Goal: Task Accomplishment & Management: Manage account settings

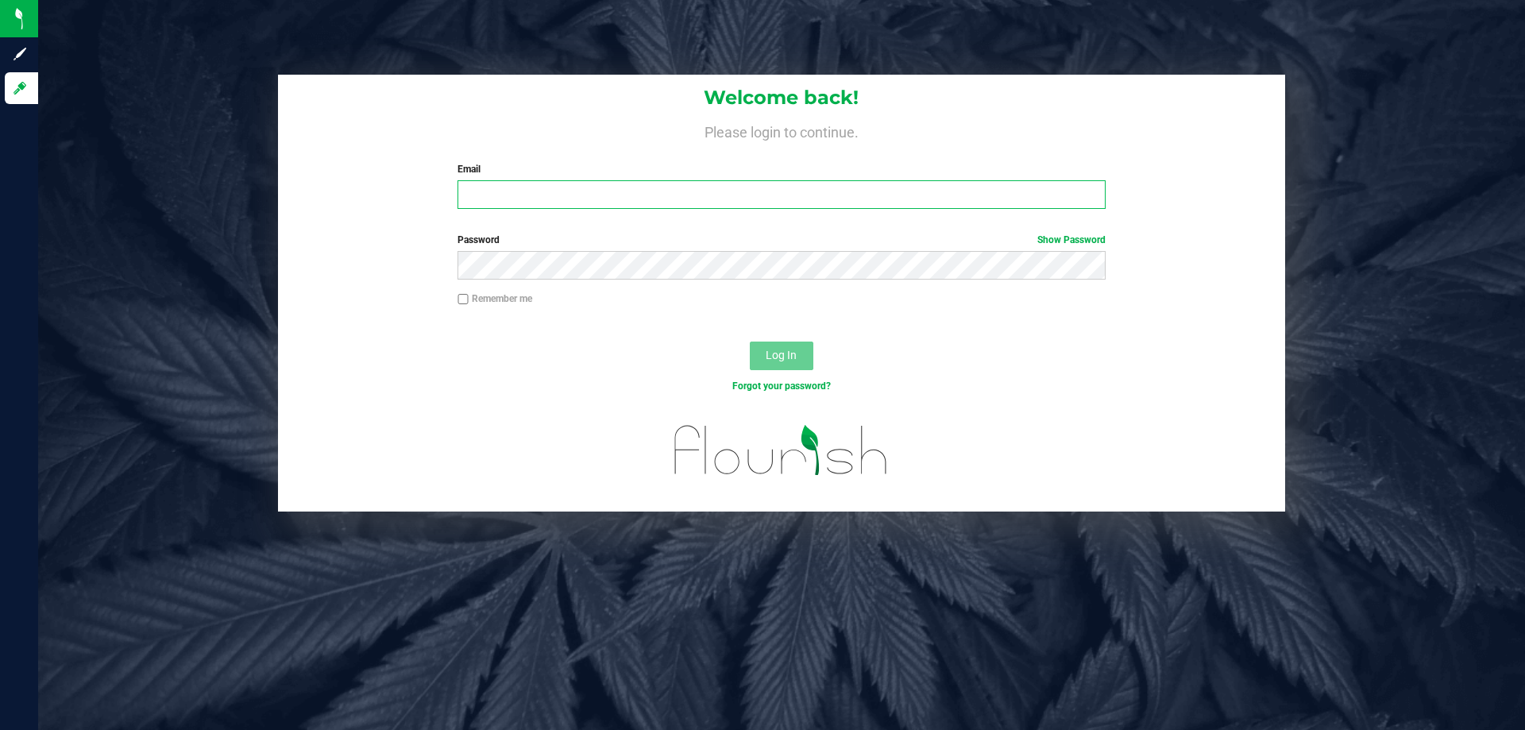
click at [536, 184] on input "Email" at bounding box center [782, 194] width 648 height 29
type input "[EMAIL_ADDRESS][DOMAIN_NAME]"
click at [750, 342] on button "Log In" at bounding box center [782, 356] width 64 height 29
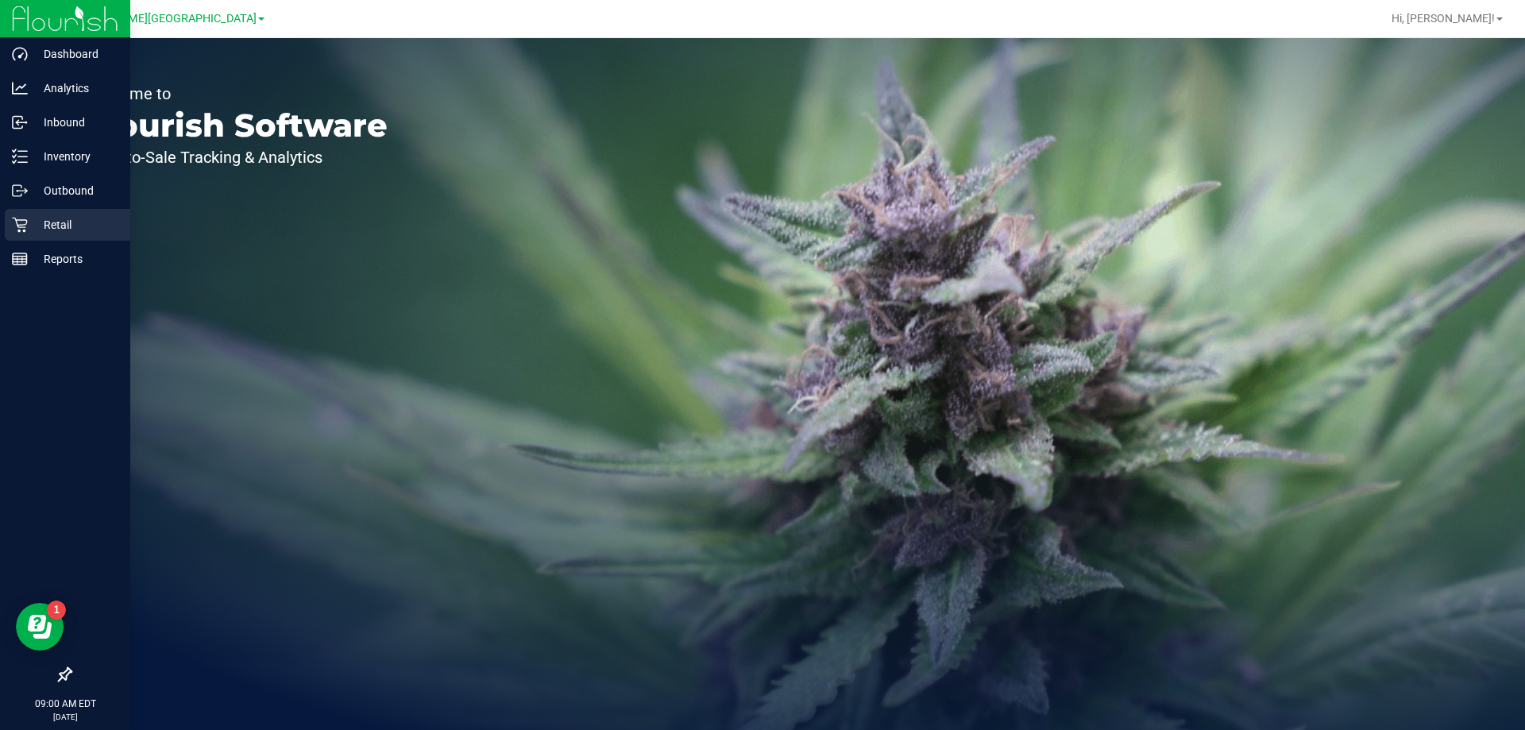
click at [30, 217] on p "Retail" at bounding box center [75, 224] width 95 height 19
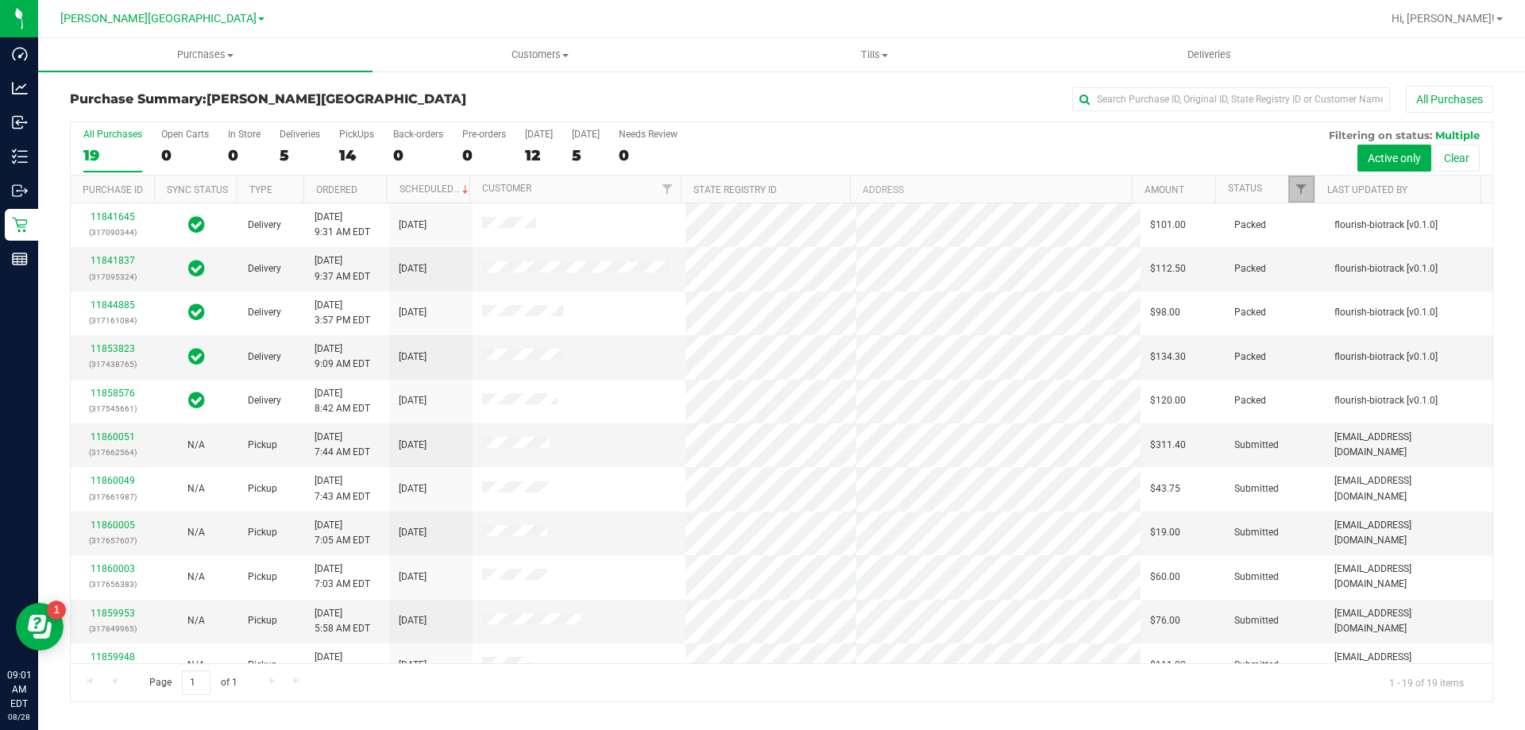
click at [1301, 199] on link "Filter" at bounding box center [1302, 189] width 26 height 27
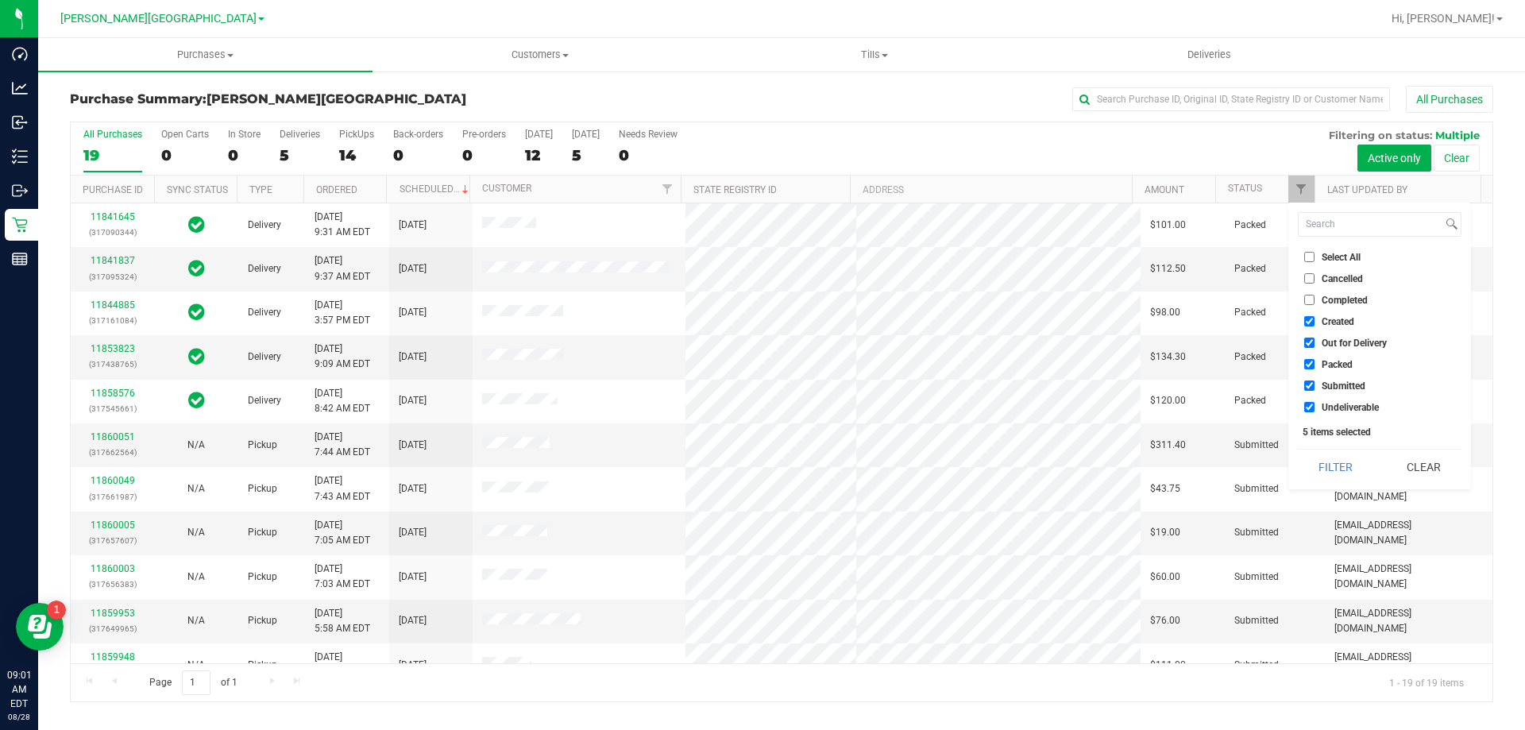
click at [1306, 318] on input "Created" at bounding box center [1310, 321] width 10 height 10
checkbox input "false"
click at [1311, 343] on input "Out for Delivery" at bounding box center [1310, 343] width 10 height 10
checkbox input "false"
click at [1311, 365] on input "Packed" at bounding box center [1310, 364] width 10 height 10
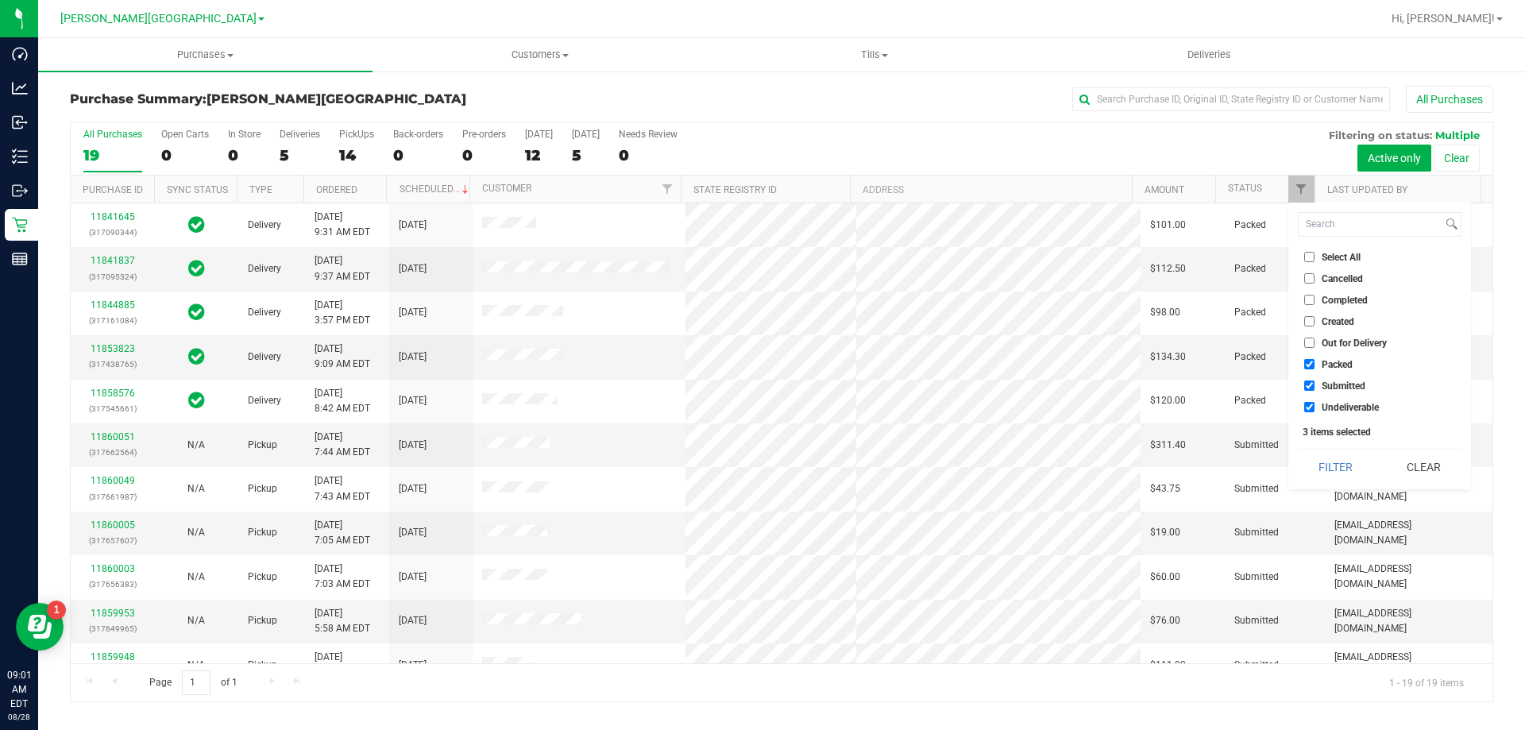
checkbox input "false"
click at [1313, 407] on input "Undeliverable" at bounding box center [1310, 407] width 10 height 10
checkbox input "false"
click at [1322, 462] on button "Filter" at bounding box center [1336, 467] width 76 height 35
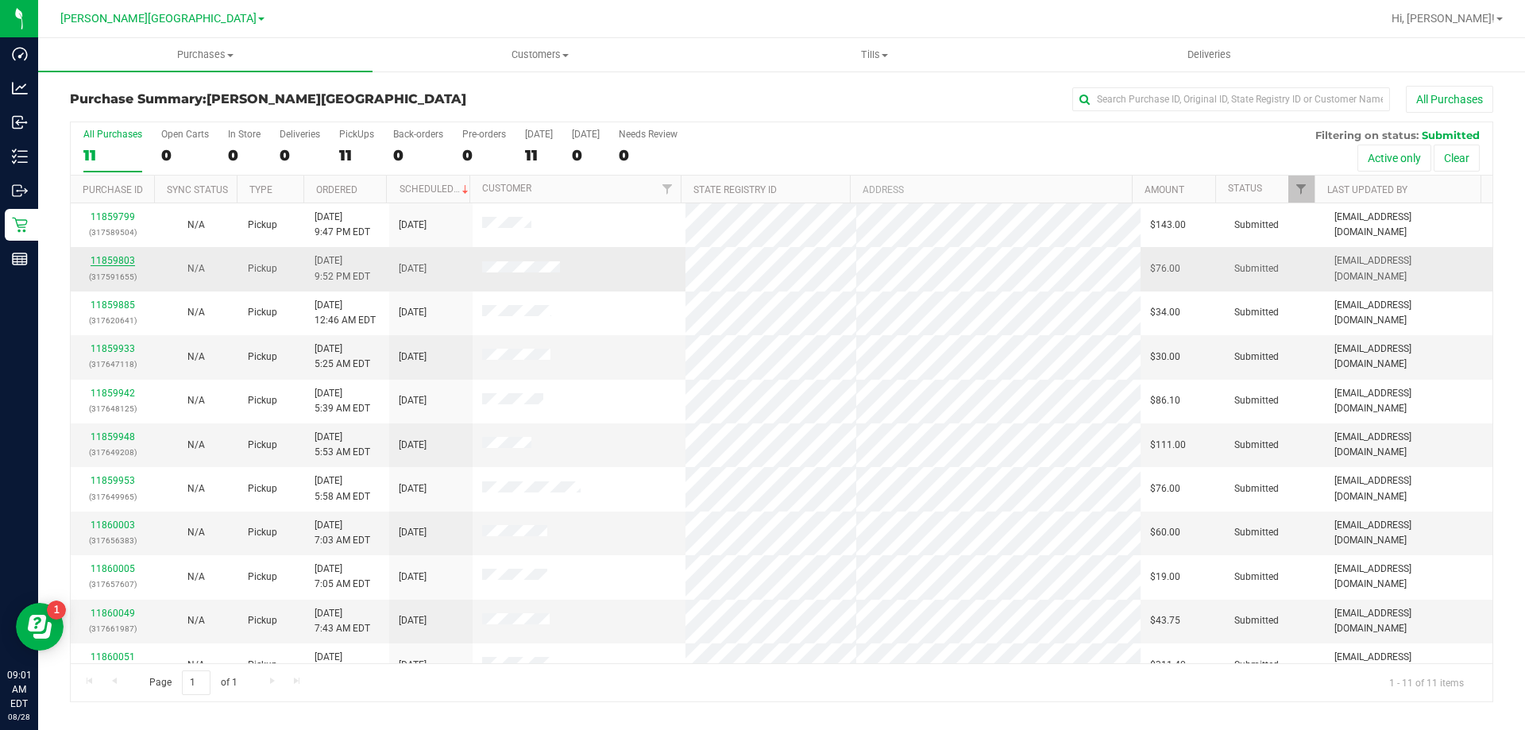
click at [106, 259] on link "11859803" at bounding box center [113, 260] width 44 height 11
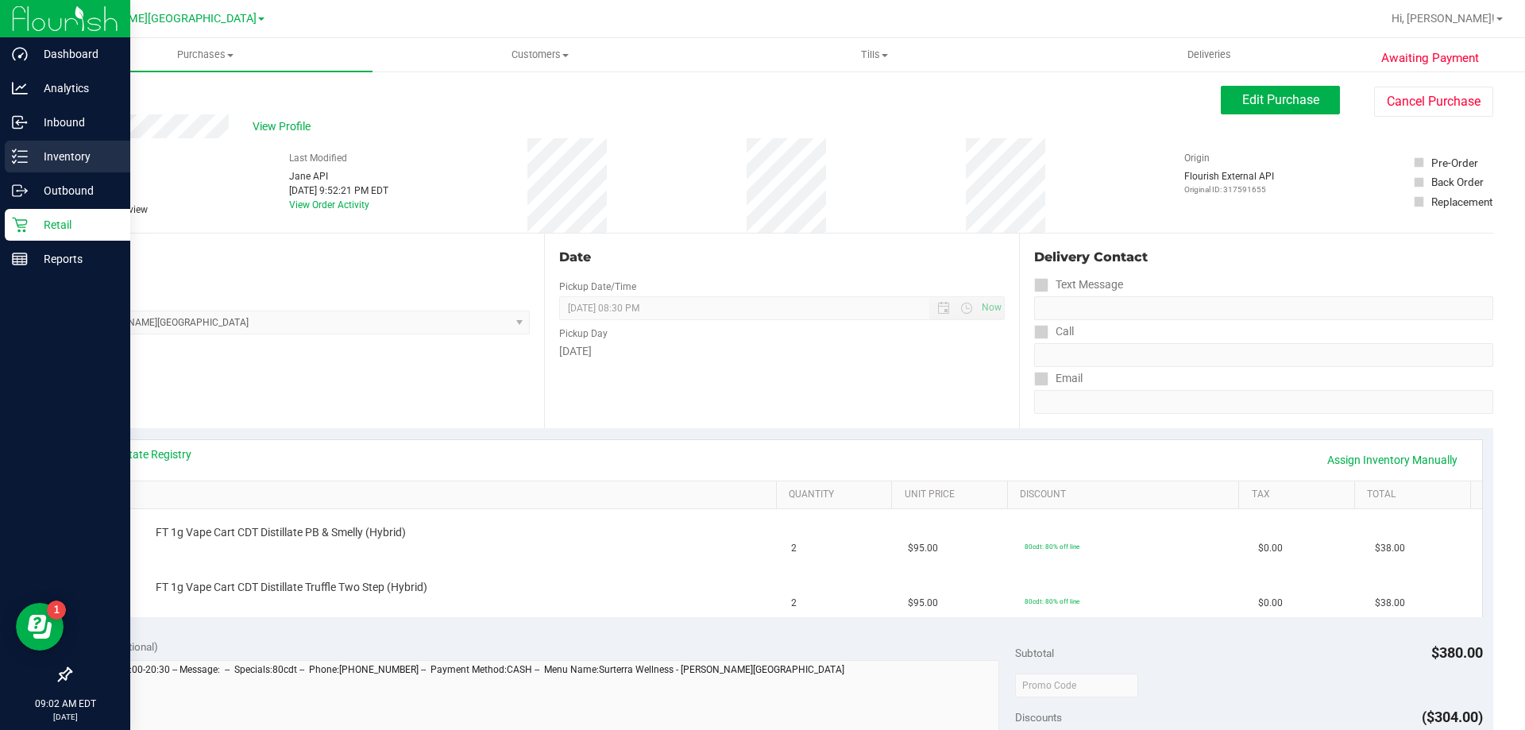
click at [25, 155] on icon at bounding box center [20, 157] width 16 height 16
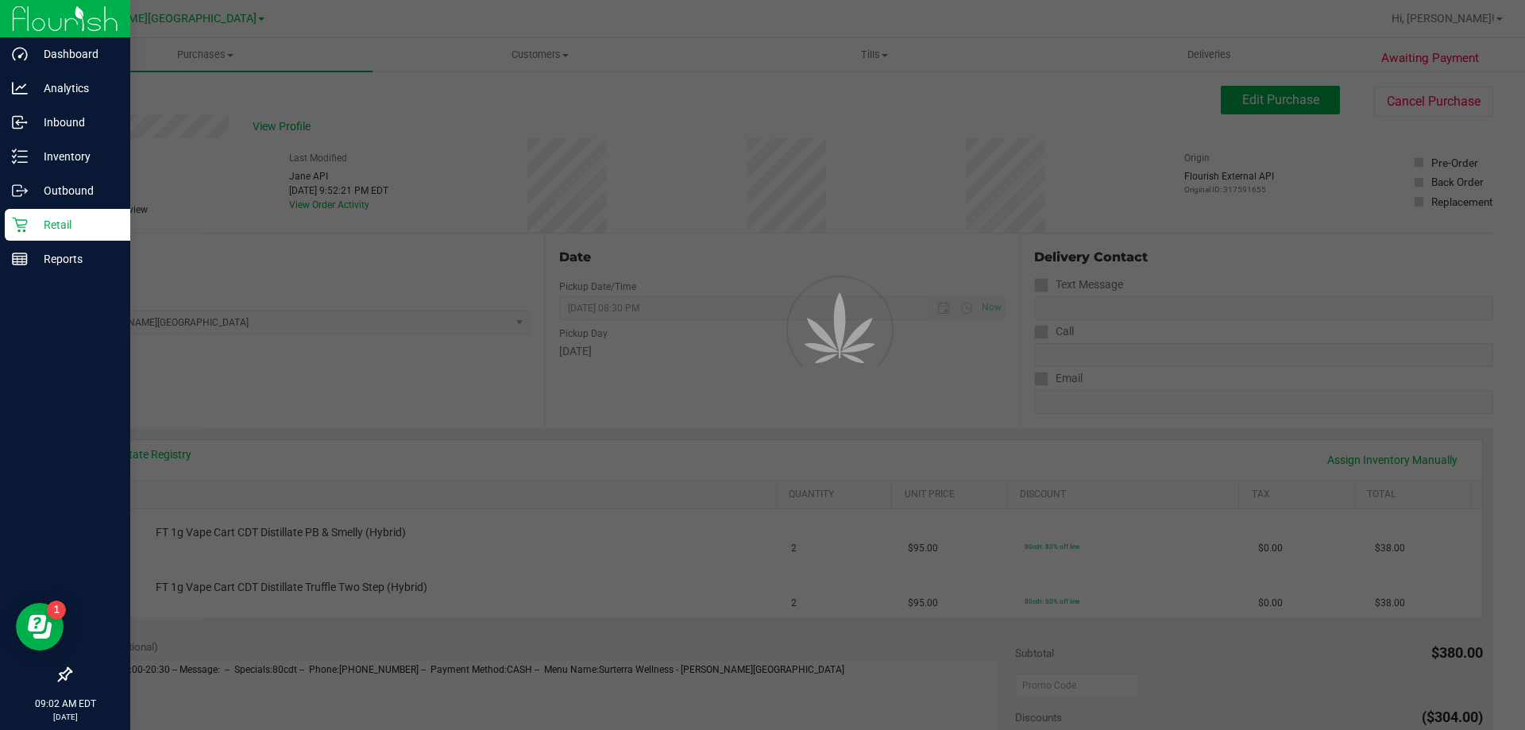
click at [64, 224] on p "Retail" at bounding box center [75, 224] width 95 height 19
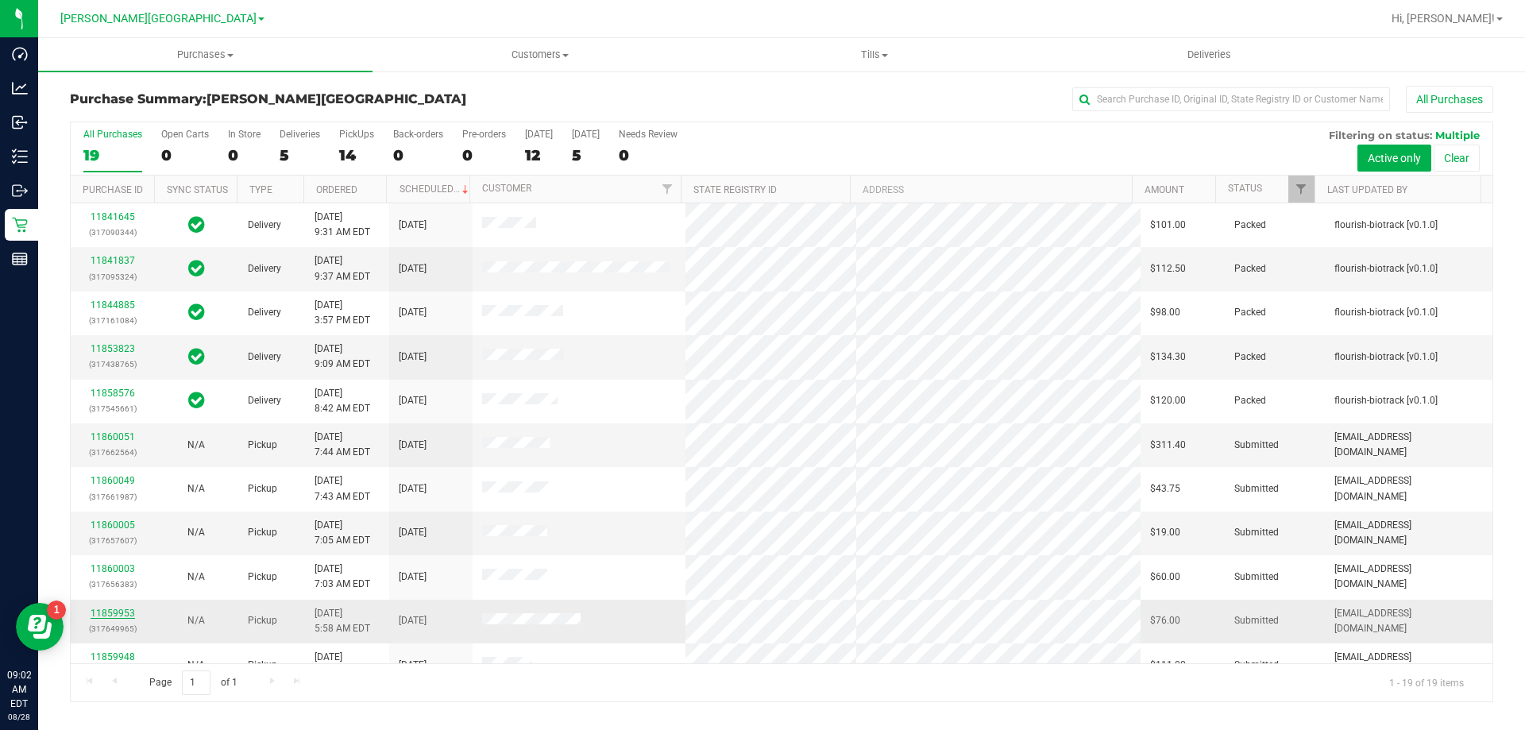
click at [118, 615] on link "11859953" at bounding box center [113, 613] width 44 height 11
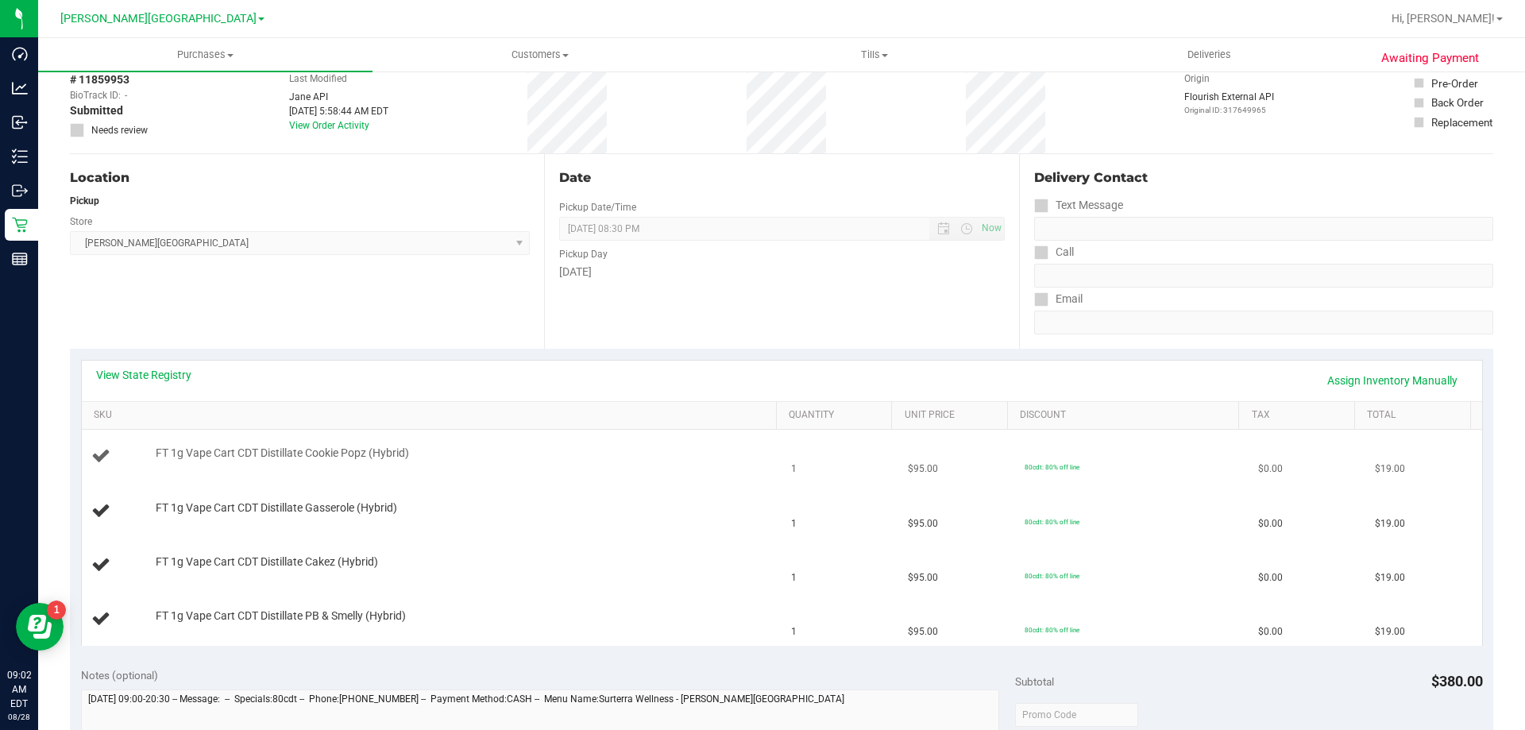
scroll to position [159, 0]
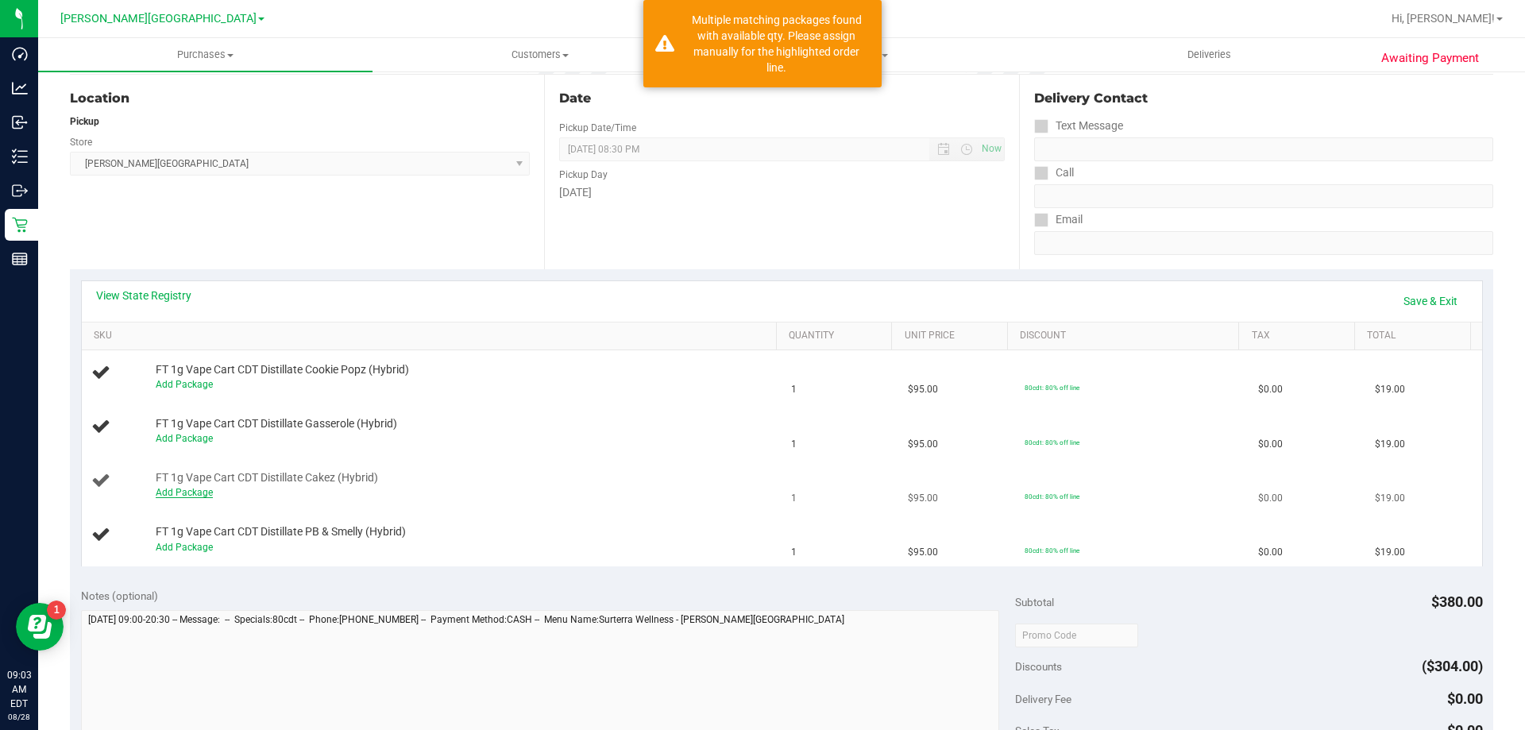
click at [187, 493] on link "Add Package" at bounding box center [184, 492] width 57 height 11
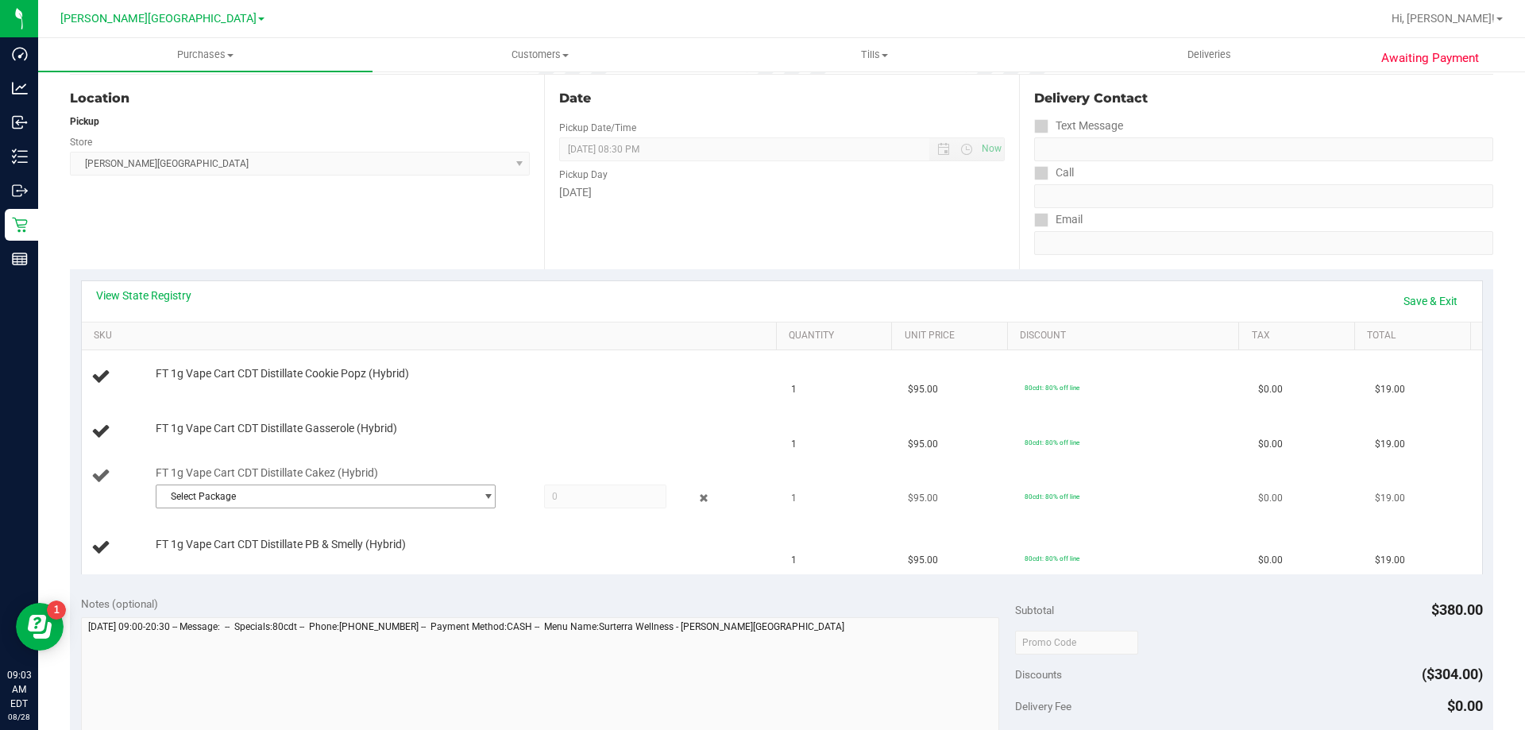
click at [226, 494] on span "Select Package" at bounding box center [316, 496] width 319 height 22
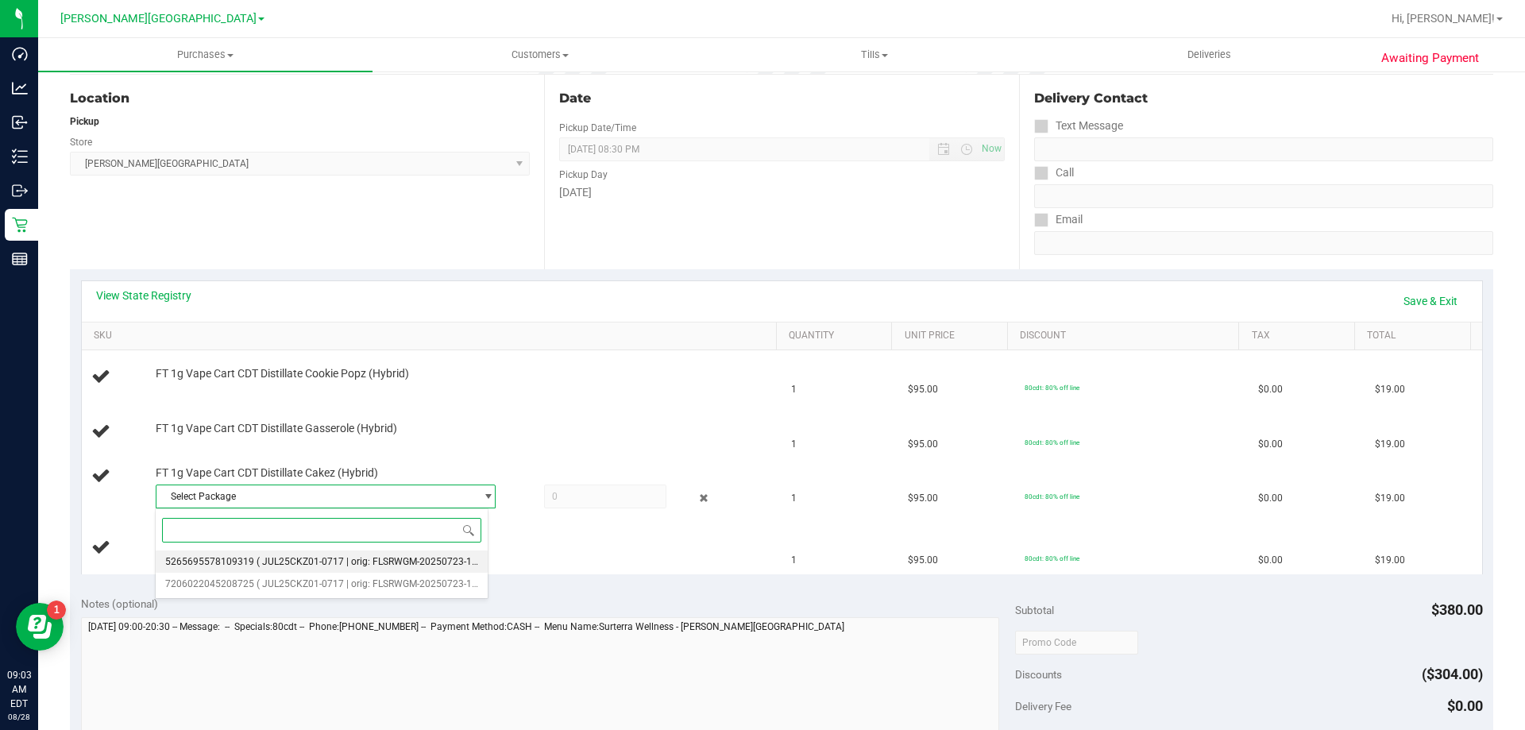
click at [271, 563] on span "( JUL25CKZ01-0717 | orig: FLSRWGM-20250723-1340 )" at bounding box center [376, 561] width 238 height 11
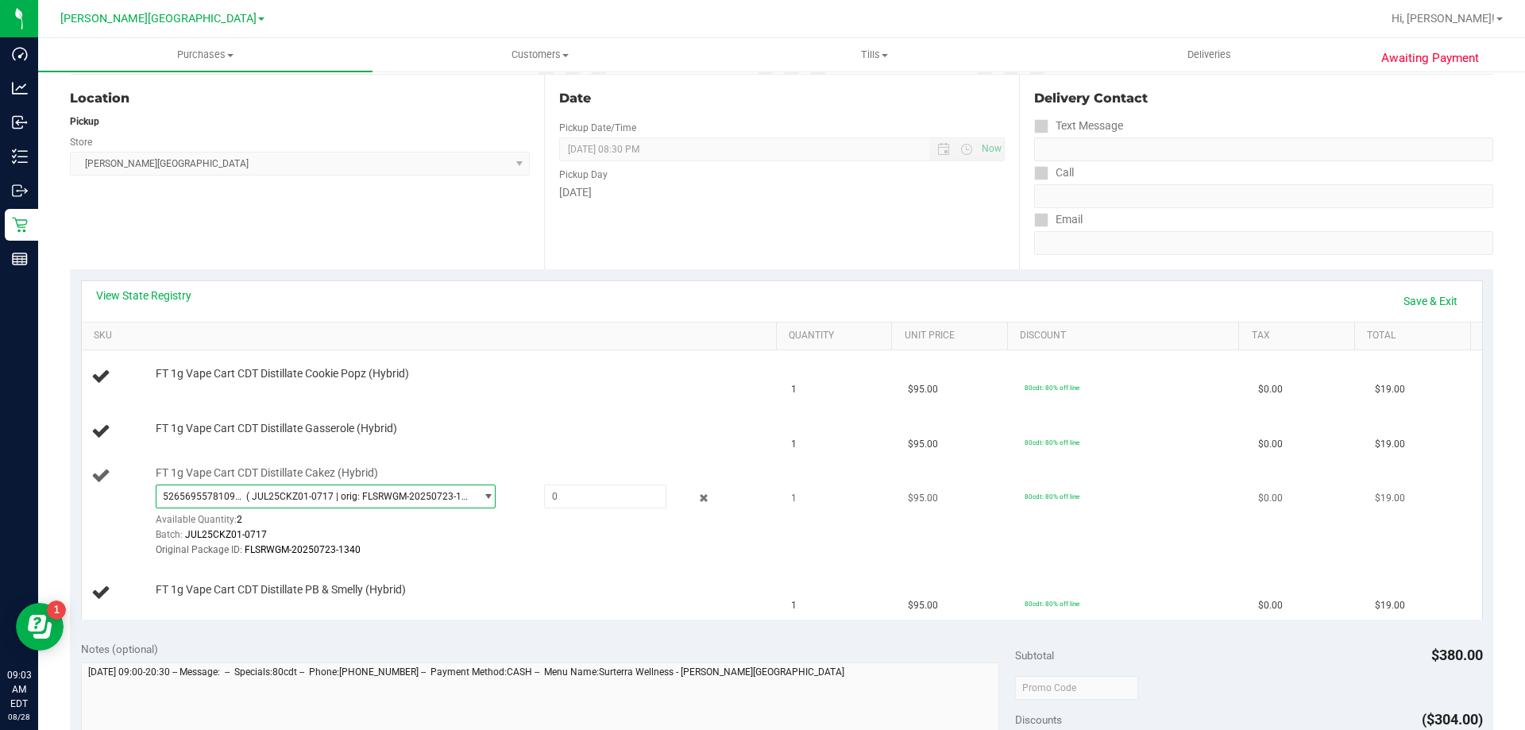
click at [316, 507] on span "5265695578109319 ( JUL25CKZ01-0717 | orig: FLSRWGM-20250723-1340 )" at bounding box center [316, 496] width 319 height 22
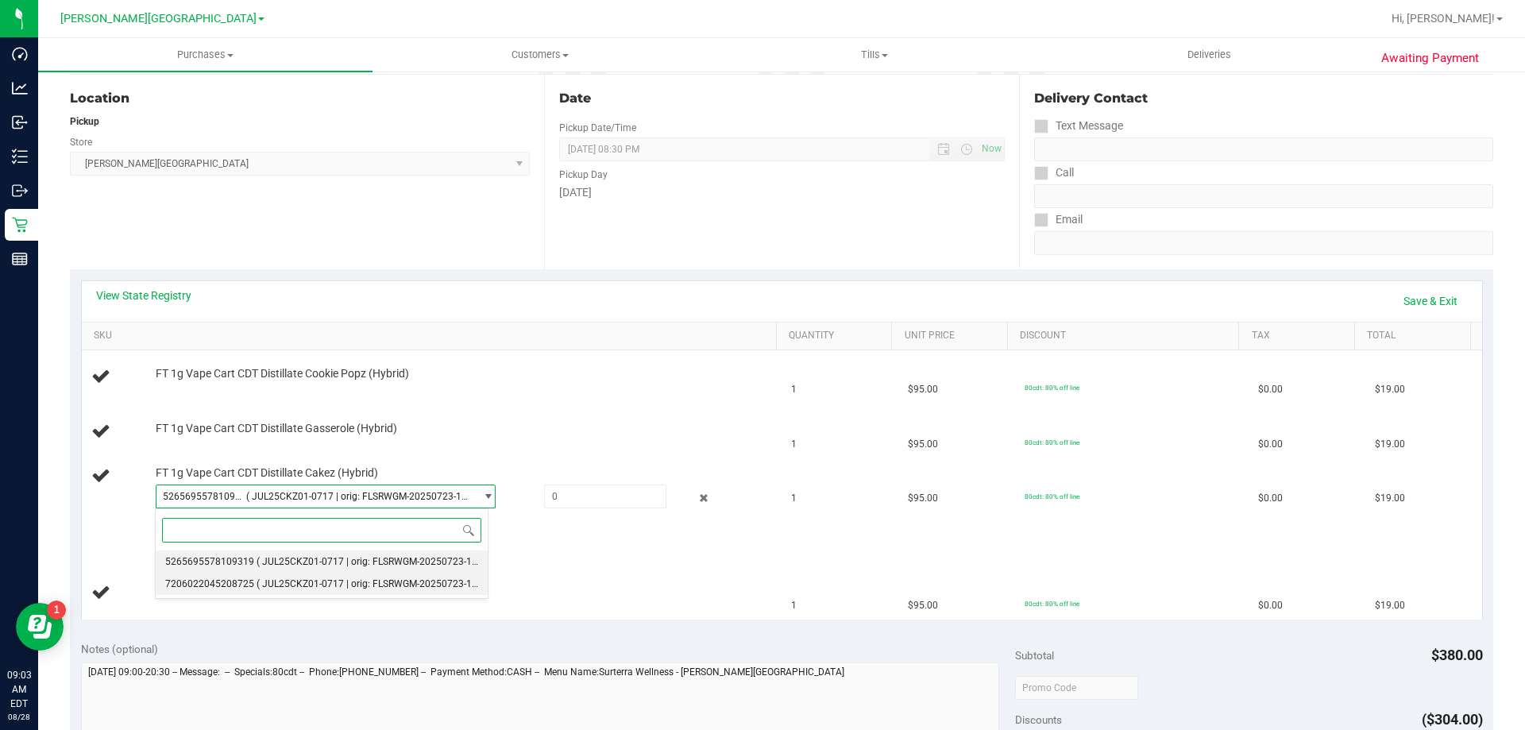
click at [279, 582] on span "( JUL25CKZ01-0717 | orig: FLSRWGM-20250723-1253 )" at bounding box center [376, 583] width 238 height 11
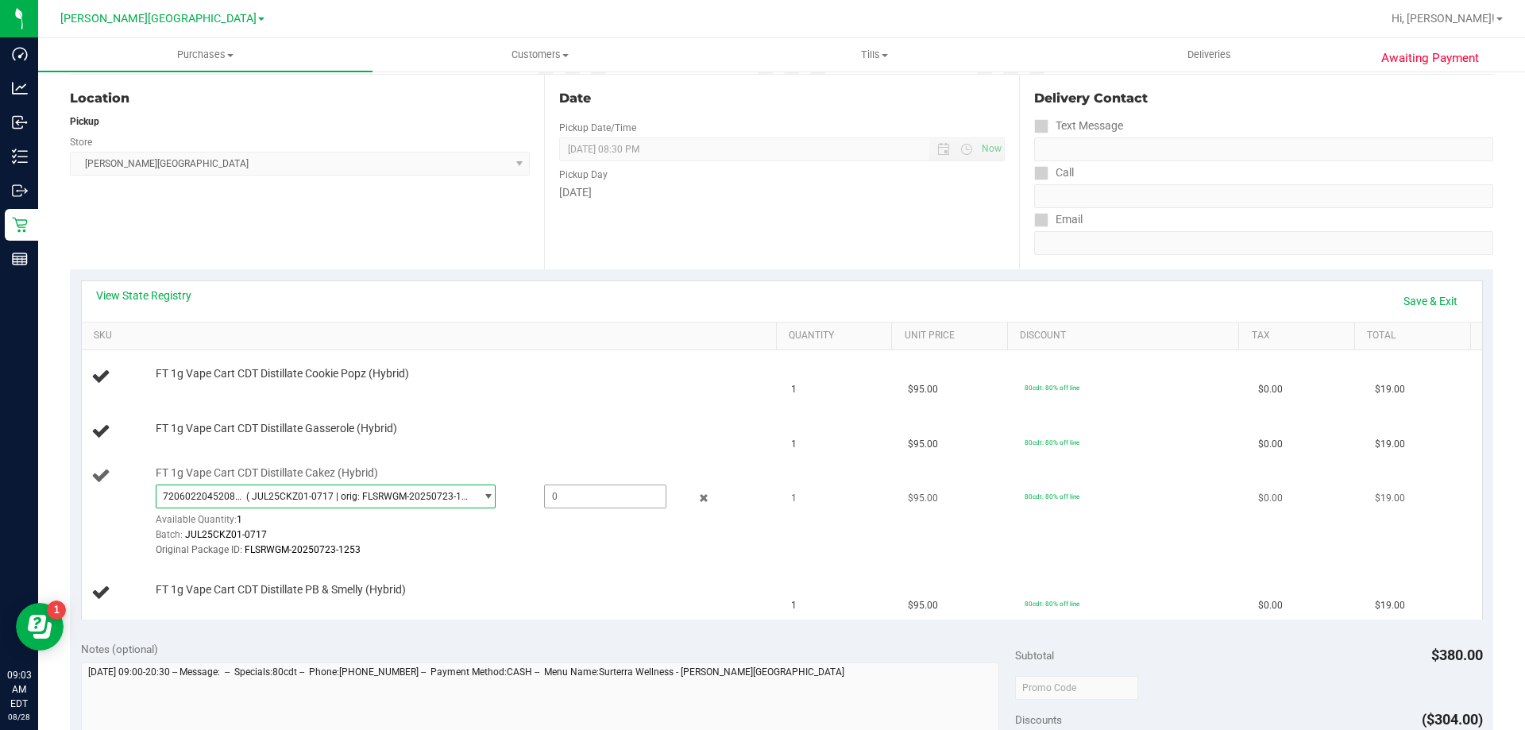
click at [565, 492] on span at bounding box center [605, 497] width 122 height 24
type input "1"
type input "1.0000"
click at [573, 533] on div "Batch: JUL25CKZ01-0717" at bounding box center [462, 535] width 613 height 15
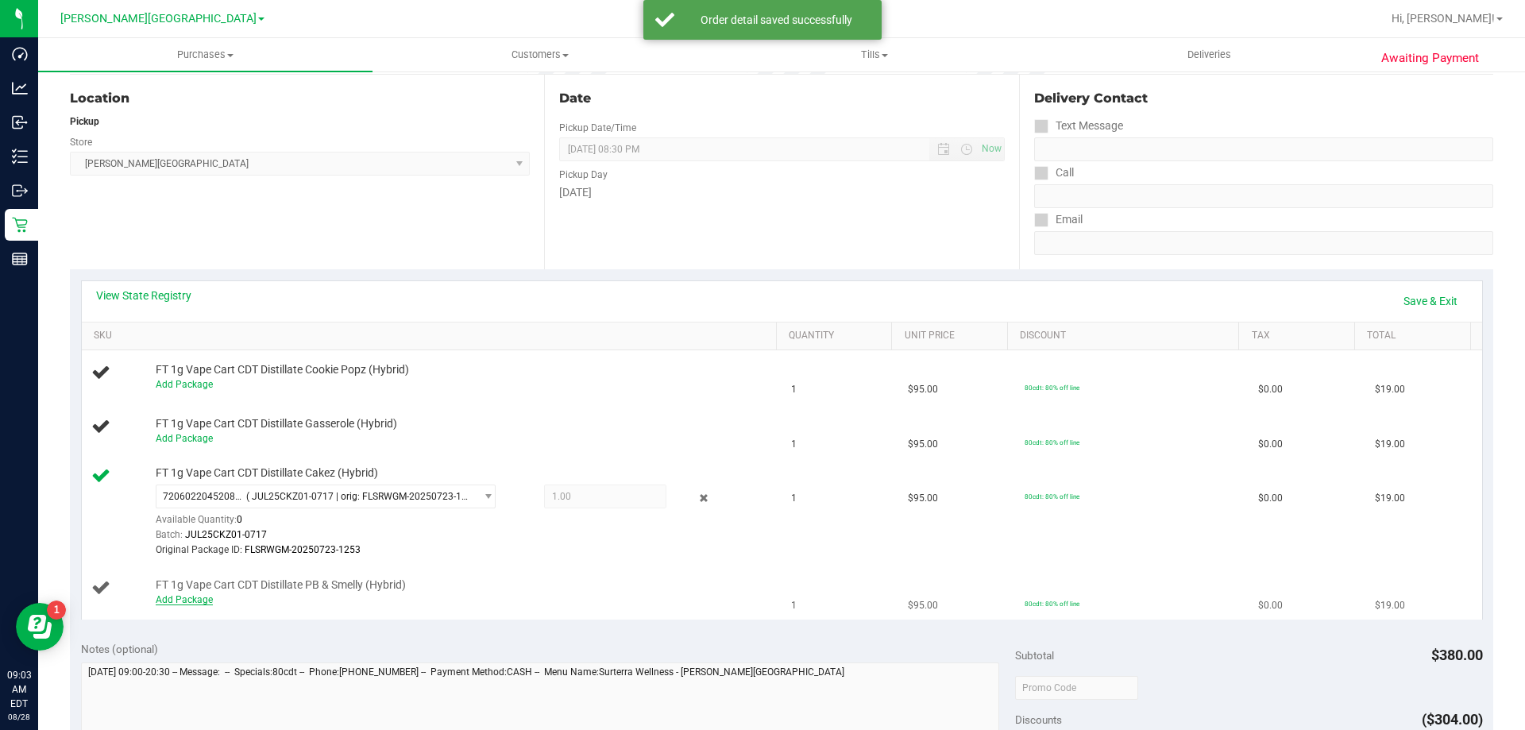
click at [188, 603] on link "Add Package" at bounding box center [184, 599] width 57 height 11
click at [220, 610] on span "Select Package" at bounding box center [316, 604] width 319 height 22
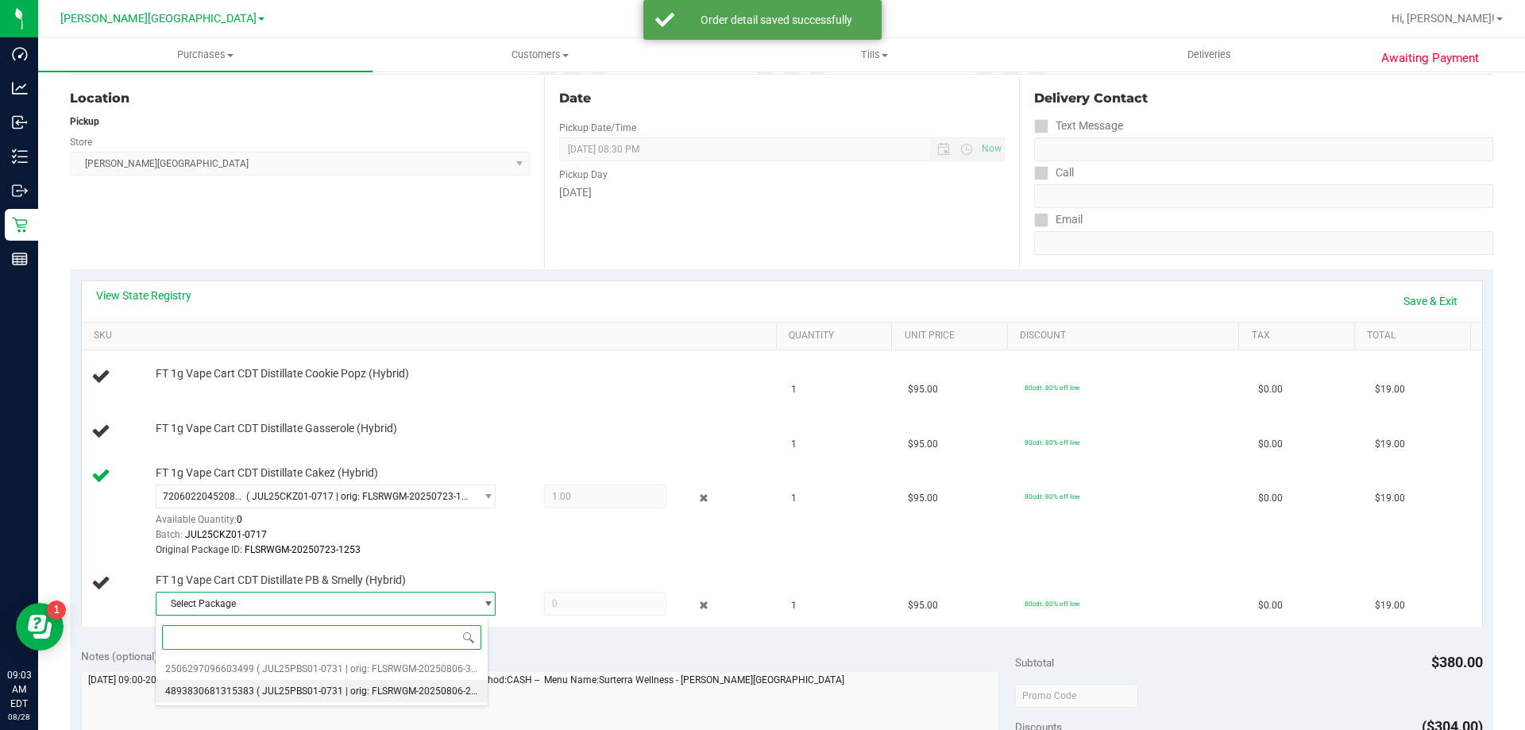
click at [247, 682] on li "4893830681315383 ( JUL25PBS01-0731 | orig: FLSRWGM-20250806-2966 )" at bounding box center [322, 691] width 332 height 22
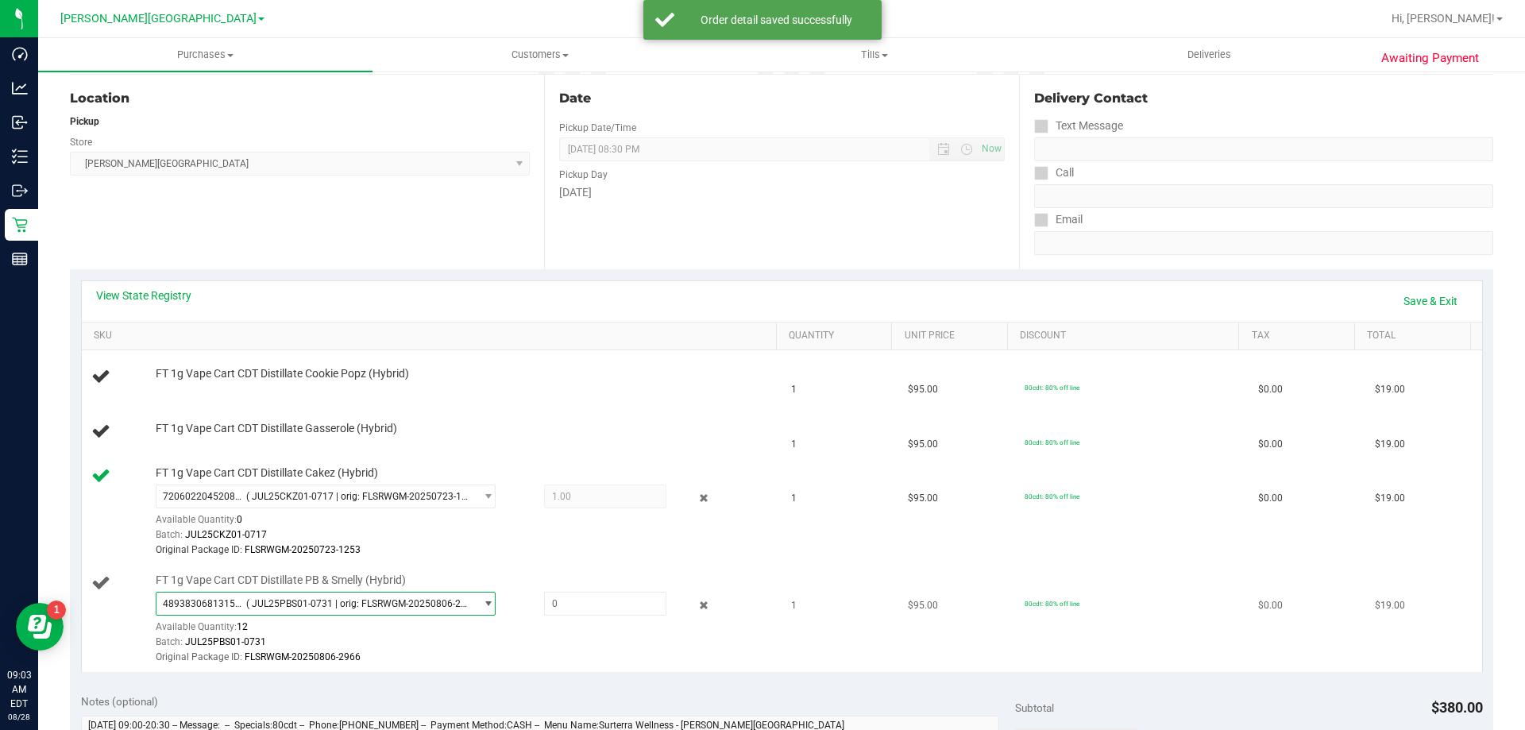
click at [268, 602] on span "( JUL25PBS01-0731 | orig: FLSRWGM-20250806-2966 )" at bounding box center [357, 603] width 222 height 11
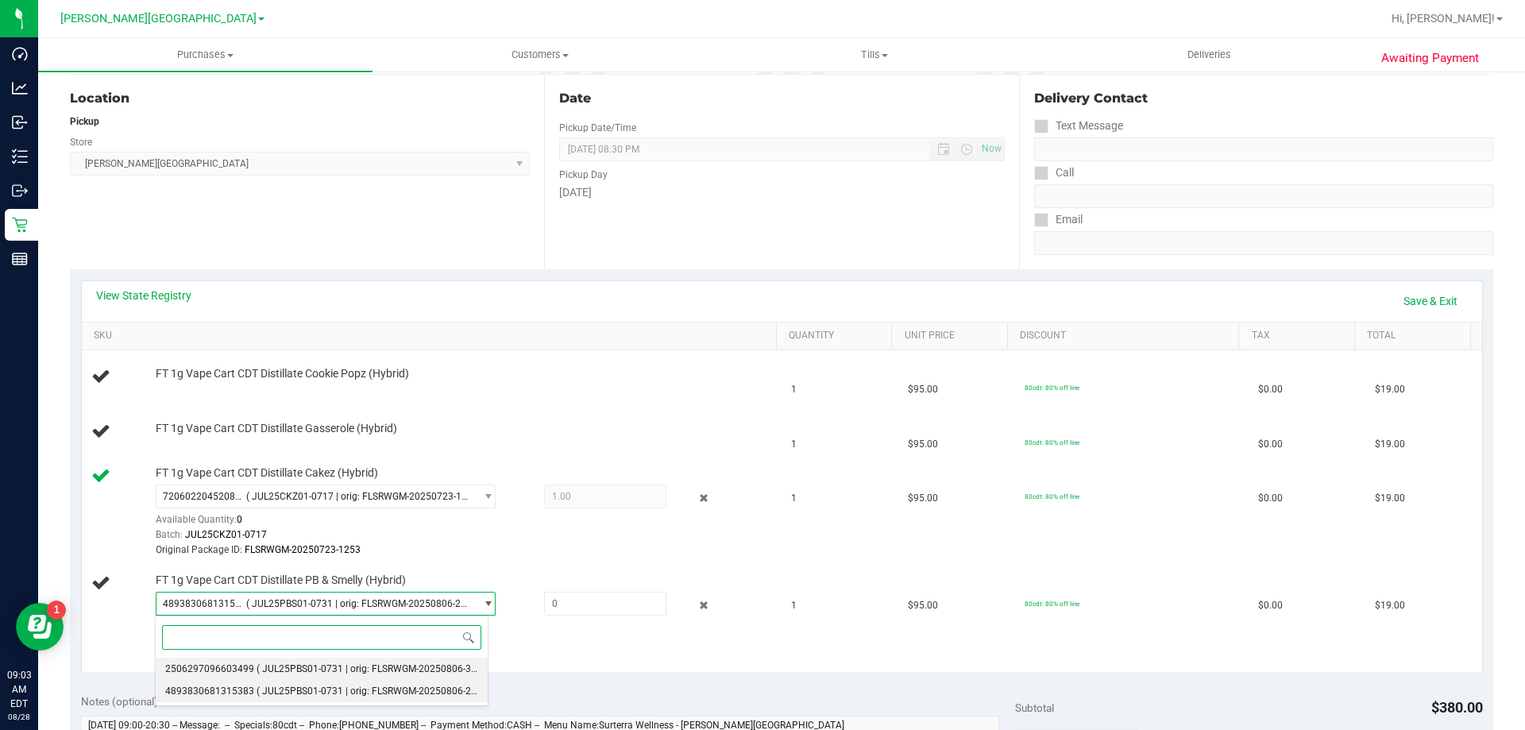
click at [273, 665] on span "( JUL25PBS01-0731 | orig: FLSRWGM-20250806-3011 )" at bounding box center [375, 668] width 237 height 11
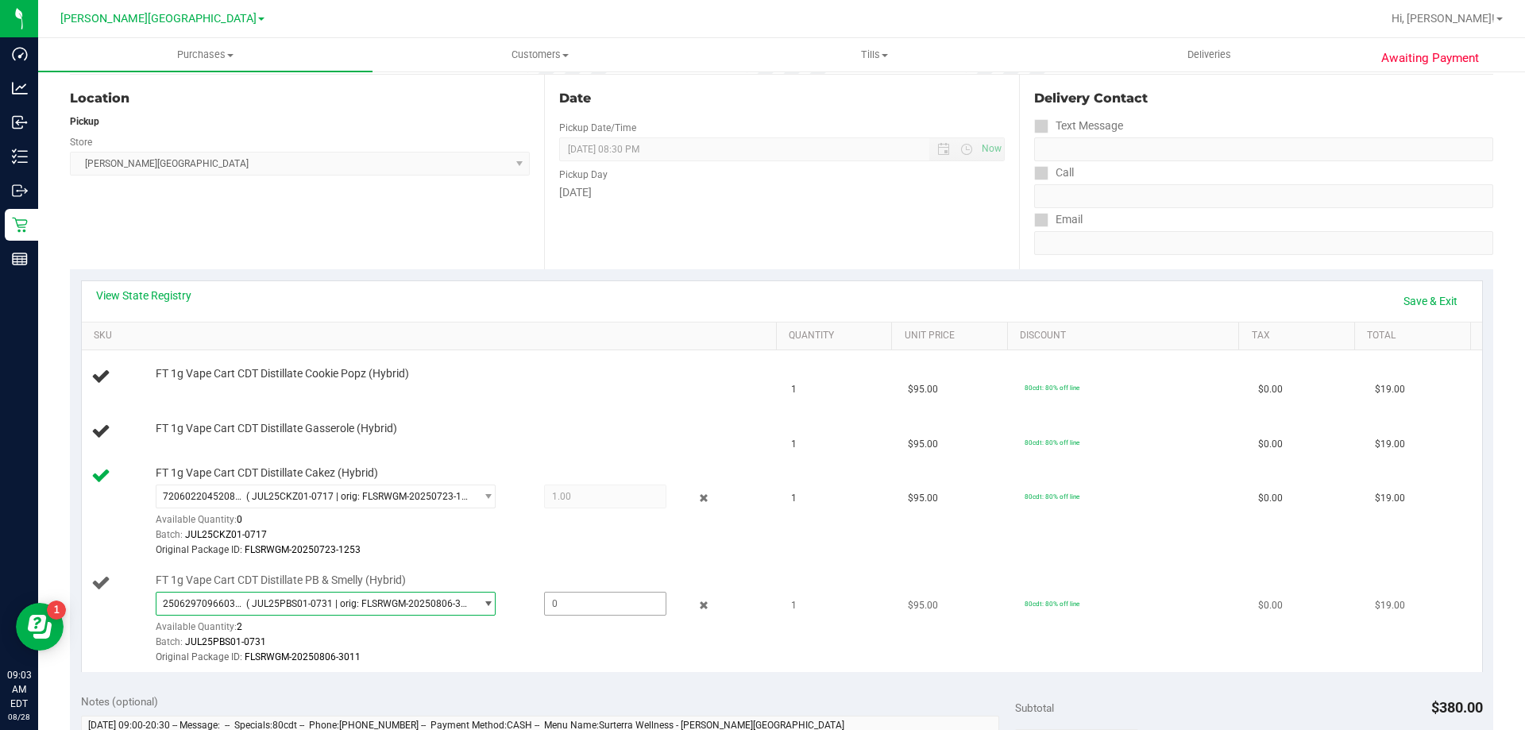
click at [570, 609] on span at bounding box center [605, 604] width 122 height 24
type input "1"
type input "1.0000"
click at [690, 541] on div "Batch: JUL25CKZ01-0717" at bounding box center [462, 535] width 613 height 15
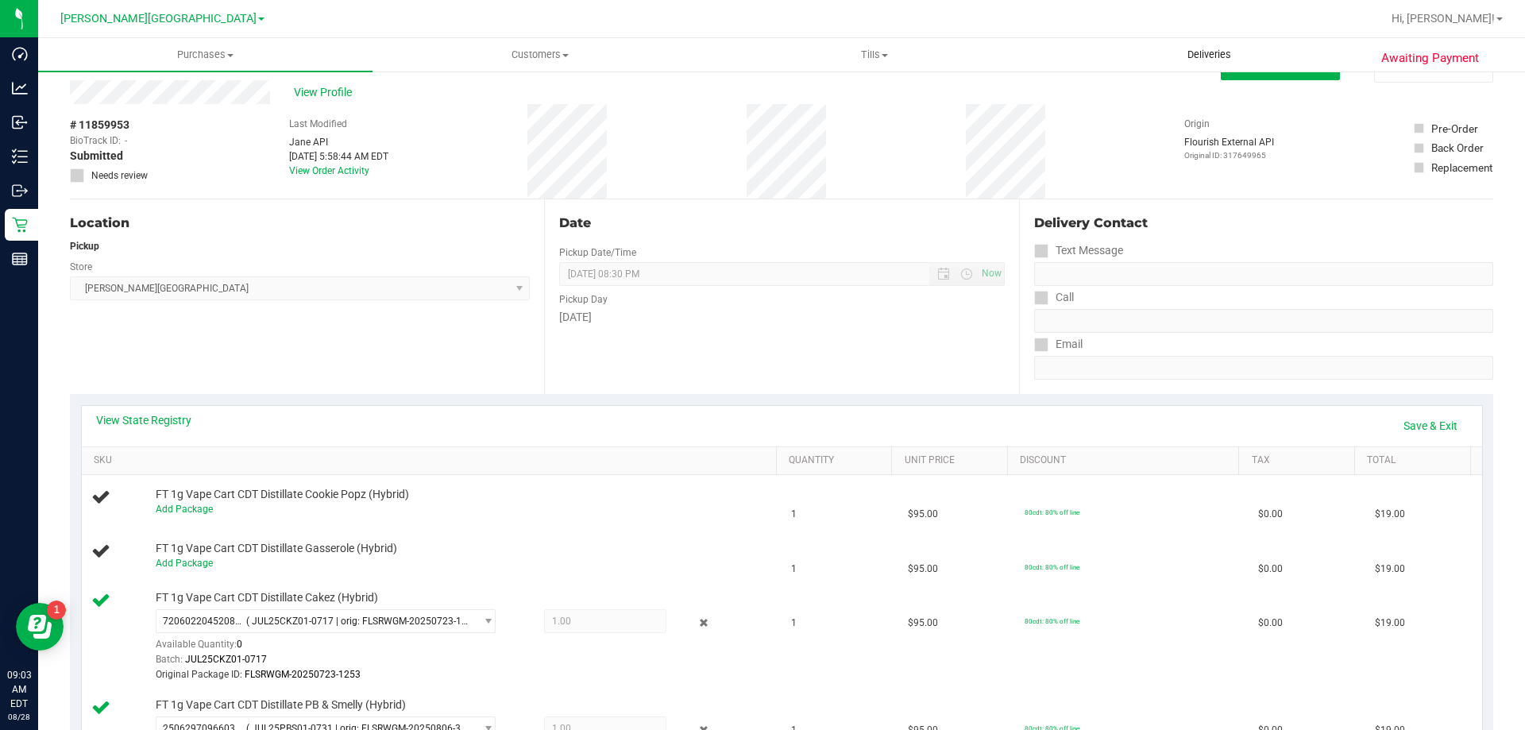
scroll to position [0, 0]
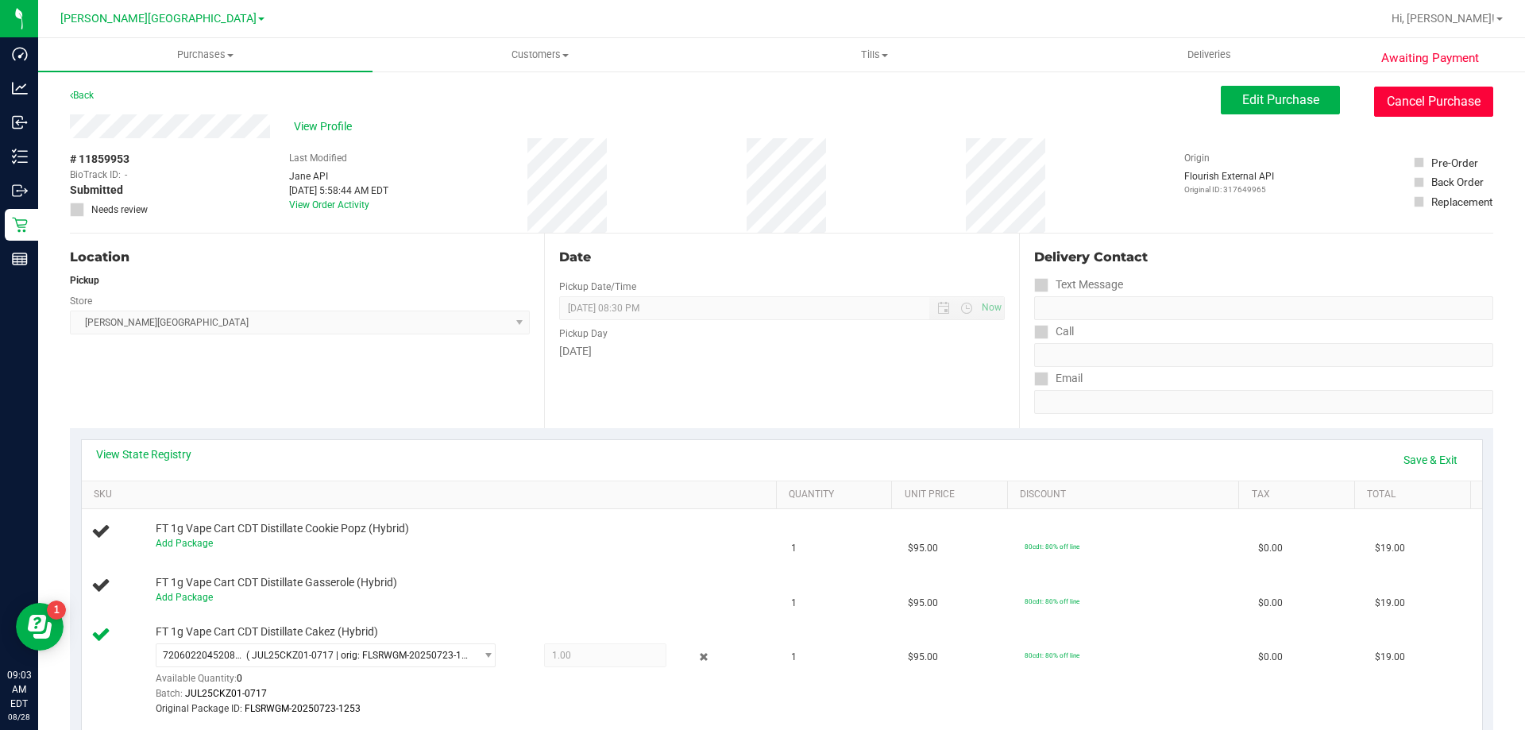
click at [1444, 91] on button "Cancel Purchase" at bounding box center [1434, 102] width 119 height 30
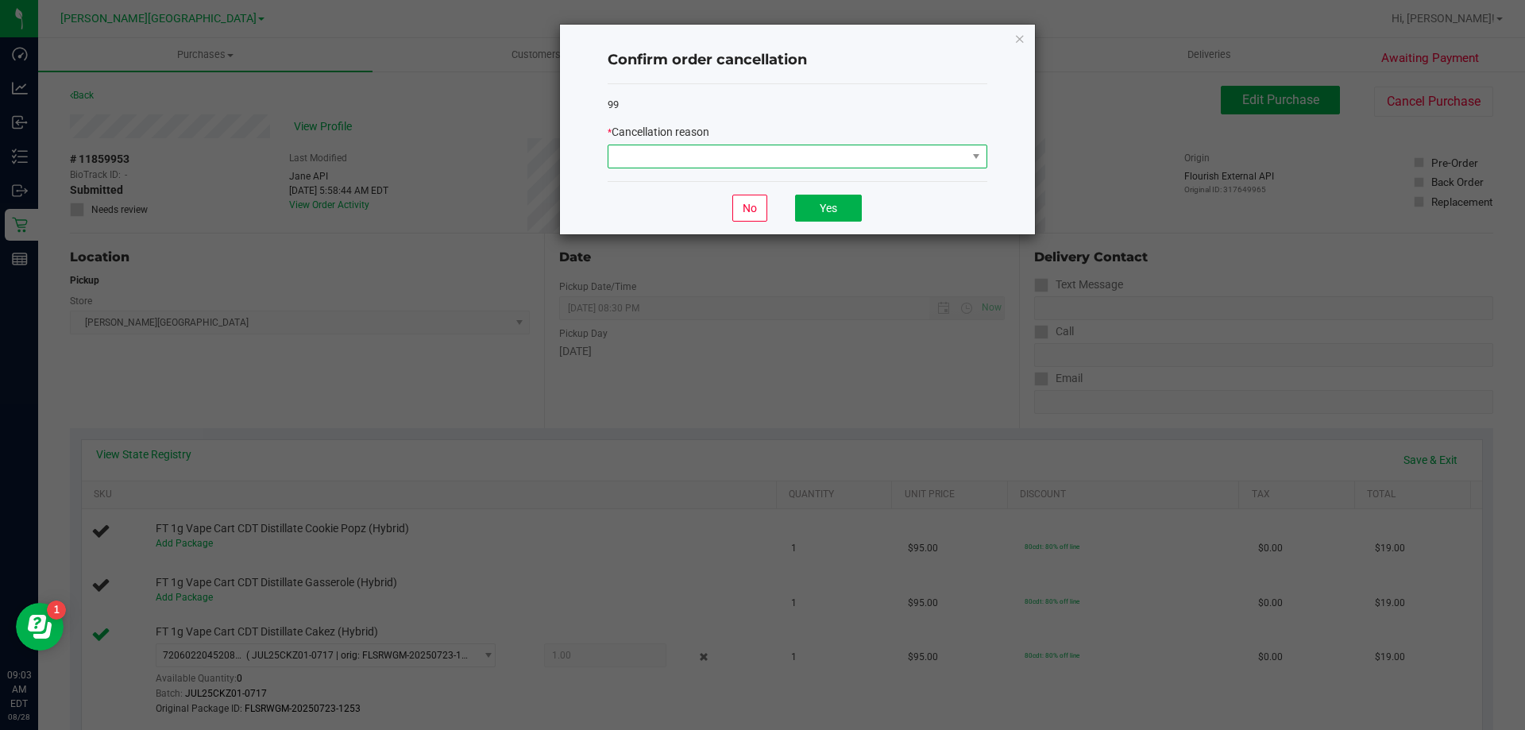
click at [783, 166] on span at bounding box center [788, 156] width 358 height 22
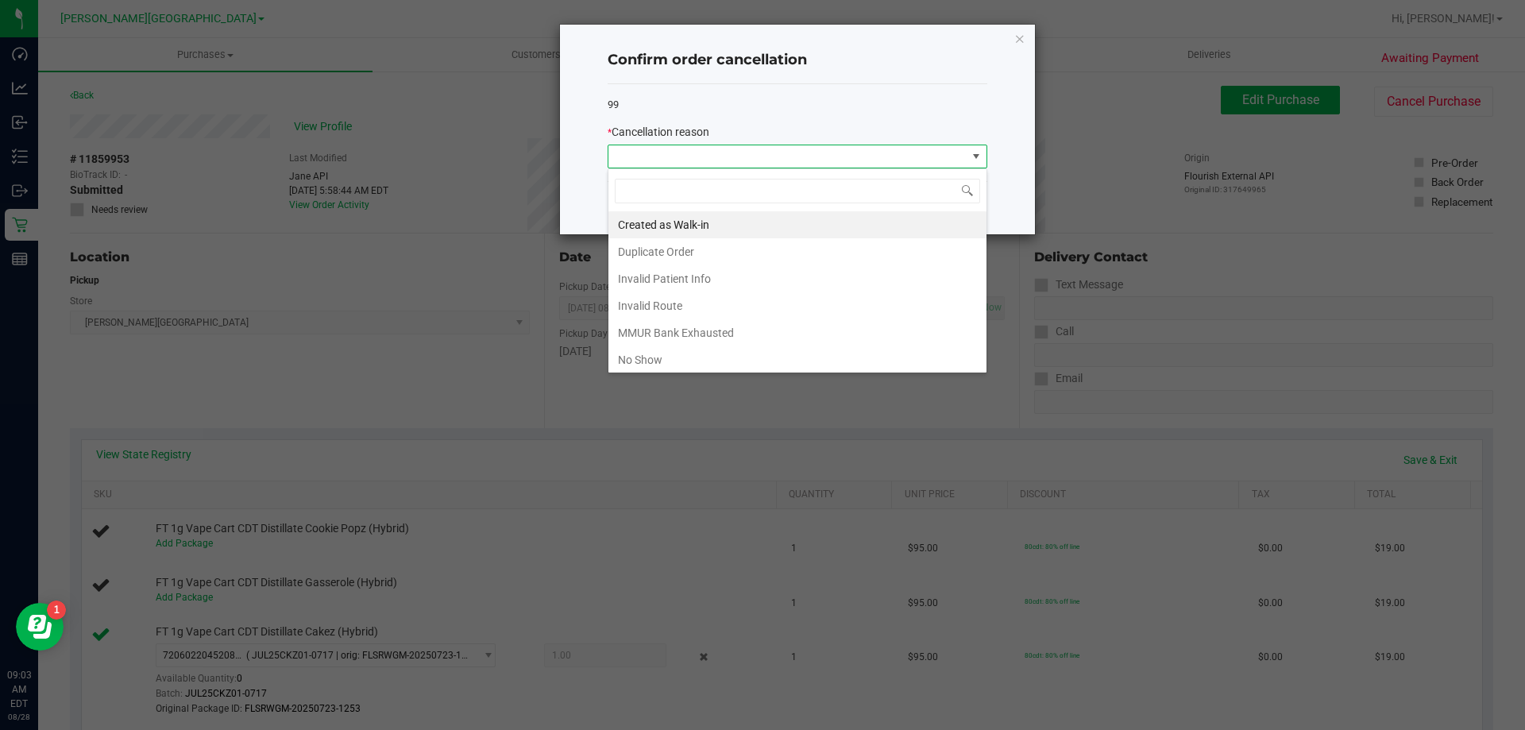
scroll to position [24, 380]
click at [690, 351] on li "No Show" at bounding box center [798, 359] width 378 height 27
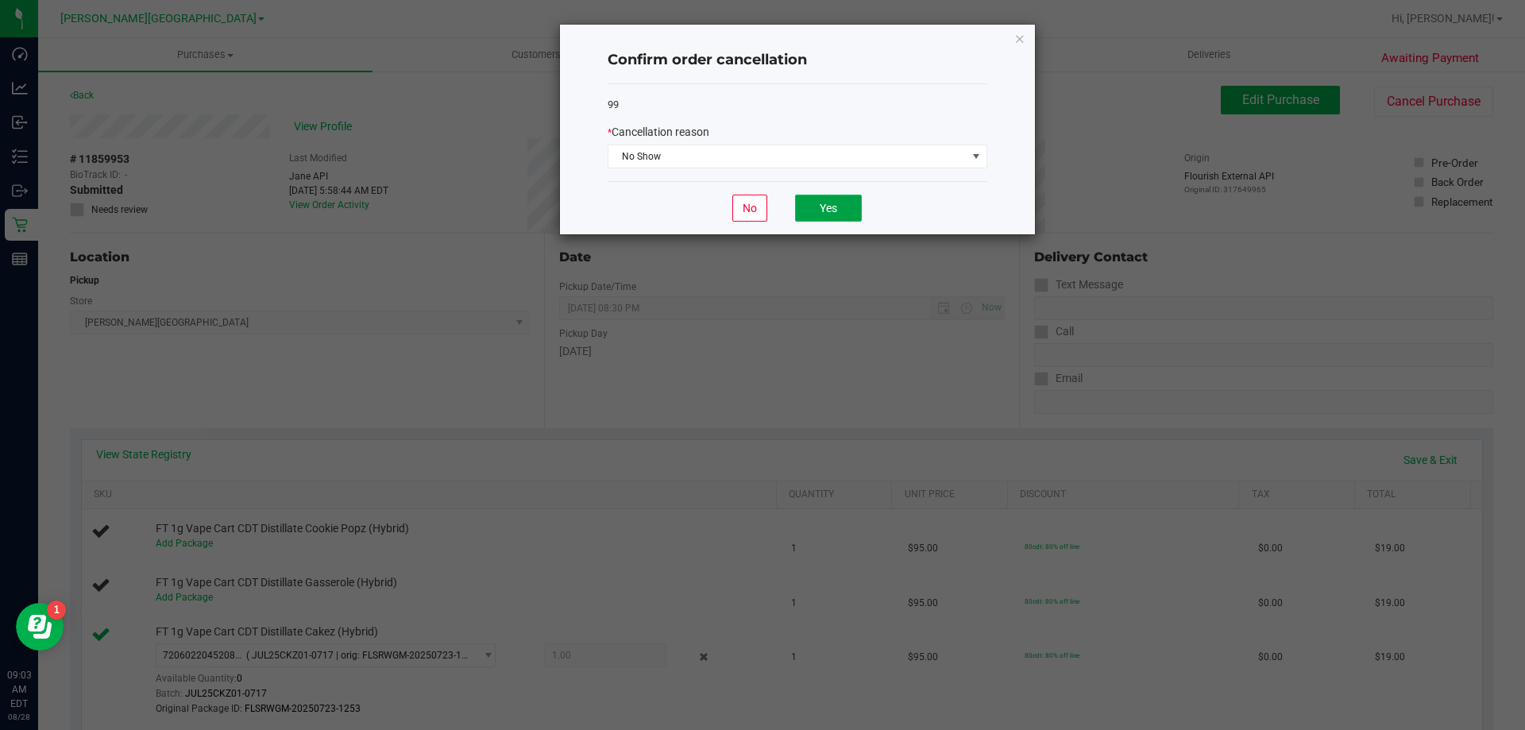
click at [831, 205] on button "Yes" at bounding box center [828, 208] width 67 height 27
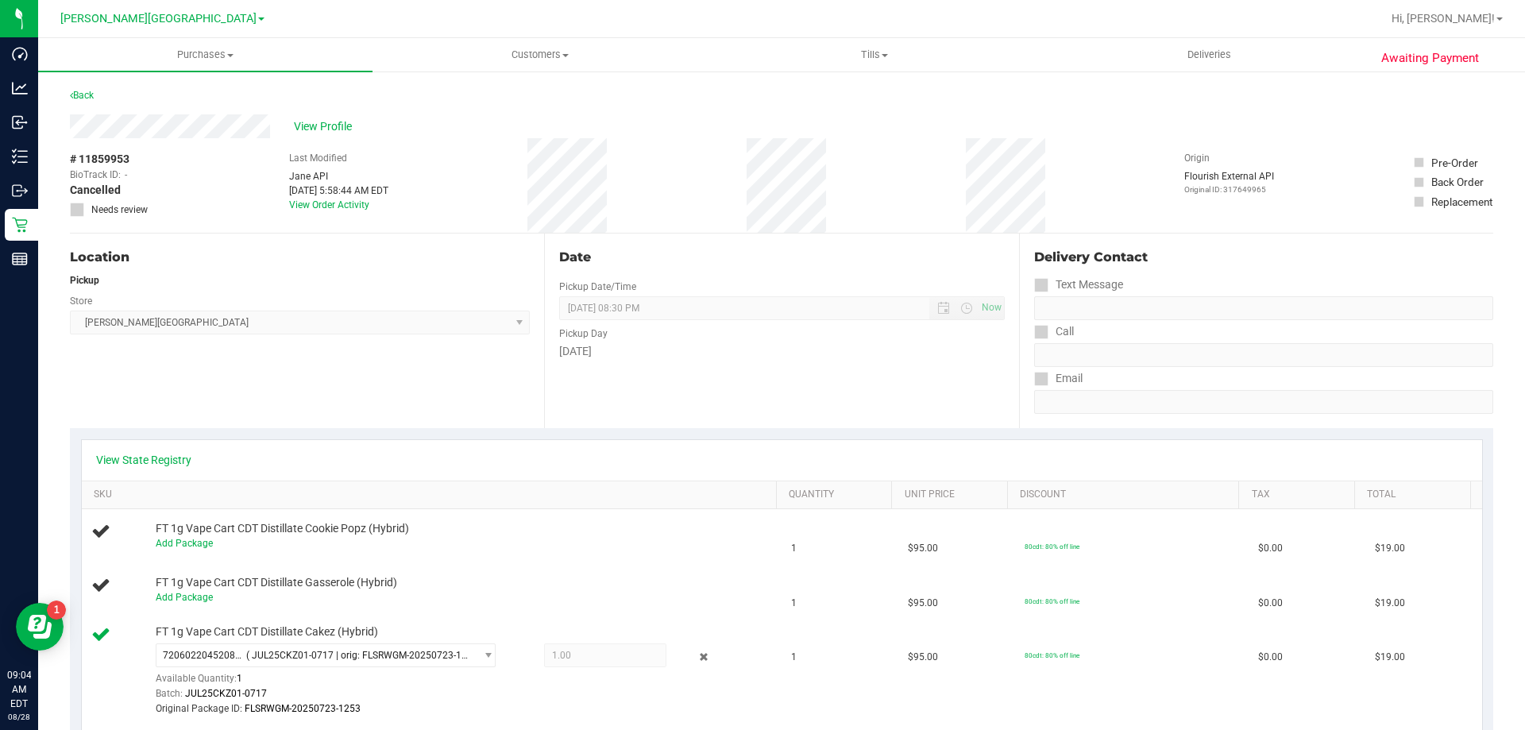
drag, startPoint x: 837, startPoint y: 180, endPoint x: 748, endPoint y: 184, distance: 89.8
click at [748, 184] on div "# 11859953 BioTrack ID: - Cancelled Needs review Last Modified [PERSON_NAME] AP…" at bounding box center [782, 185] width 1424 height 95
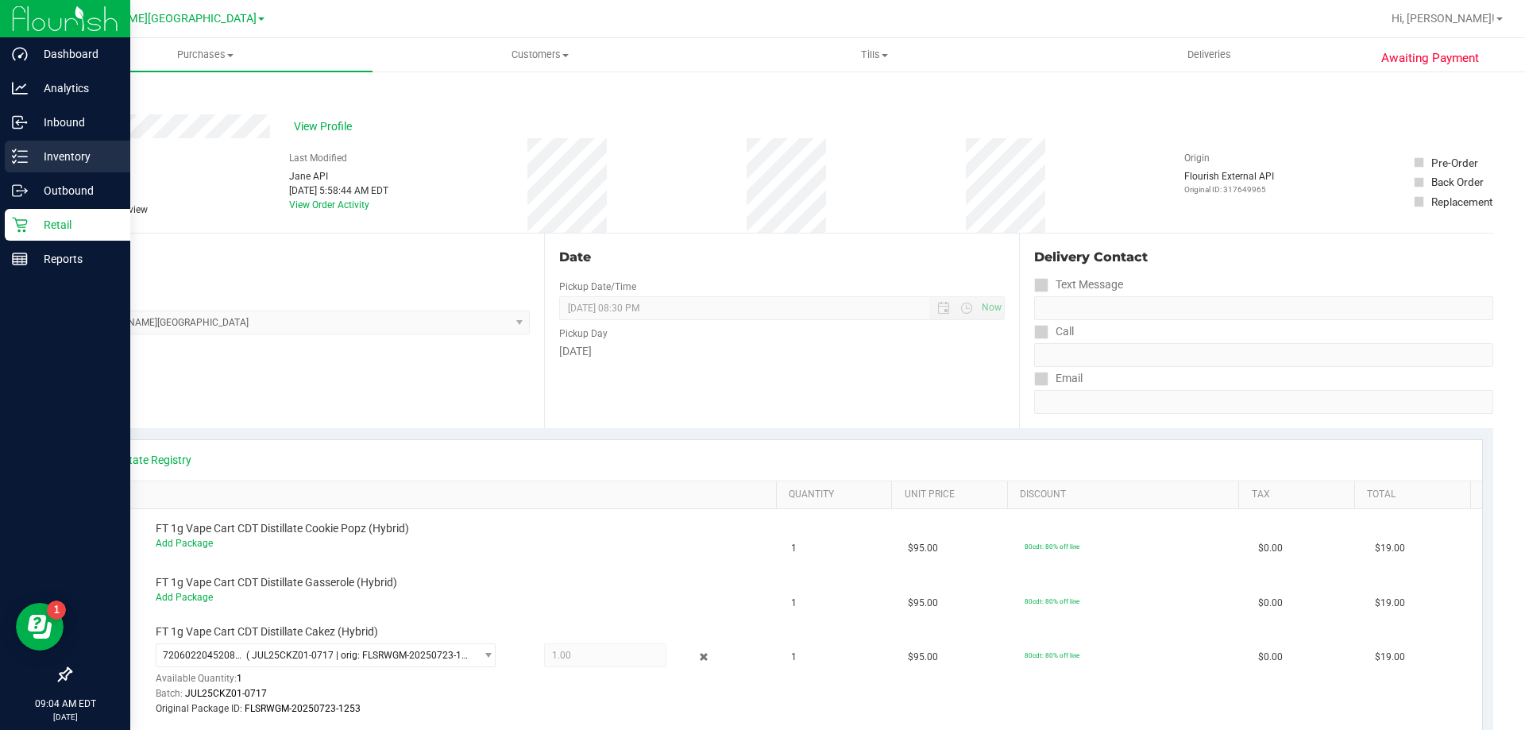
click at [21, 151] on line at bounding box center [22, 151] width 9 height 0
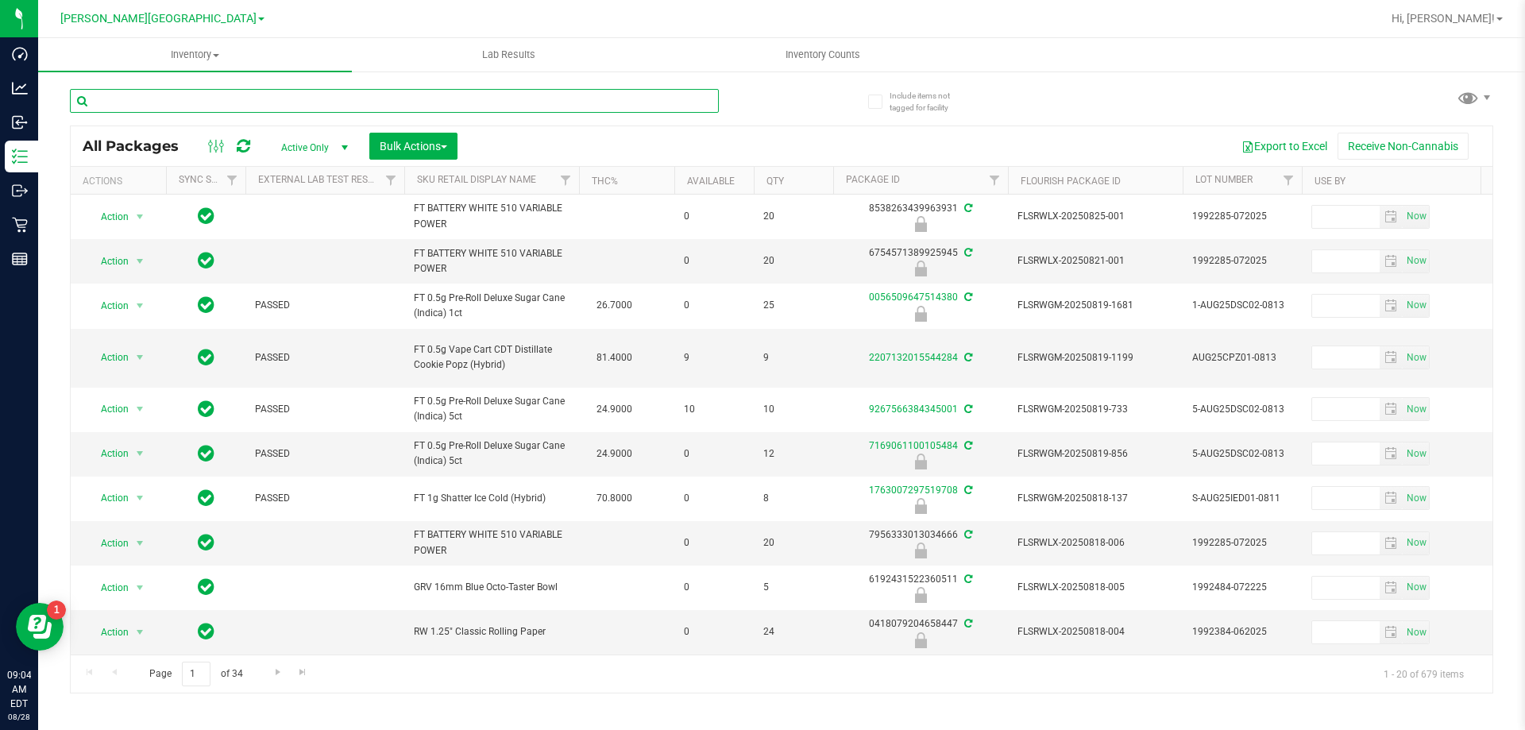
click at [419, 95] on input "text" at bounding box center [394, 101] width 649 height 24
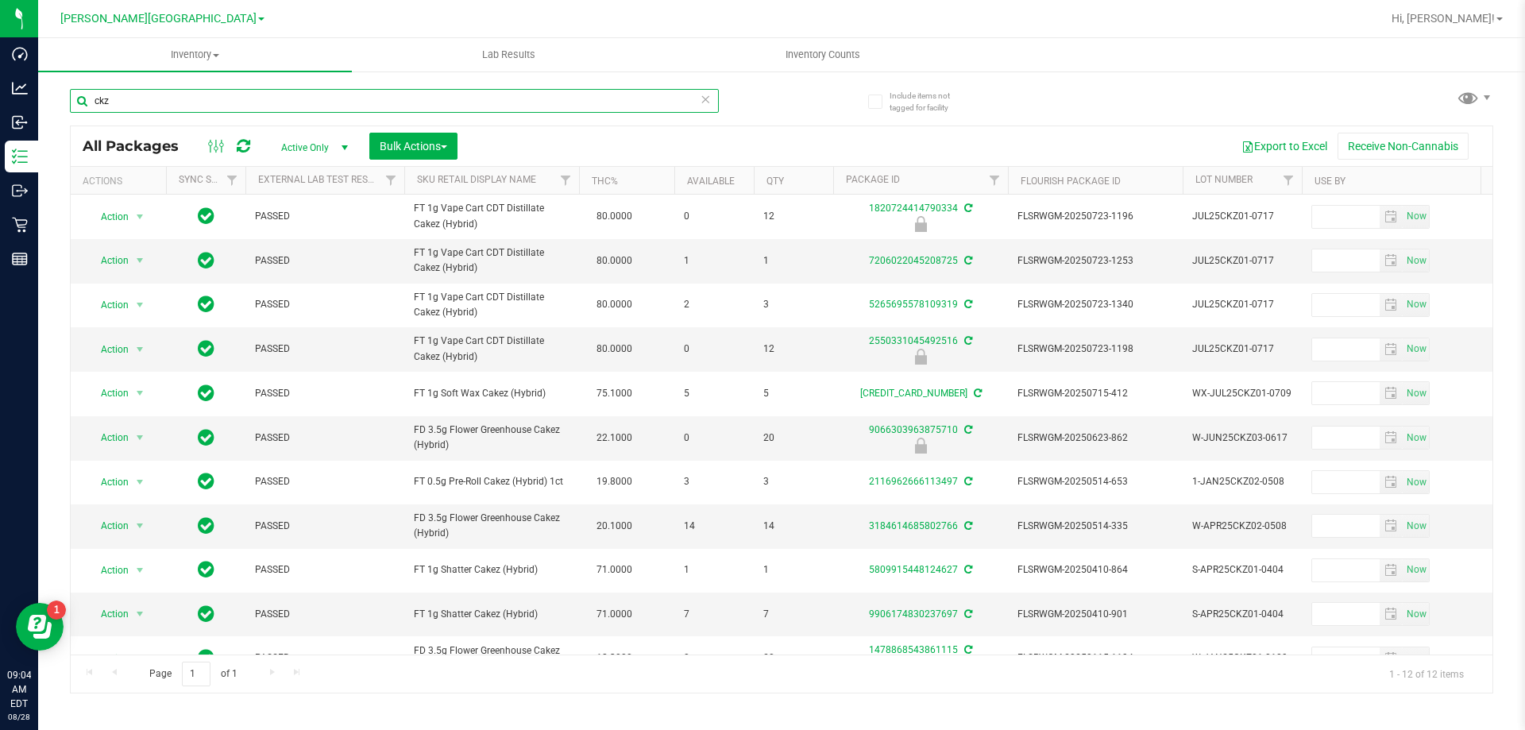
click at [574, 91] on input "ckz" at bounding box center [394, 101] width 649 height 24
type input "pbs"
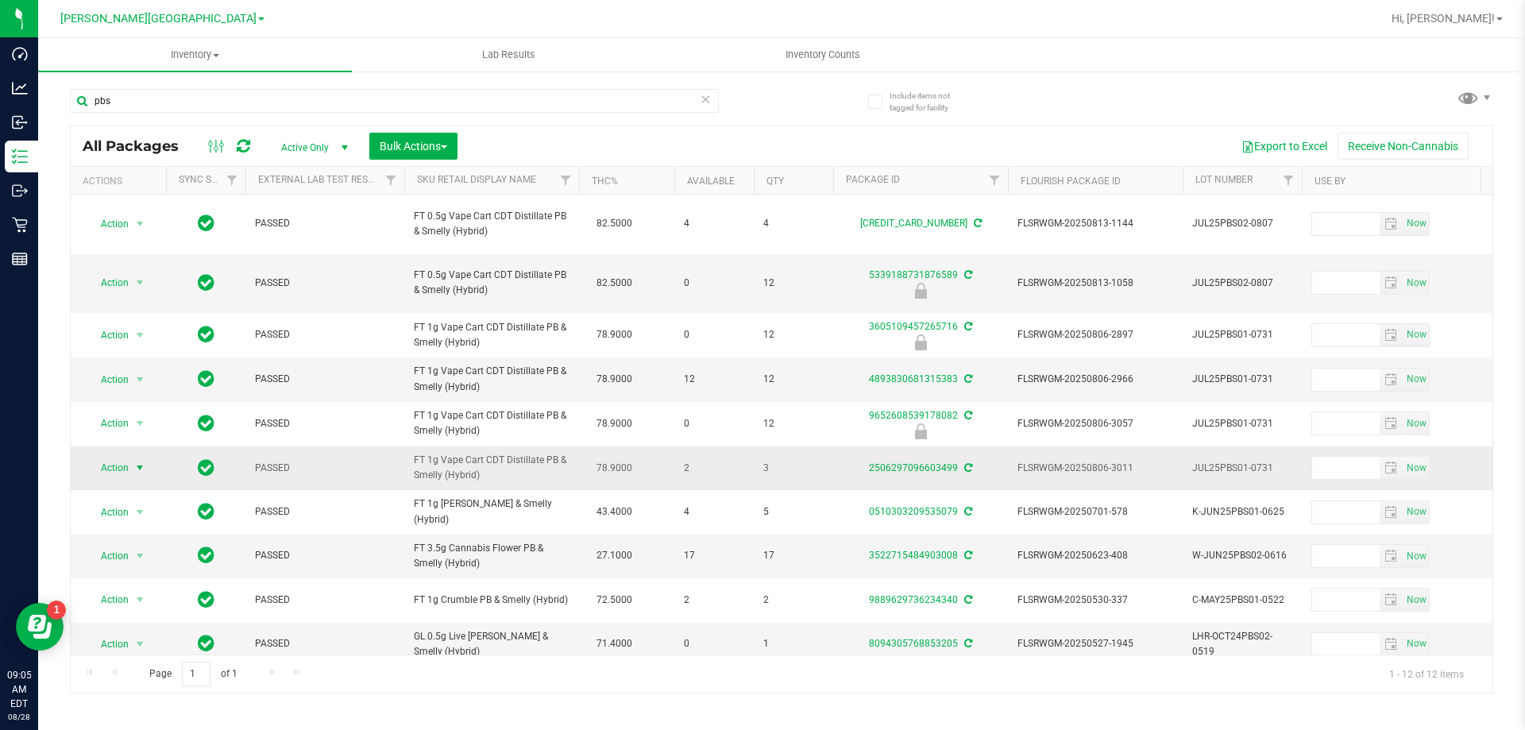
click at [129, 465] on span "Action" at bounding box center [108, 468] width 43 height 22
click at [128, 496] on li "Adjust qty" at bounding box center [148, 495] width 123 height 24
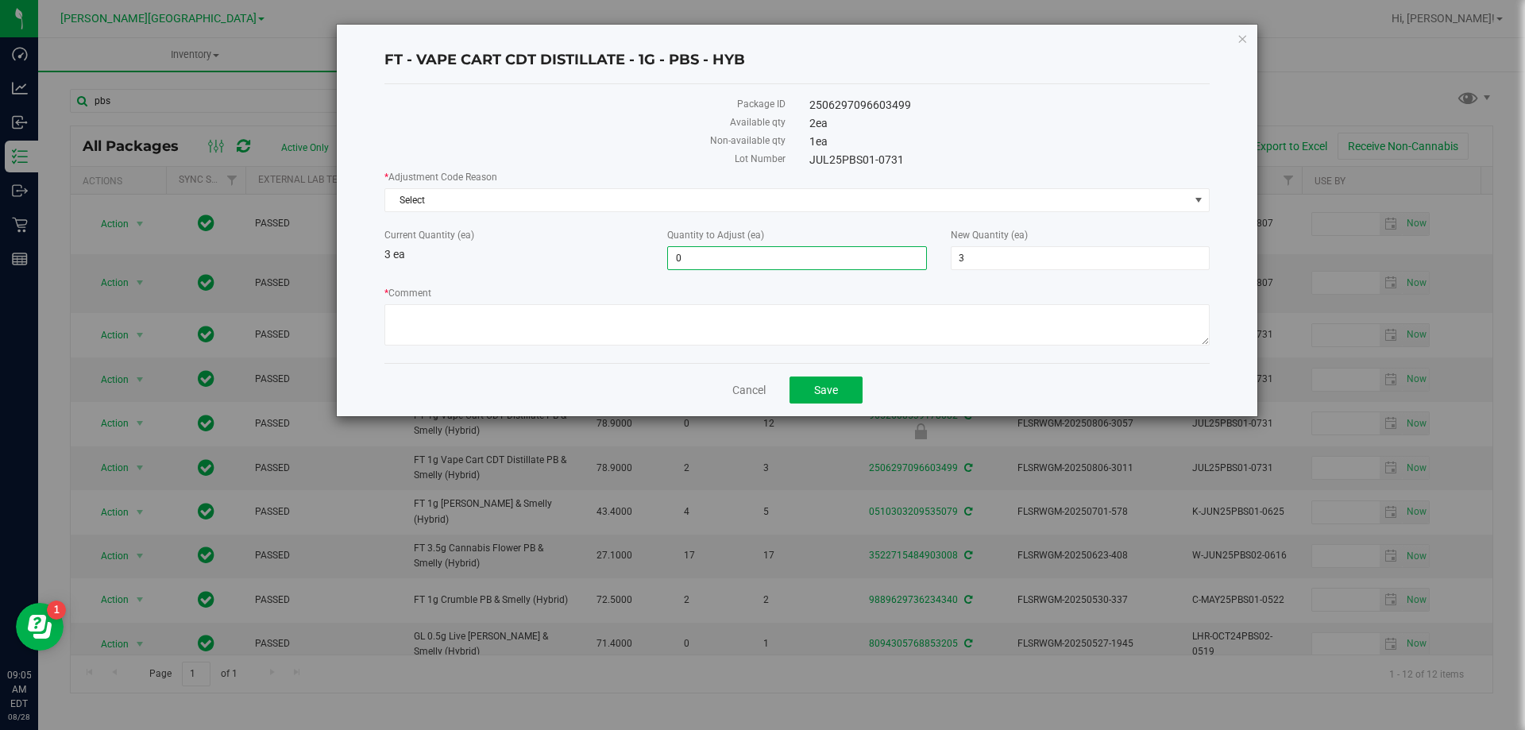
click at [740, 261] on span "0 0" at bounding box center [796, 258] width 259 height 24
click at [740, 261] on input "0" at bounding box center [796, 258] width 257 height 22
type input "-1"
type input "2"
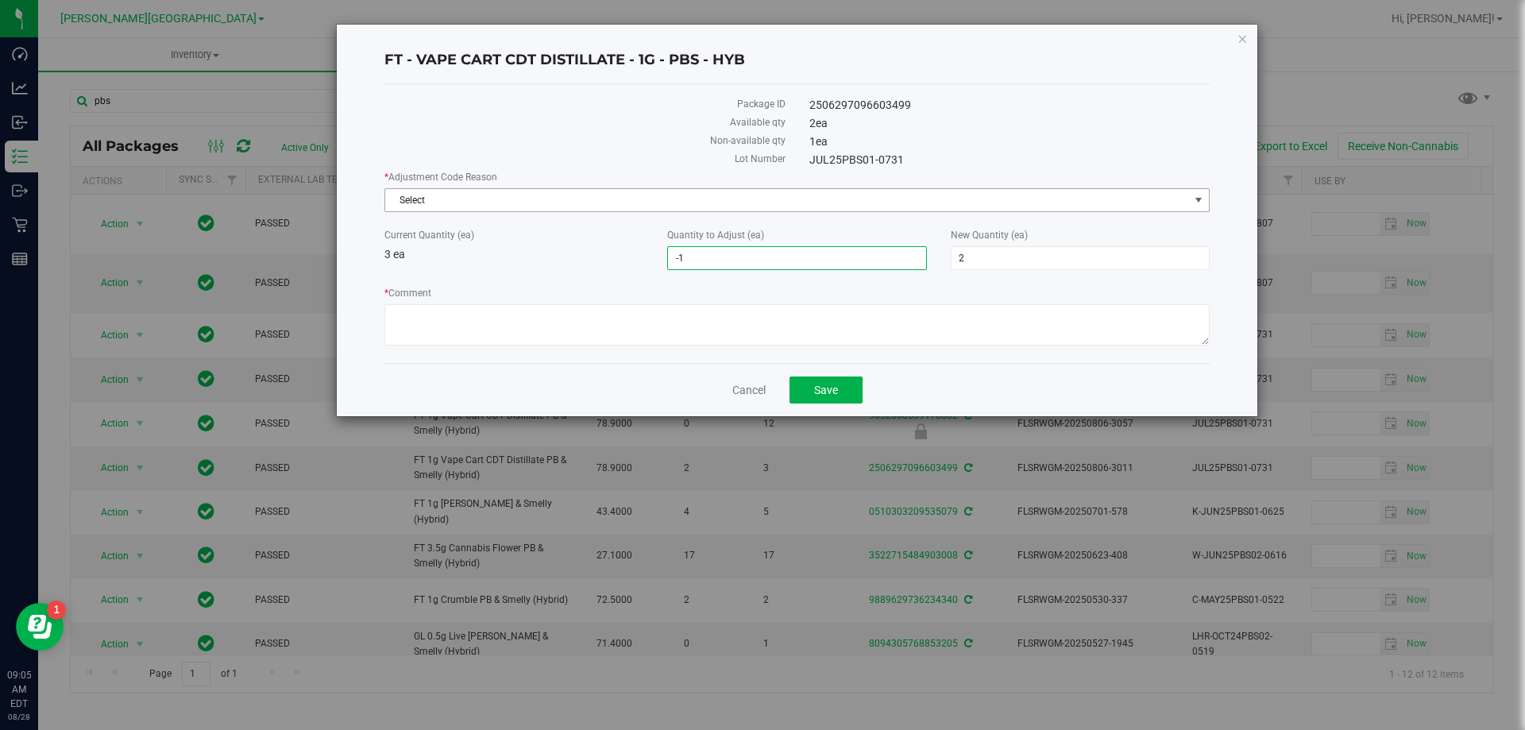
click at [1170, 200] on span "Select" at bounding box center [787, 200] width 804 height 22
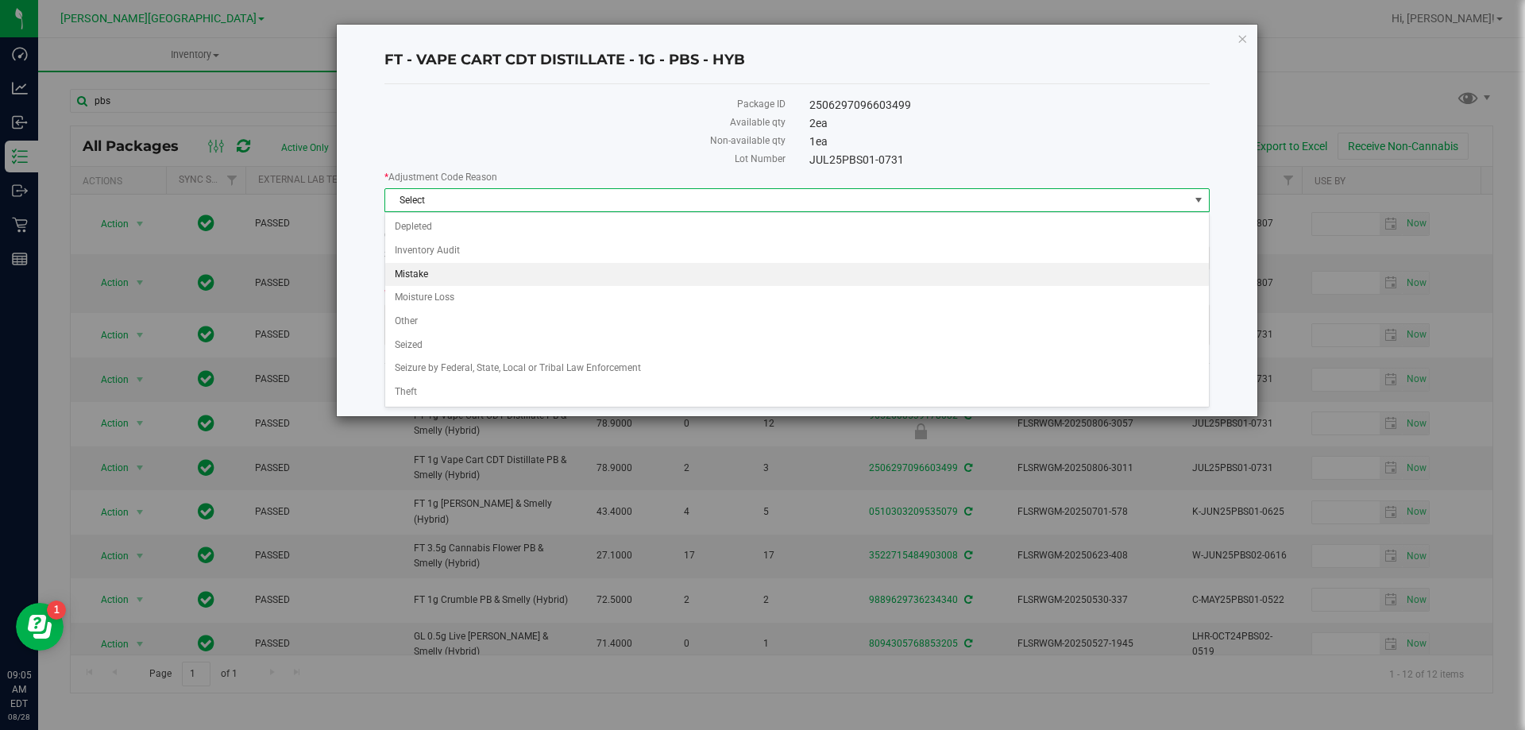
click at [748, 269] on li "Mistake" at bounding box center [797, 275] width 824 height 24
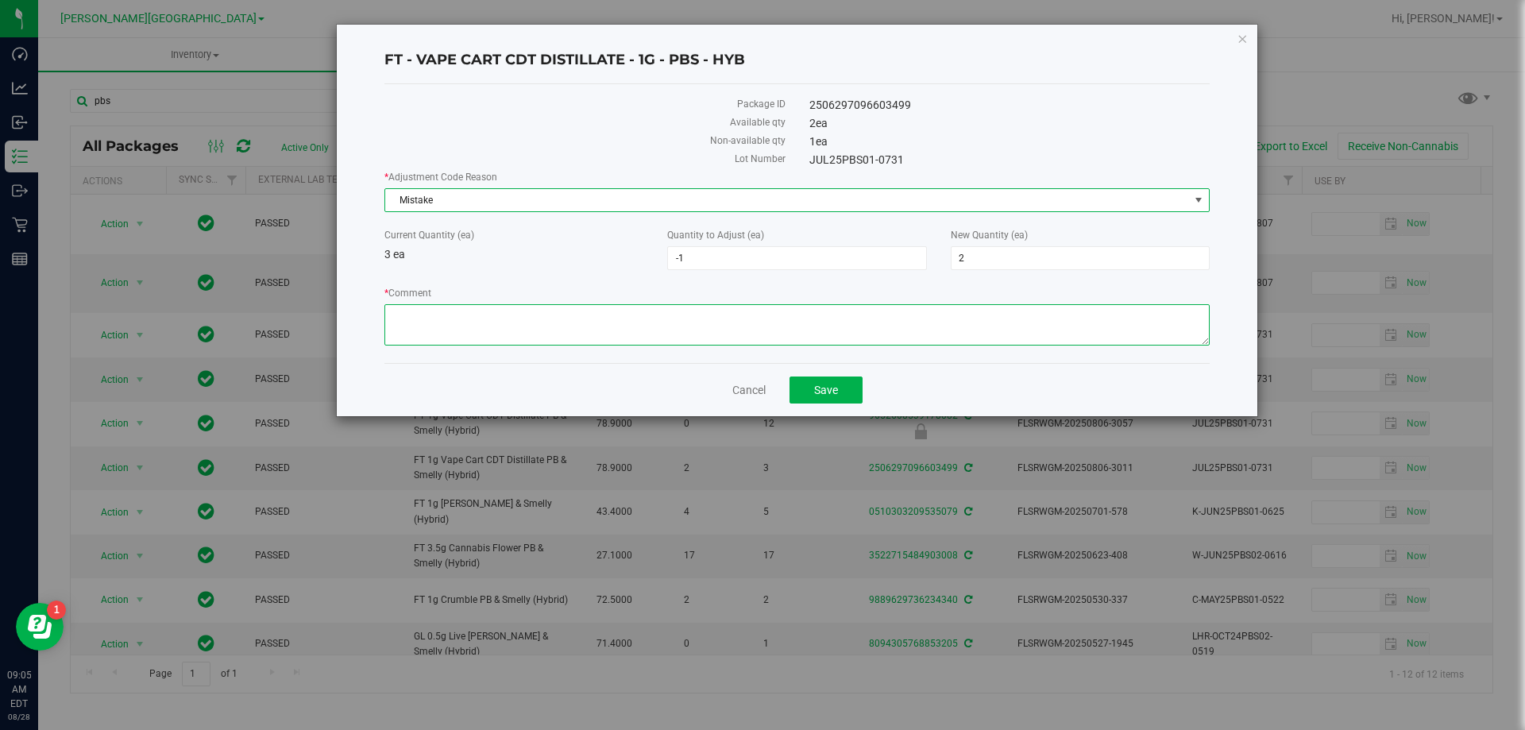
click at [677, 324] on textarea "* Comment" at bounding box center [798, 324] width 826 height 41
type textarea "audit error 08/27"
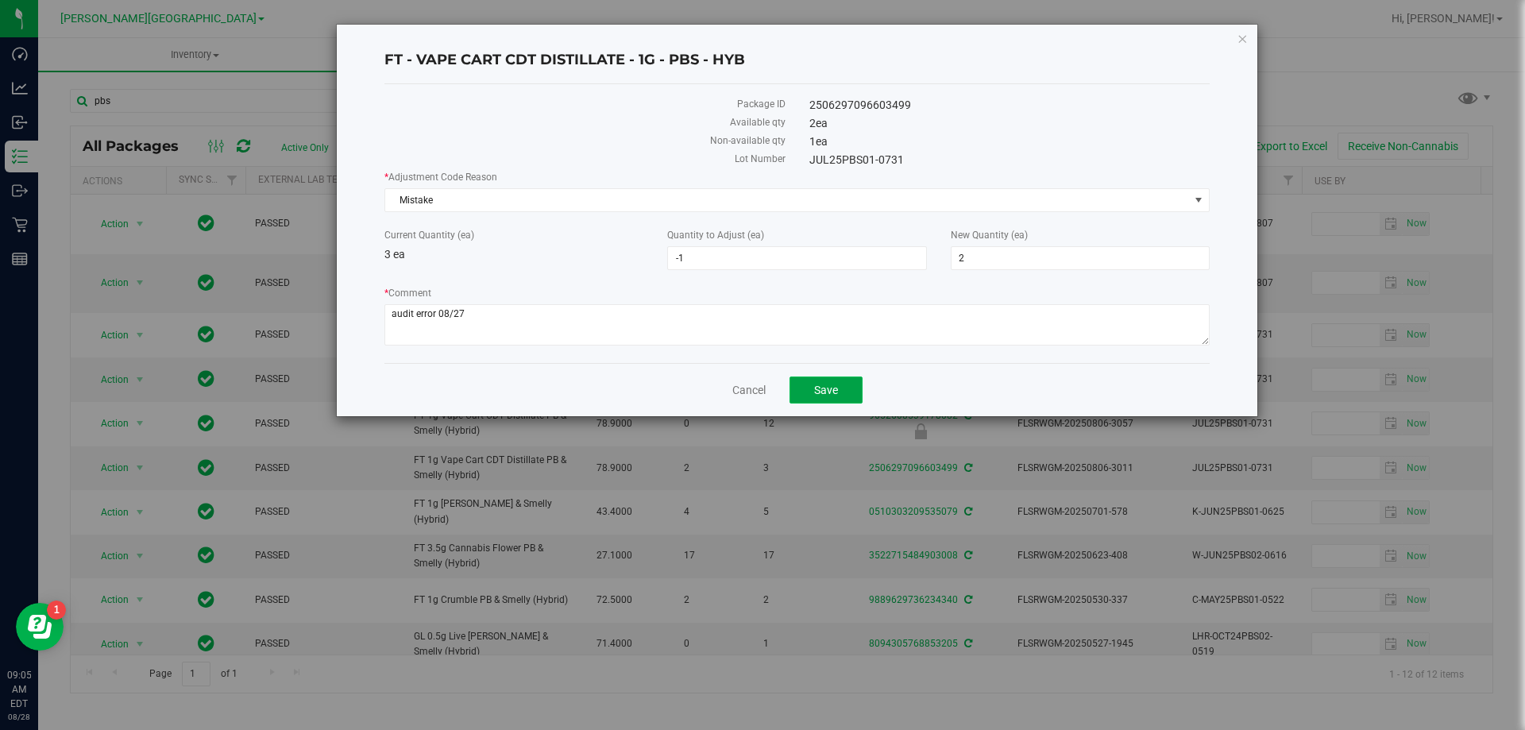
click at [820, 395] on span "Save" at bounding box center [826, 390] width 24 height 13
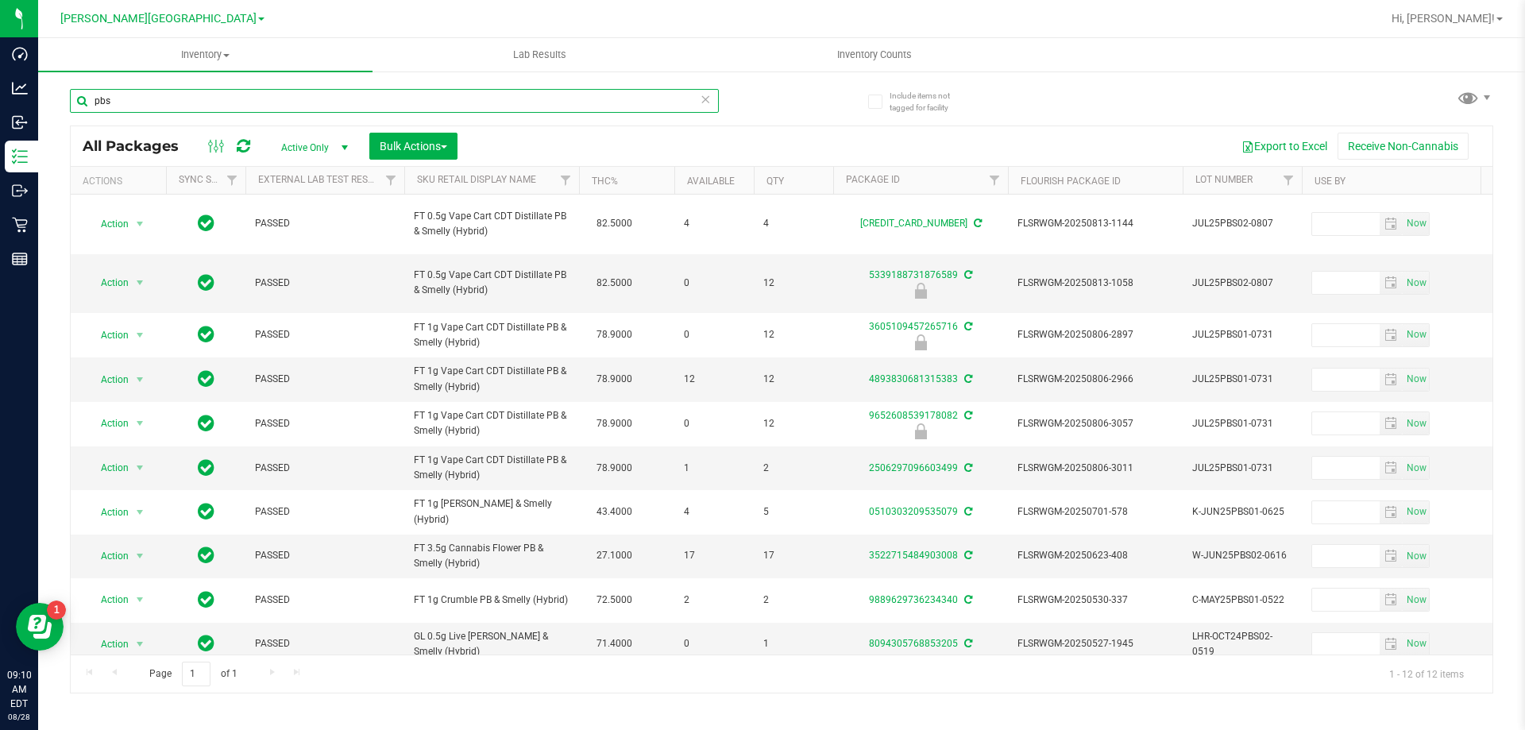
click at [162, 102] on input "pbs" at bounding box center [394, 101] width 649 height 24
type input "gss"
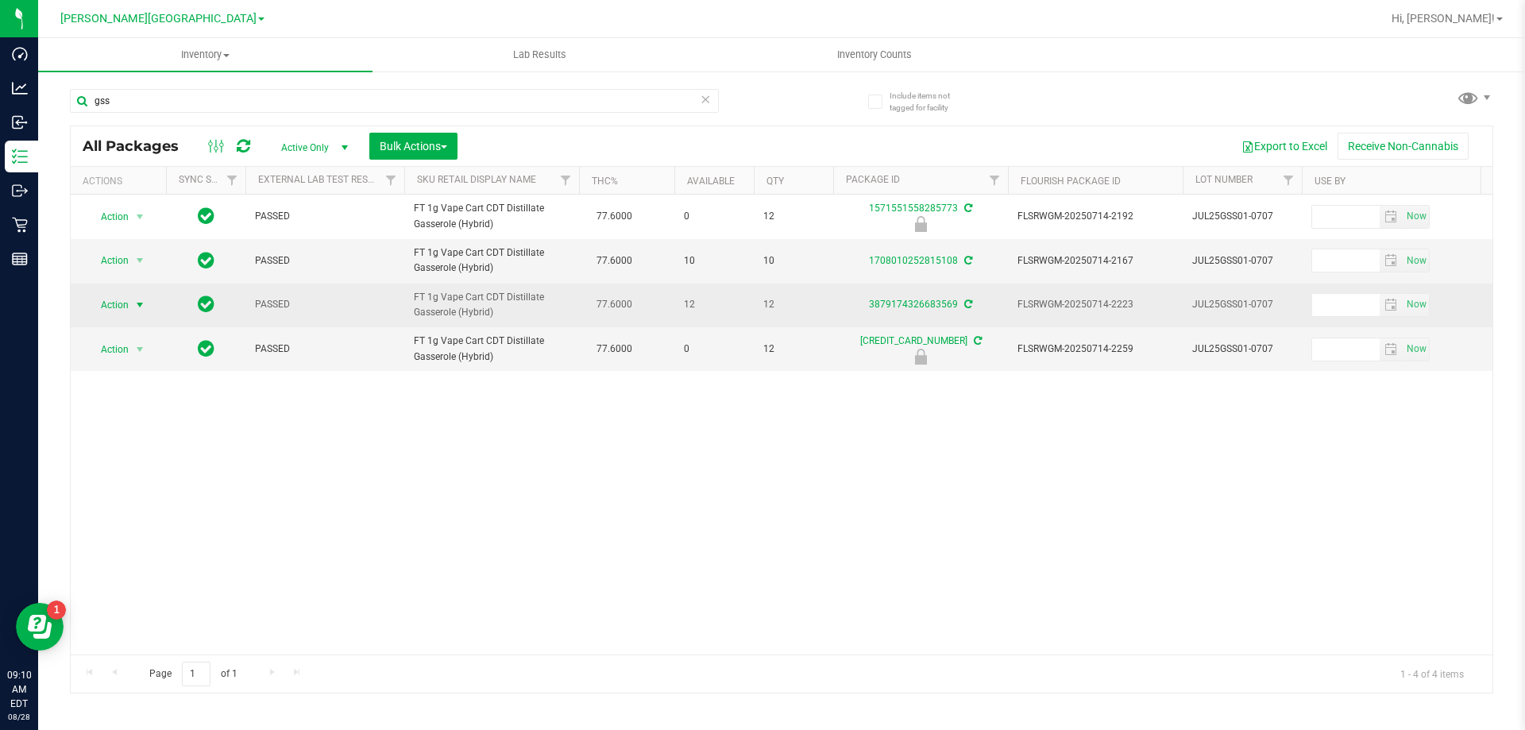
click at [133, 297] on span "select" at bounding box center [140, 305] width 20 height 22
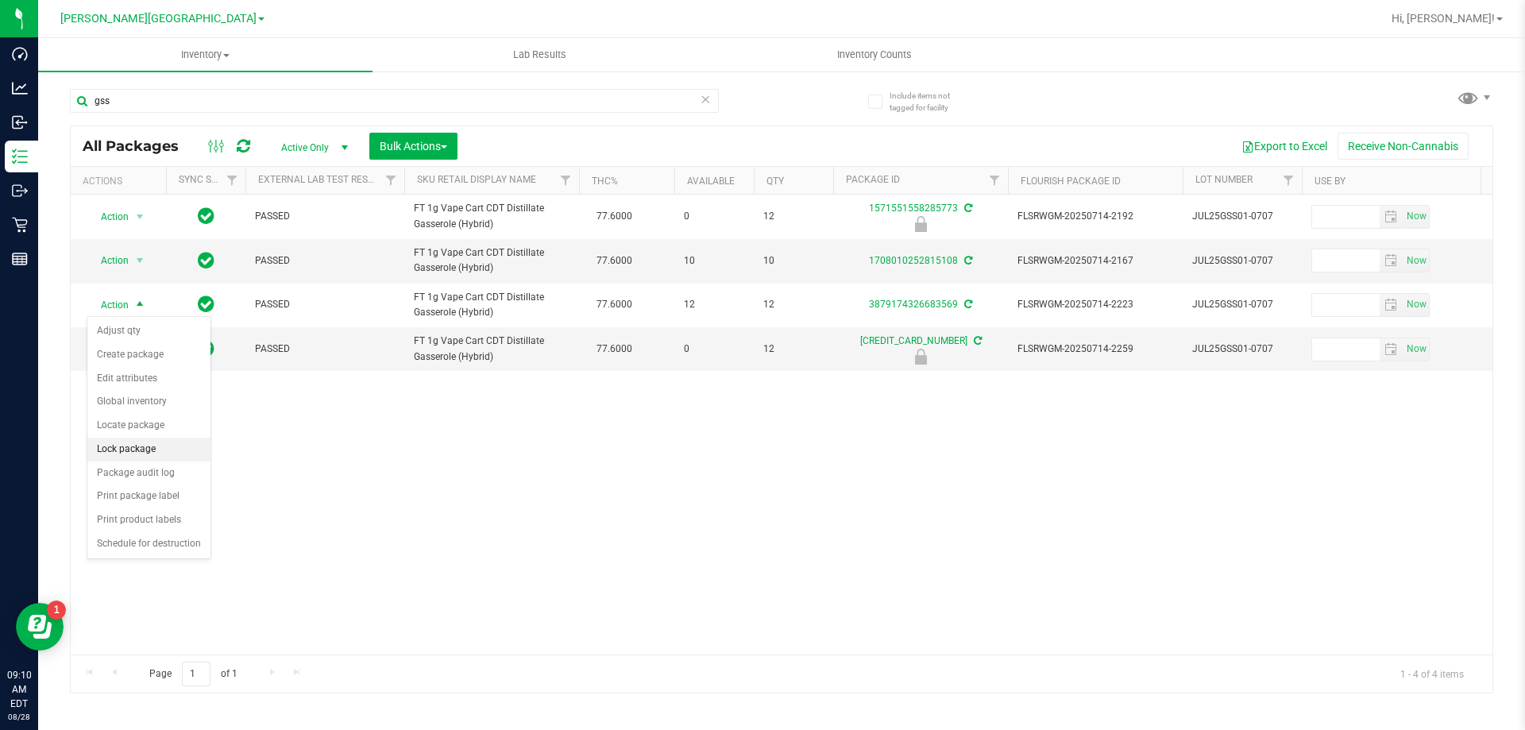
click at [176, 439] on li "Lock package" at bounding box center [148, 450] width 123 height 24
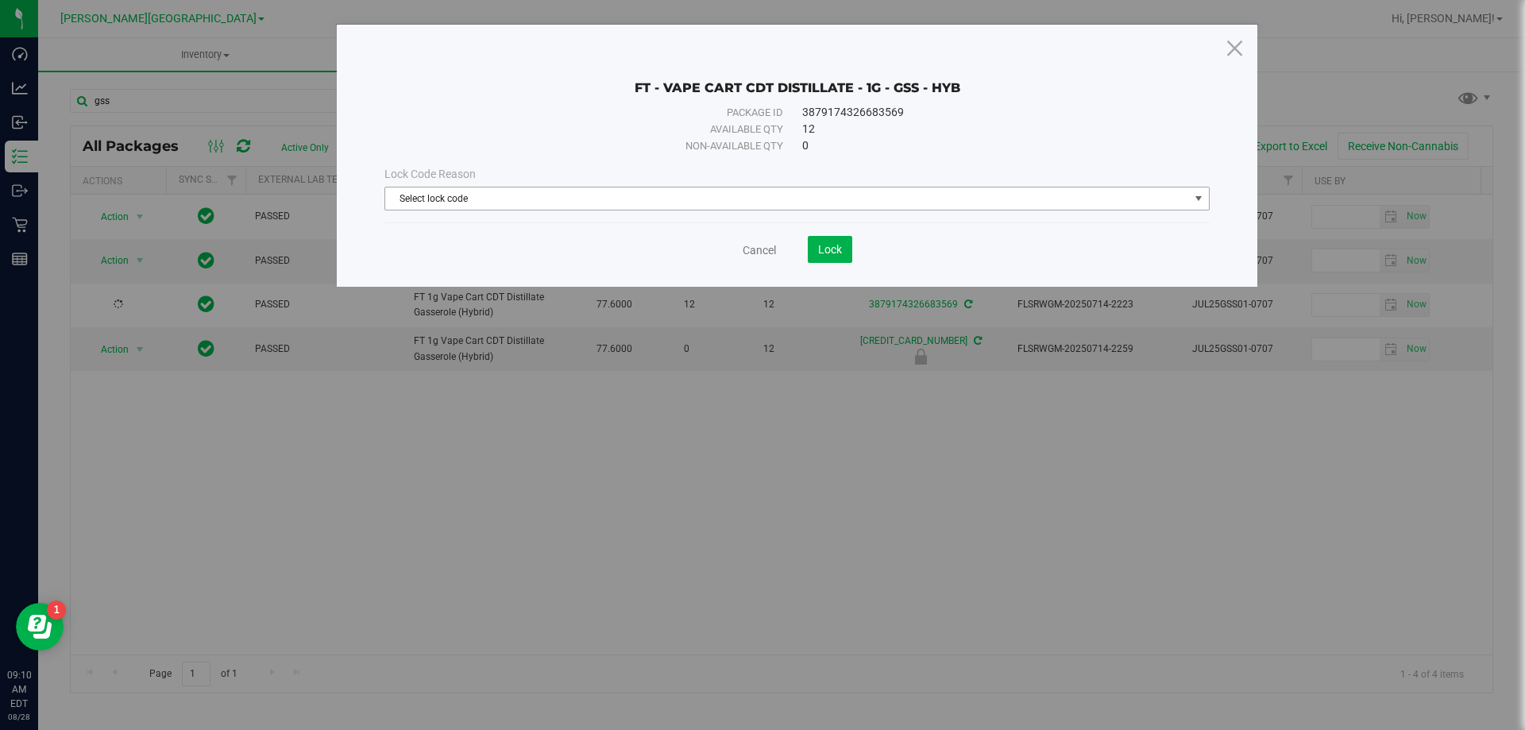
click at [420, 203] on span "Select lock code" at bounding box center [787, 199] width 804 height 22
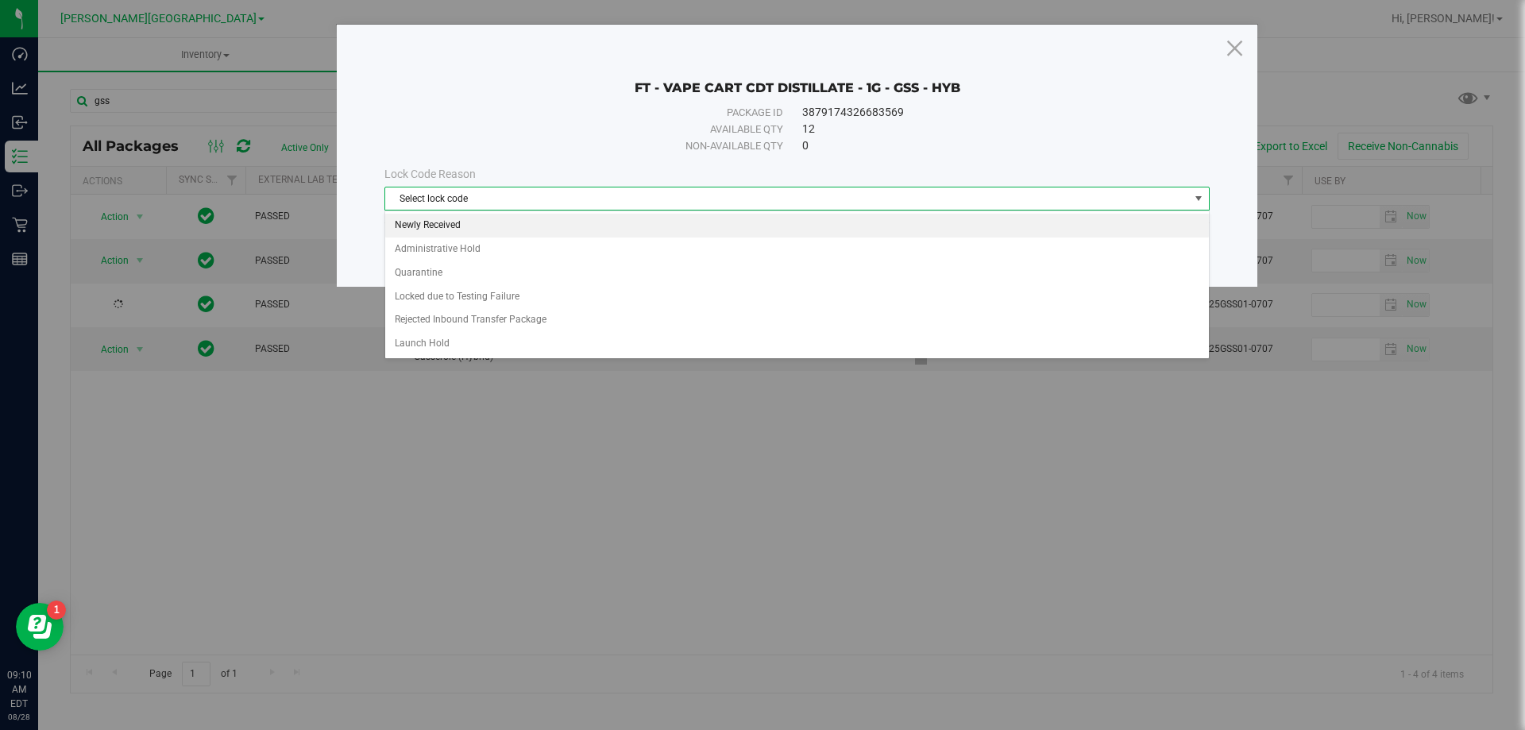
click at [438, 234] on li "Newly Received" at bounding box center [797, 226] width 824 height 24
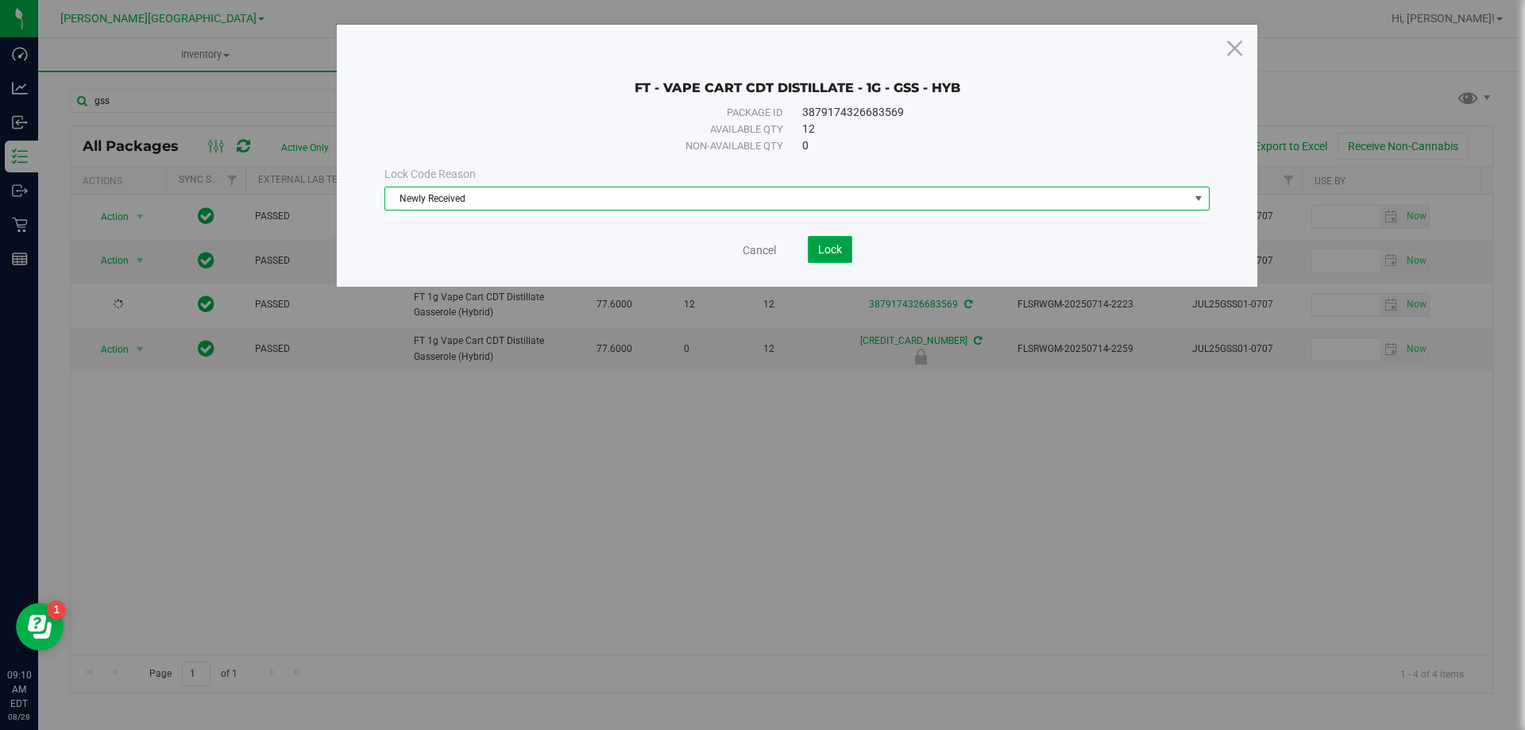
click at [833, 257] on button "Lock" at bounding box center [830, 249] width 44 height 27
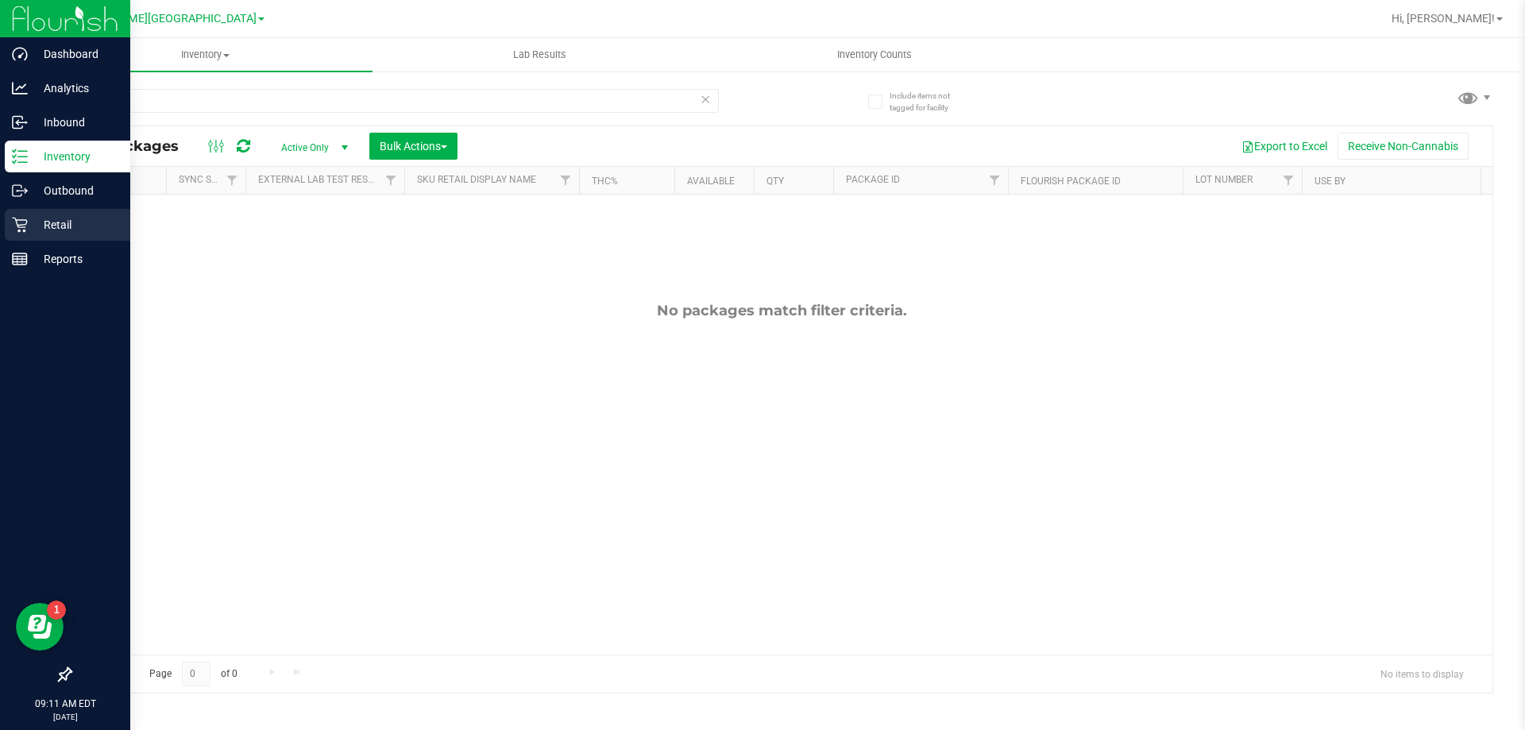
click at [60, 226] on p "Retail" at bounding box center [75, 224] width 95 height 19
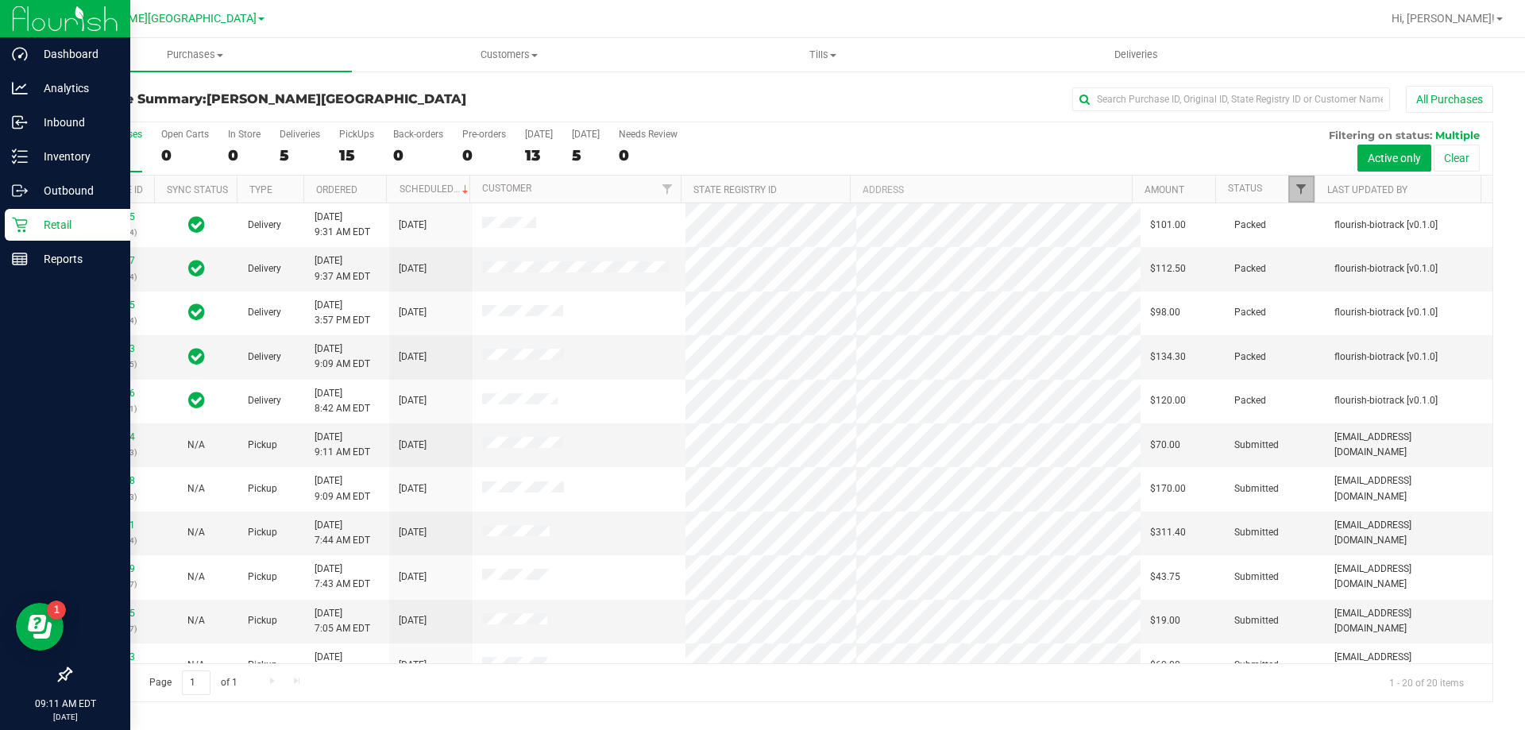
click at [1301, 186] on span "Filter" at bounding box center [1301, 189] width 13 height 13
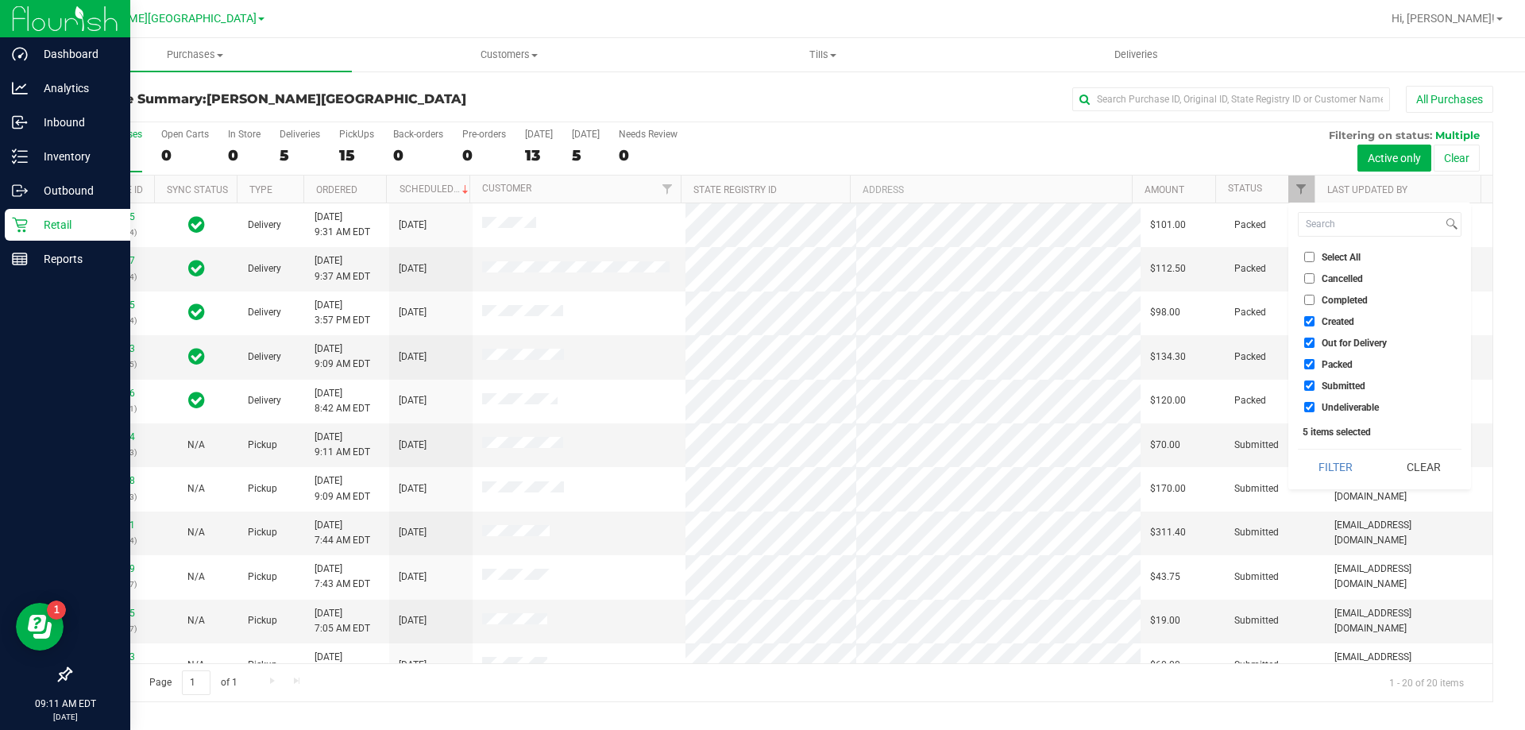
click at [1311, 323] on input "Created" at bounding box center [1310, 321] width 10 height 10
checkbox input "false"
click at [1306, 342] on input "Out for Delivery" at bounding box center [1310, 343] width 10 height 10
checkbox input "false"
click at [1308, 366] on input "Packed" at bounding box center [1310, 364] width 10 height 10
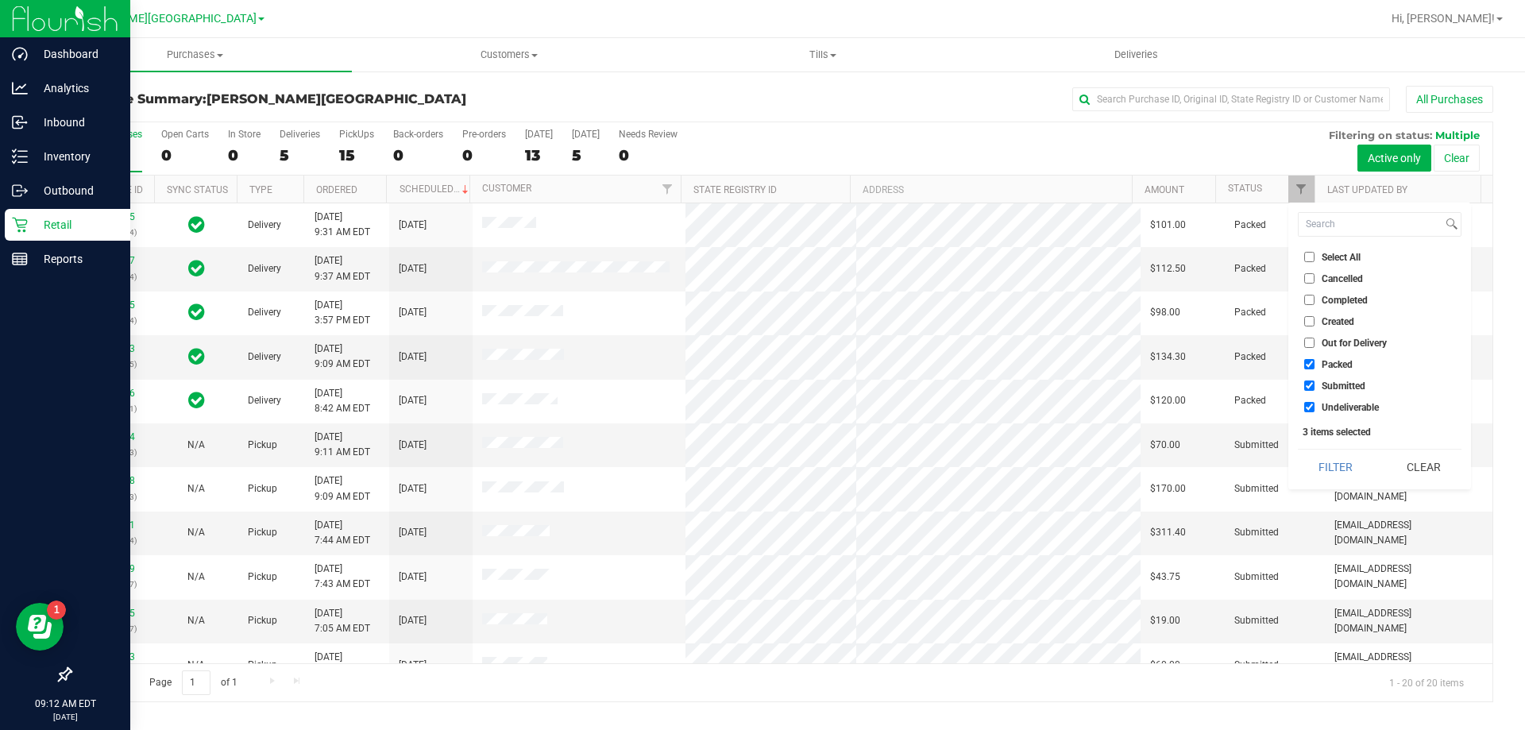
checkbox input "false"
click at [1310, 407] on input "Undeliverable" at bounding box center [1310, 407] width 10 height 10
checkbox input "false"
click at [1339, 474] on button "Filter" at bounding box center [1336, 467] width 76 height 35
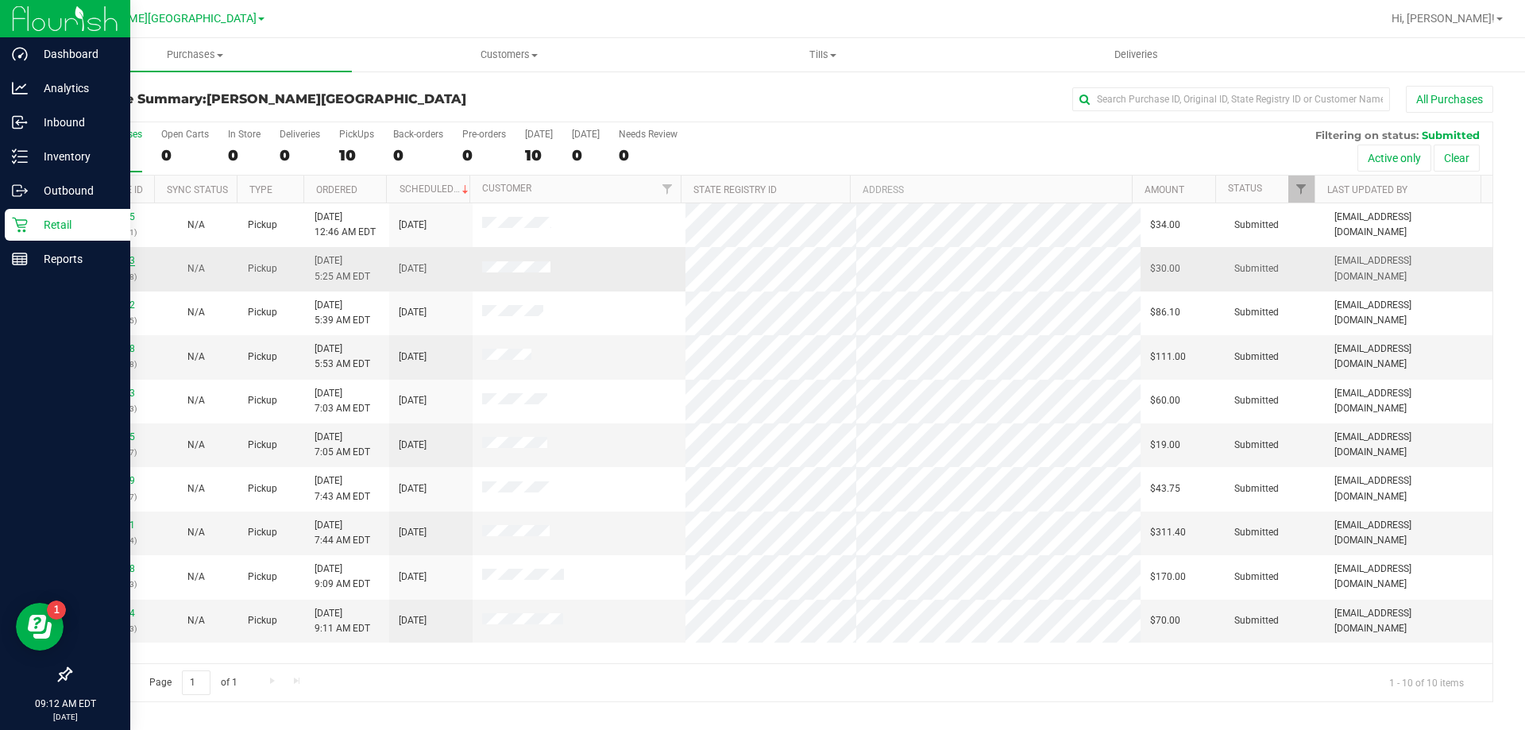
click at [116, 257] on link "11859933" at bounding box center [113, 260] width 44 height 11
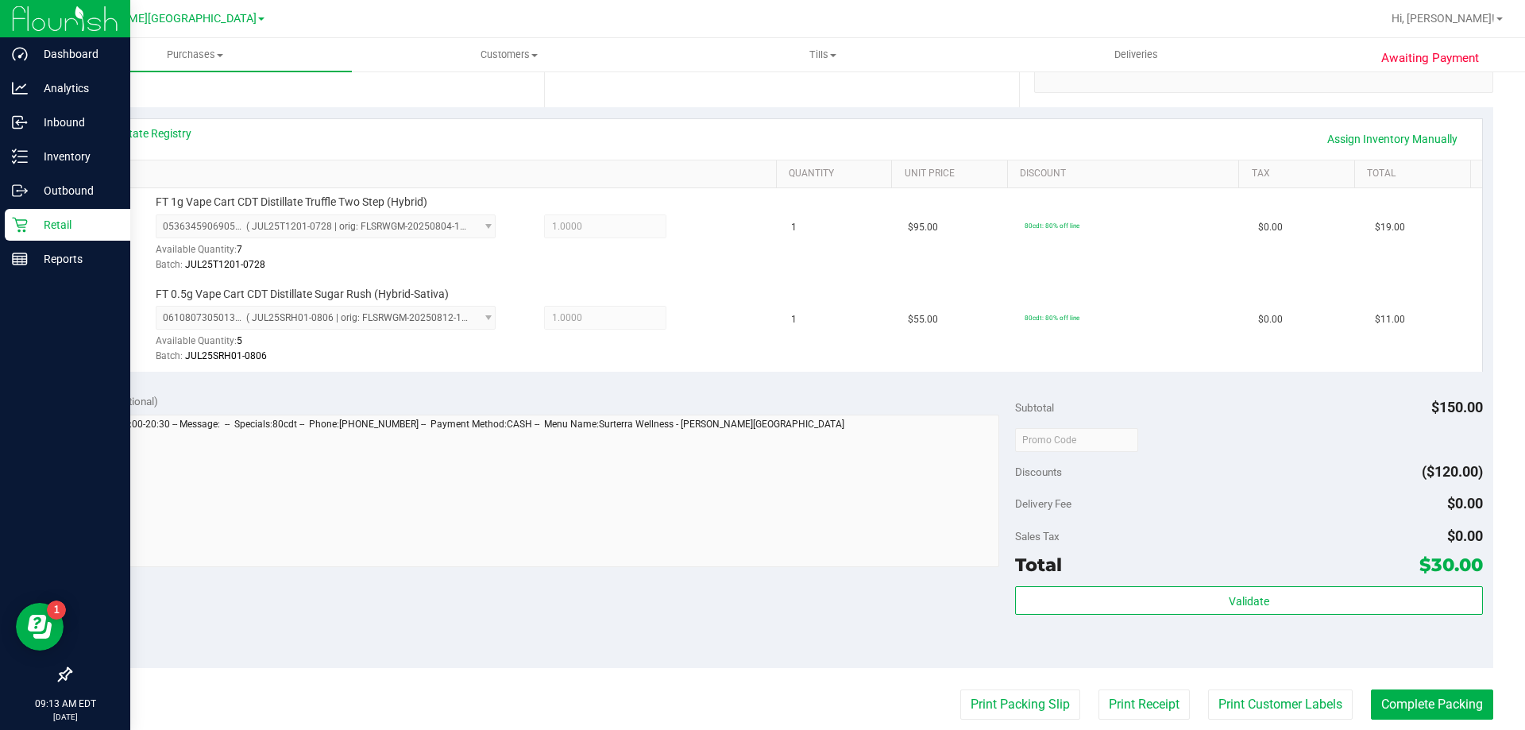
scroll to position [397, 0]
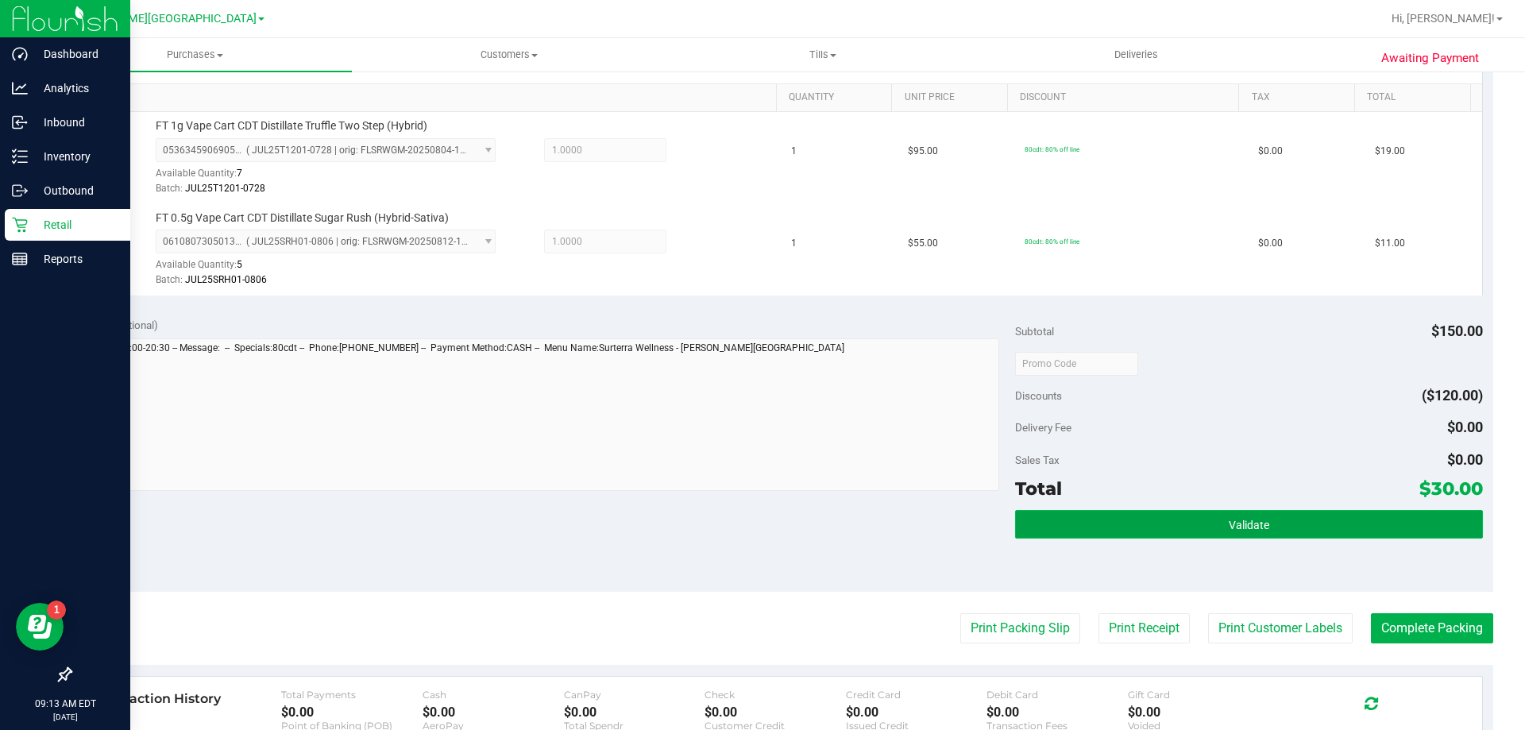
click at [1166, 531] on button "Validate" at bounding box center [1248, 524] width 467 height 29
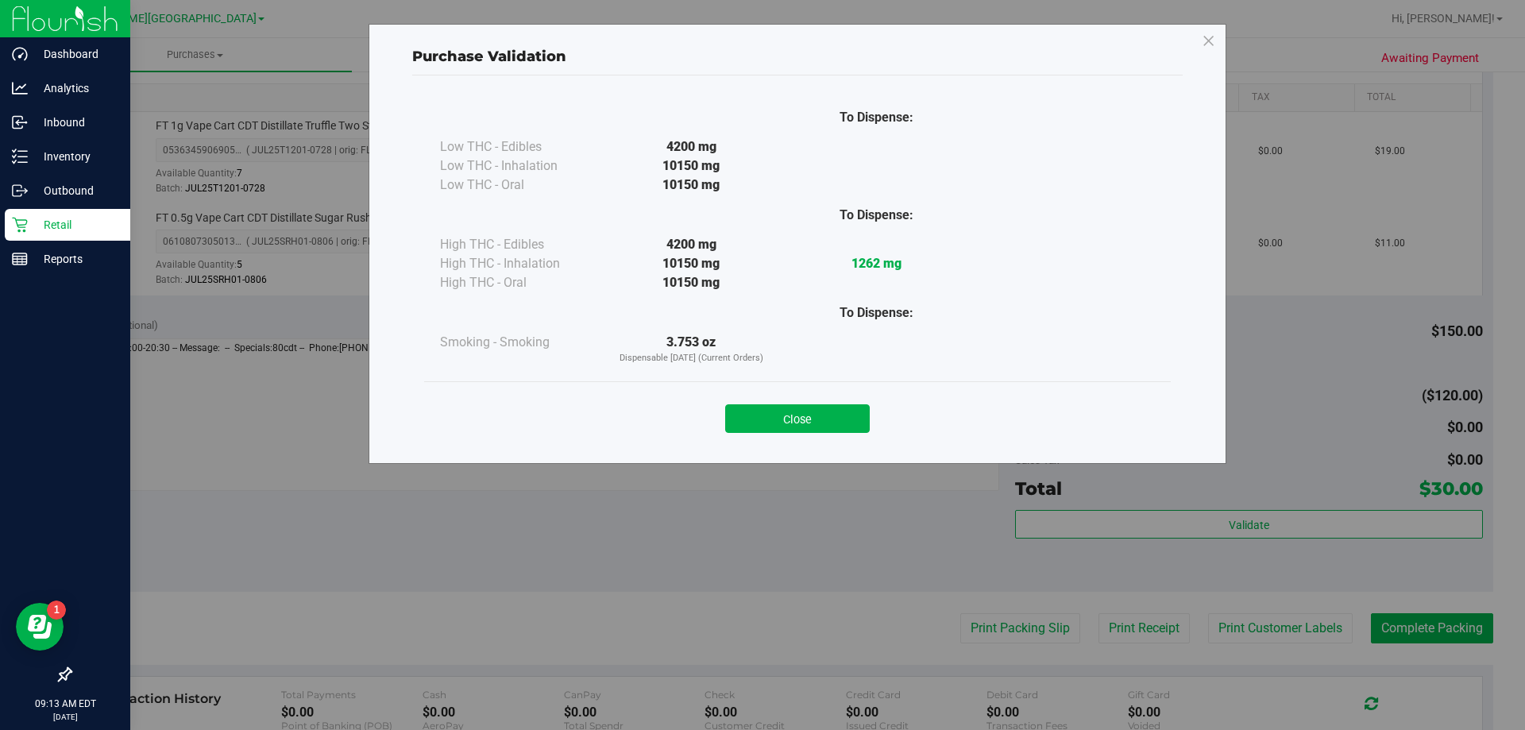
click at [793, 403] on div "Close" at bounding box center [797, 414] width 723 height 40
click at [795, 428] on button "Close" at bounding box center [797, 418] width 145 height 29
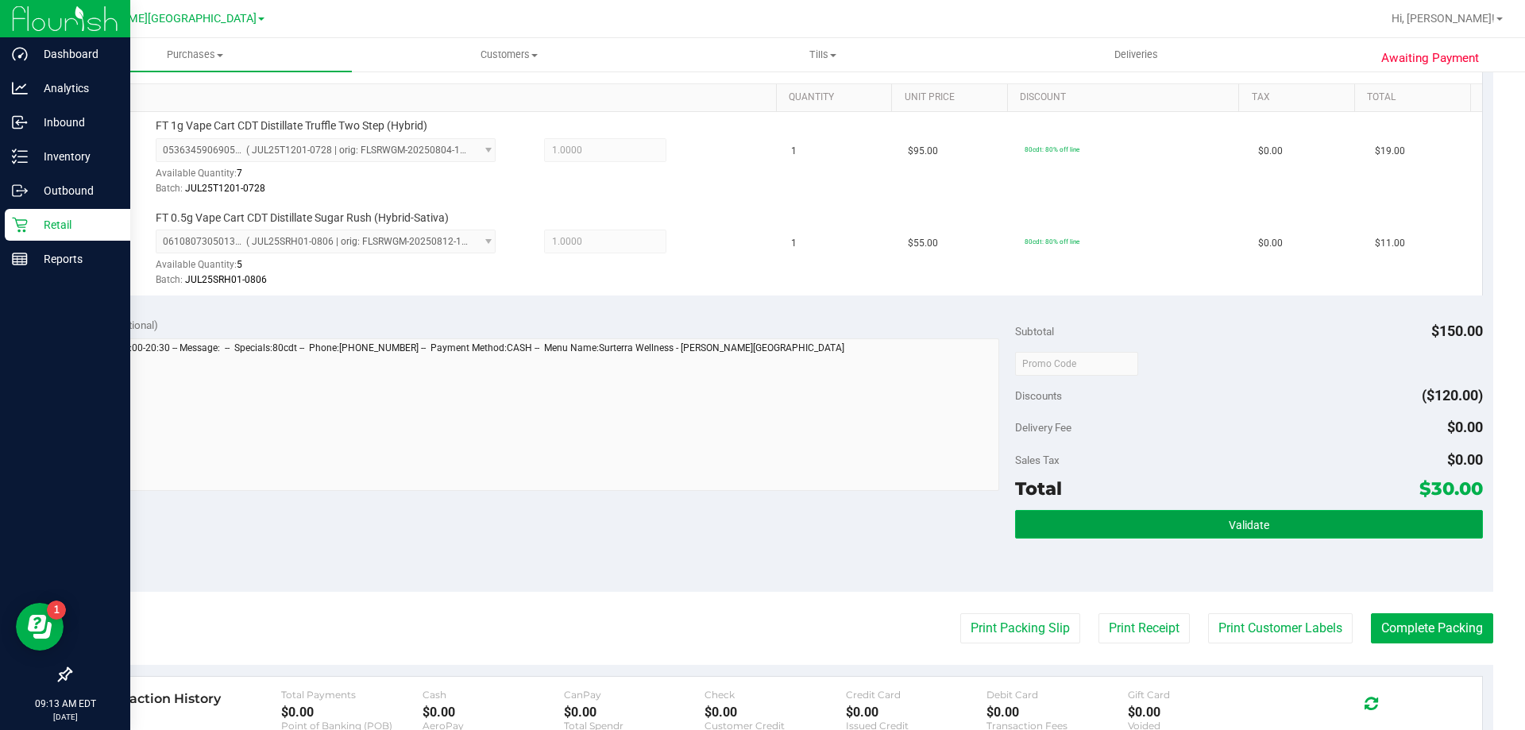
click at [1170, 536] on button "Validate" at bounding box center [1248, 524] width 467 height 29
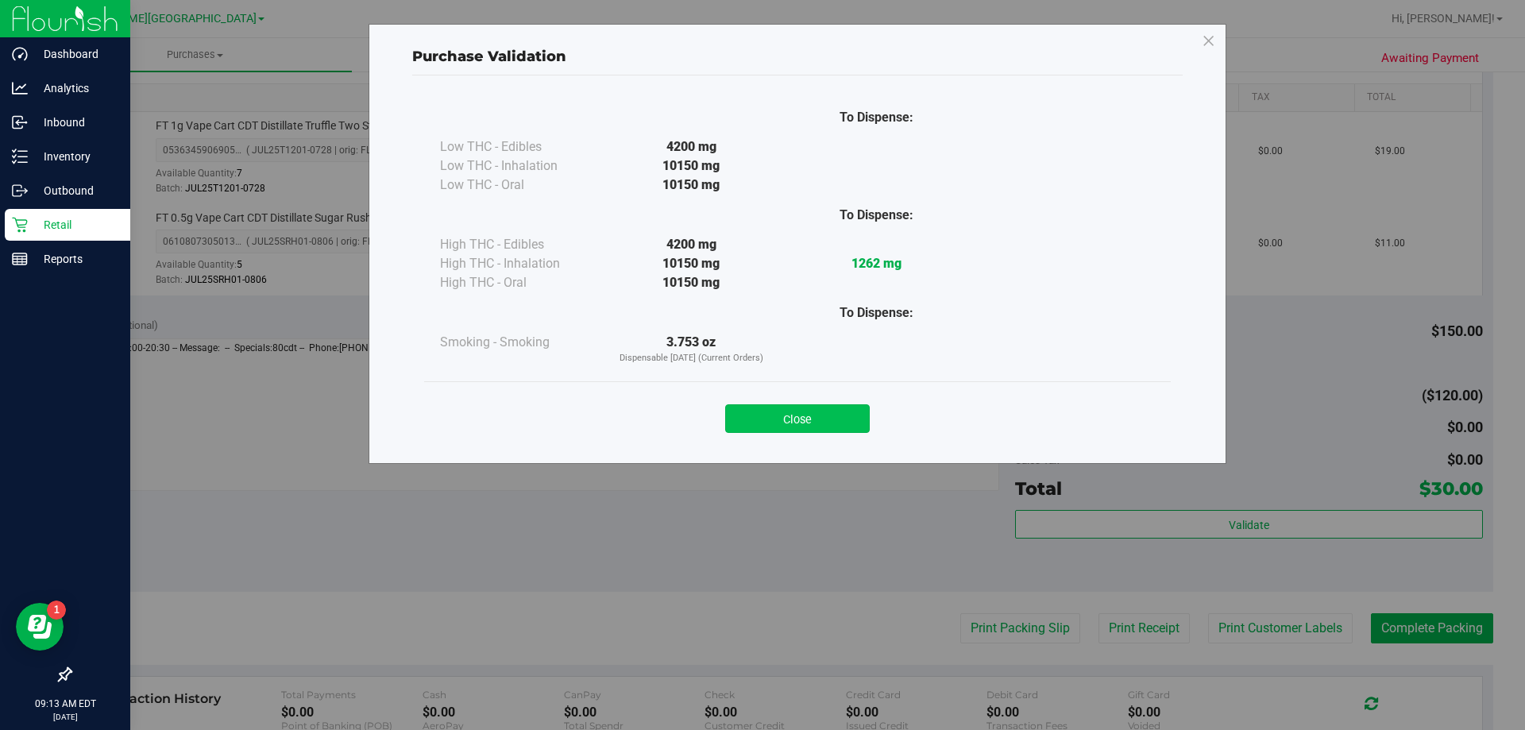
click at [826, 425] on button "Close" at bounding box center [797, 418] width 145 height 29
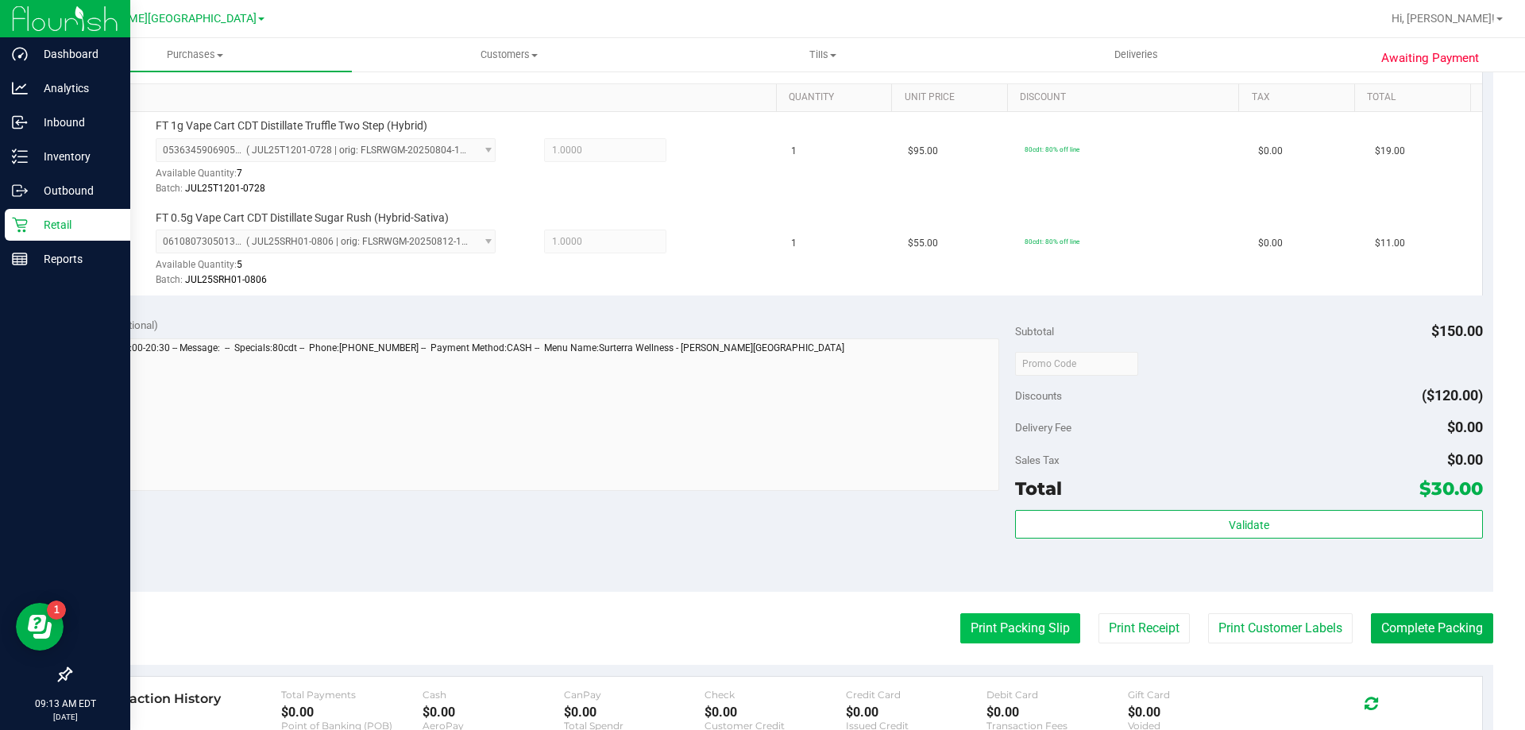
click at [991, 623] on button "Print Packing Slip" at bounding box center [1021, 628] width 120 height 30
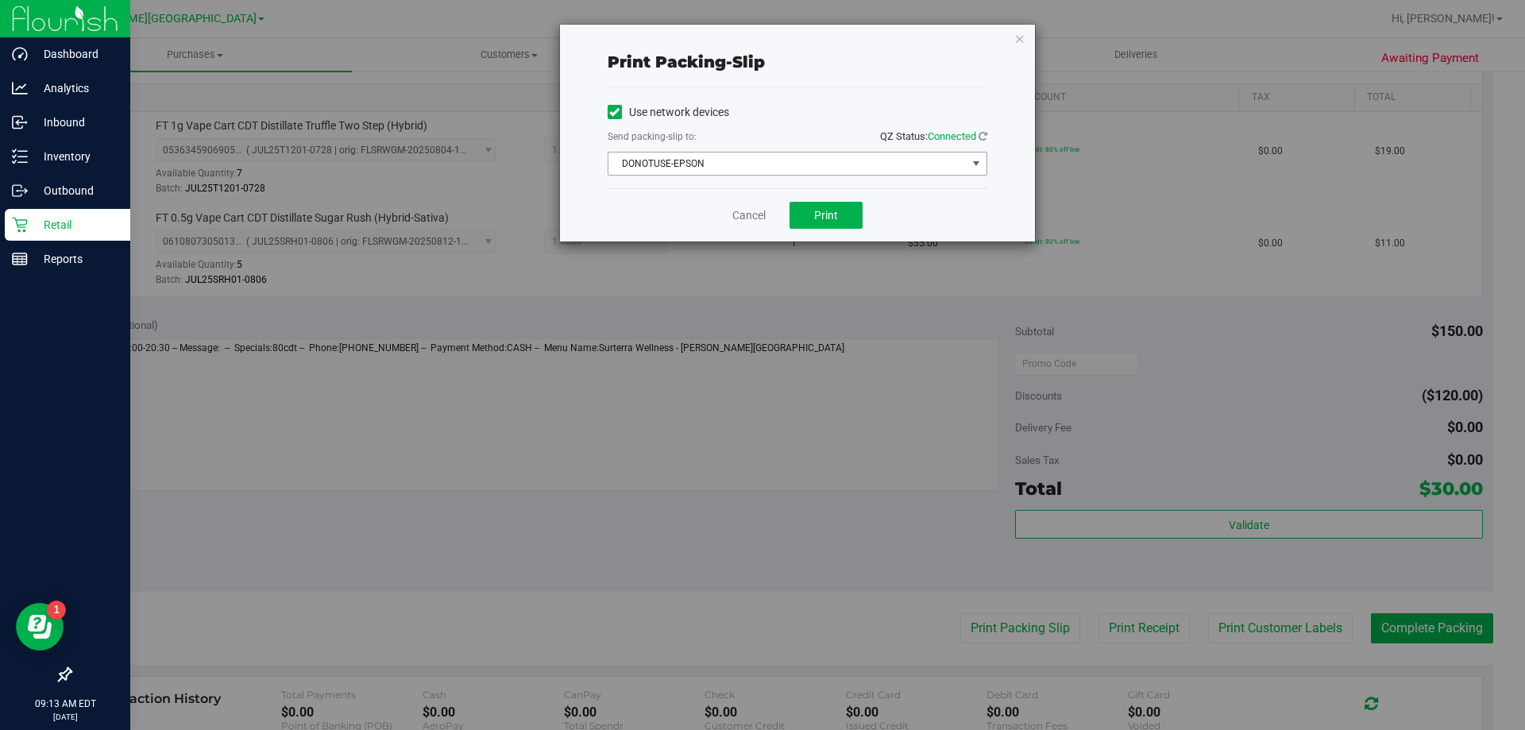
click at [798, 158] on span "DONOTUSE-EPSON" at bounding box center [788, 164] width 358 height 22
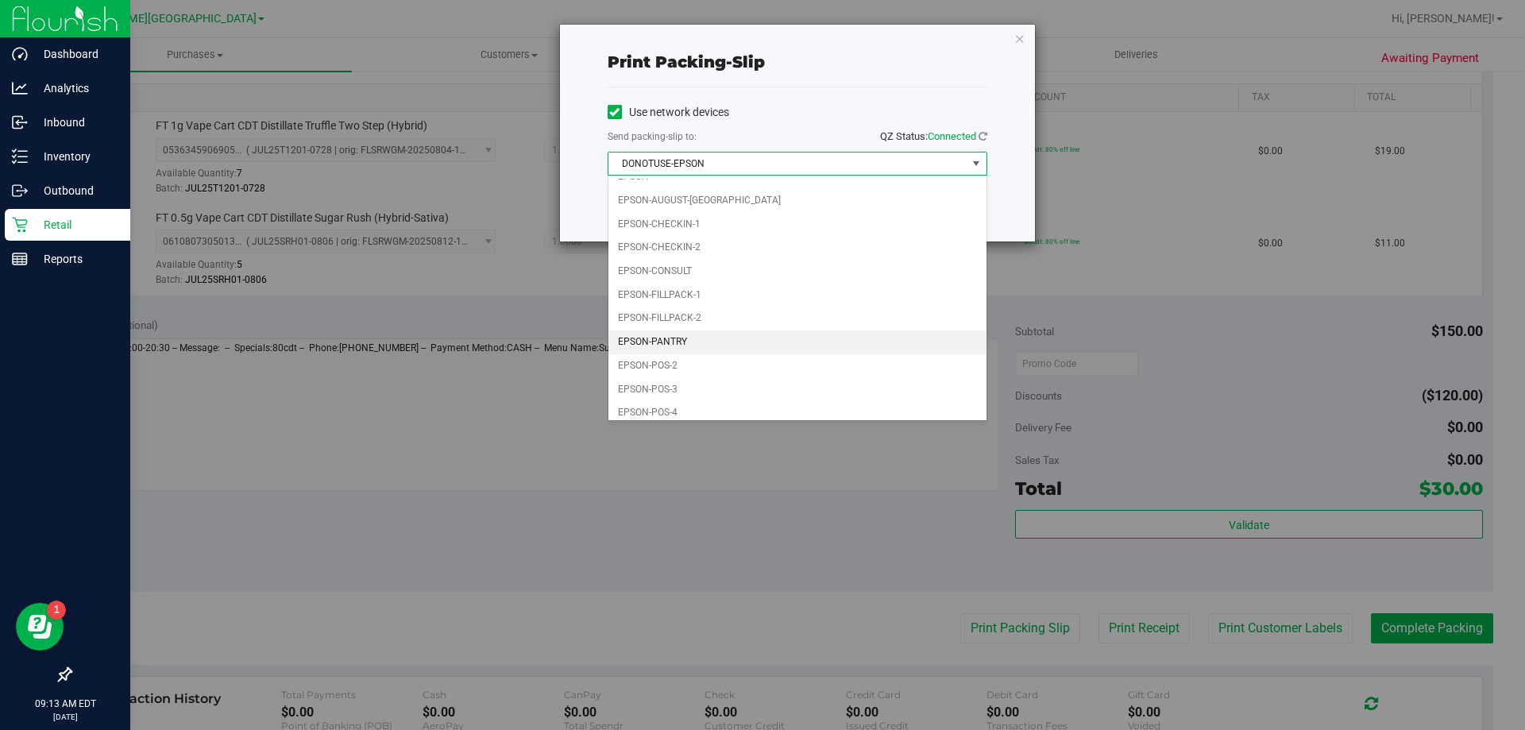
scroll to position [45, 0]
click at [746, 361] on li "EPSON-POS-2" at bounding box center [798, 358] width 378 height 24
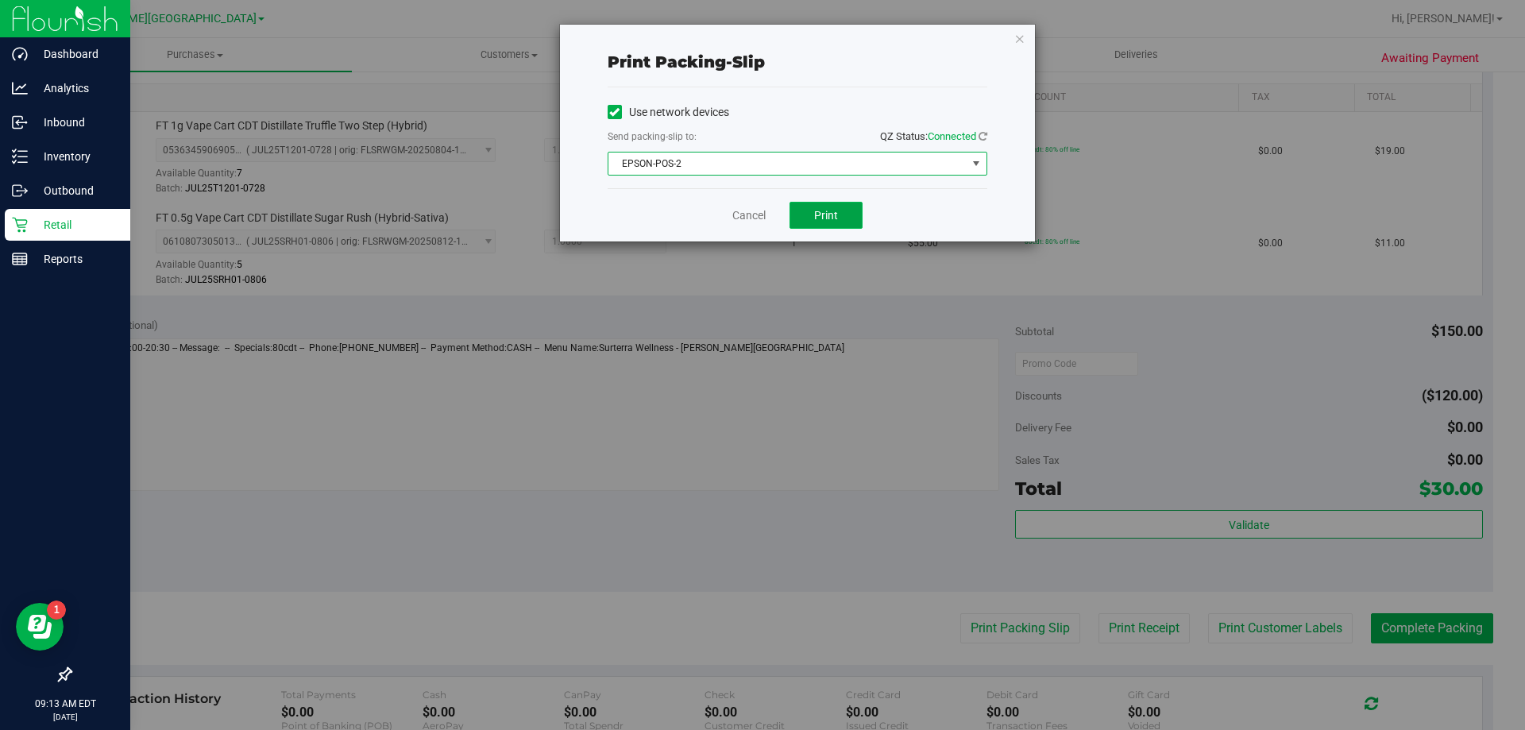
click at [813, 207] on button "Print" at bounding box center [826, 215] width 73 height 27
click at [758, 215] on link "Cancel" at bounding box center [749, 215] width 33 height 17
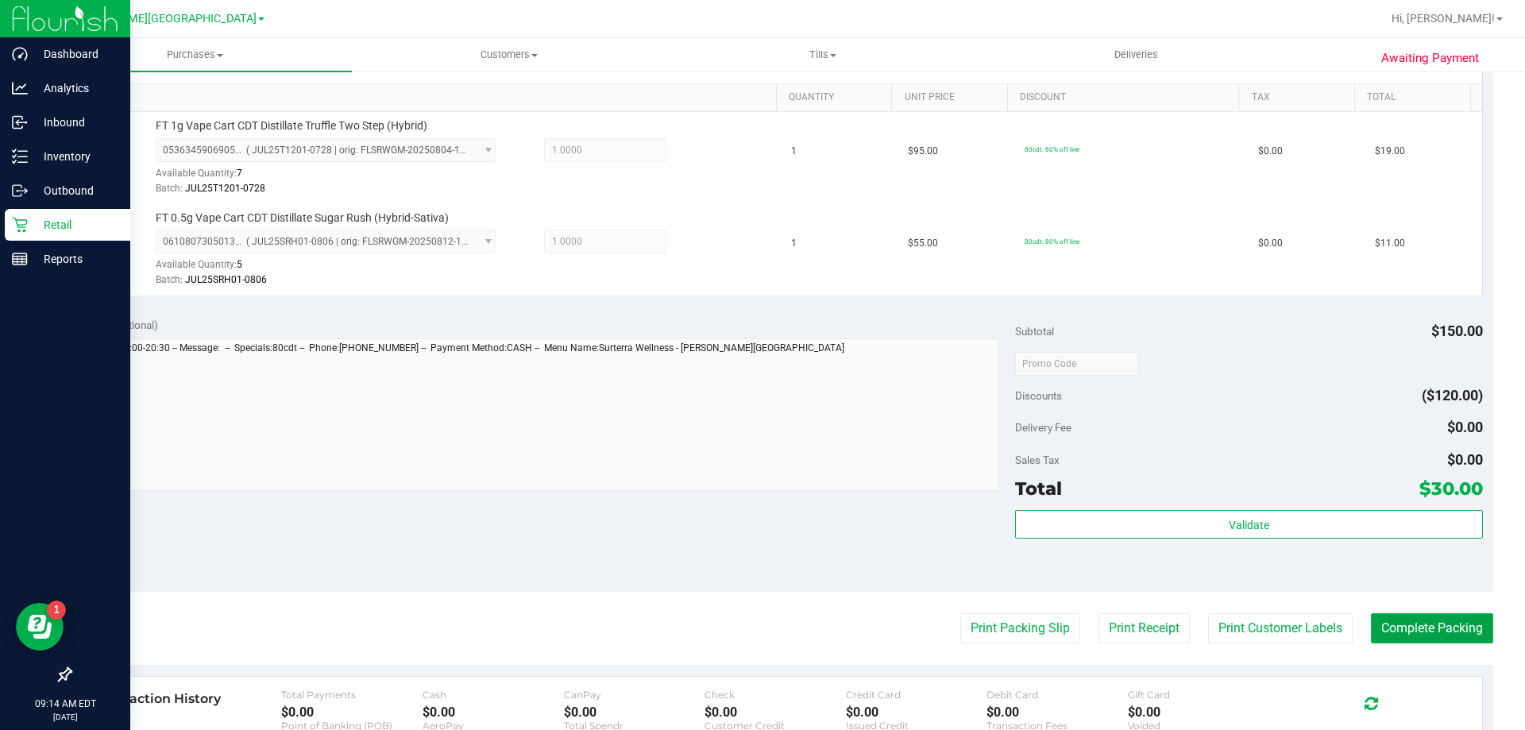
click at [1398, 627] on button "Complete Packing" at bounding box center [1432, 628] width 122 height 30
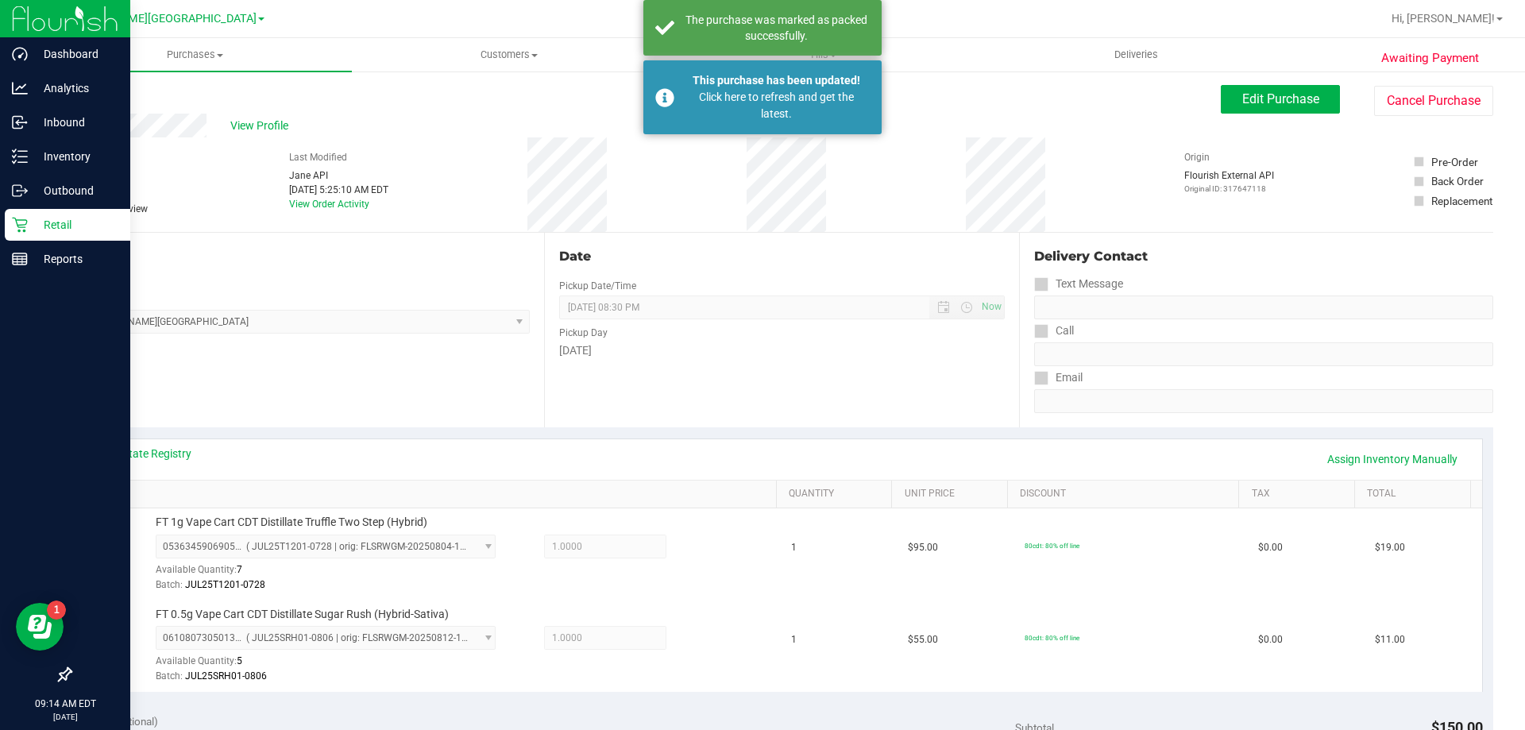
scroll to position [0, 0]
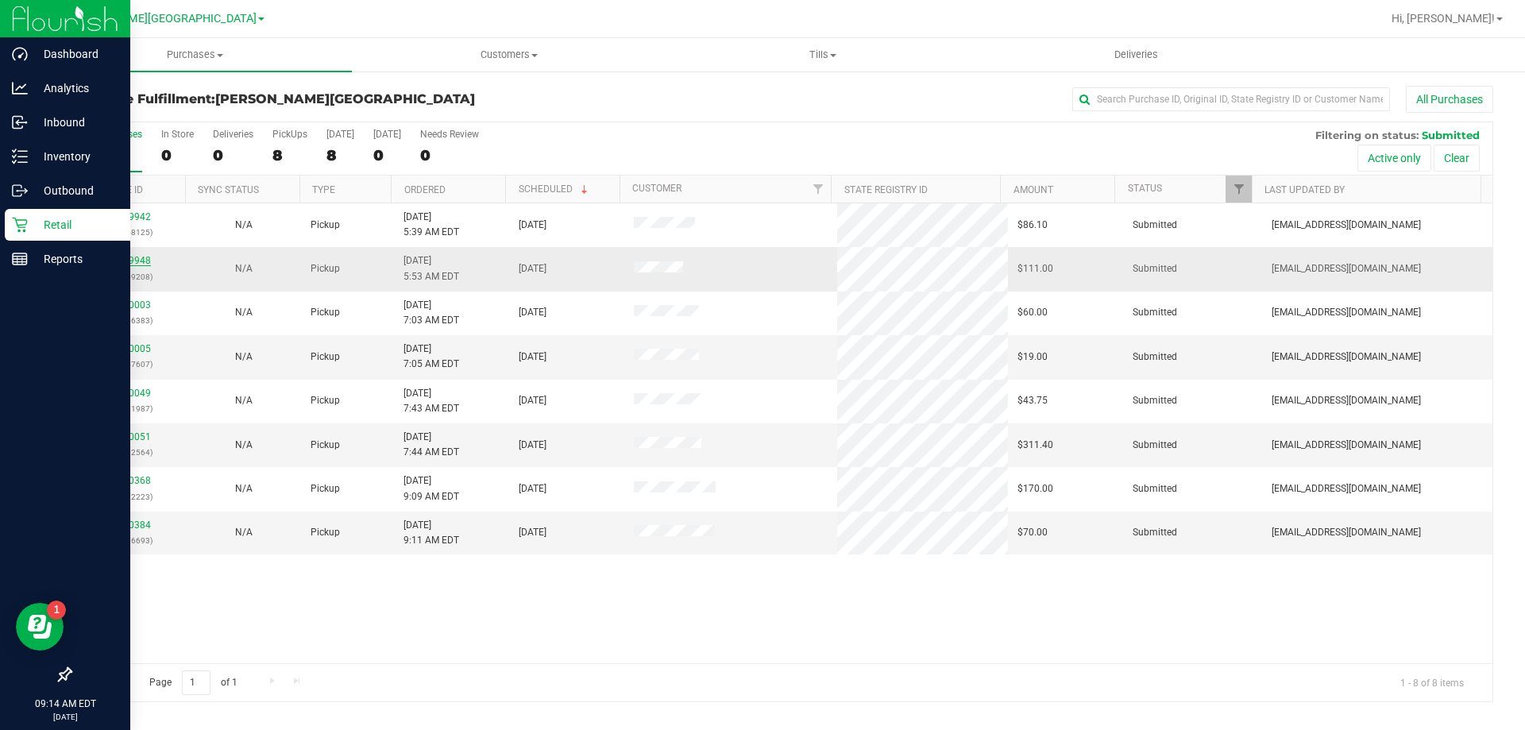
click at [137, 264] on link "11859948" at bounding box center [128, 260] width 44 height 11
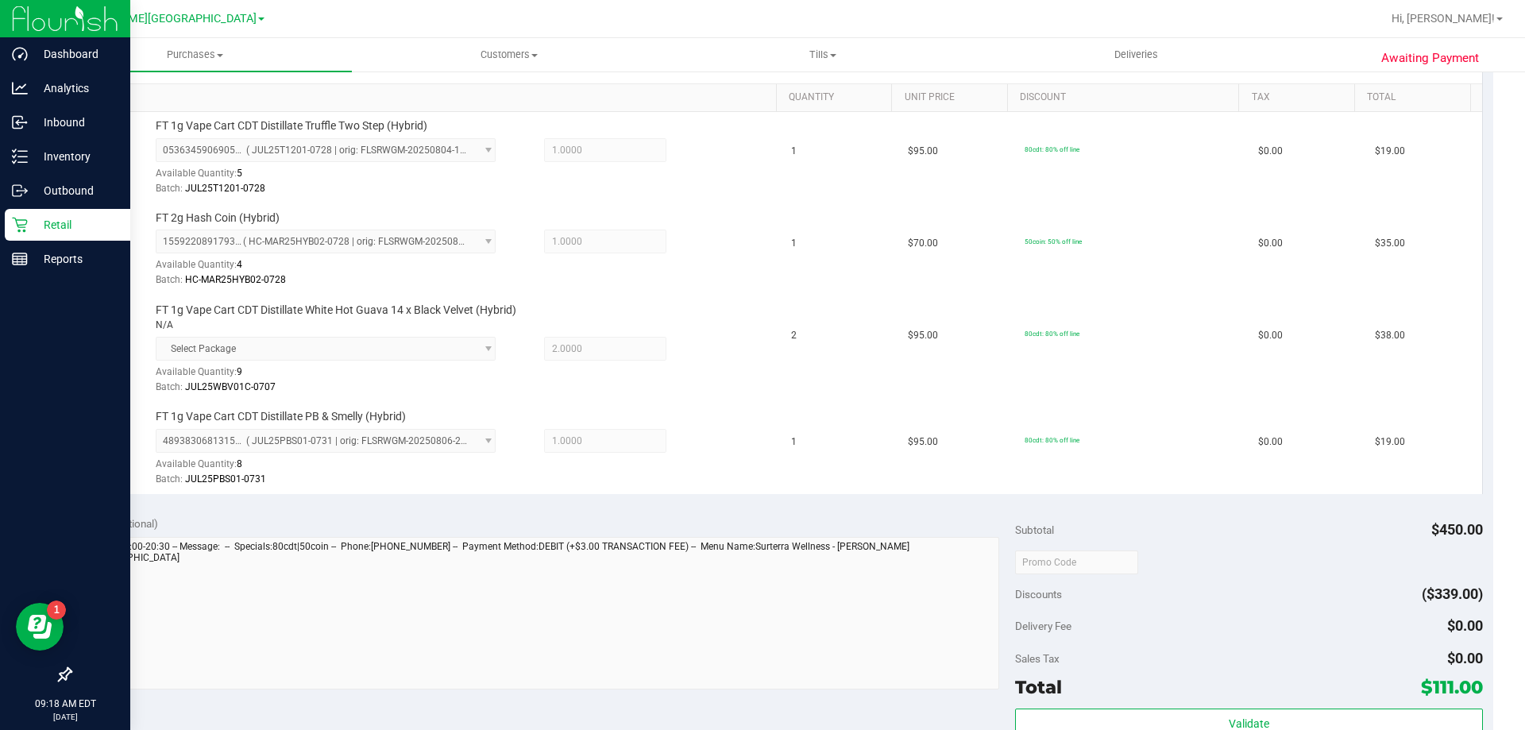
scroll to position [556, 0]
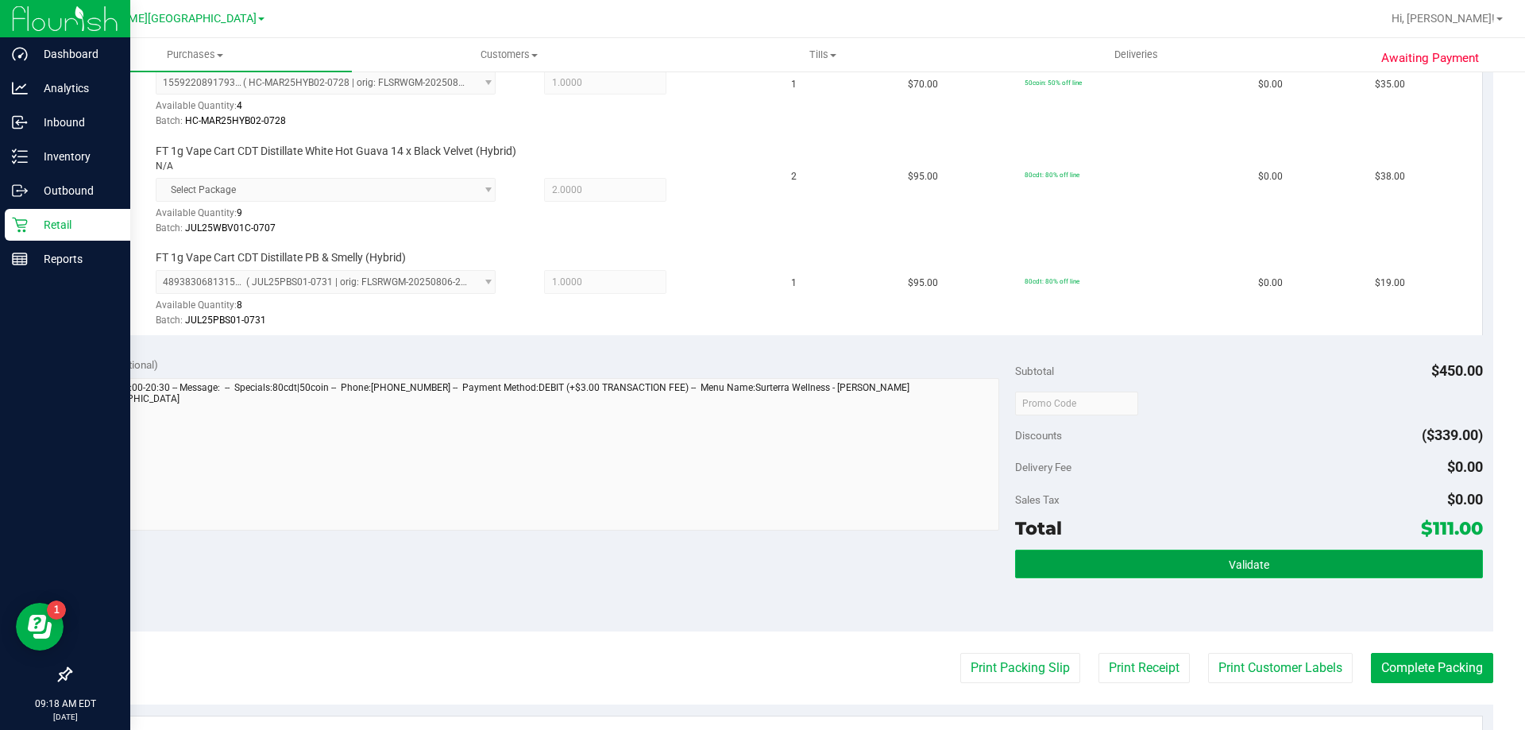
click at [1329, 563] on button "Validate" at bounding box center [1248, 564] width 467 height 29
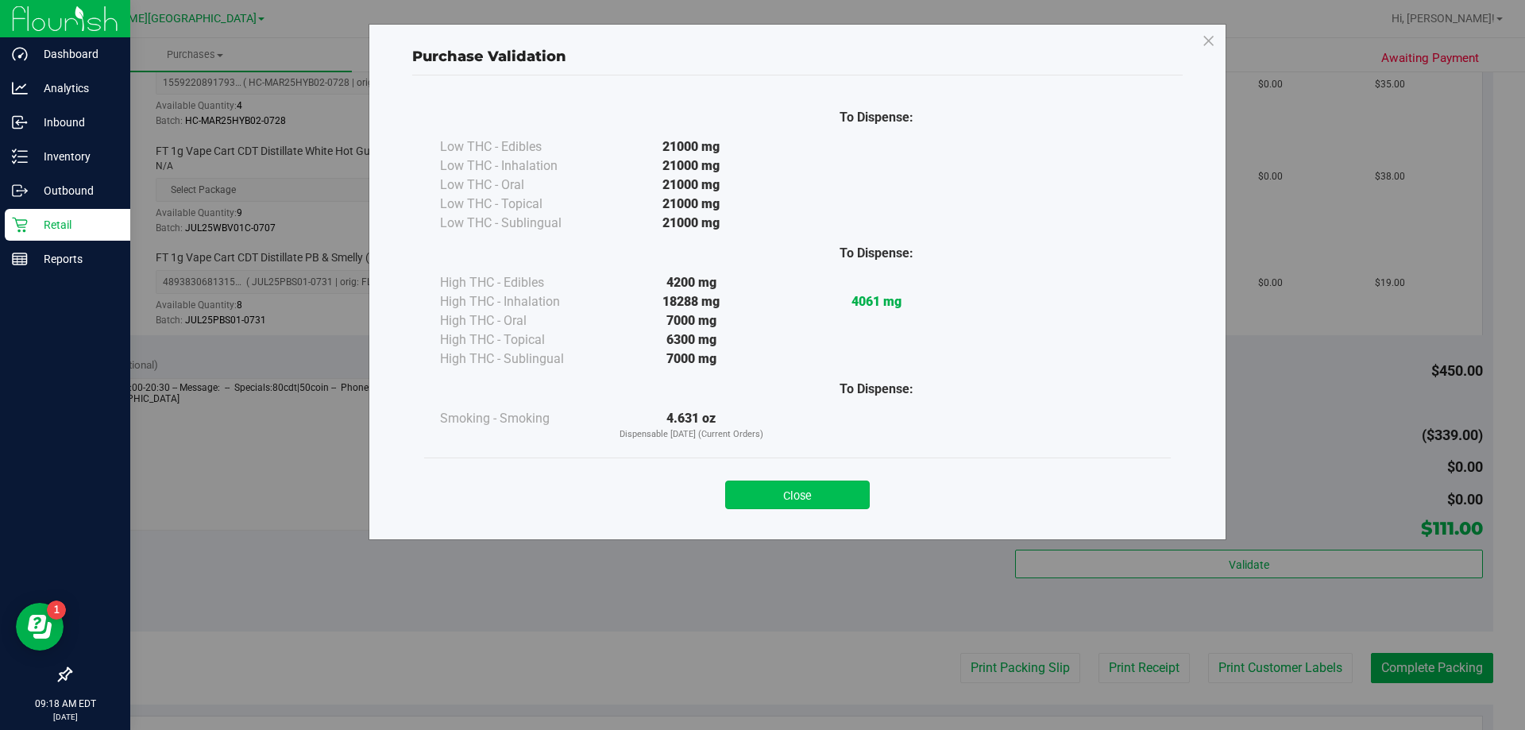
click at [820, 491] on button "Close" at bounding box center [797, 495] width 145 height 29
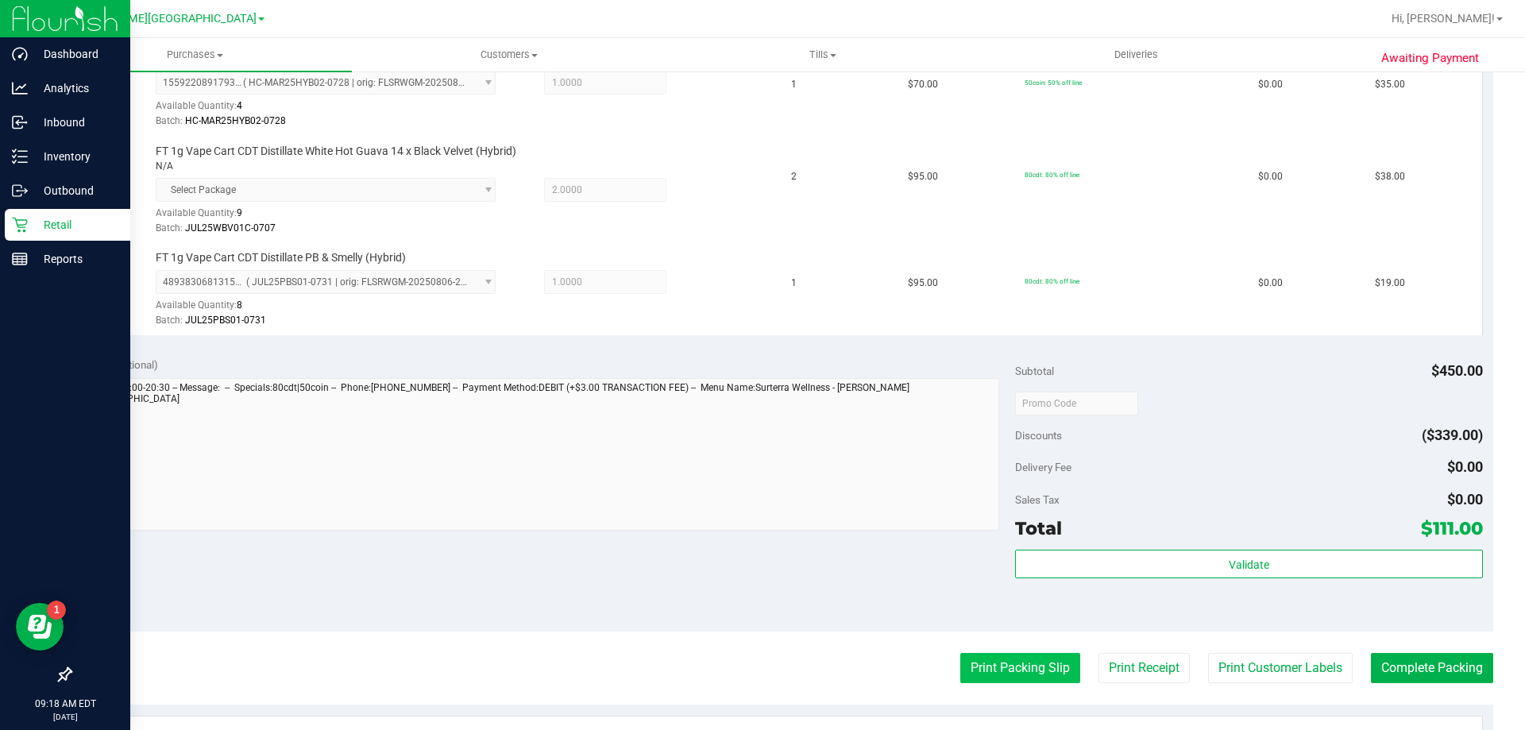
click at [977, 665] on button "Print Packing Slip" at bounding box center [1021, 668] width 120 height 30
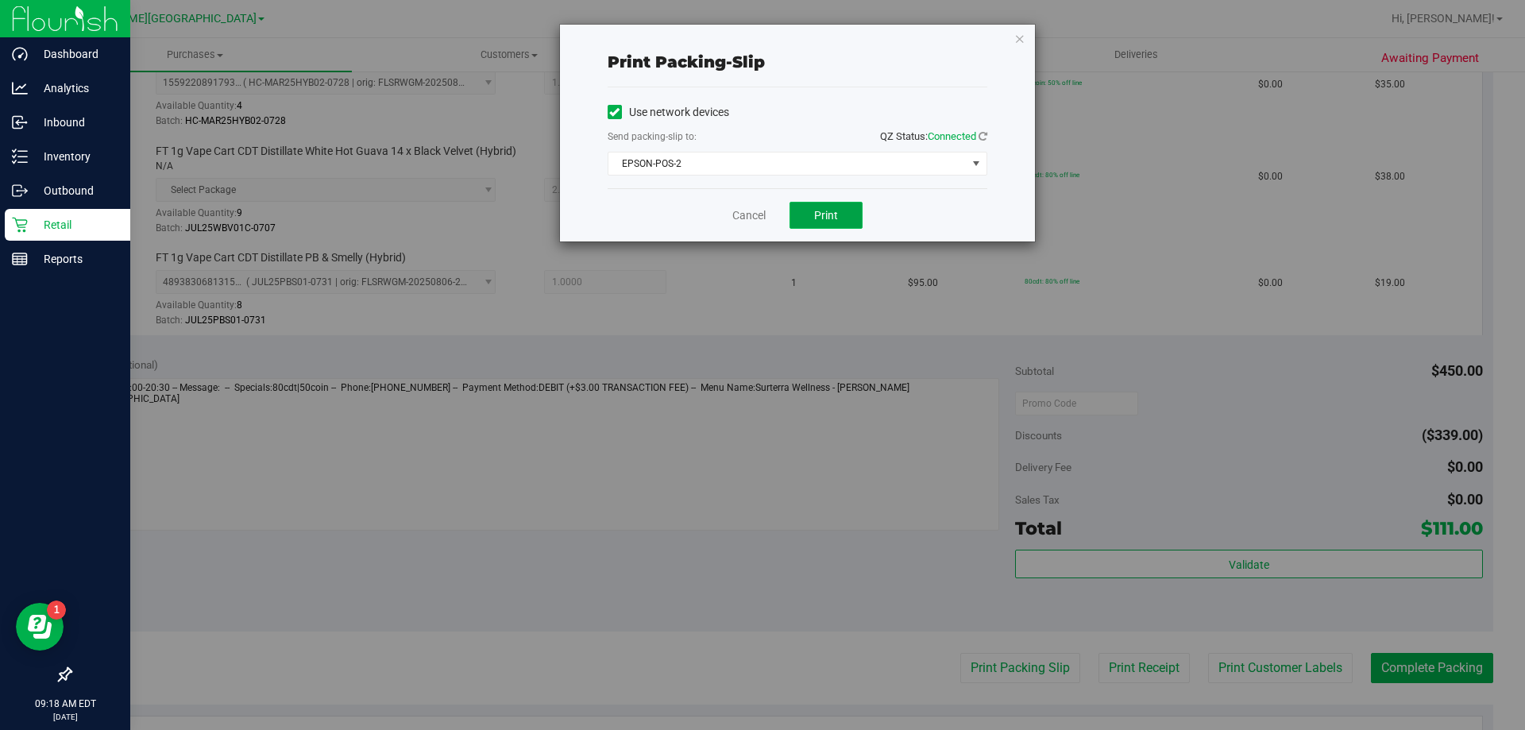
click at [822, 204] on button "Print" at bounding box center [826, 215] width 73 height 27
click at [733, 221] on link "Cancel" at bounding box center [749, 215] width 33 height 17
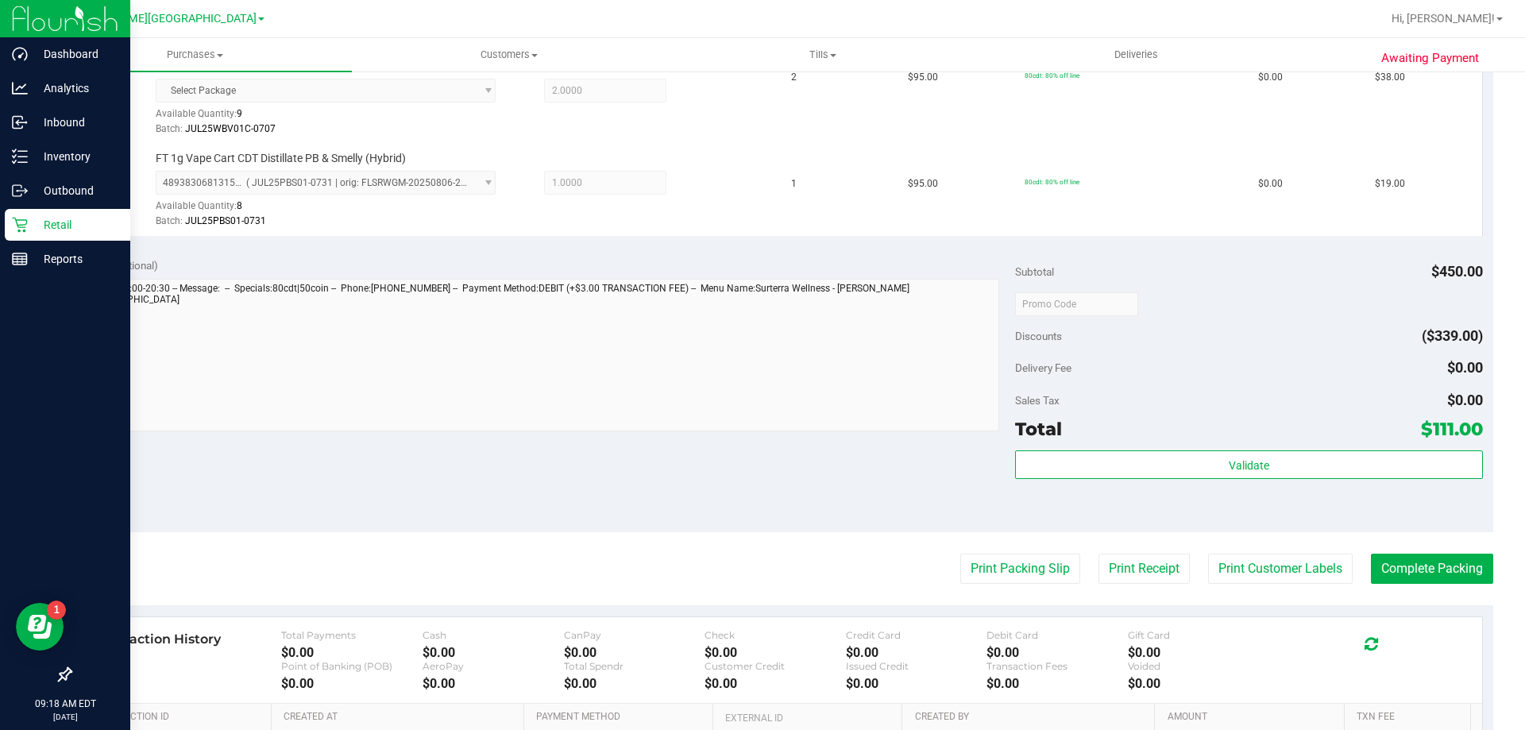
scroll to position [860, 0]
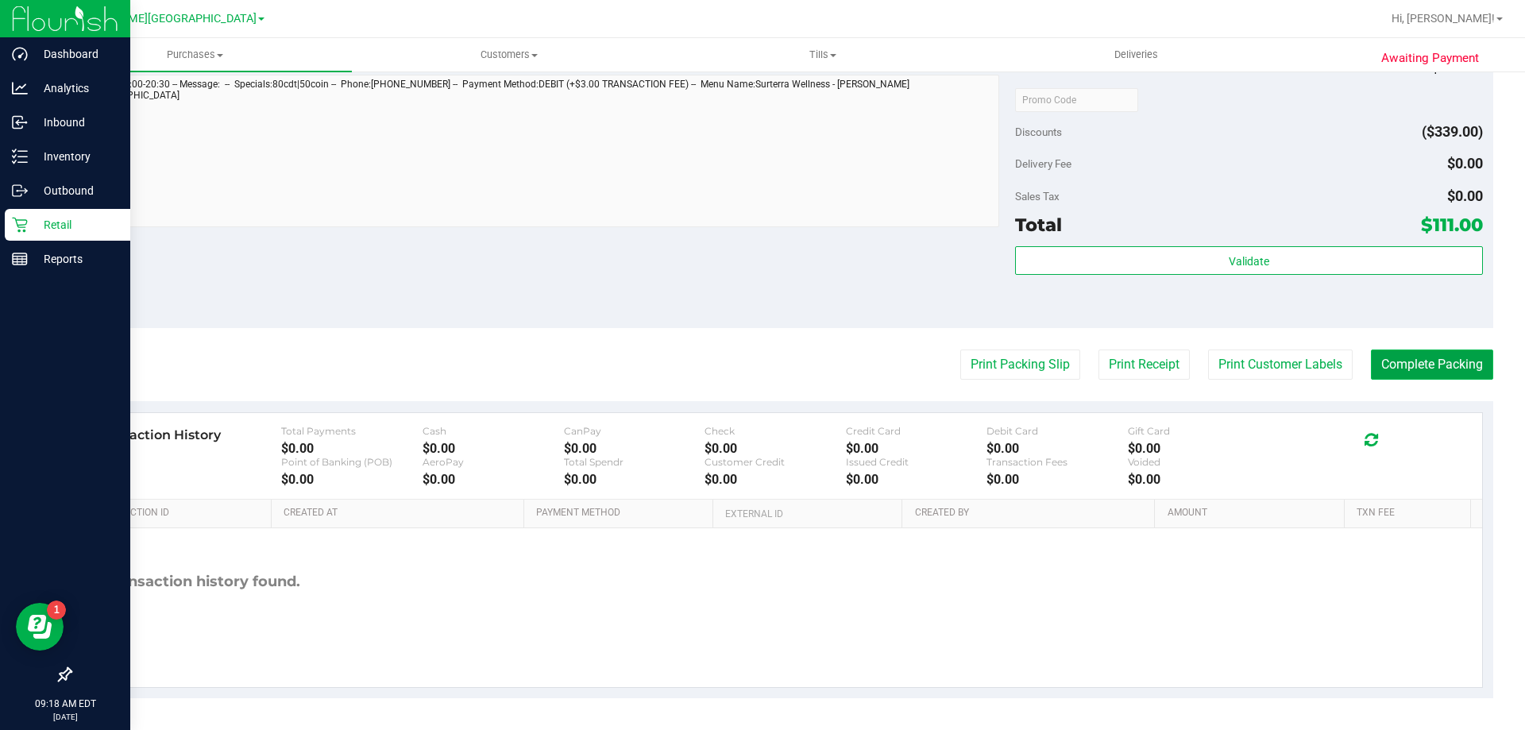
click at [1385, 369] on button "Complete Packing" at bounding box center [1432, 365] width 122 height 30
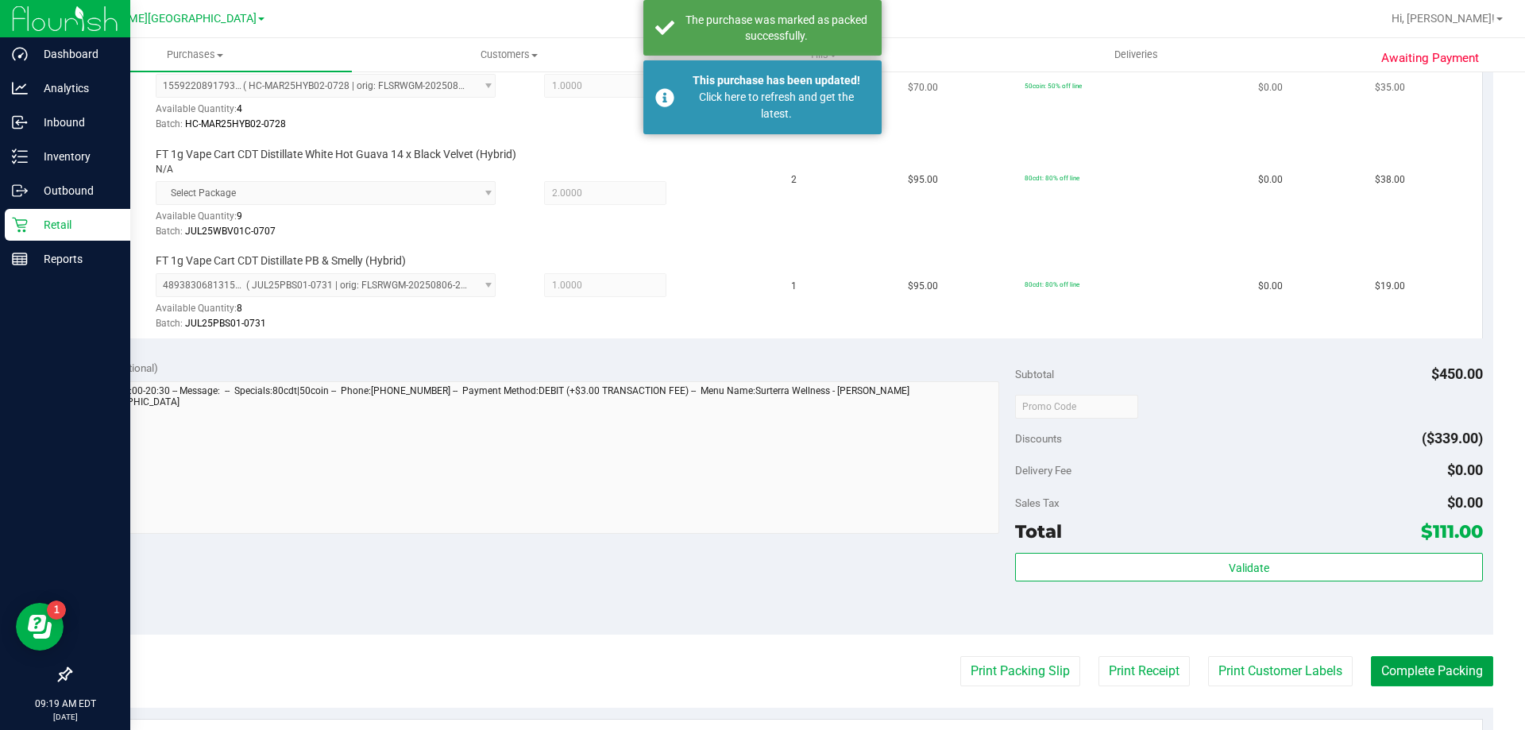
scroll to position [304, 0]
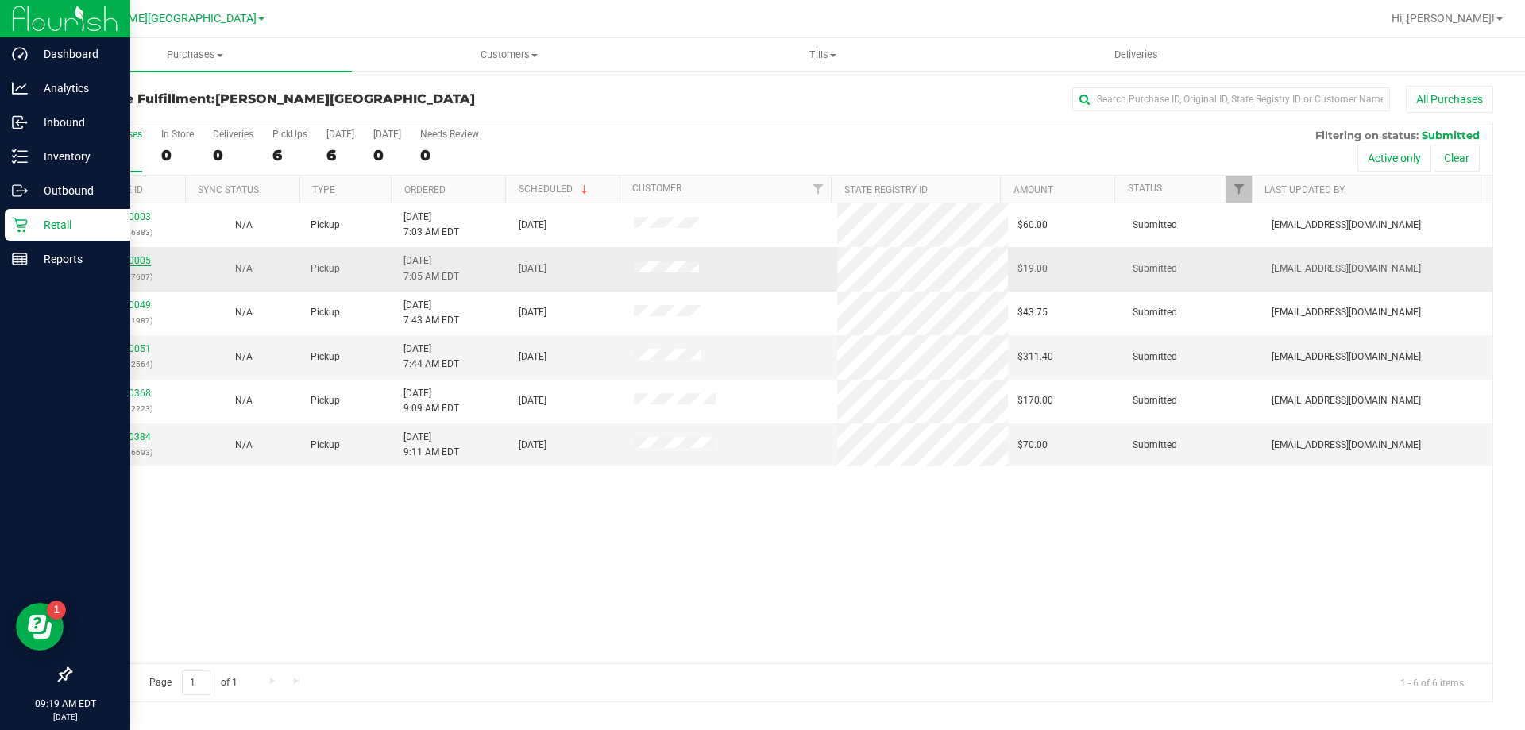
click at [139, 263] on link "11860005" at bounding box center [128, 260] width 44 height 11
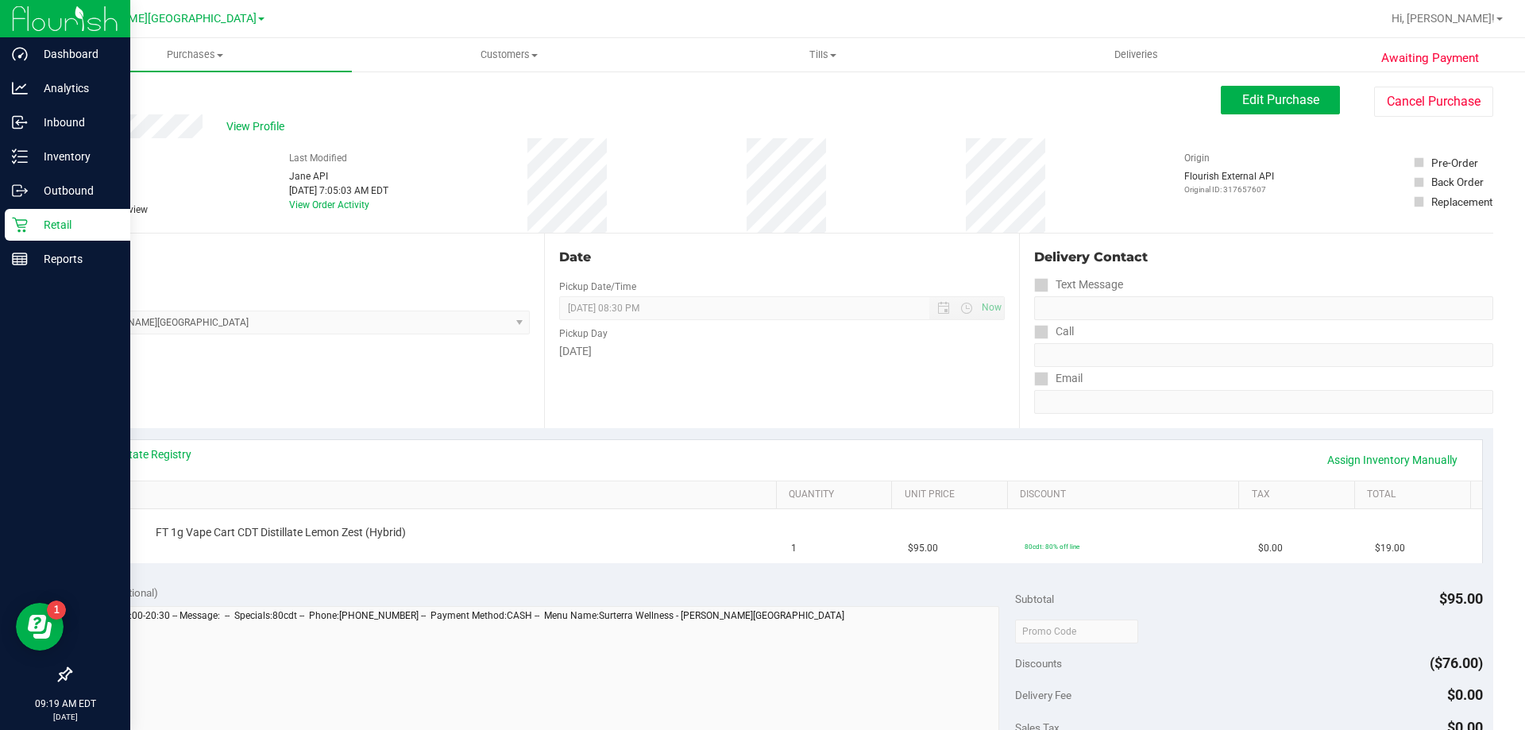
click at [79, 99] on link "Back" at bounding box center [82, 95] width 24 height 11
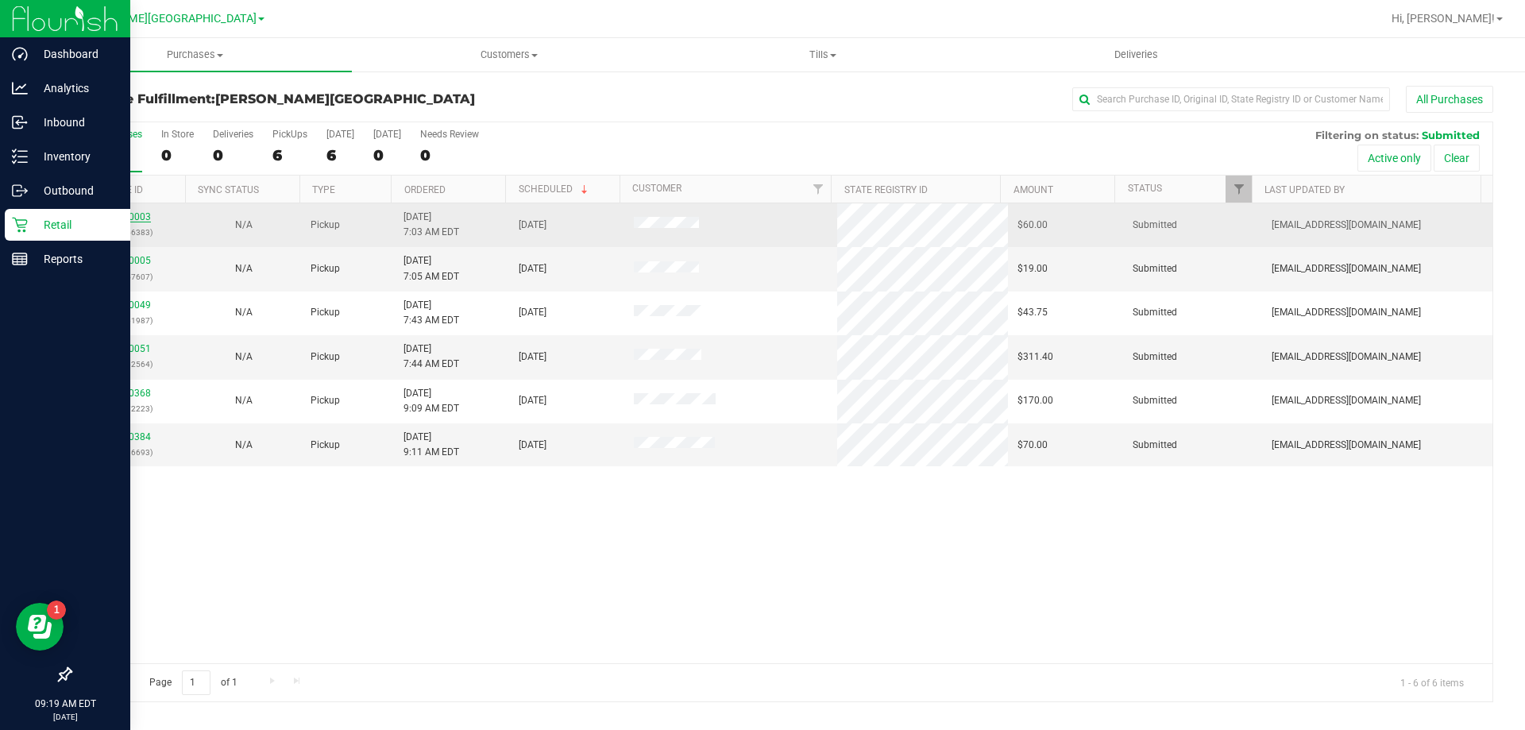
click at [133, 217] on link "11860003" at bounding box center [128, 216] width 44 height 11
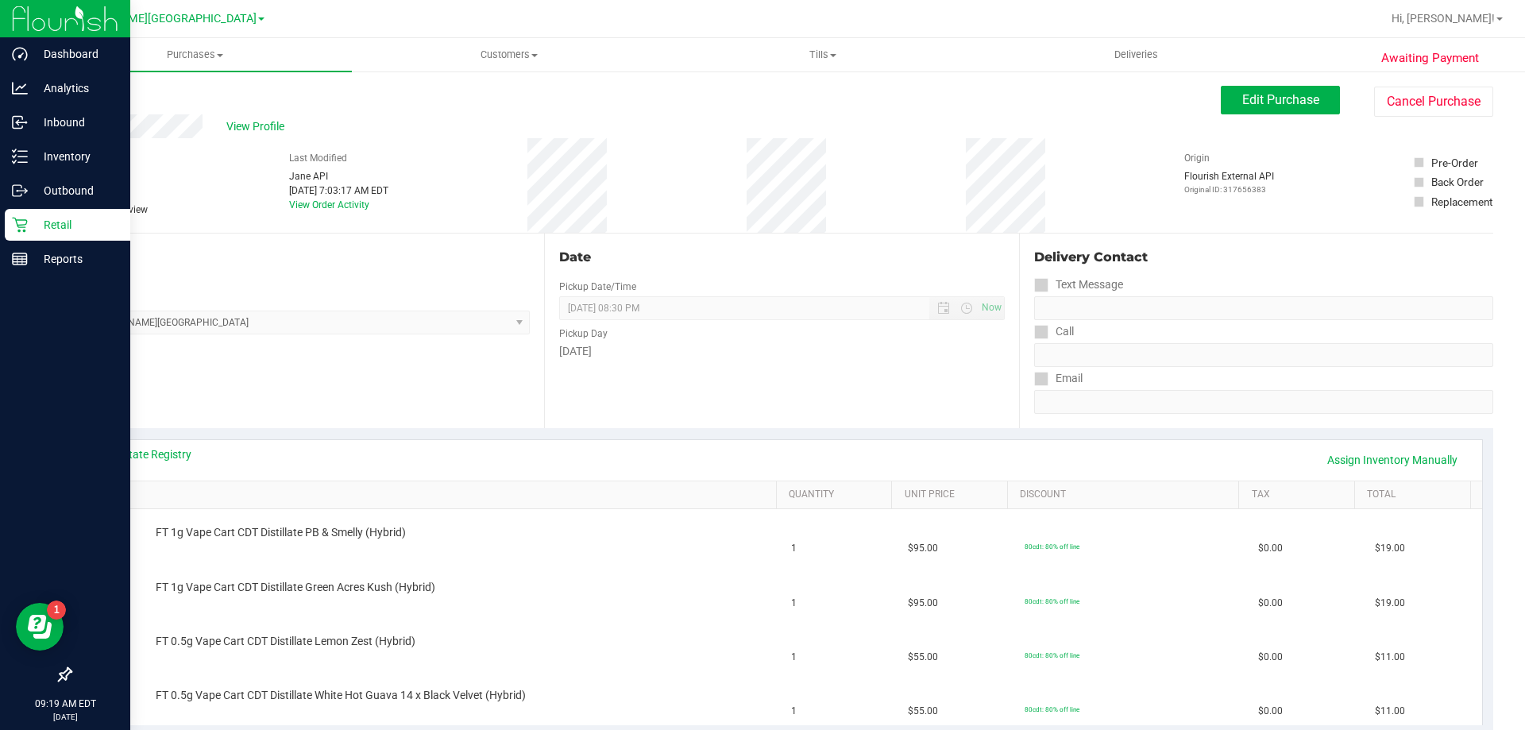
click at [85, 95] on link "Back" at bounding box center [82, 95] width 24 height 11
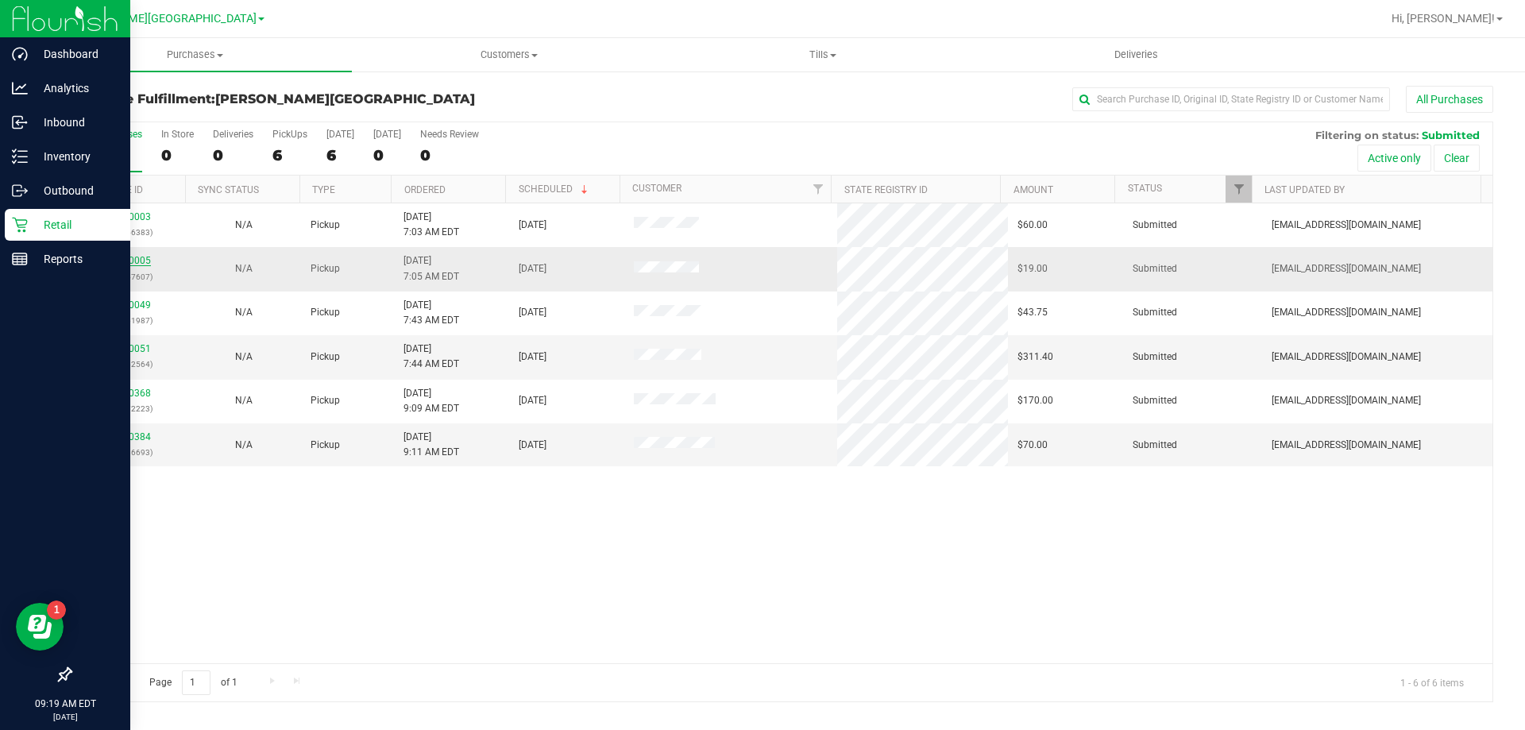
click at [143, 264] on link "11860005" at bounding box center [128, 260] width 44 height 11
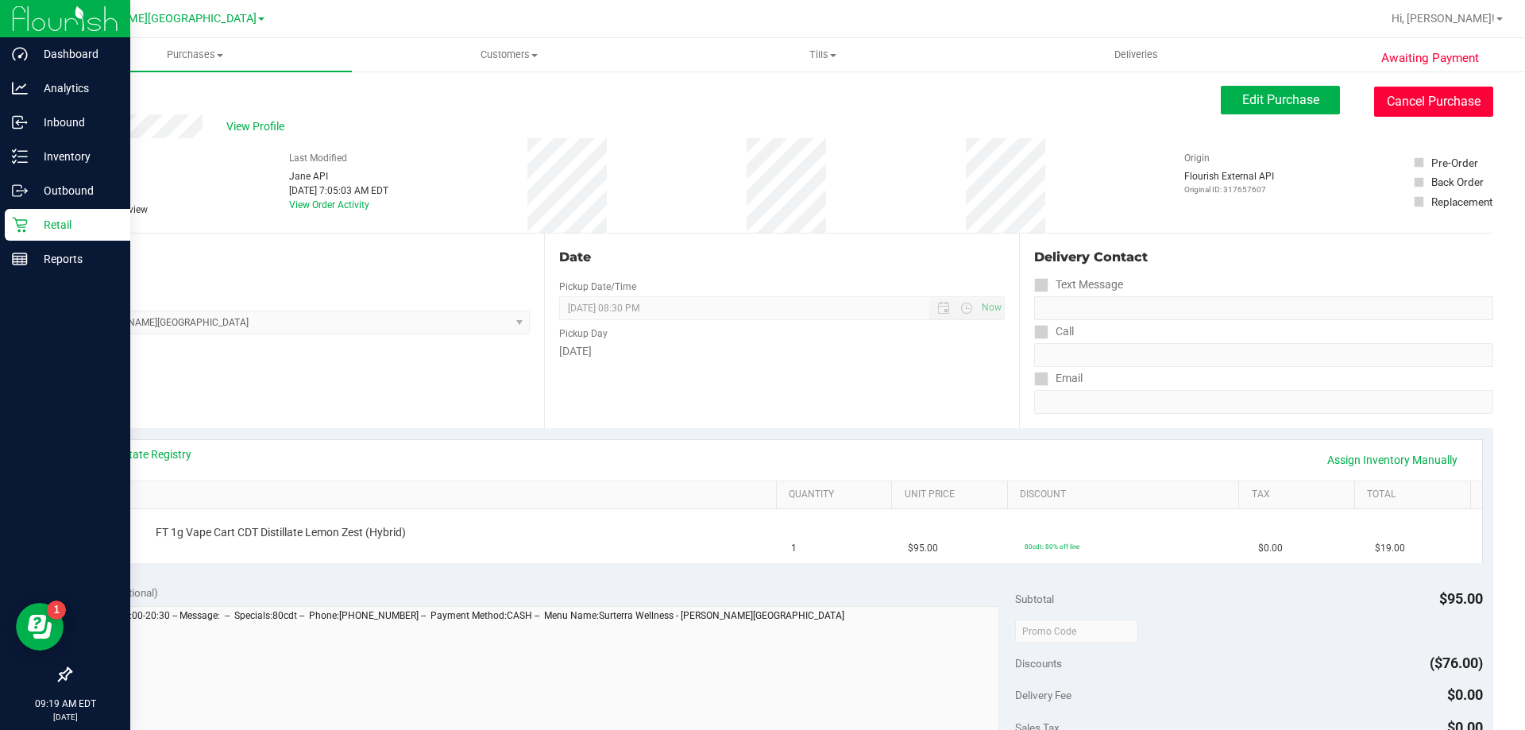
click at [1429, 106] on button "Cancel Purchase" at bounding box center [1434, 102] width 119 height 30
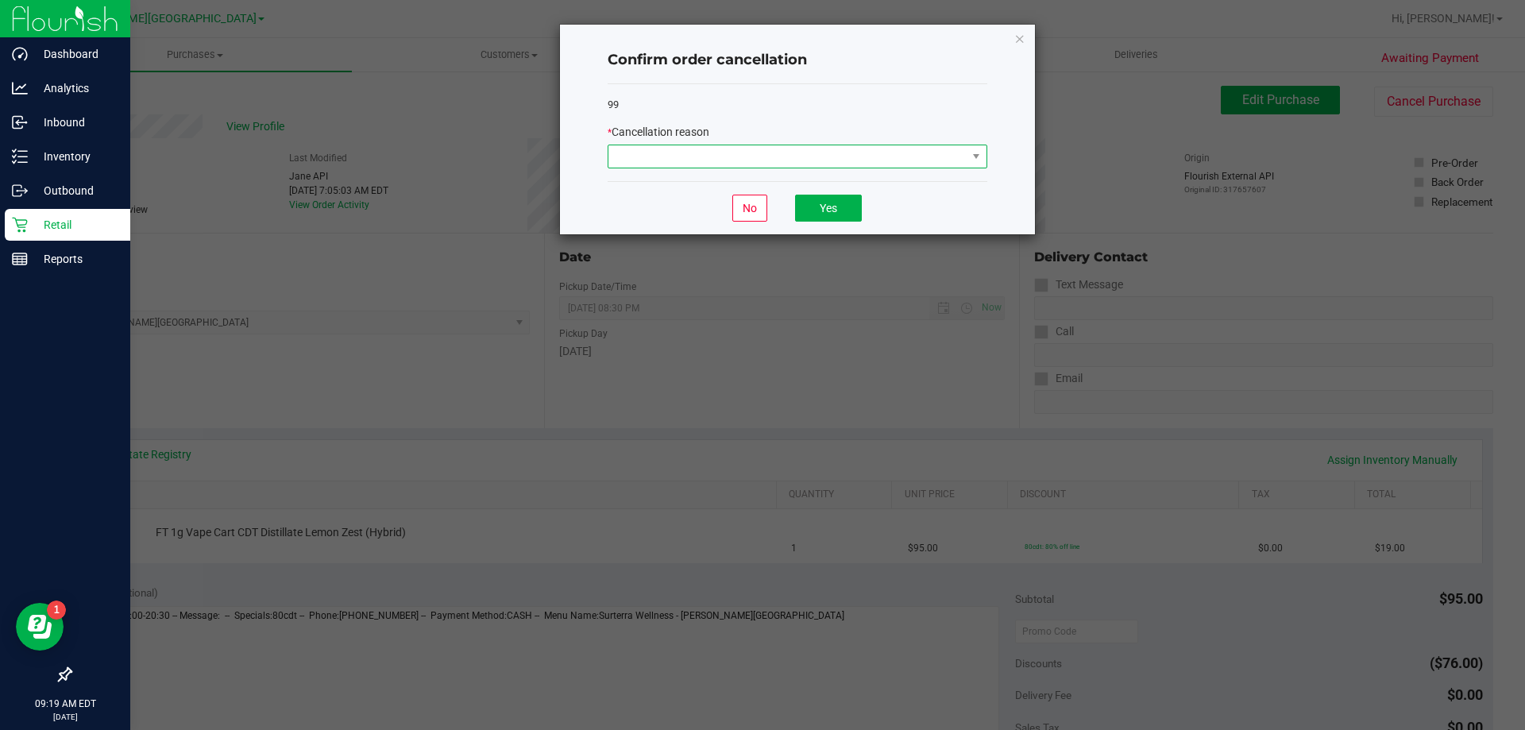
click at [798, 157] on span at bounding box center [788, 156] width 358 height 22
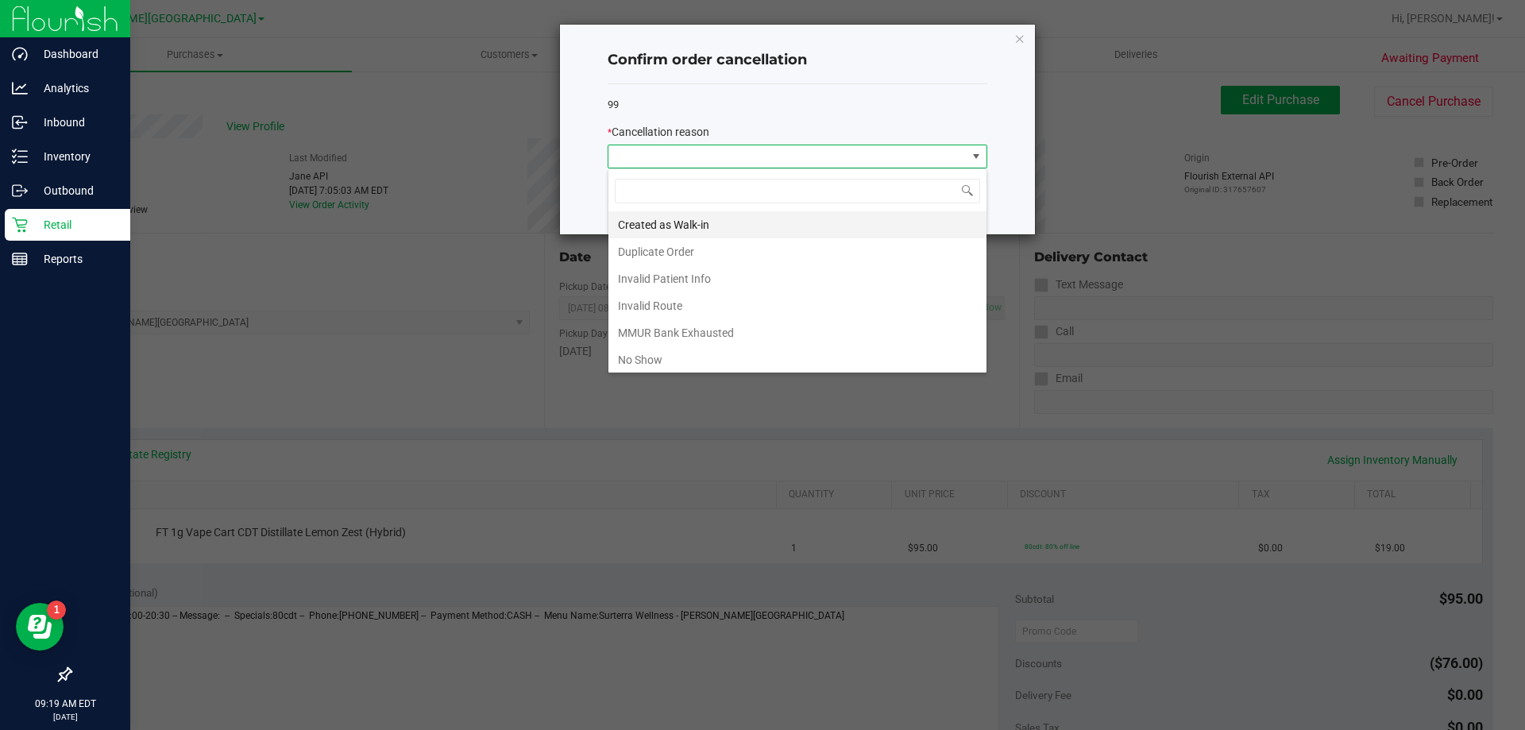
scroll to position [24, 380]
click at [674, 253] on li "Duplicate Order" at bounding box center [798, 251] width 378 height 27
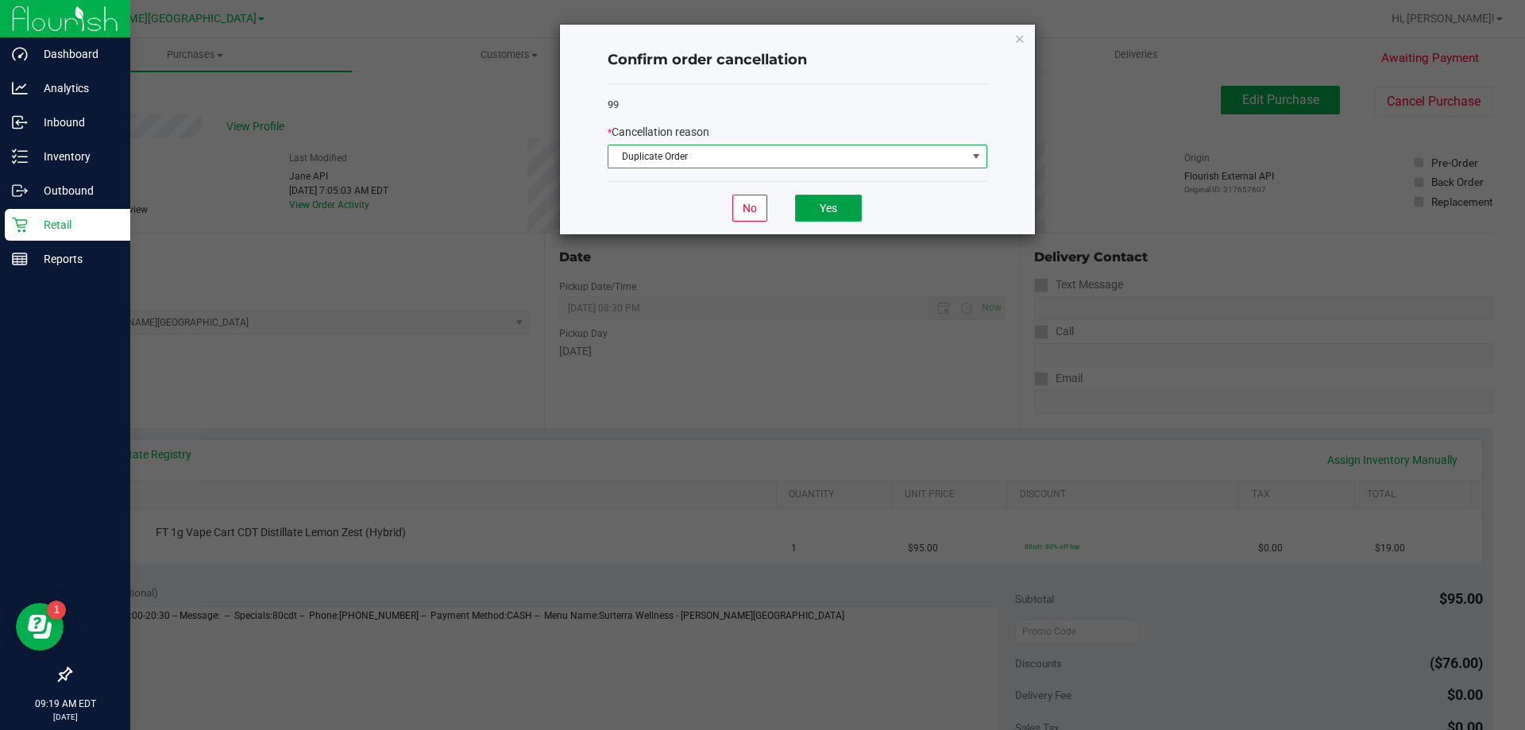
click at [828, 211] on button "Yes" at bounding box center [828, 208] width 67 height 27
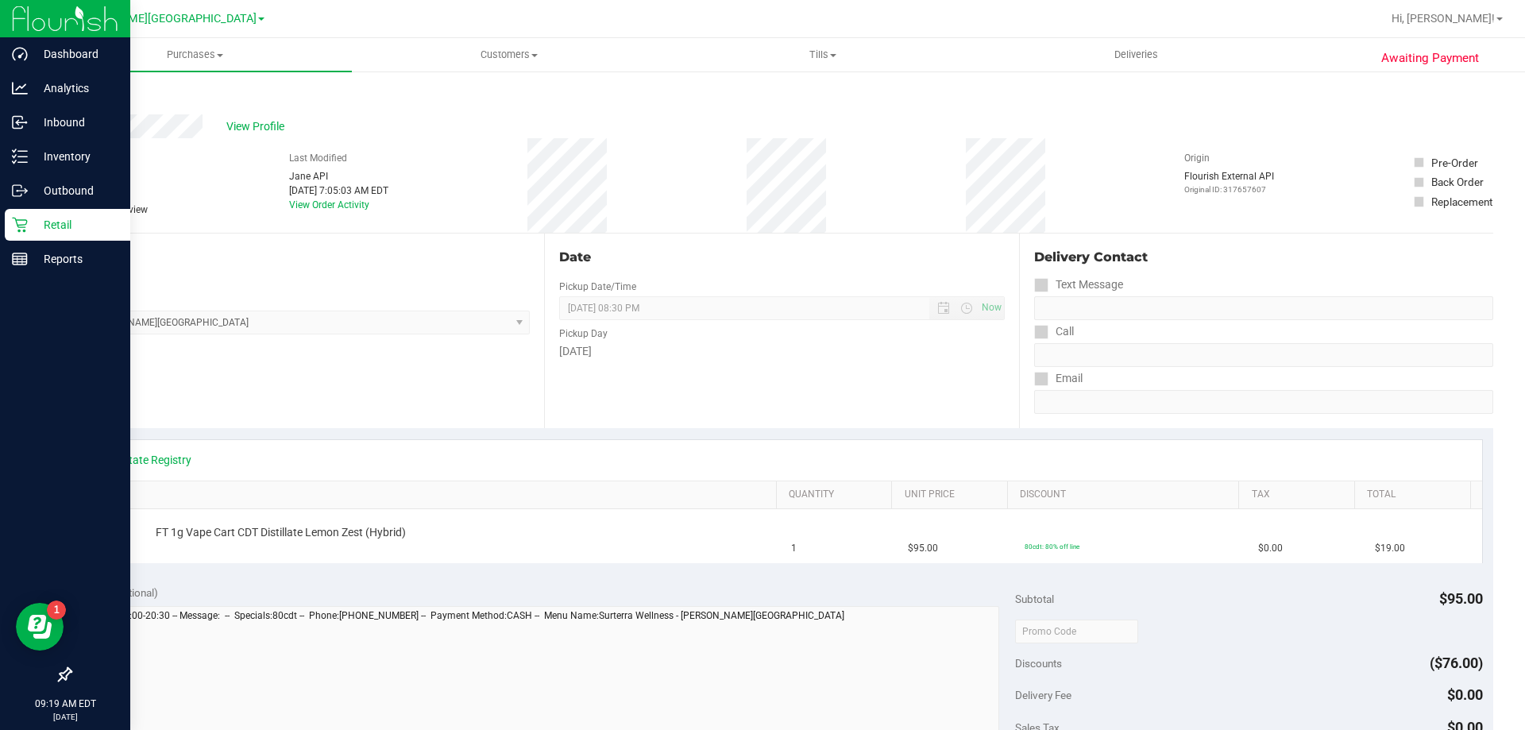
click at [86, 95] on link "Back" at bounding box center [82, 95] width 24 height 11
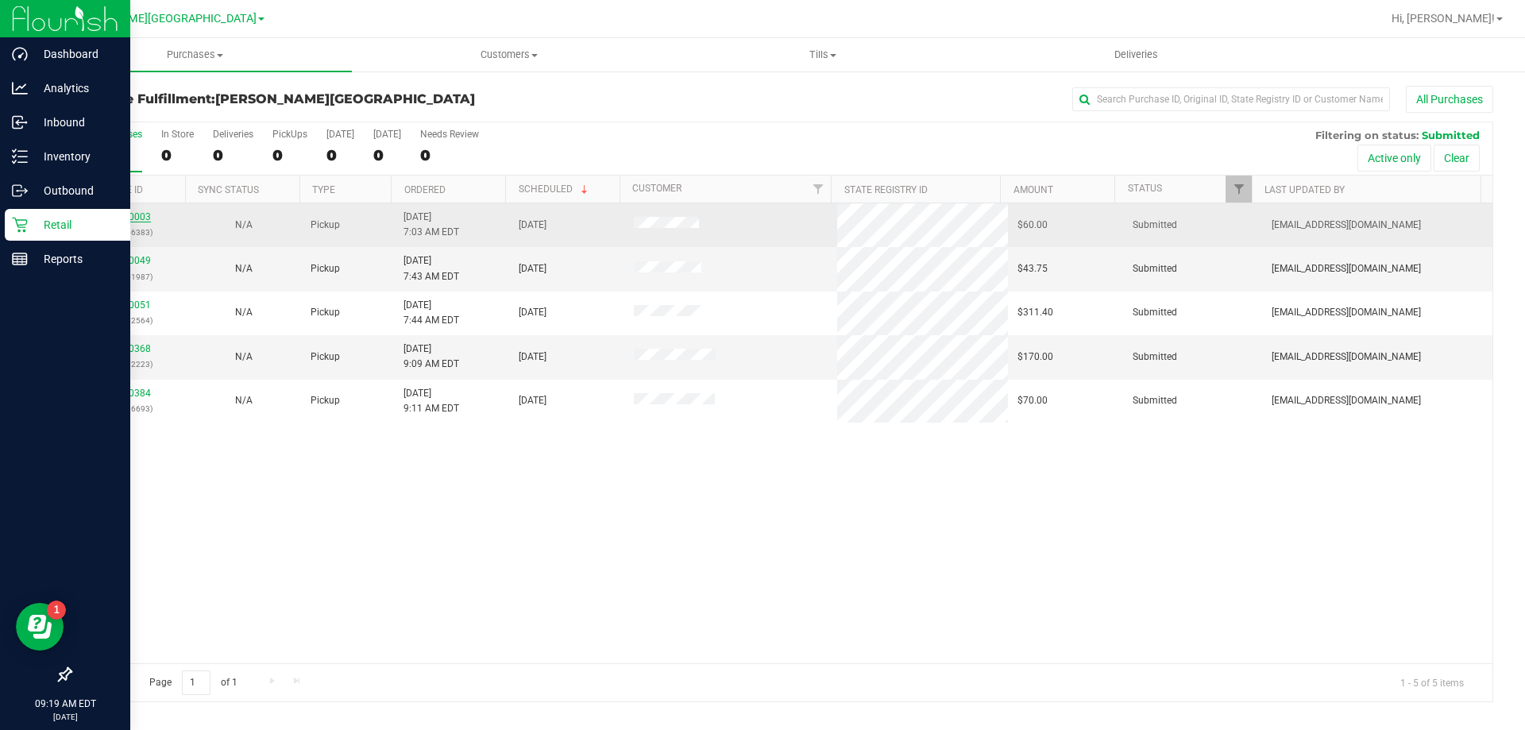
click at [133, 221] on link "11860003" at bounding box center [128, 216] width 44 height 11
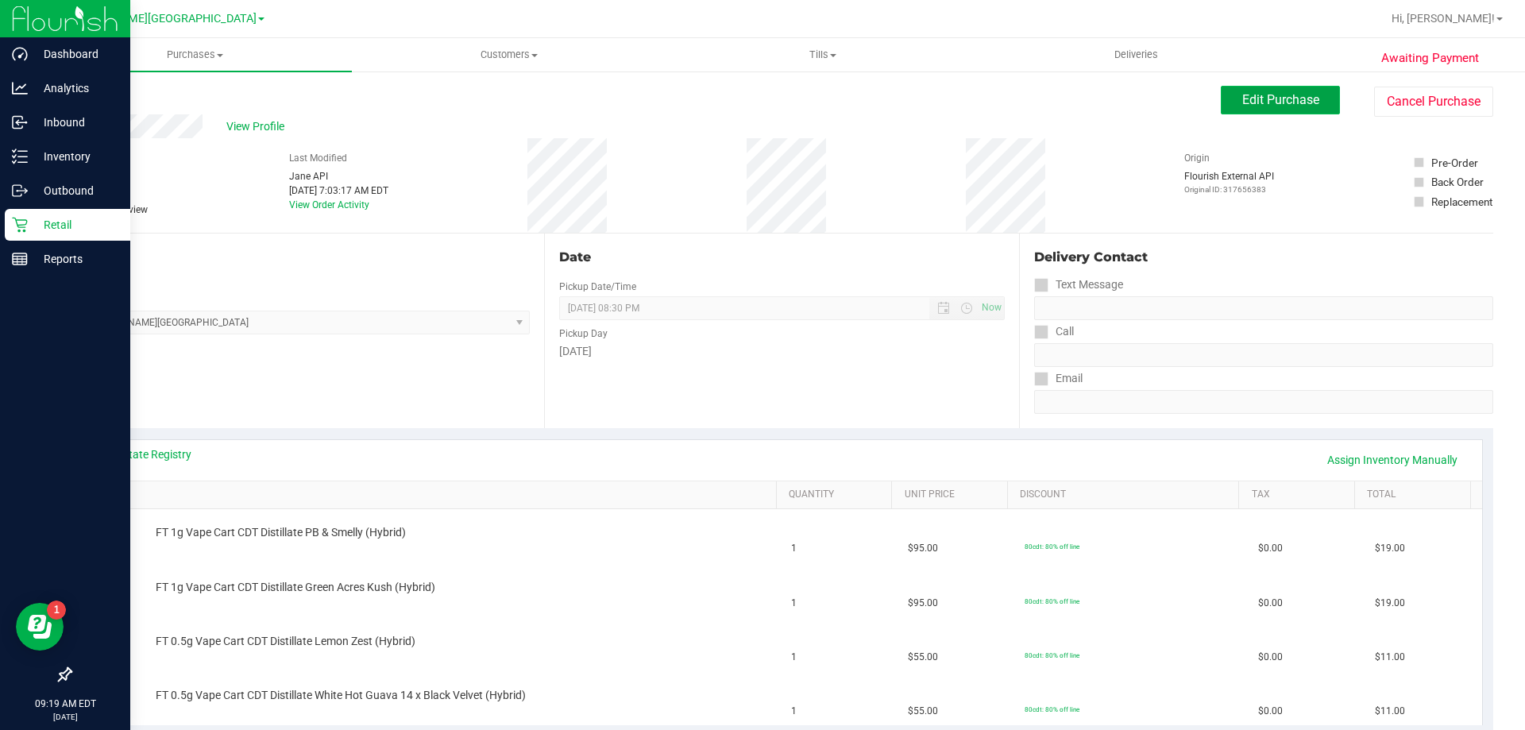
click at [1265, 88] on button "Edit Purchase" at bounding box center [1280, 100] width 119 height 29
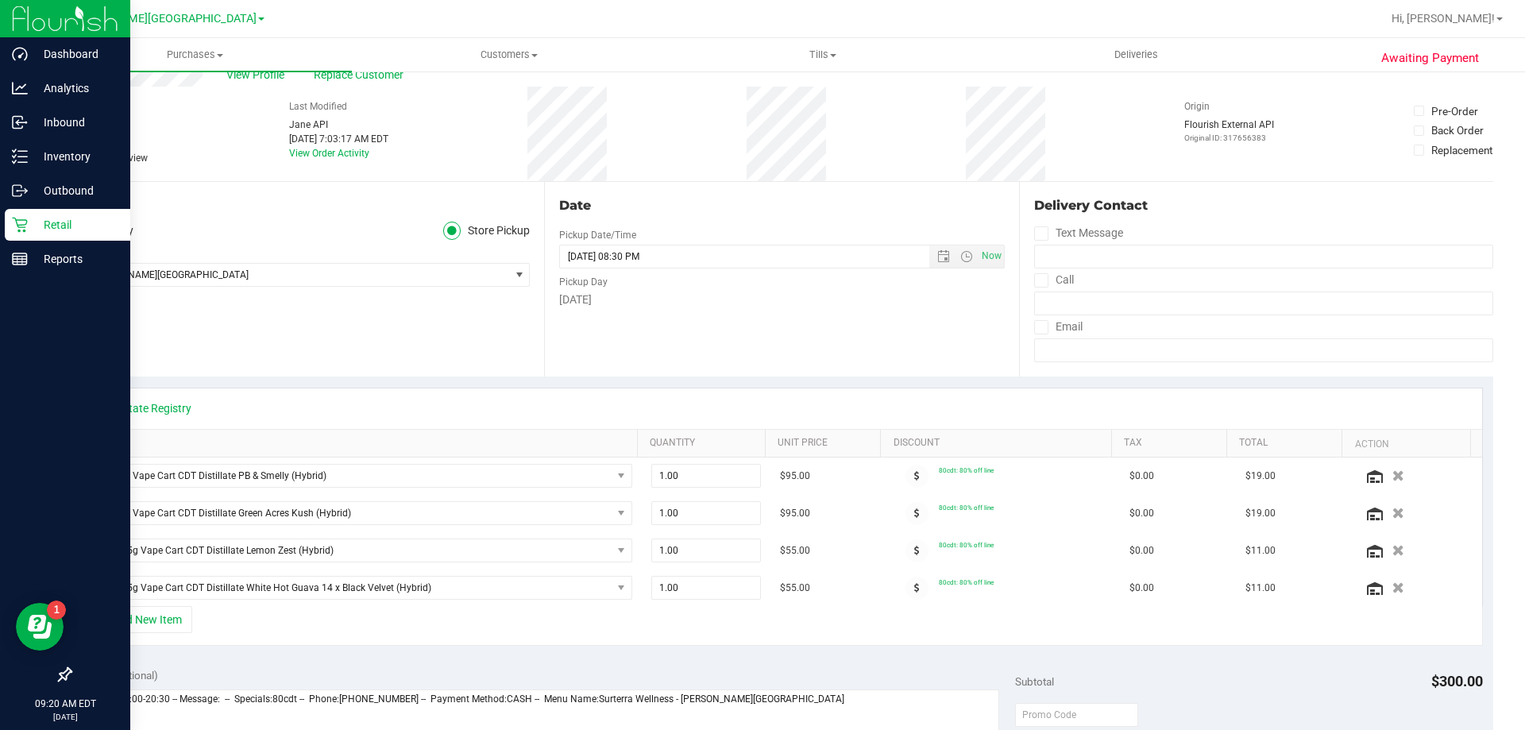
scroll to position [79, 0]
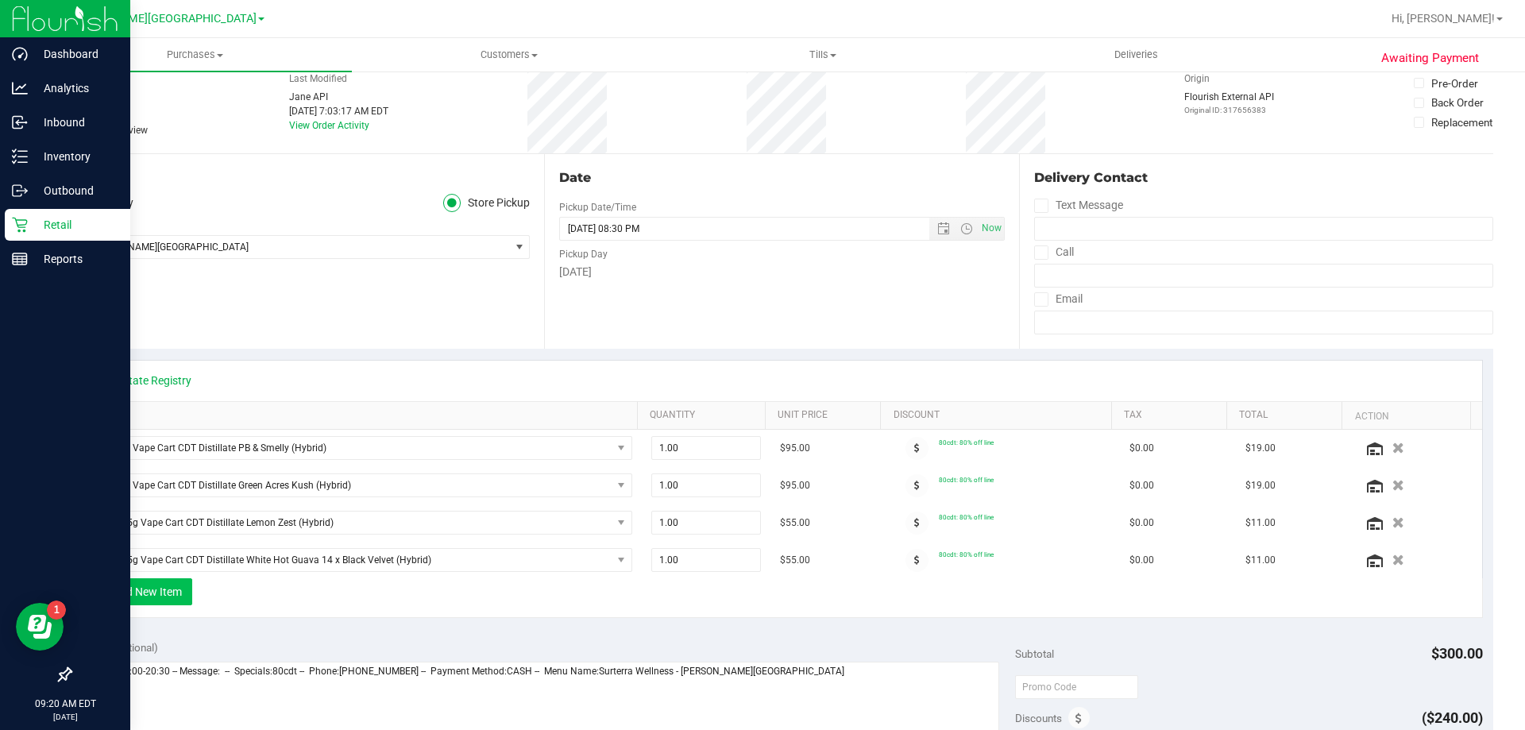
click at [149, 600] on button "+ Add New Item" at bounding box center [143, 591] width 99 height 27
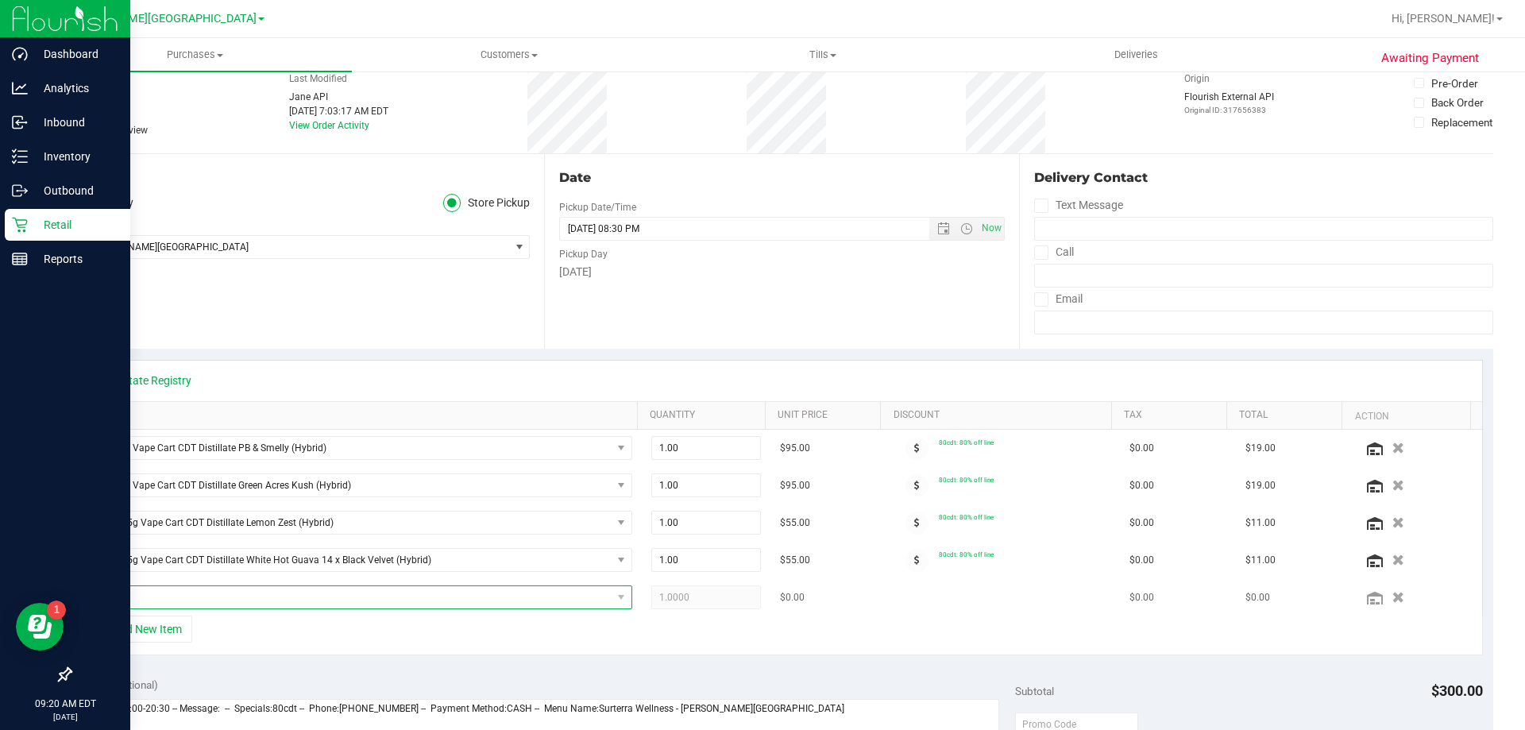
click at [222, 601] on span "NO DATA FOUND" at bounding box center [352, 597] width 520 height 22
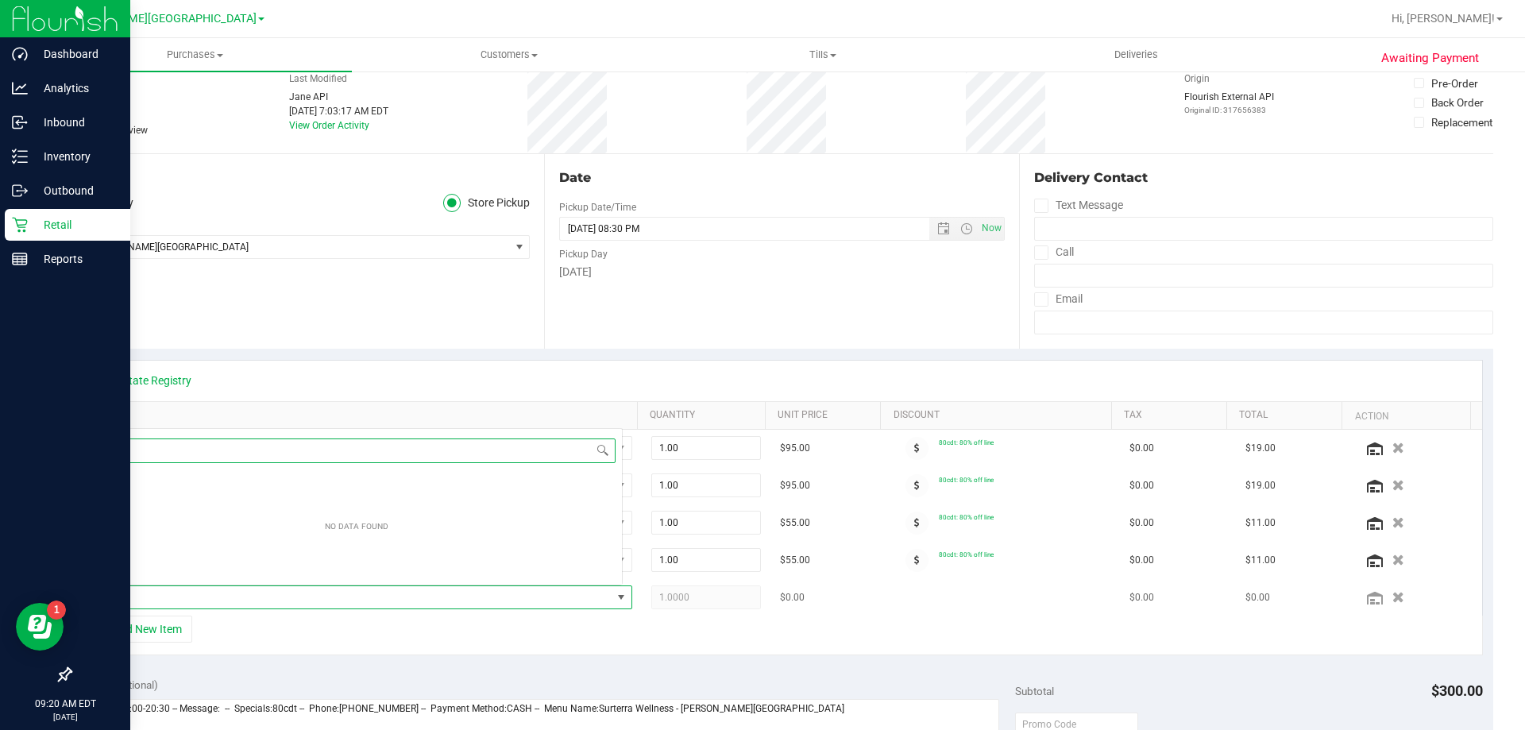
scroll to position [24, 527]
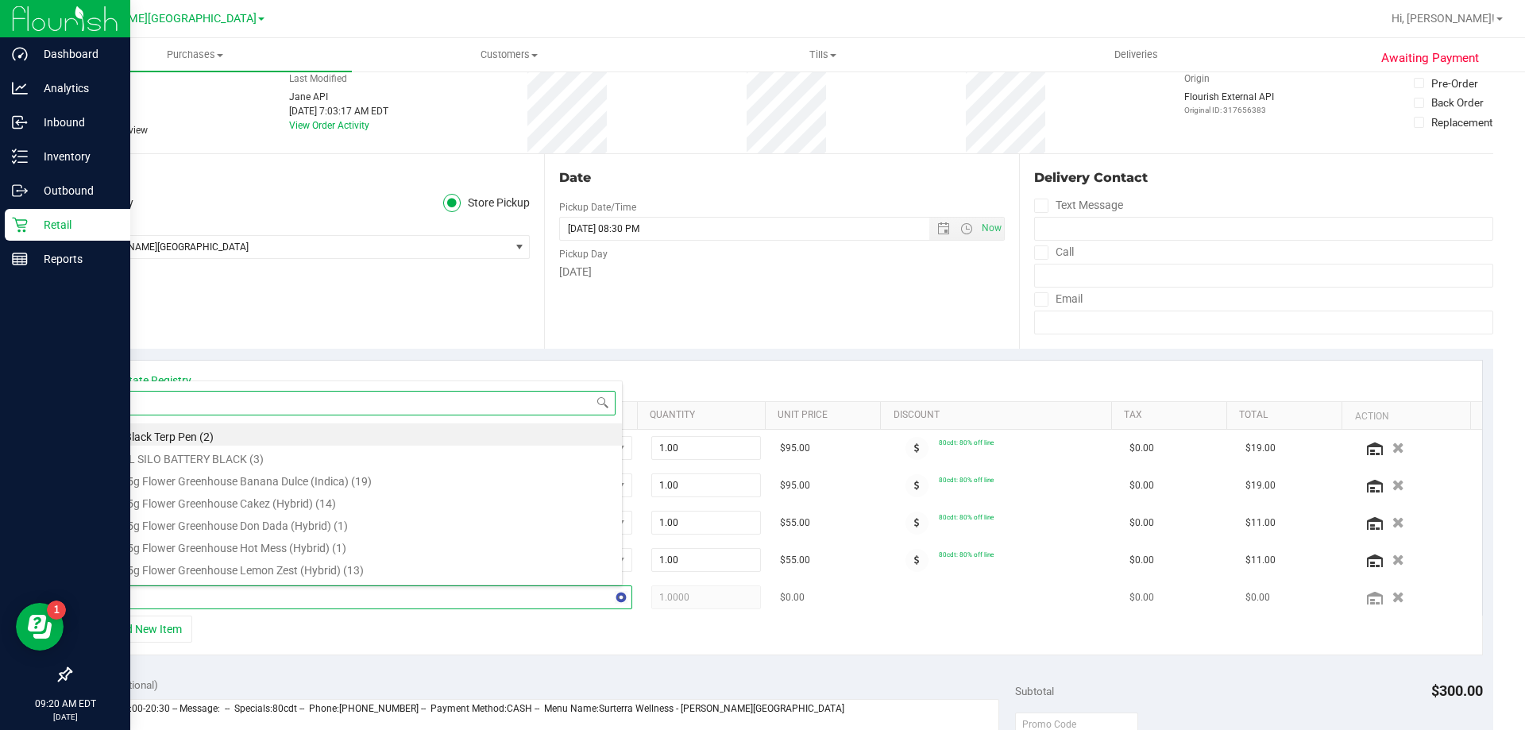
type input "lmz"
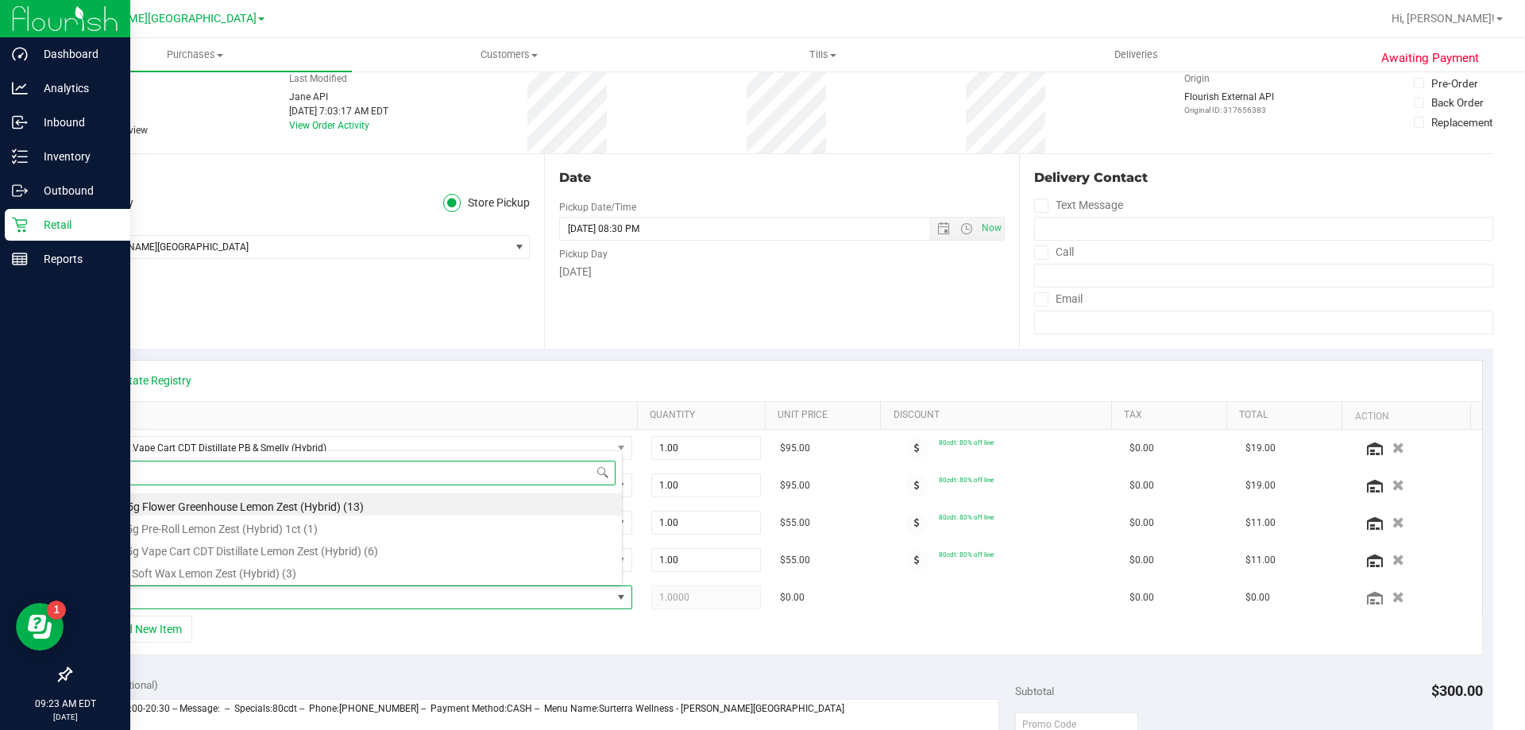
click at [191, 474] on input "lmz" at bounding box center [357, 473] width 517 height 25
click at [191, 472] on input "lmz" at bounding box center [357, 473] width 517 height 25
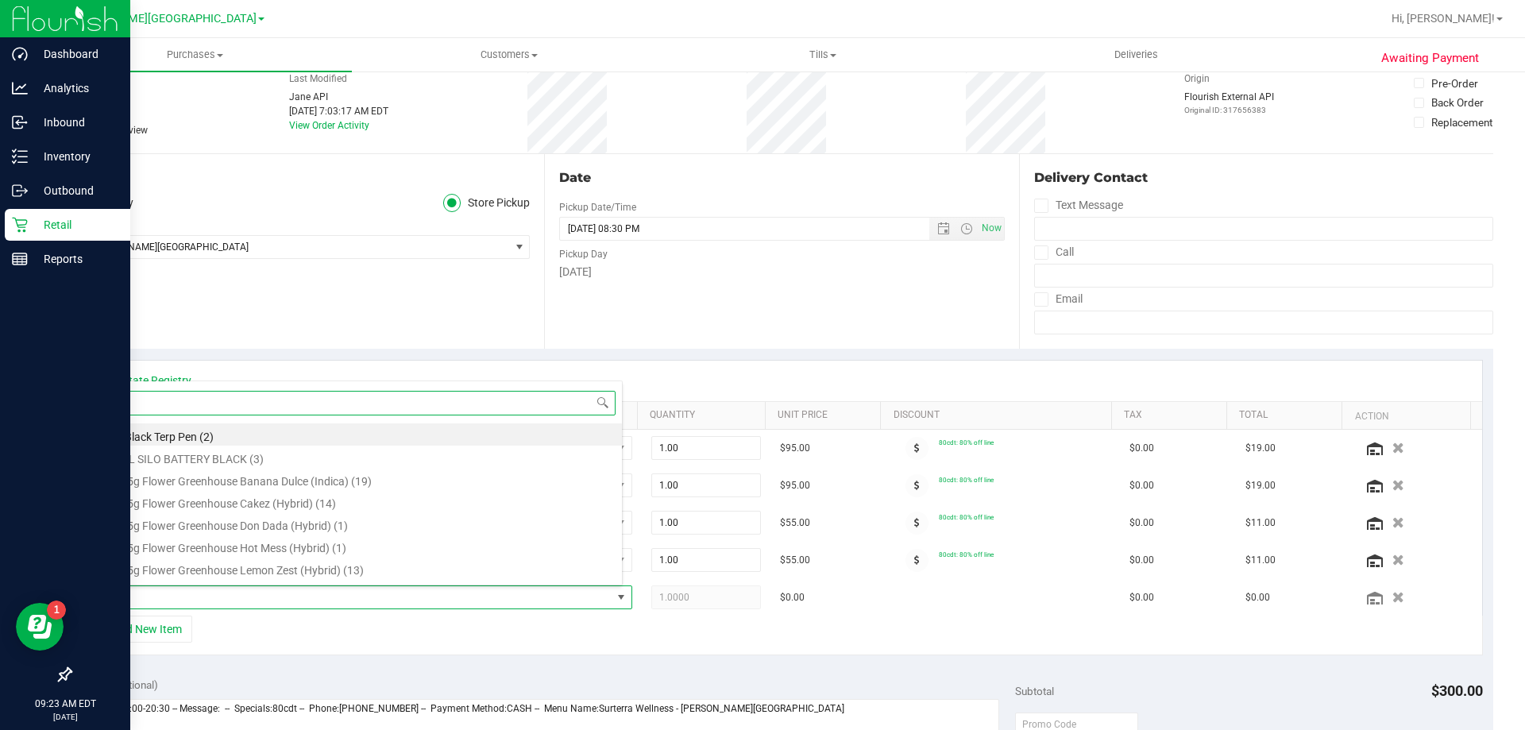
click at [328, 381] on div "BDS Black Terp Pen (2) CCELL SILO BATTERY BLACK (3) FD 3.5g Flower Greenhouse B…" at bounding box center [357, 483] width 532 height 205
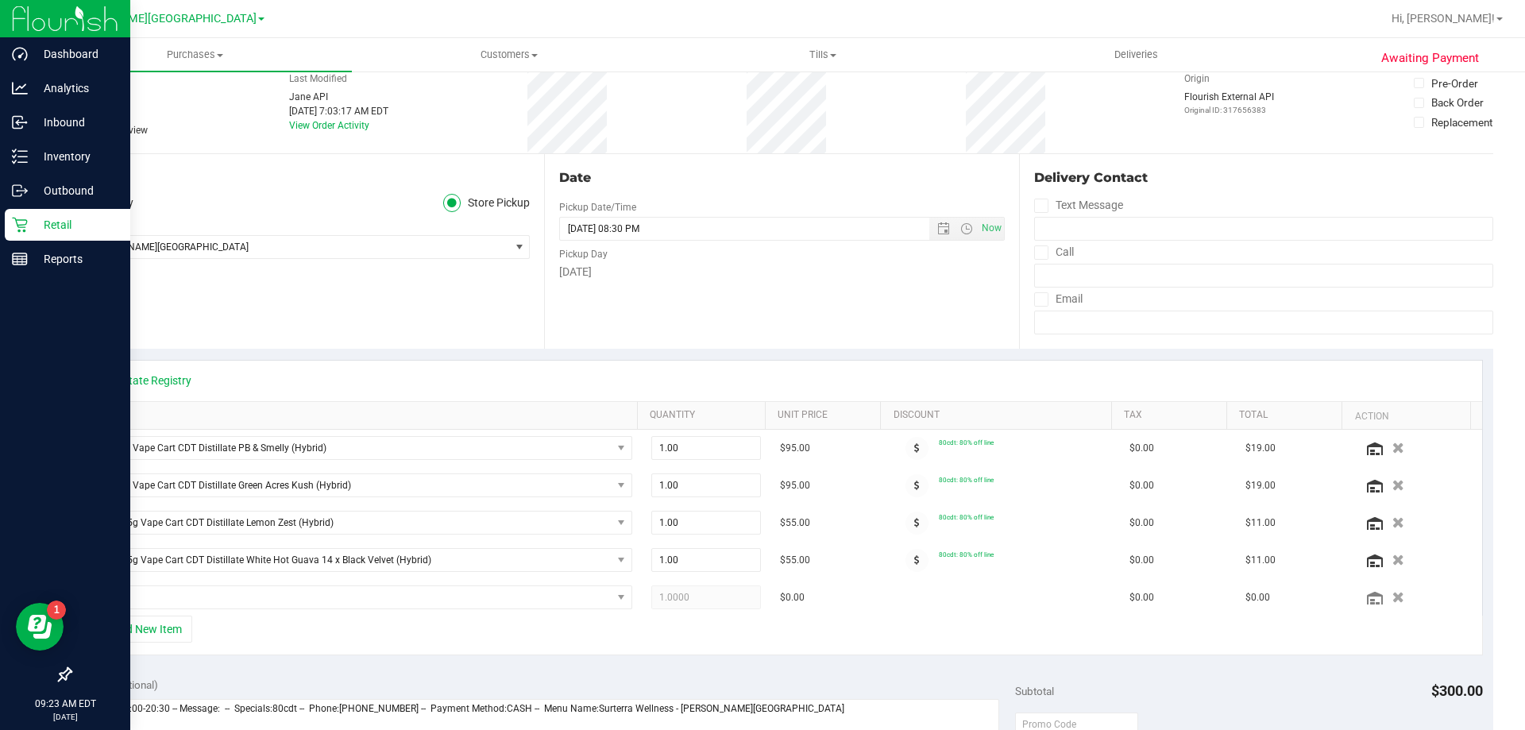
click at [217, 632] on div "+ Add New Item" at bounding box center [782, 636] width 1402 height 40
click at [177, 593] on span "NO DATA FOUND" at bounding box center [352, 597] width 520 height 22
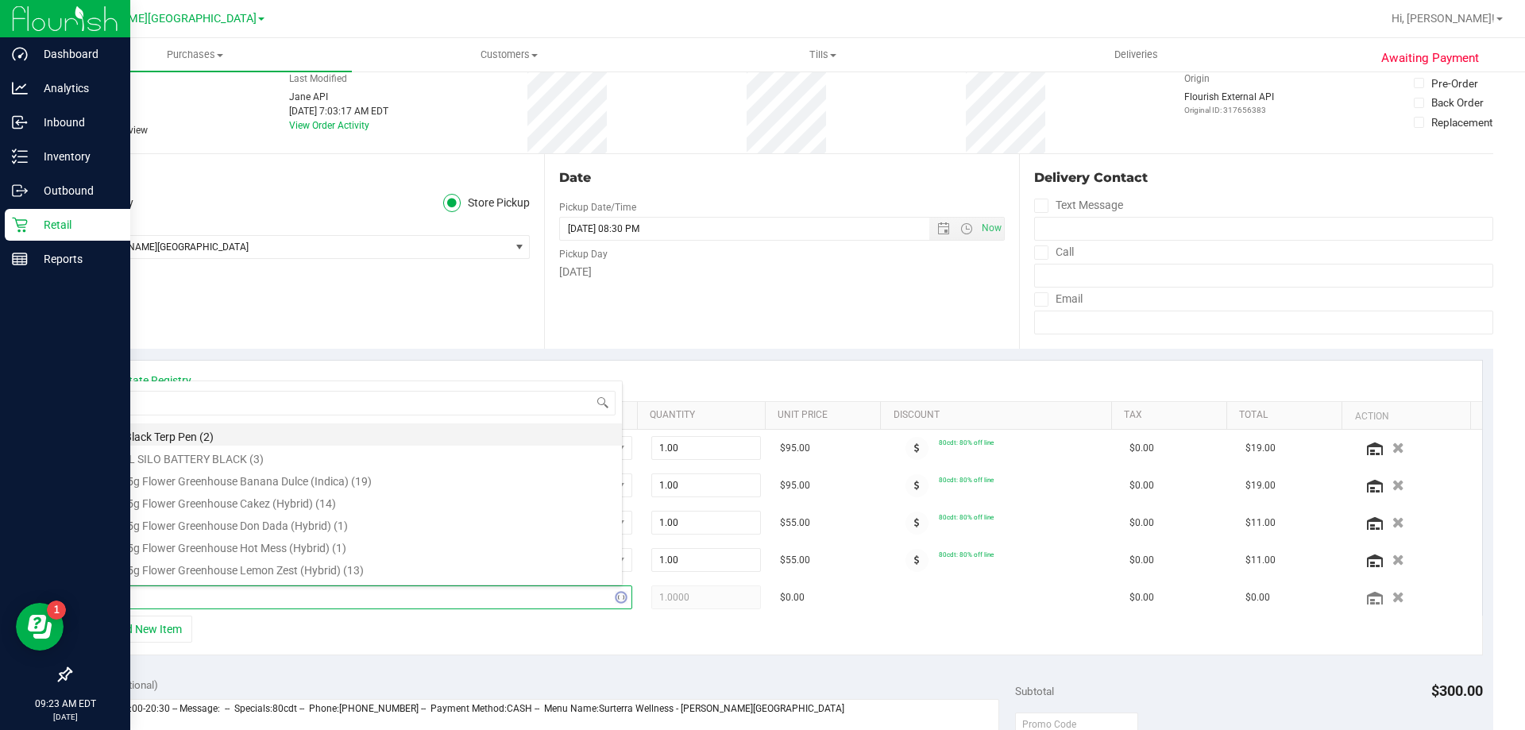
type input "lmz"
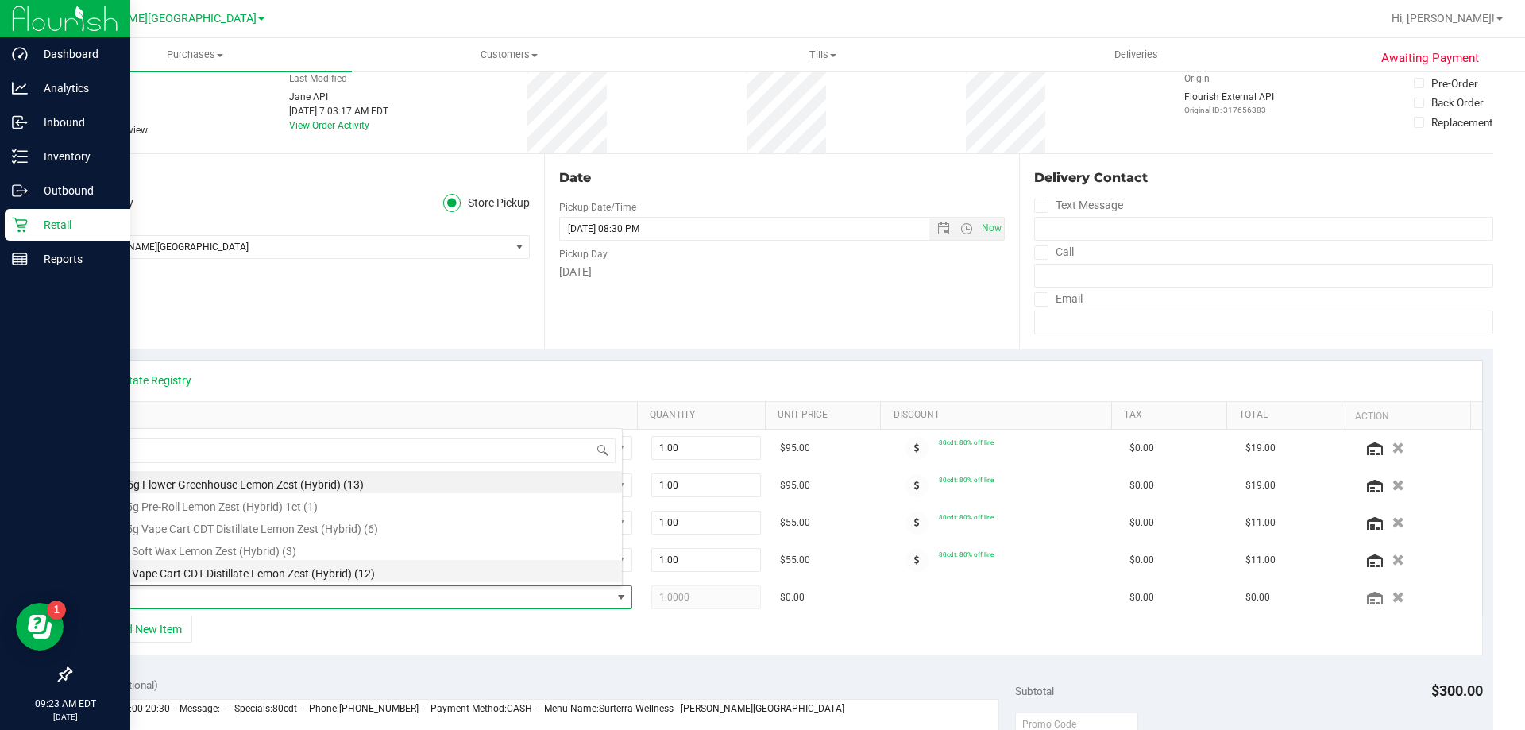
click at [213, 568] on li "FT 1g Vape Cart CDT Distillate Lemon Zest (Hybrid) (12)" at bounding box center [357, 571] width 530 height 22
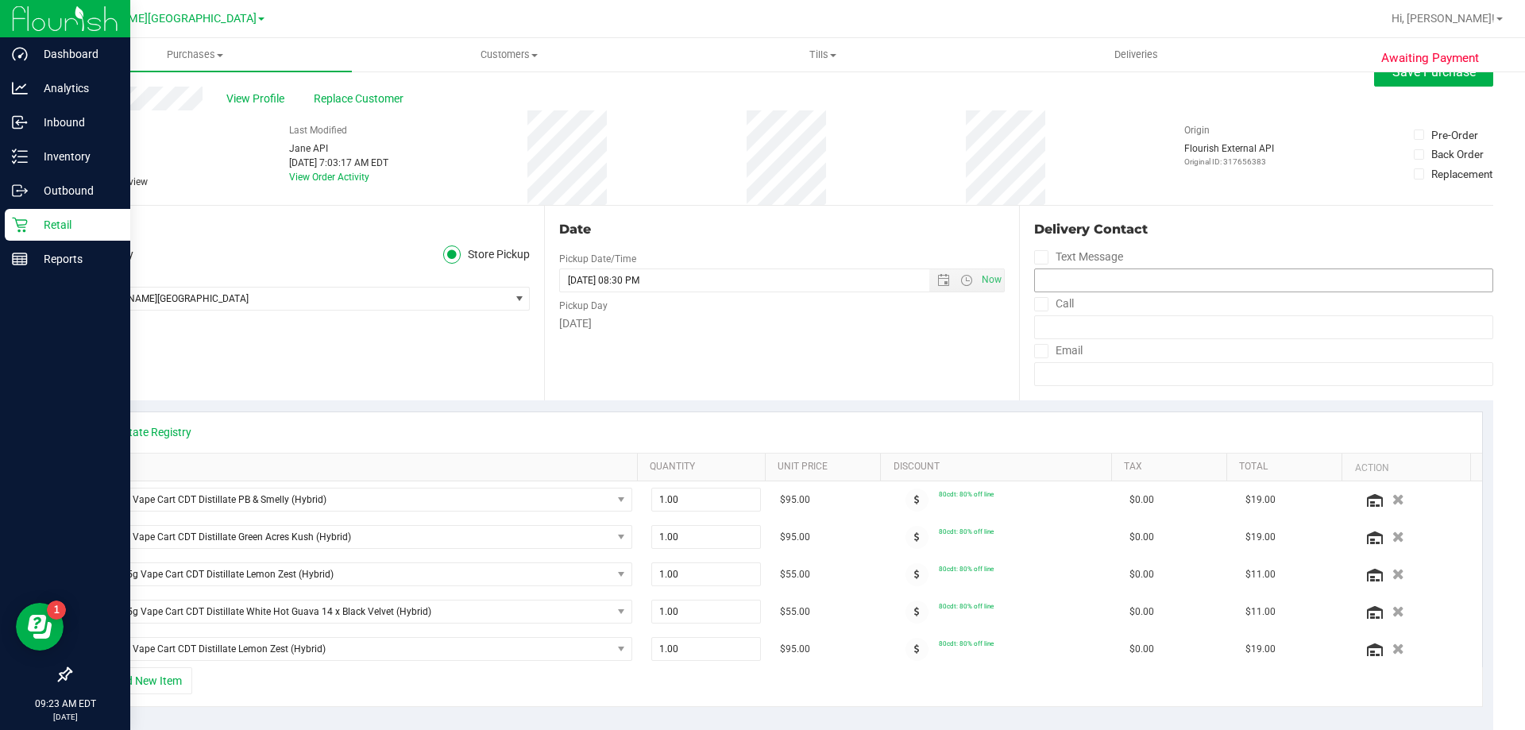
scroll to position [0, 0]
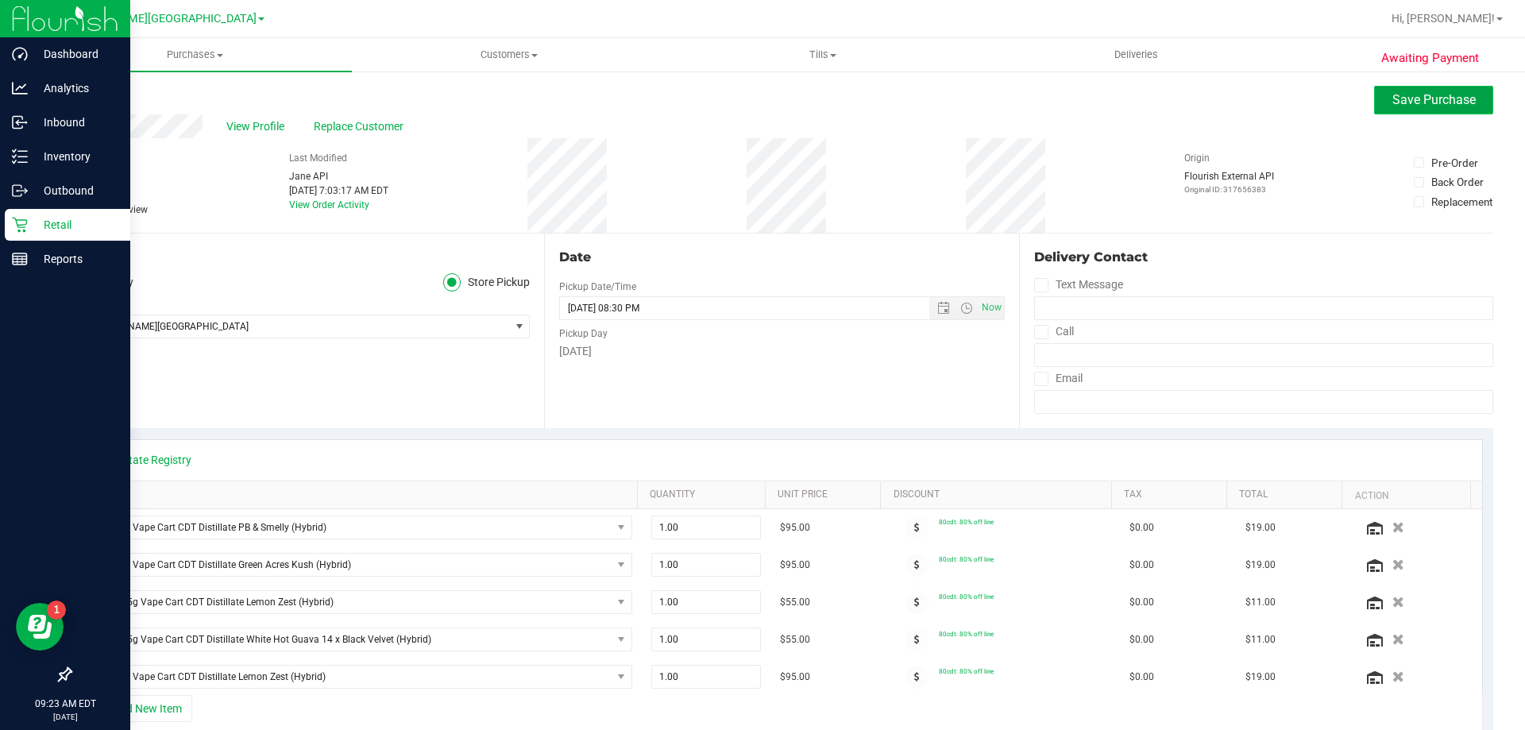
click at [1406, 110] on button "Save Purchase" at bounding box center [1434, 100] width 119 height 29
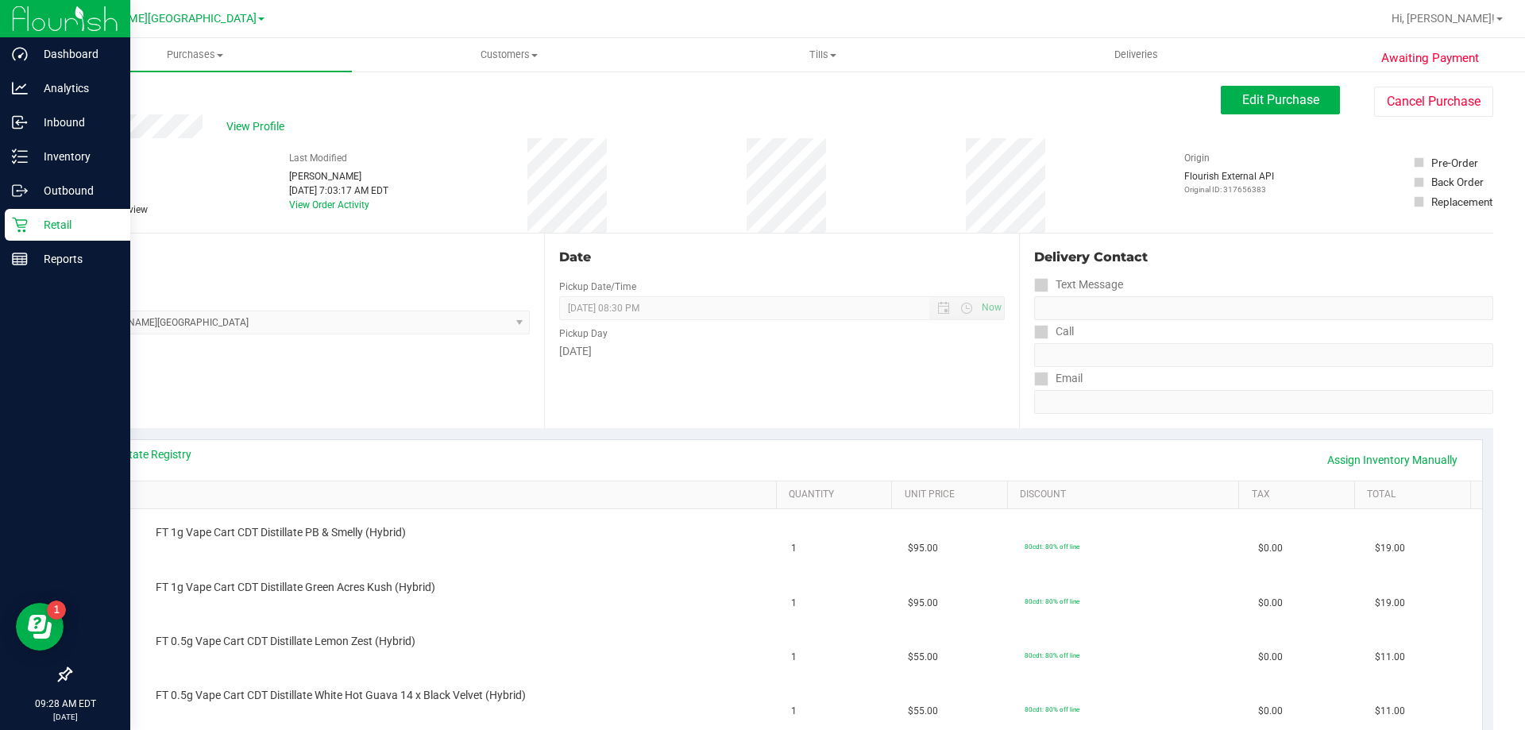
click at [89, 91] on link "Back" at bounding box center [82, 95] width 24 height 11
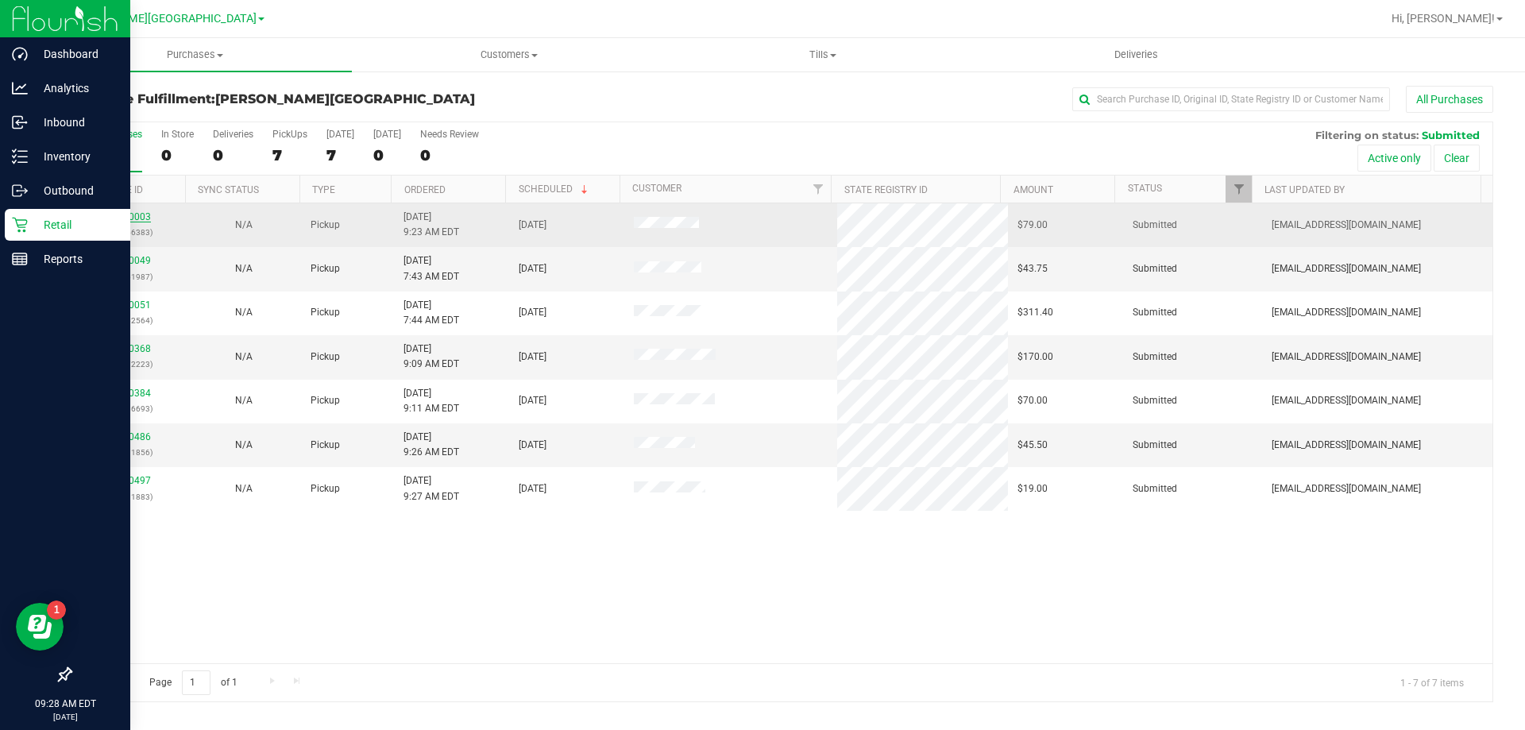
click at [130, 216] on link "11860003" at bounding box center [128, 216] width 44 height 11
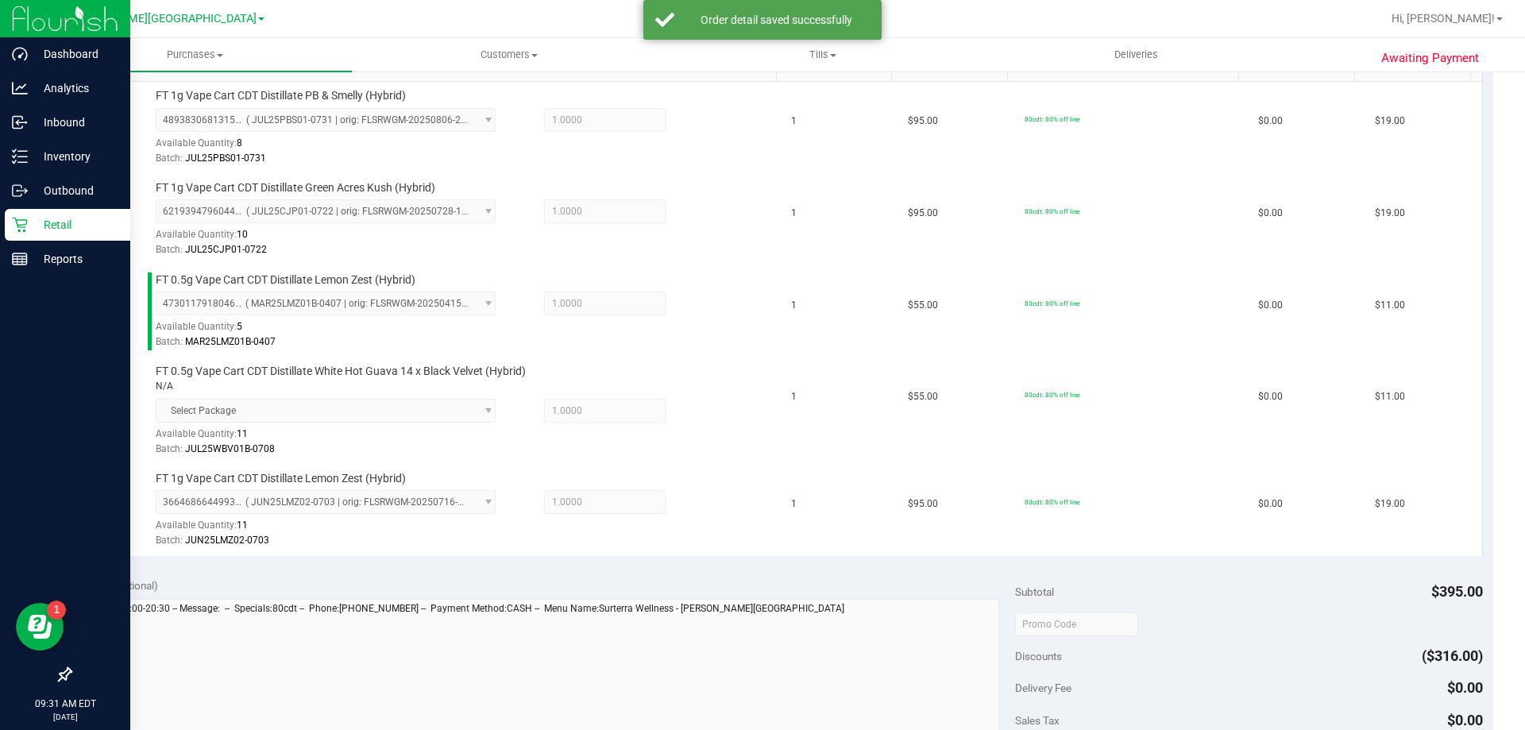
scroll to position [556, 0]
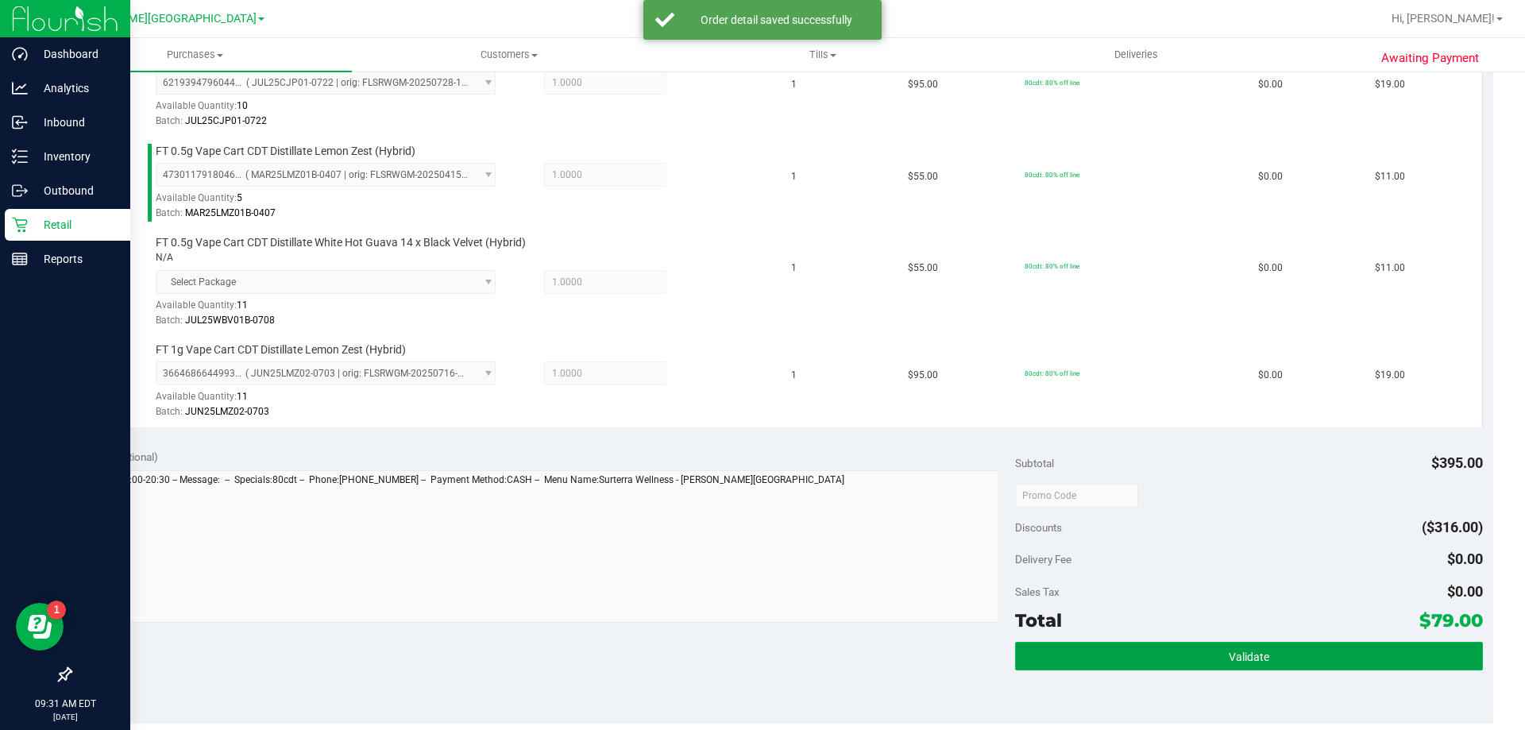
click at [1196, 650] on button "Validate" at bounding box center [1248, 656] width 467 height 29
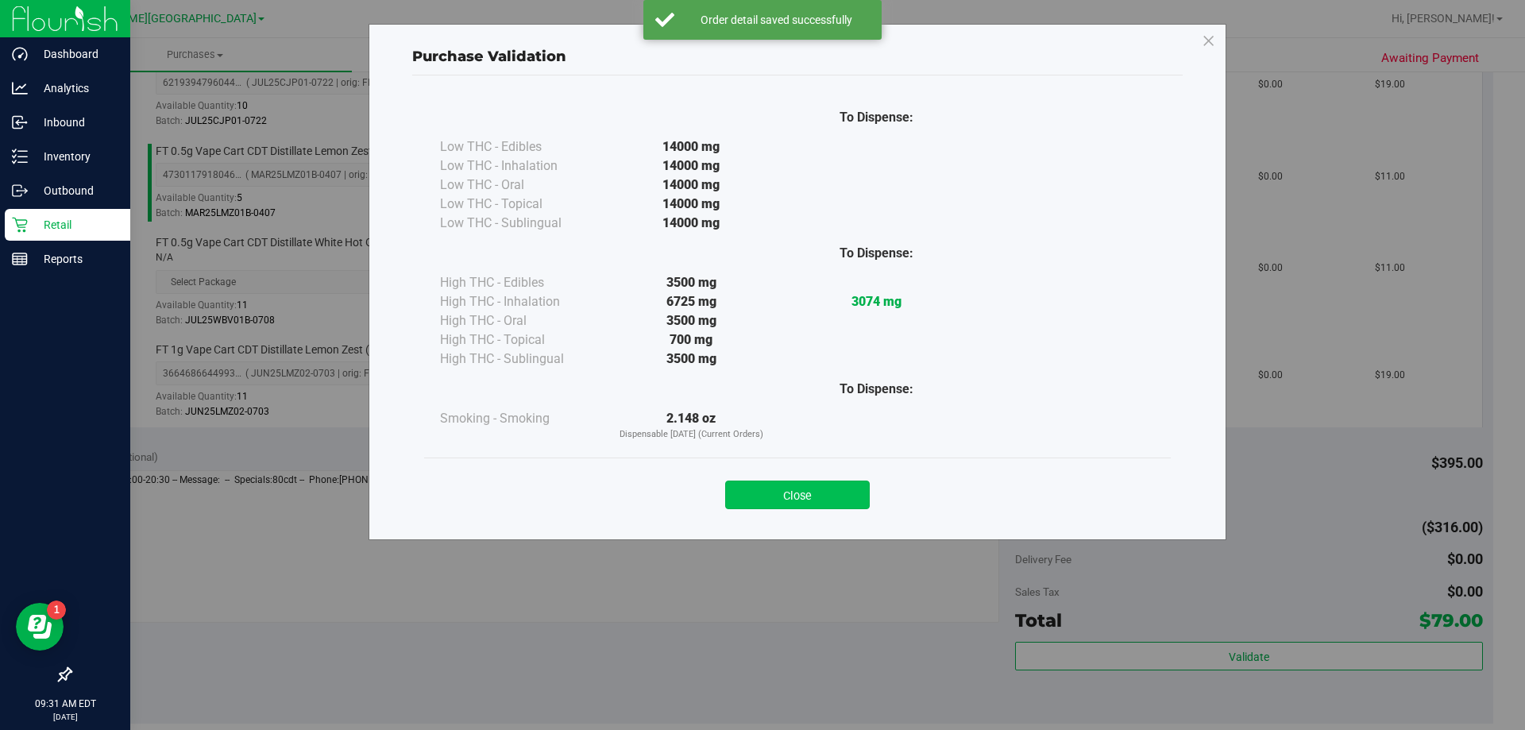
click at [833, 495] on button "Close" at bounding box center [797, 495] width 145 height 29
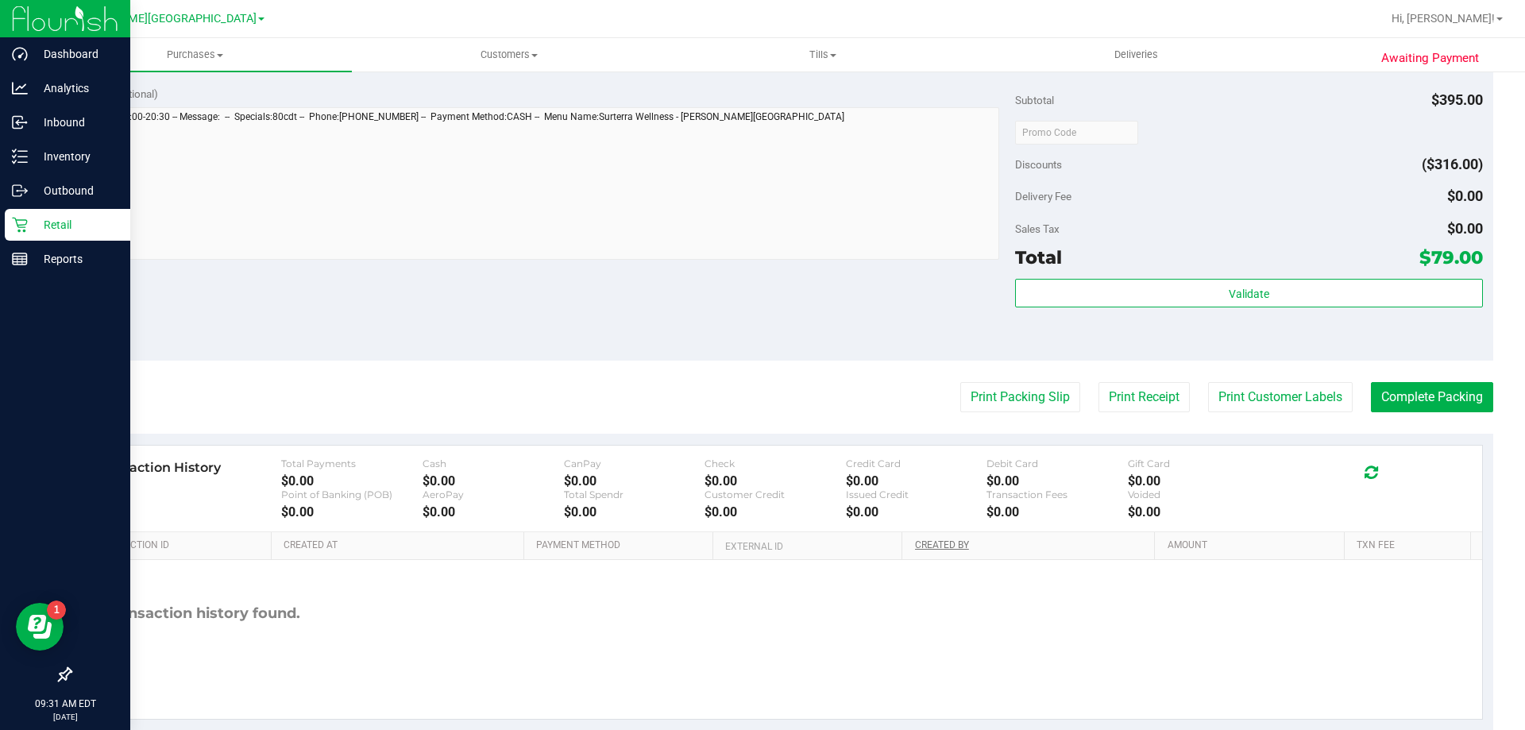
scroll to position [952, 0]
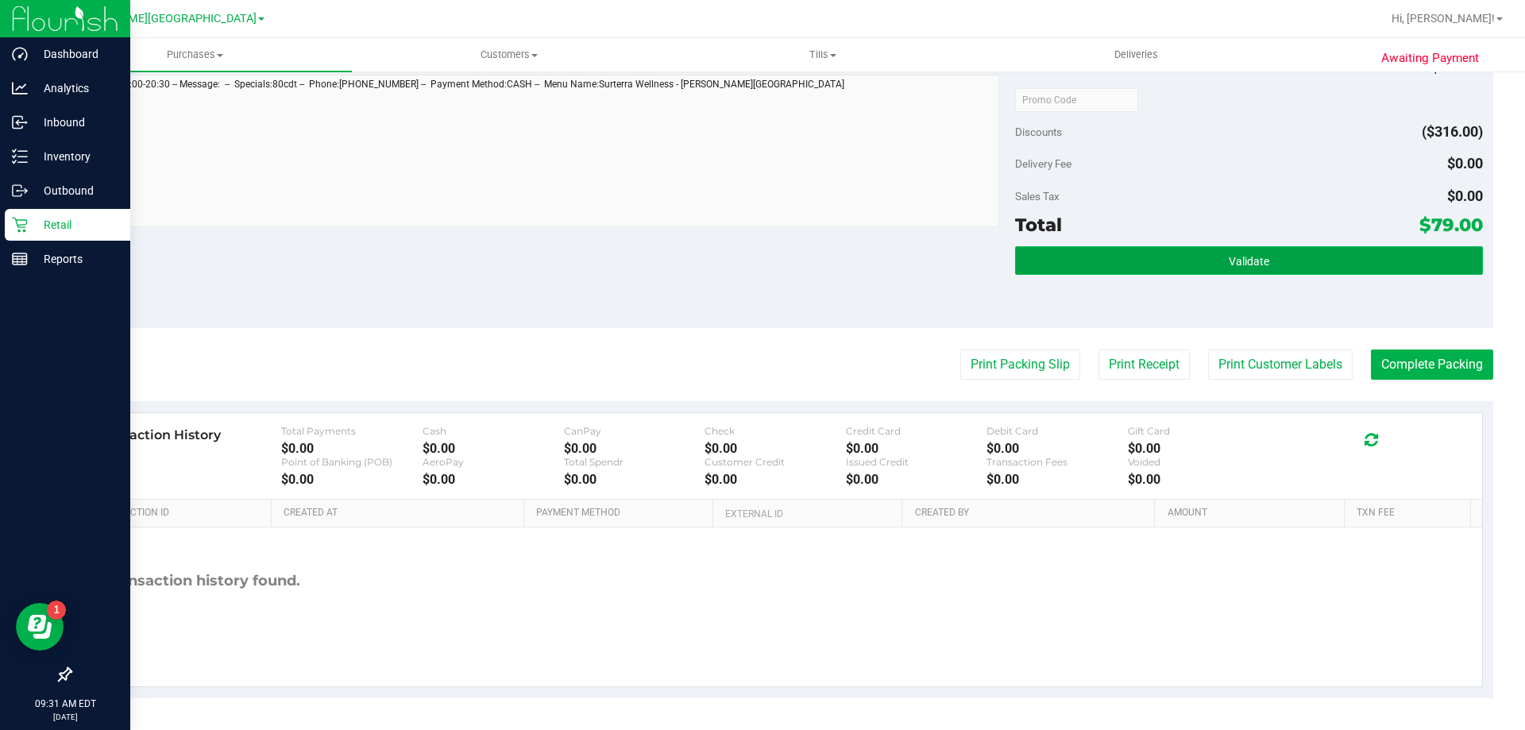
click at [1046, 263] on button "Validate" at bounding box center [1248, 260] width 467 height 29
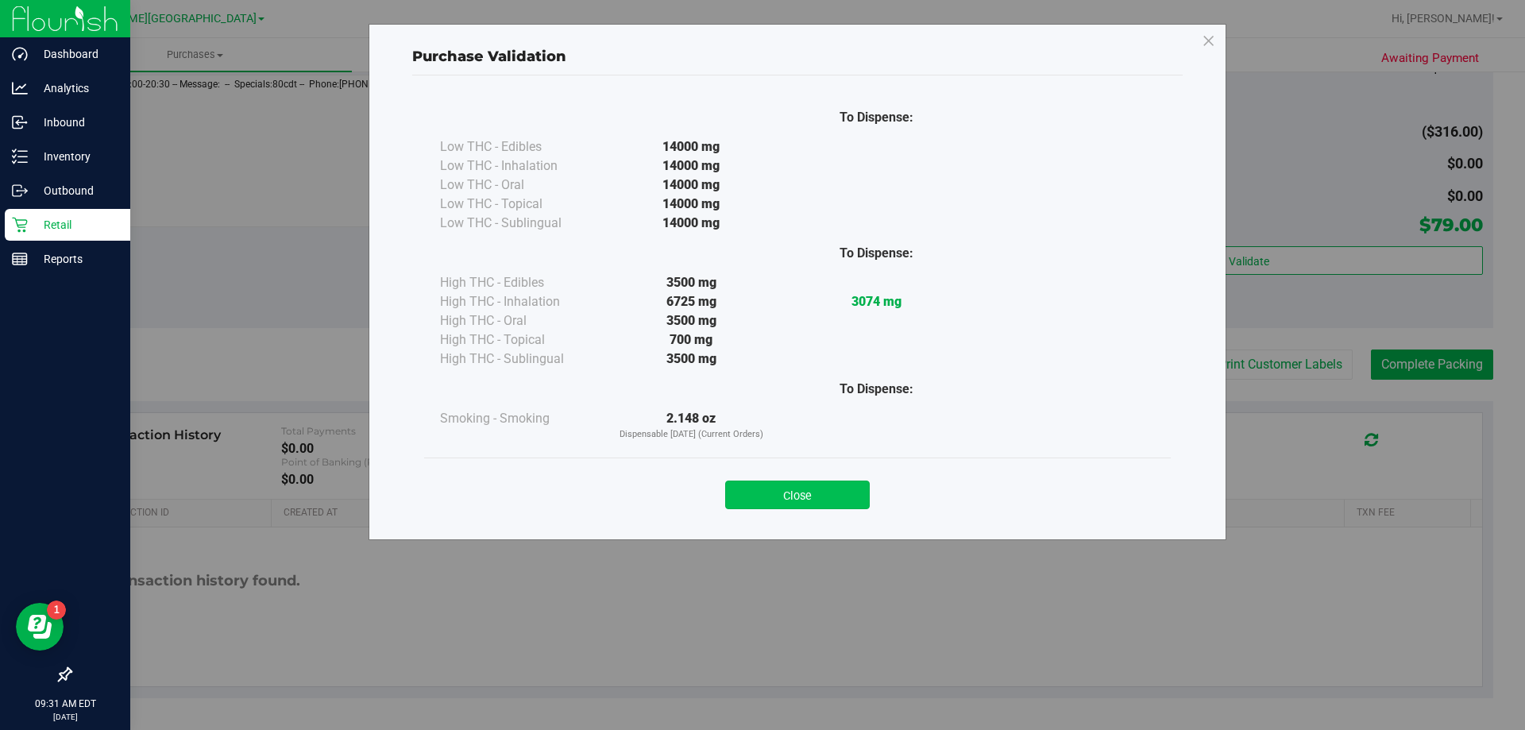
click at [799, 501] on button "Close" at bounding box center [797, 495] width 145 height 29
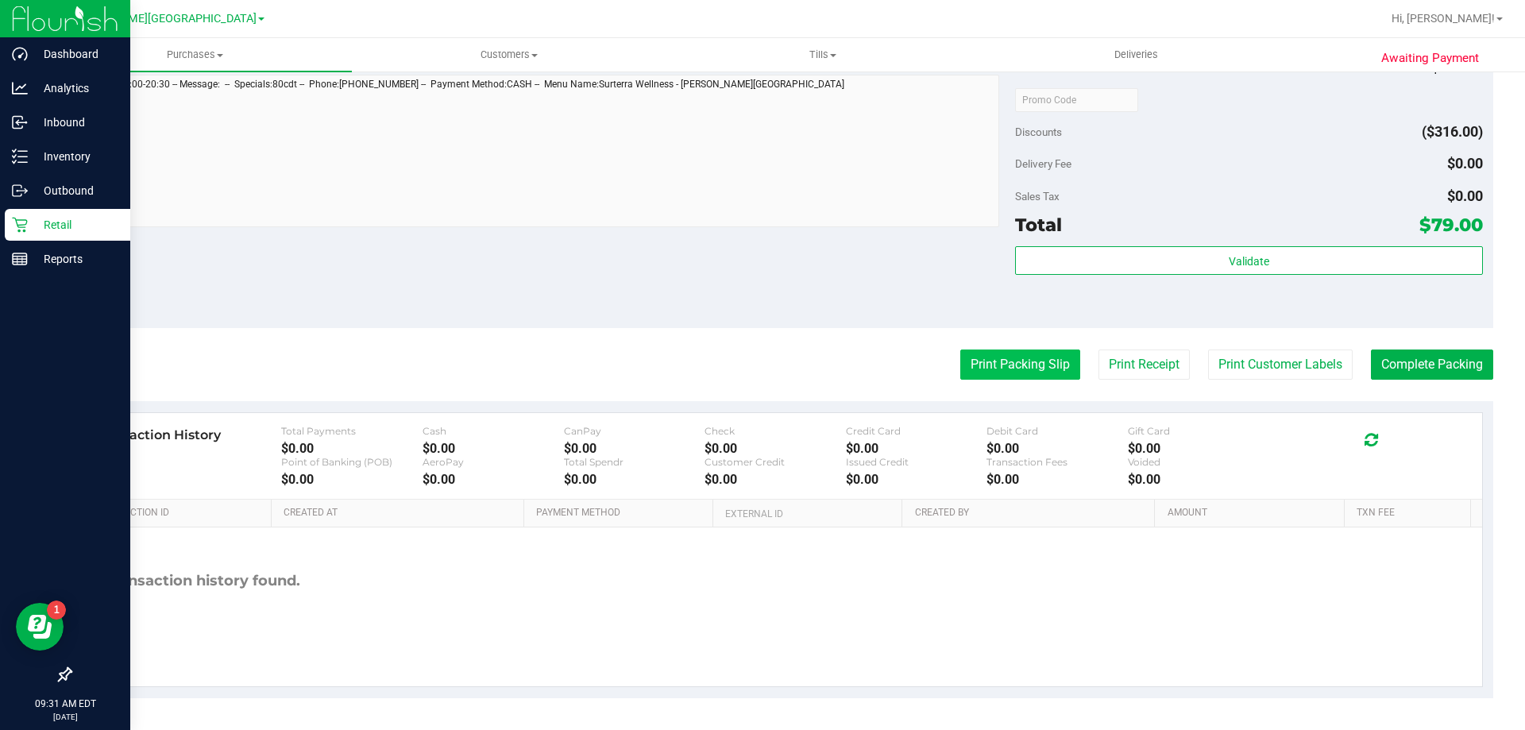
click at [995, 364] on button "Print Packing Slip" at bounding box center [1021, 365] width 120 height 30
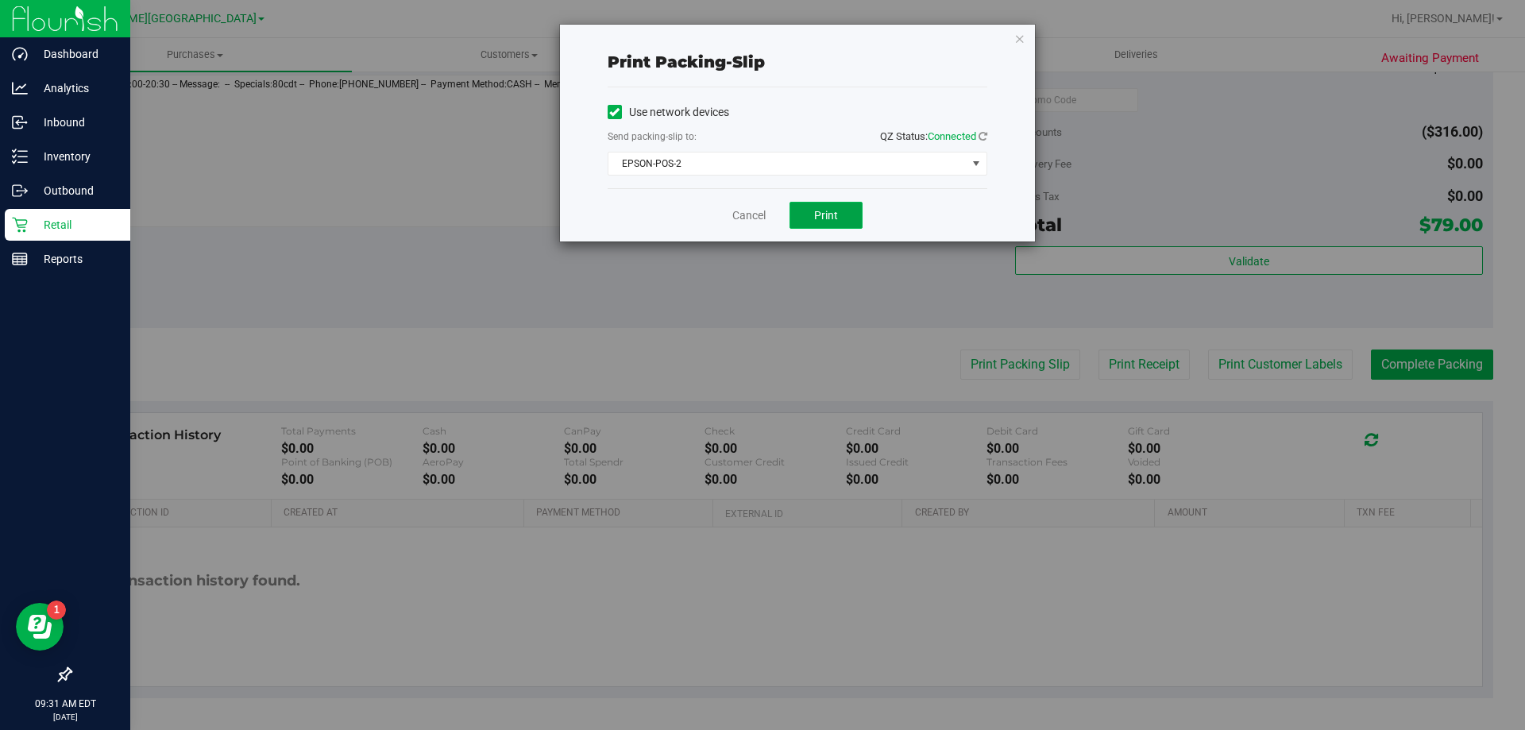
click at [825, 211] on span "Print" at bounding box center [826, 215] width 24 height 13
click at [768, 218] on div "Cancel Print" at bounding box center [798, 214] width 380 height 53
click at [758, 213] on link "Cancel" at bounding box center [749, 215] width 33 height 17
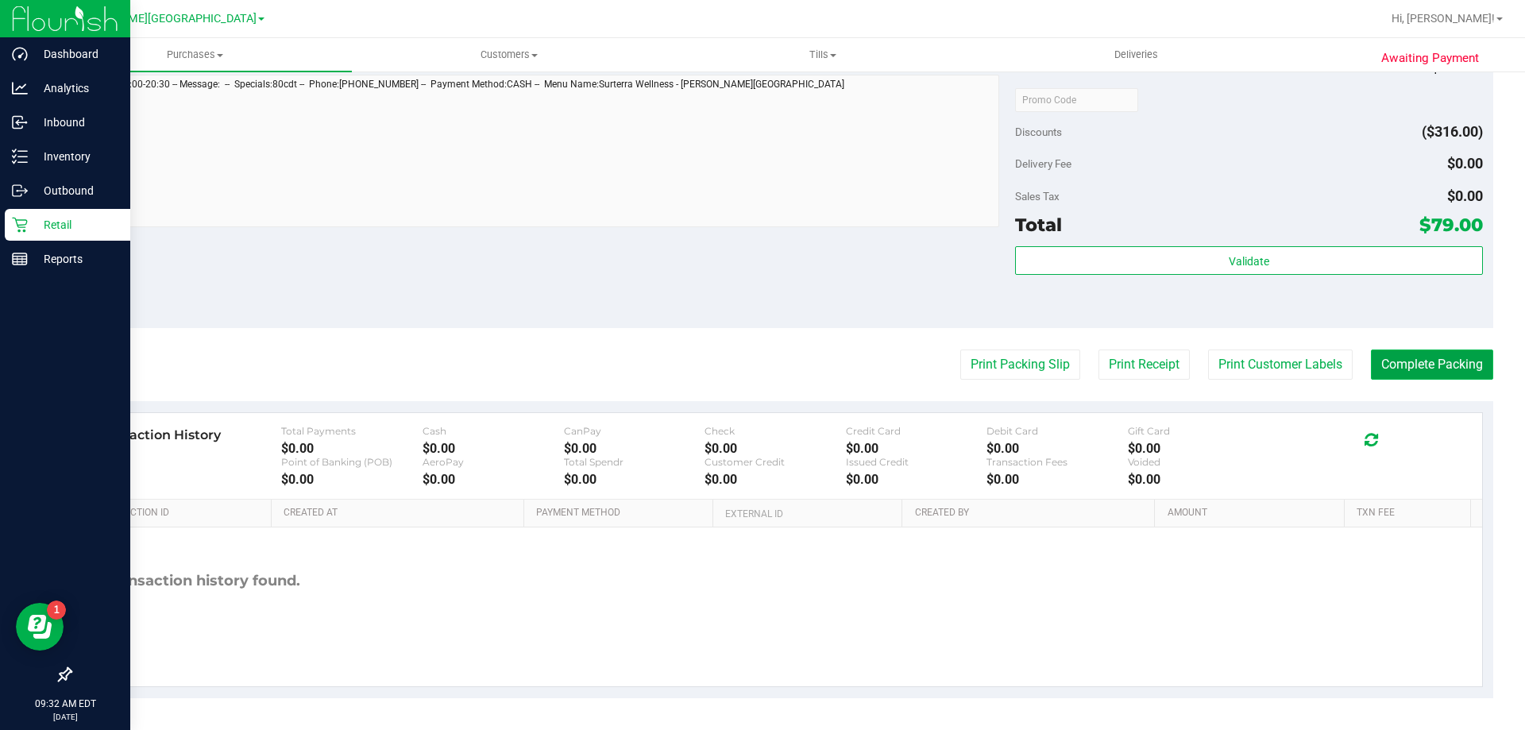
click at [1449, 362] on button "Complete Packing" at bounding box center [1432, 365] width 122 height 30
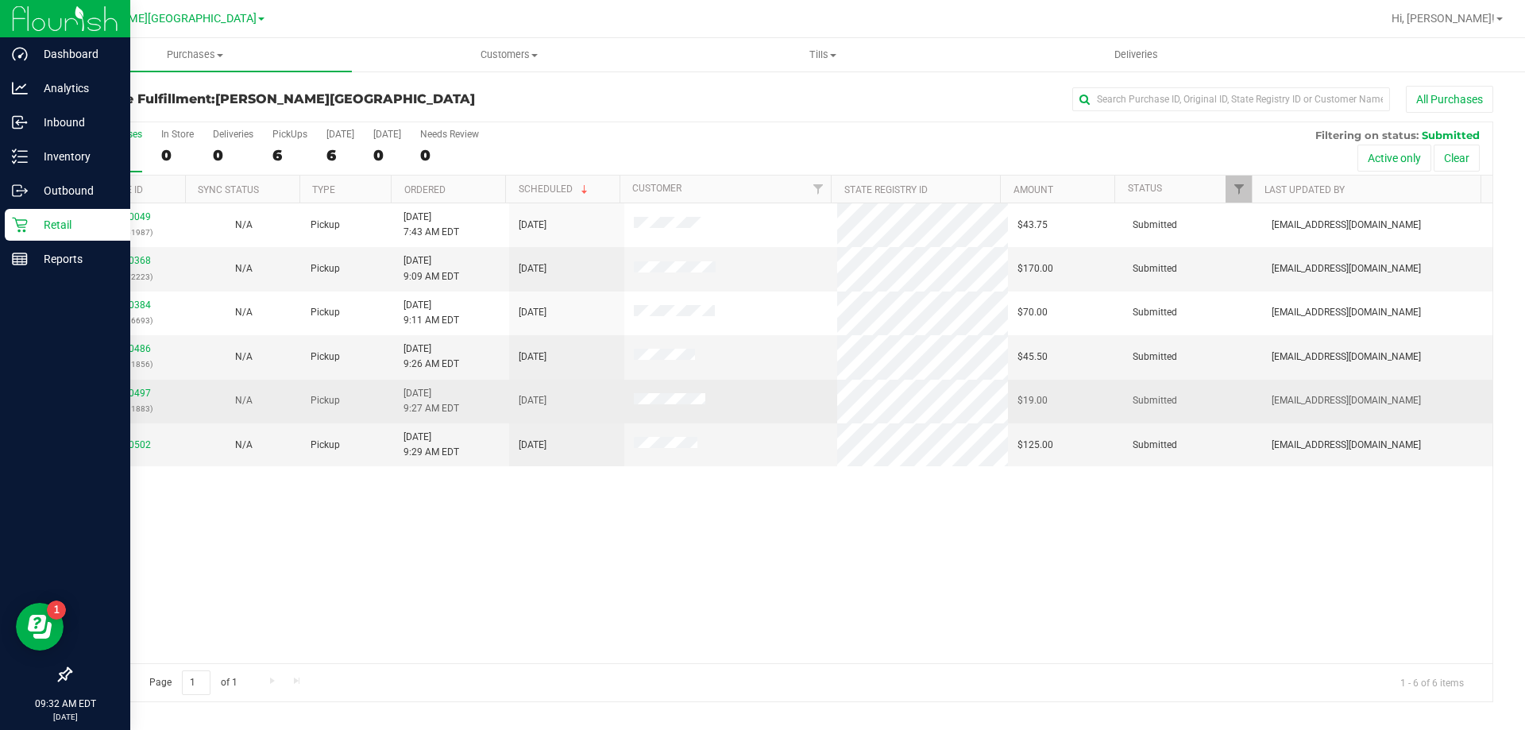
click at [126, 387] on div "11860497 (317691883)" at bounding box center [128, 401] width 96 height 30
click at [131, 398] on link "11860497" at bounding box center [128, 393] width 44 height 11
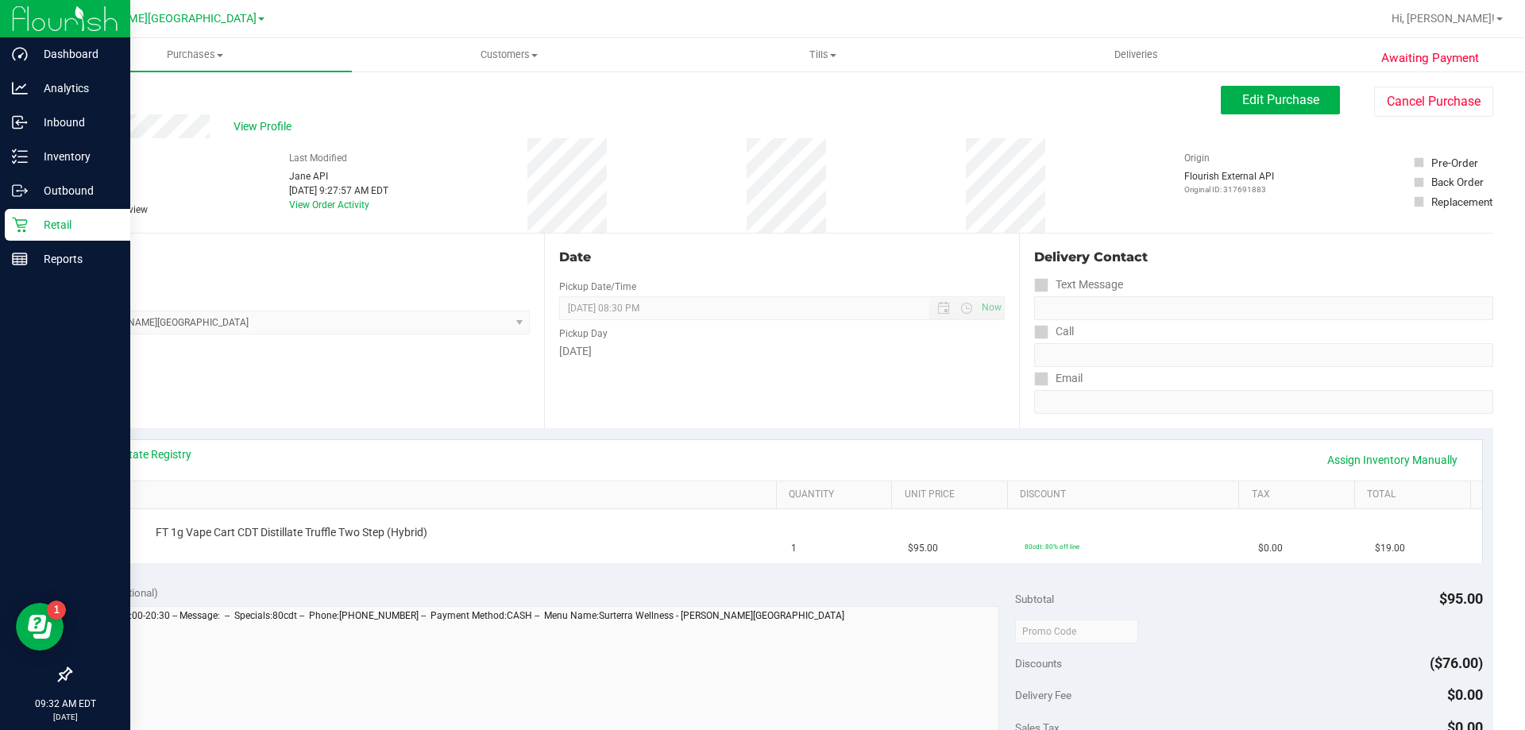
click at [802, 180] on div "# 11860497 BioTrack ID: - Submitted Needs review Last Modified [PERSON_NAME] AP…" at bounding box center [782, 185] width 1424 height 95
click at [1357, 84] on div "Awaiting Payment Back Edit Purchase Cancel Purchase View Profile # 11860497 Bio…" at bounding box center [781, 666] width 1487 height 1192
click at [1375, 95] on button "Cancel Purchase" at bounding box center [1434, 102] width 119 height 30
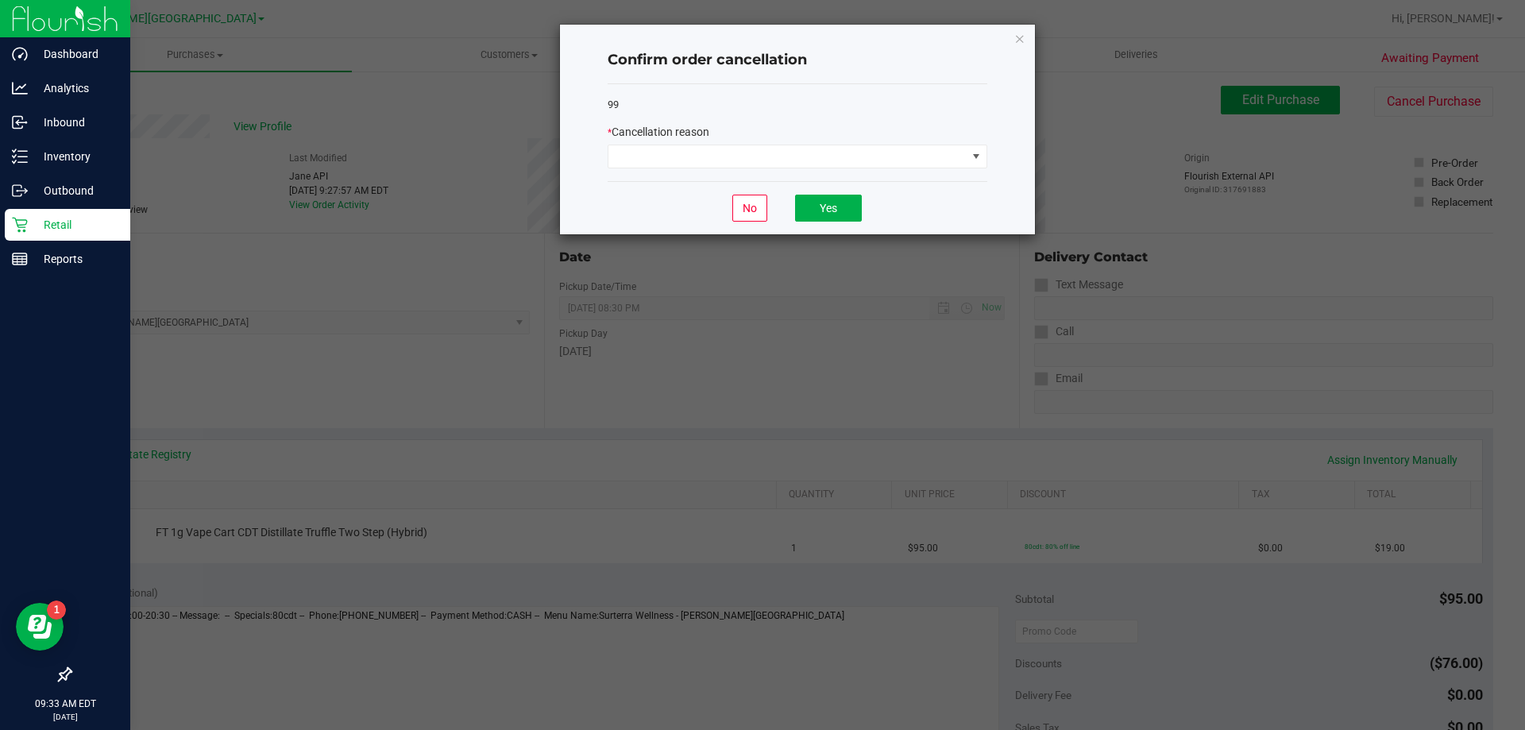
click at [804, 170] on div "99 * Cancellation reason" at bounding box center [798, 133] width 380 height 98
click at [801, 164] on span at bounding box center [788, 156] width 358 height 22
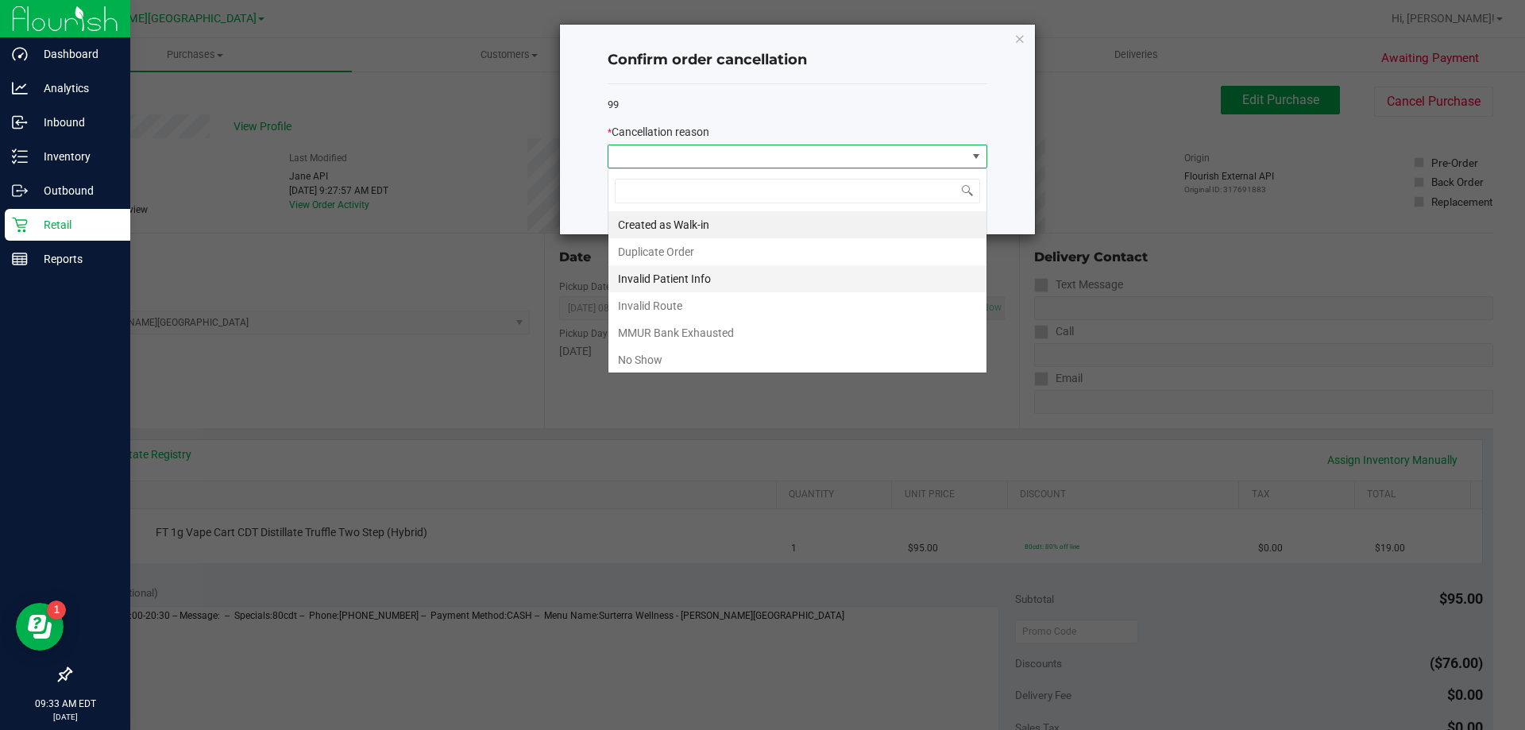
scroll to position [24, 380]
click at [698, 354] on li "No Show" at bounding box center [798, 359] width 378 height 27
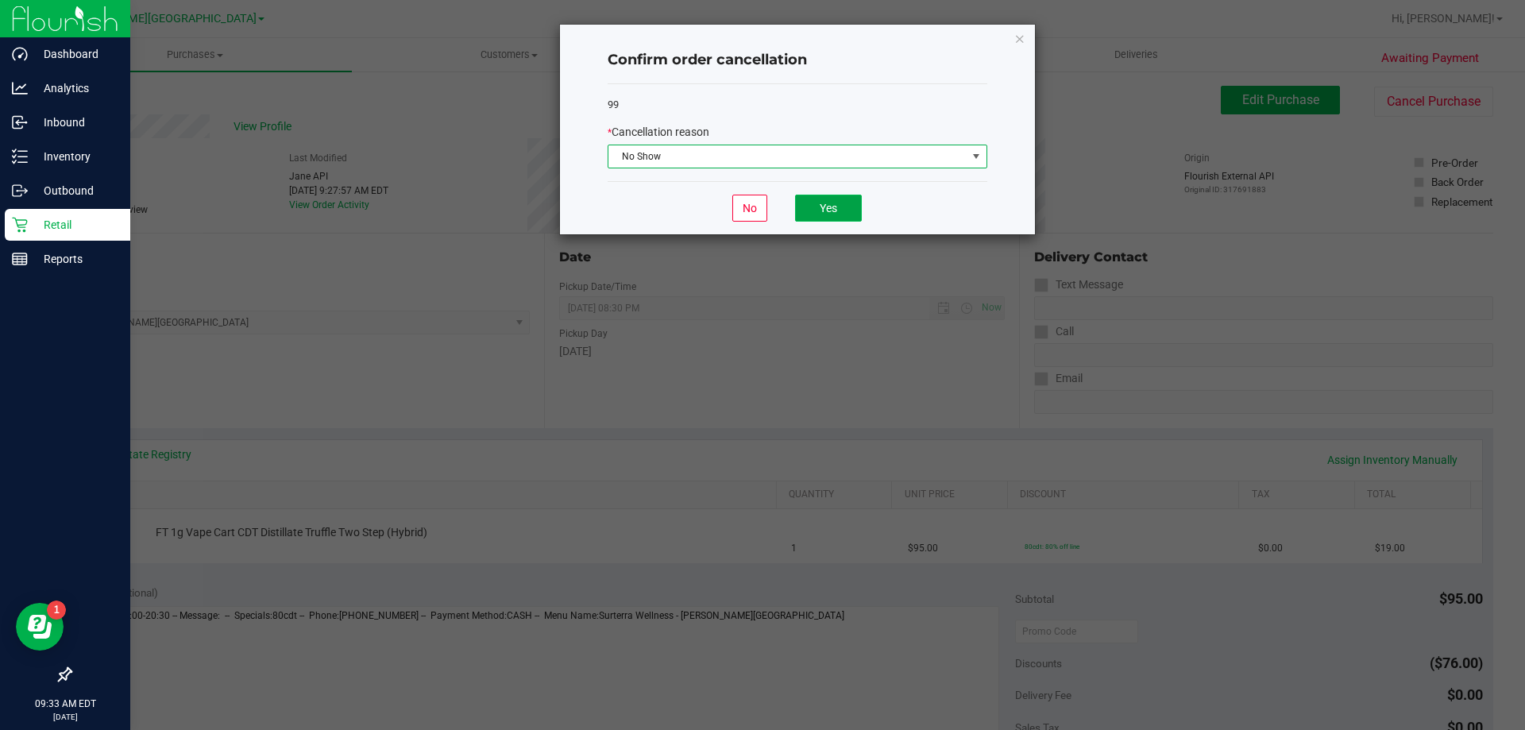
click at [824, 203] on button "Yes" at bounding box center [828, 208] width 67 height 27
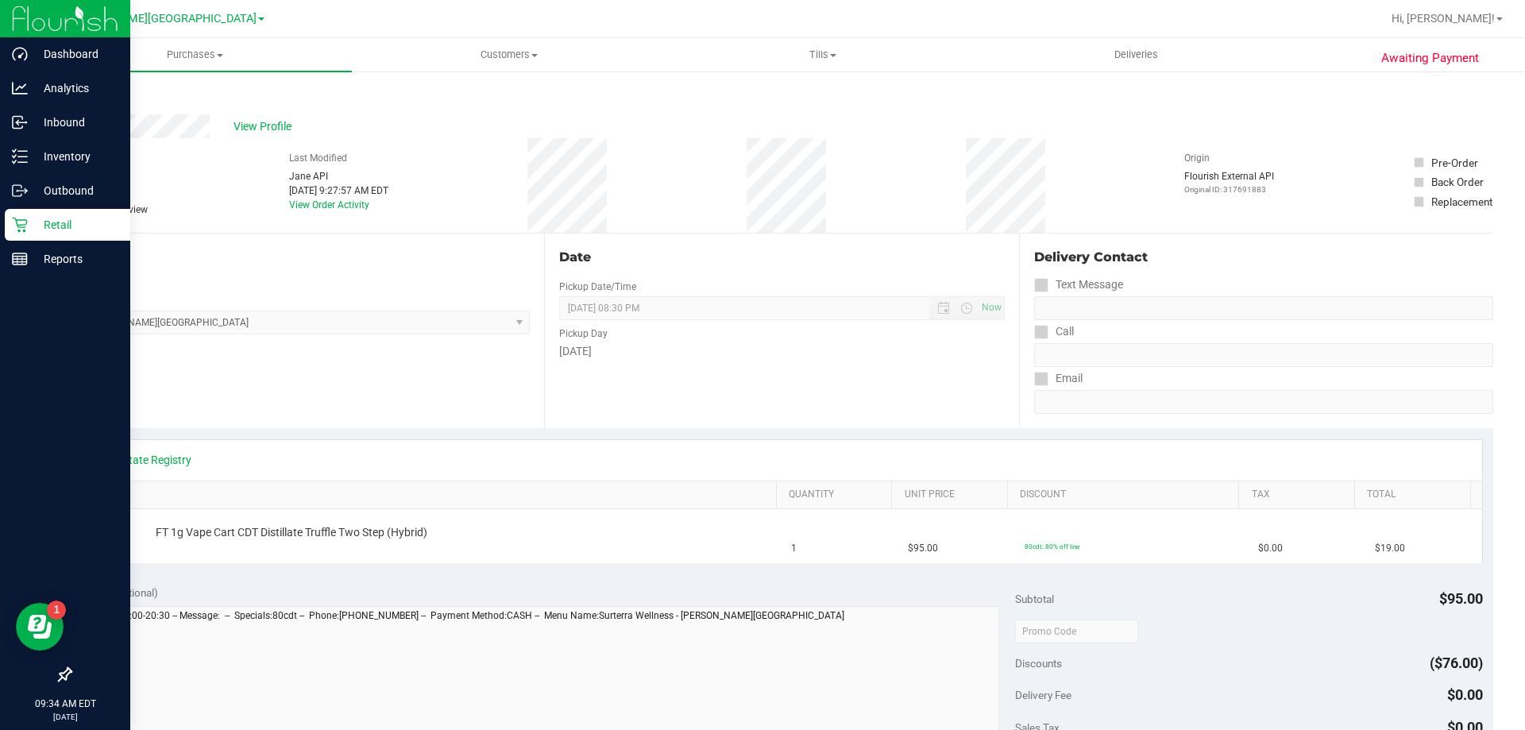
click at [90, 91] on link "Back" at bounding box center [82, 95] width 24 height 11
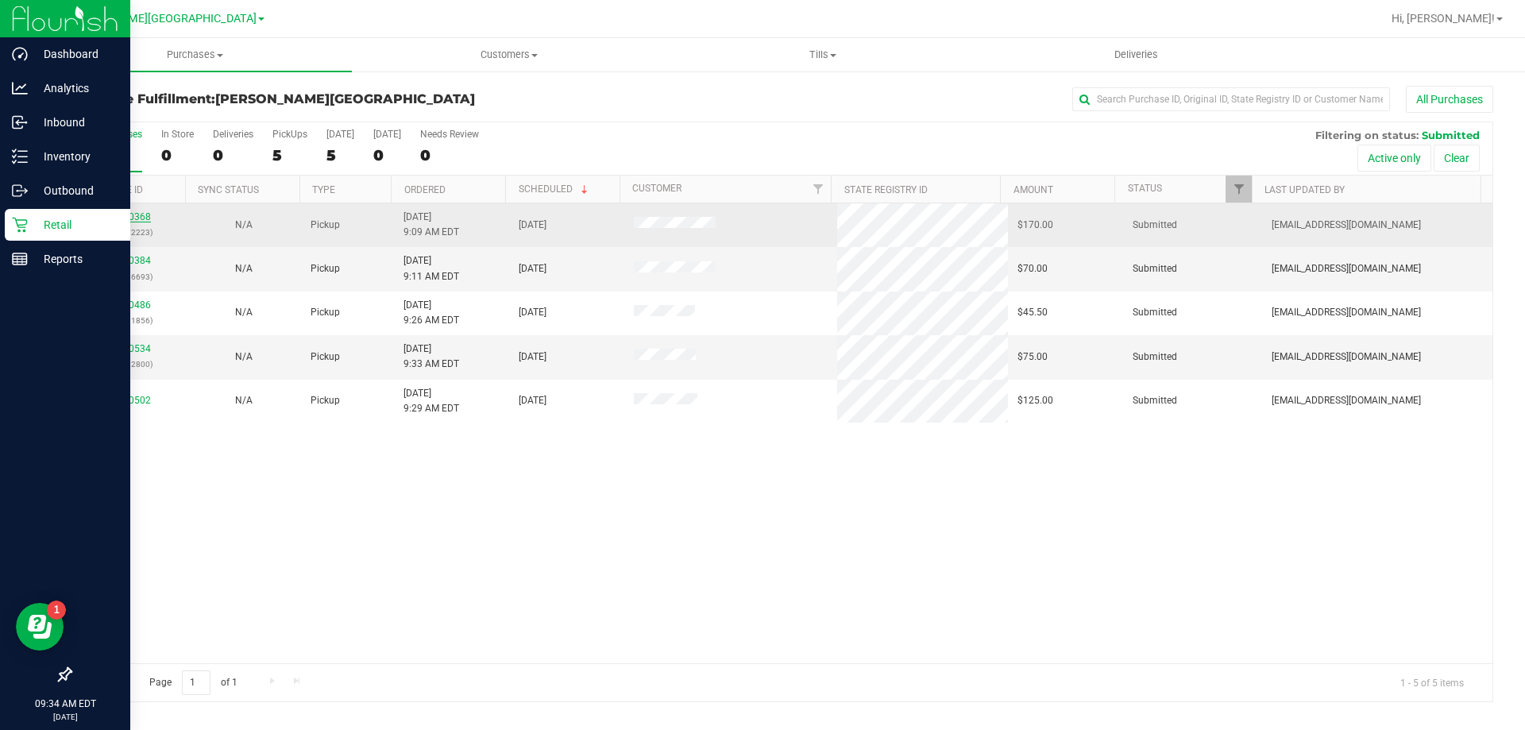
click at [120, 218] on link "11860368" at bounding box center [128, 216] width 44 height 11
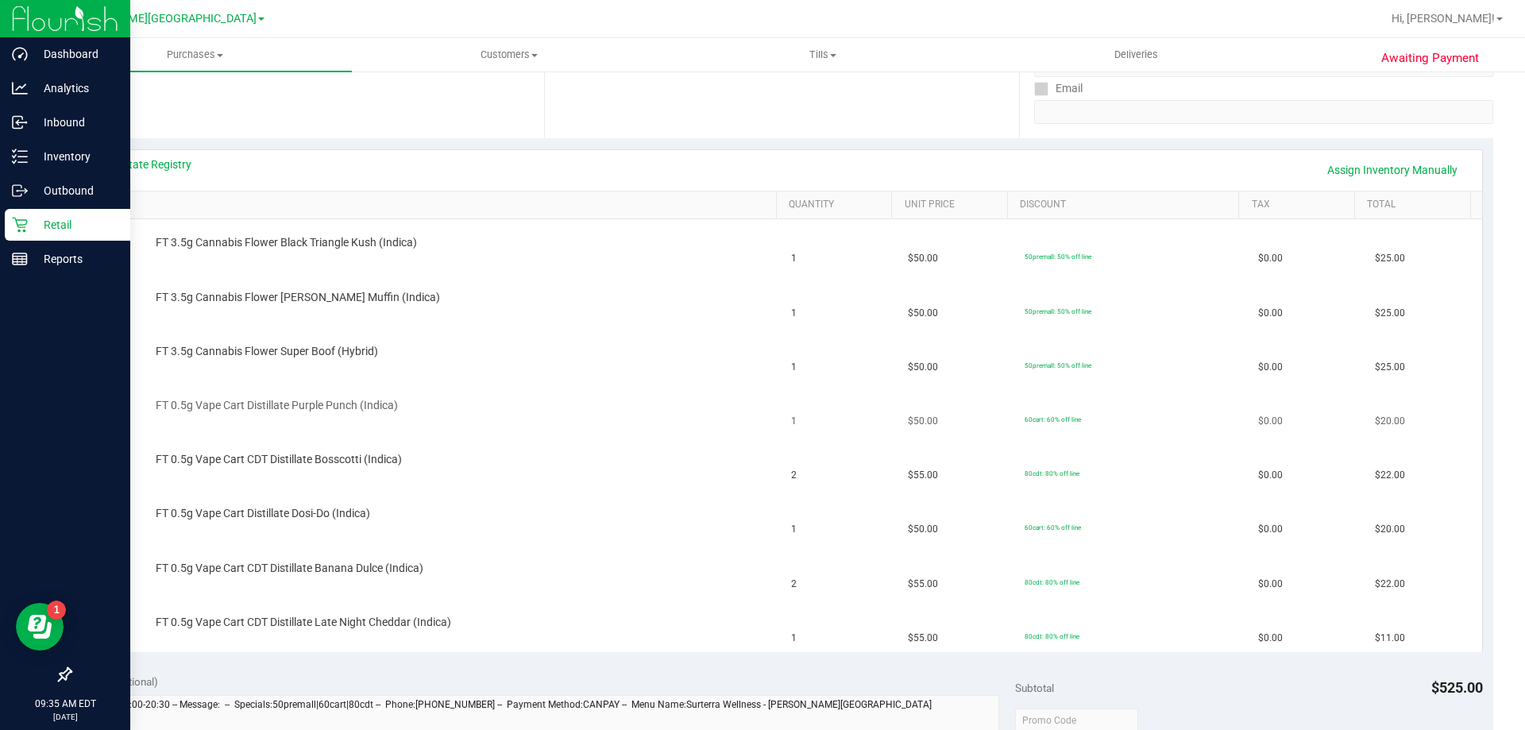
scroll to position [318, 0]
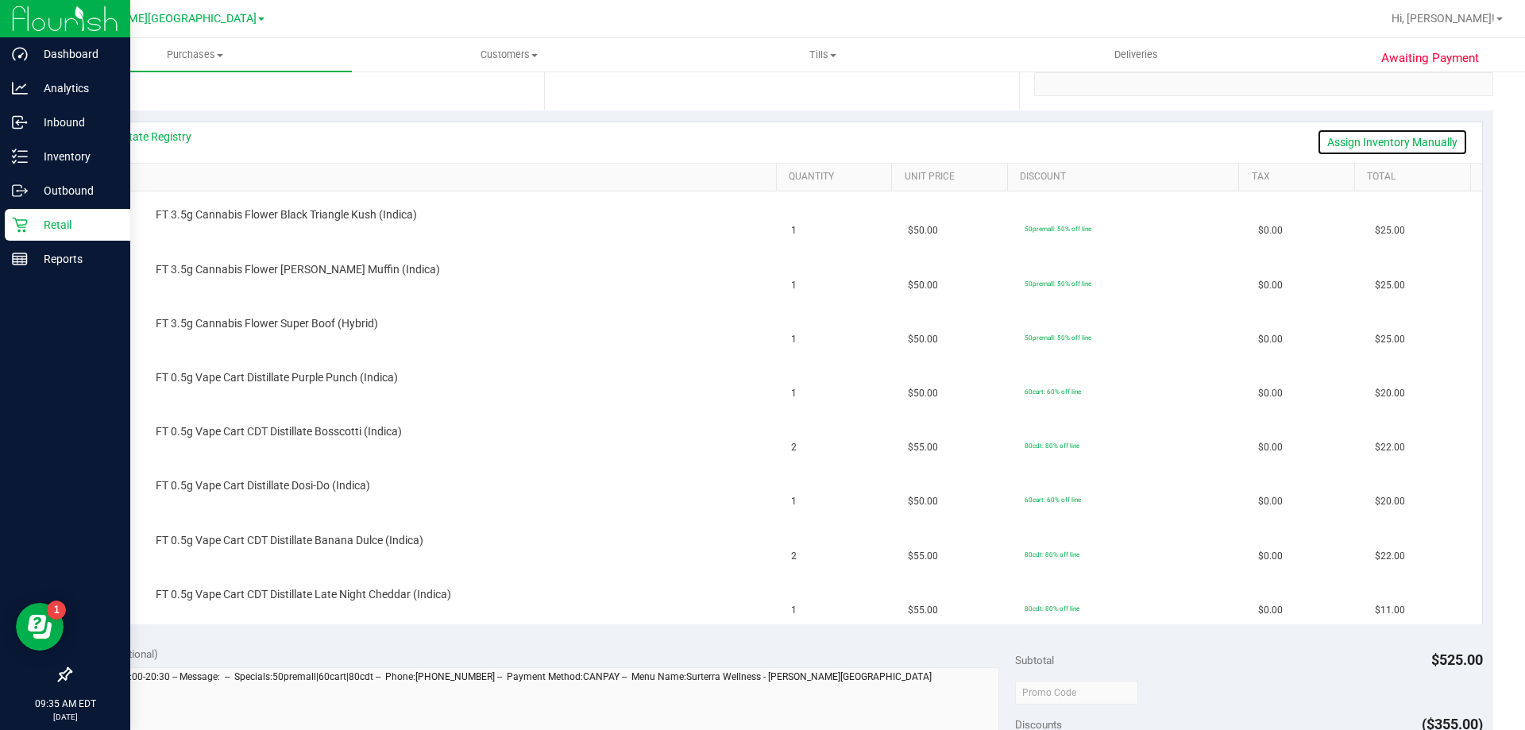
click at [1345, 148] on link "Assign Inventory Manually" at bounding box center [1392, 142] width 151 height 27
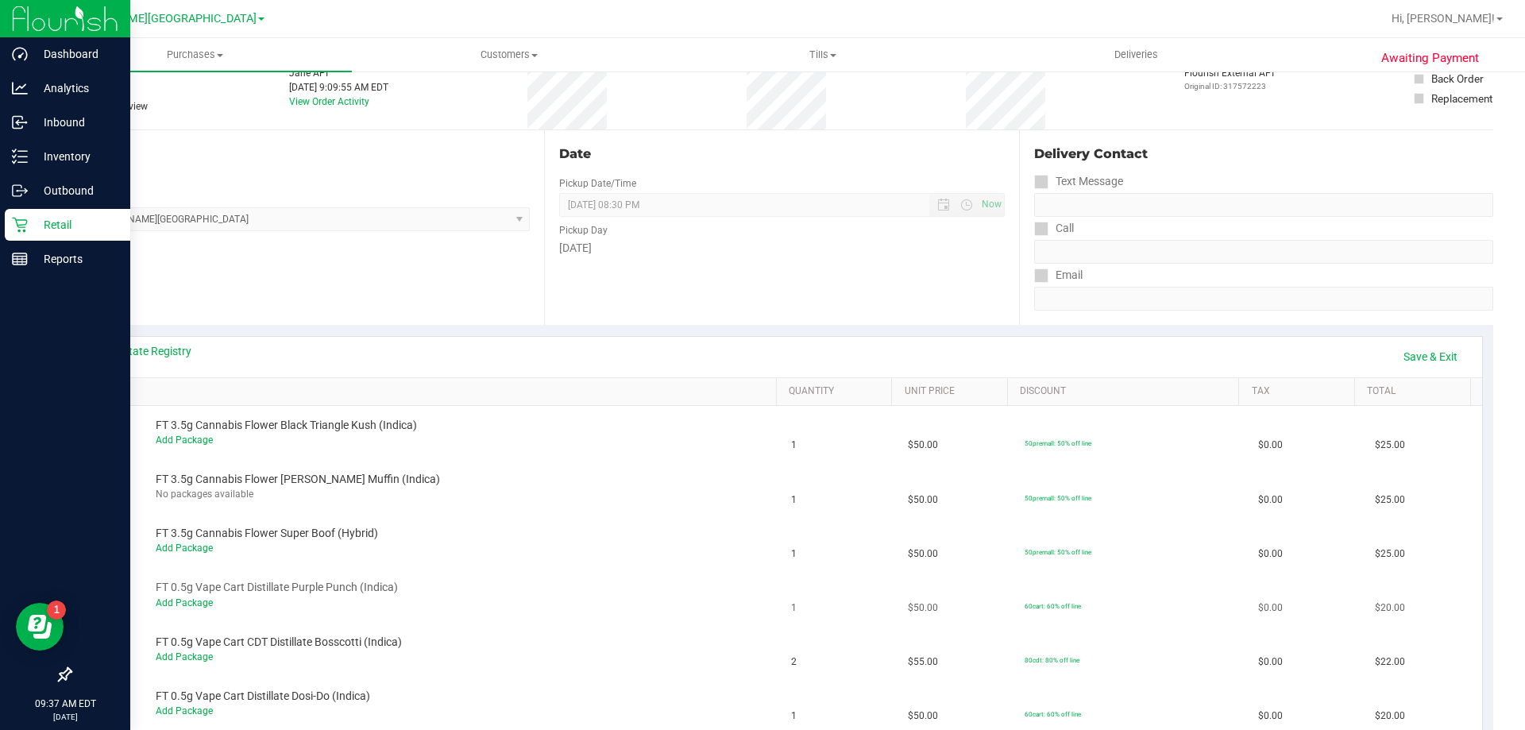
scroll to position [0, 0]
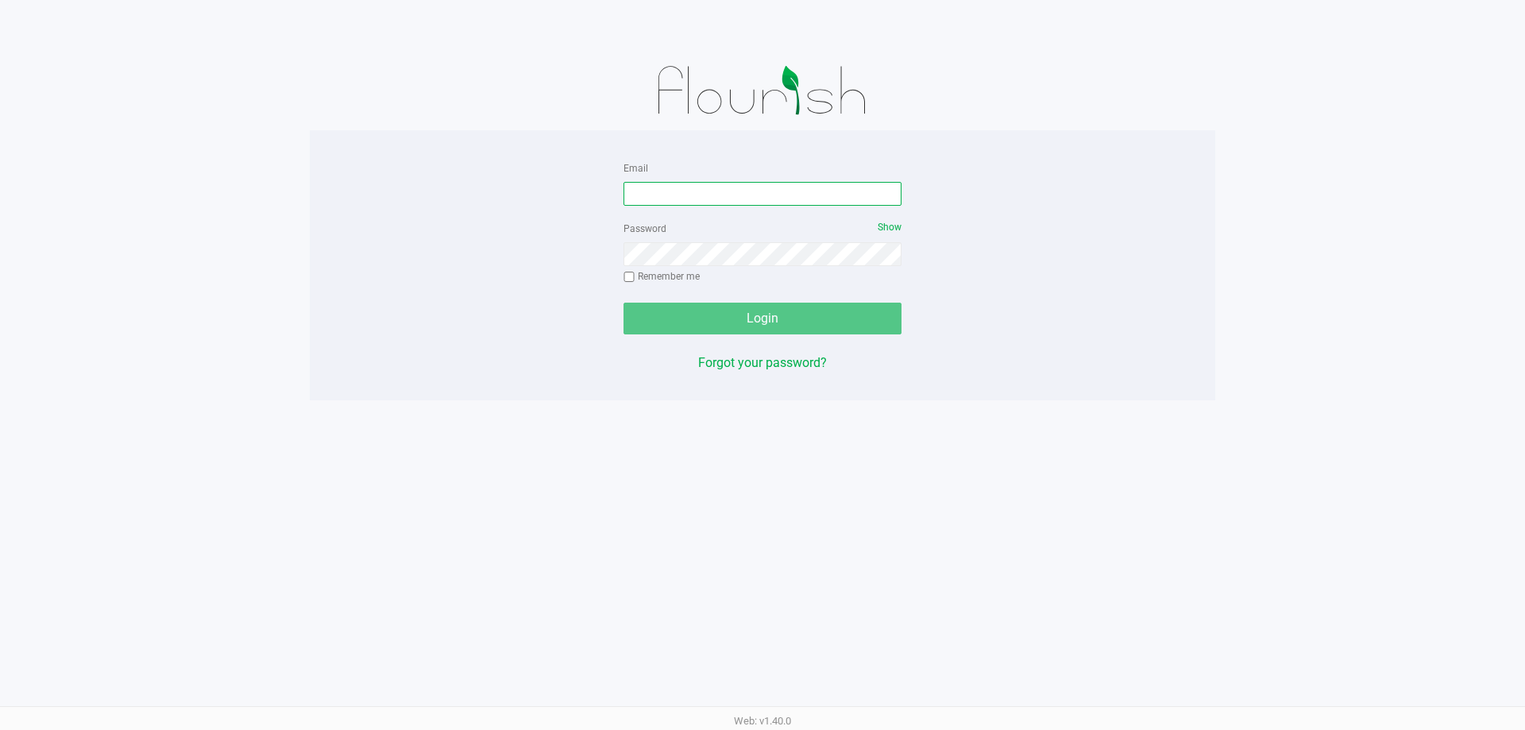
click at [701, 191] on input "Email" at bounding box center [763, 194] width 278 height 24
type input "[EMAIL_ADDRESS][DOMAIN_NAME]"
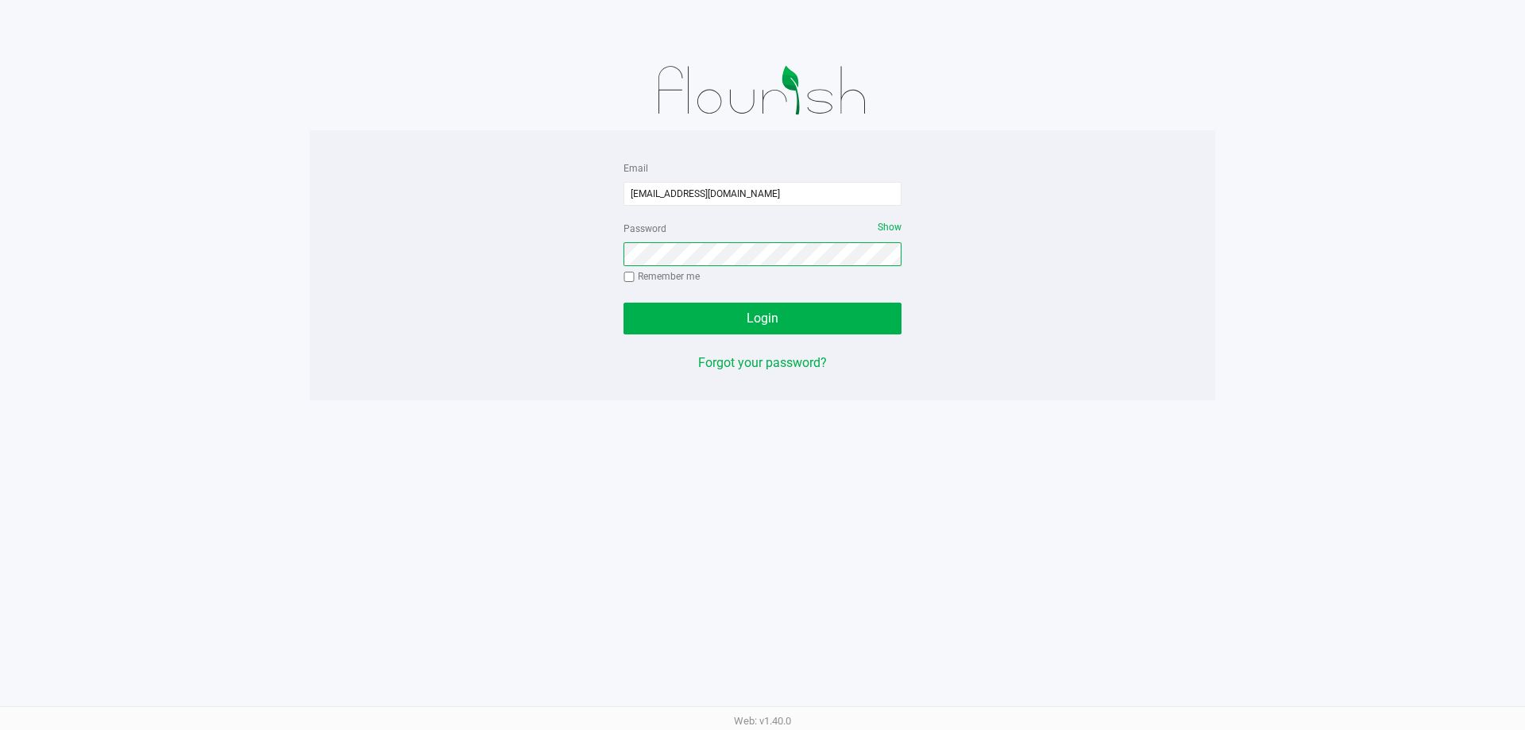
click at [624, 303] on button "Login" at bounding box center [763, 319] width 278 height 32
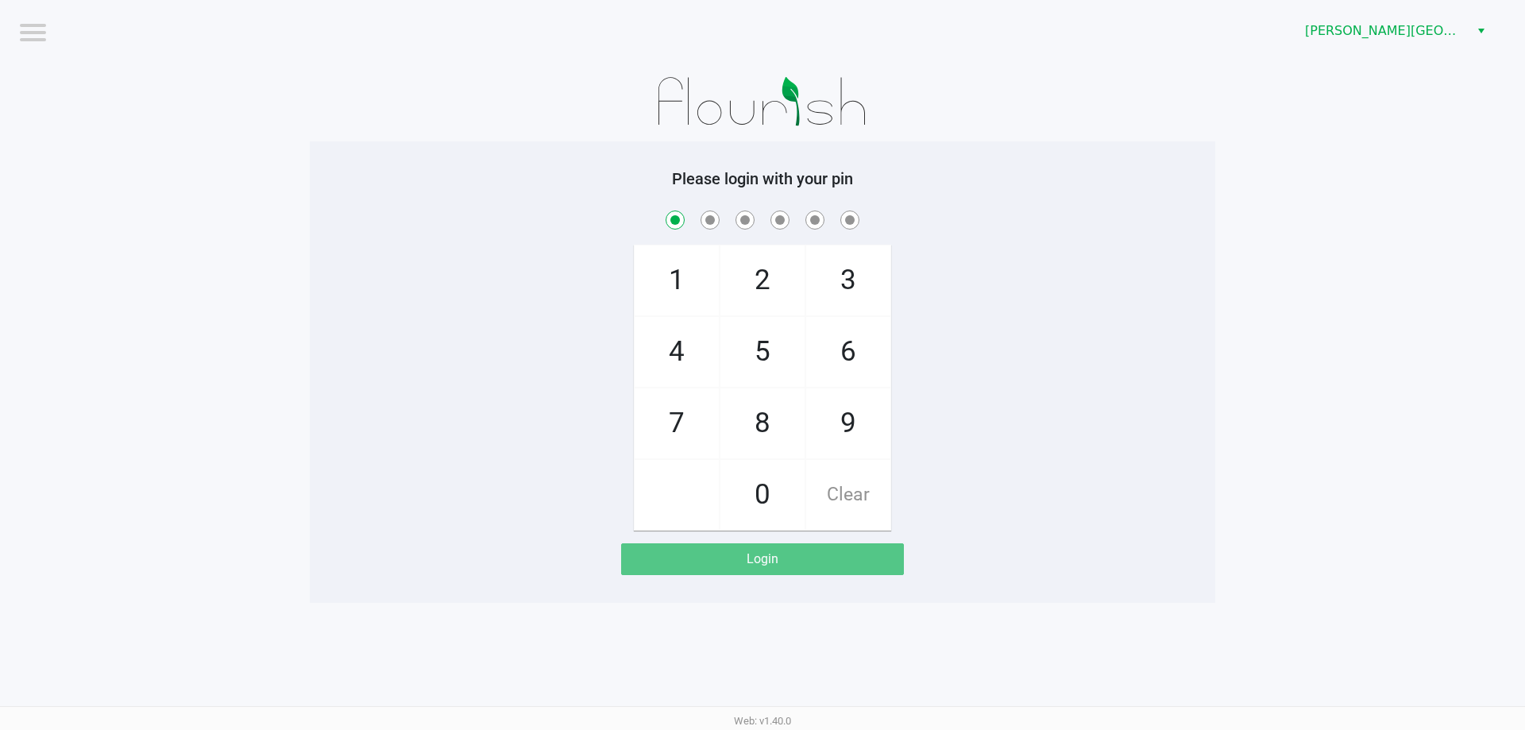
checkbox input "true"
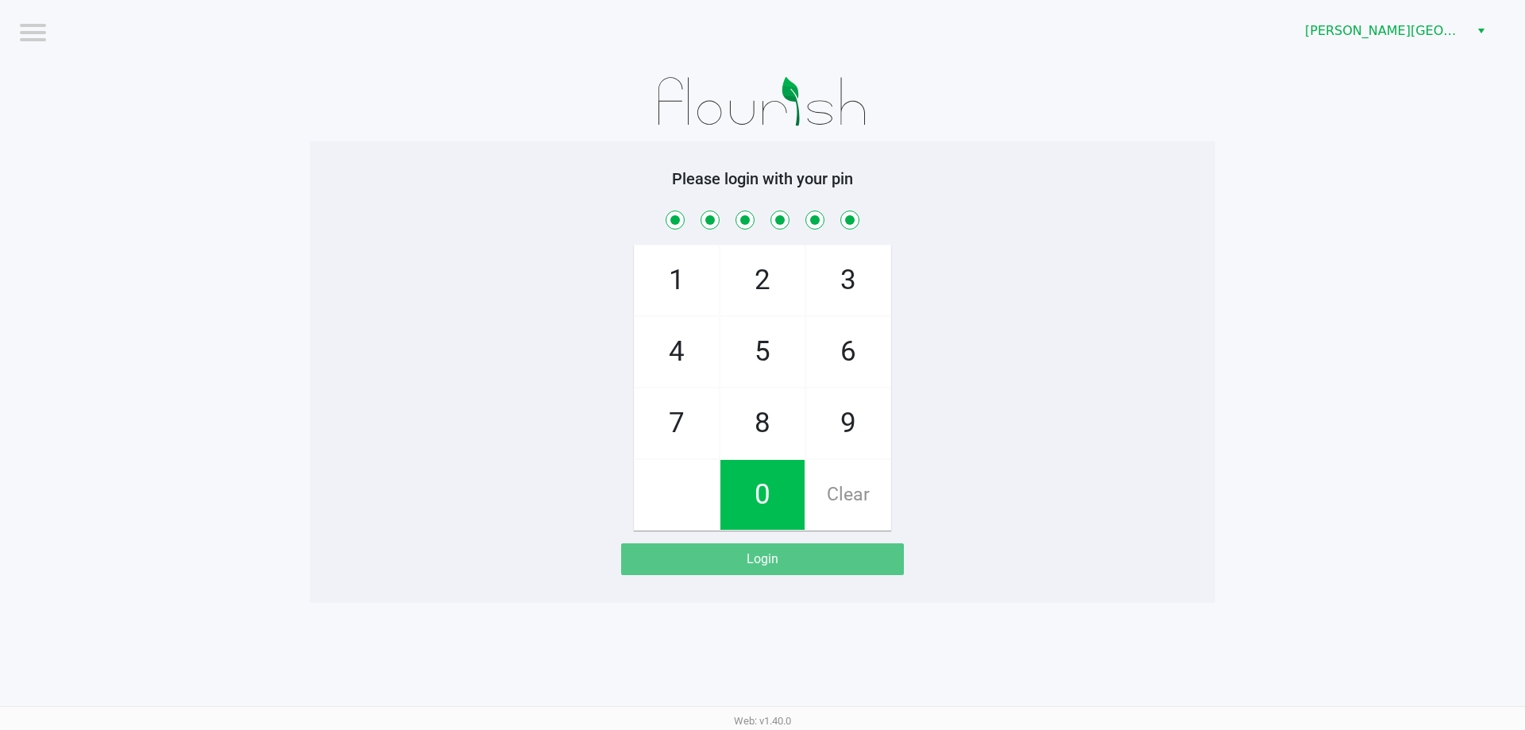
checkbox input "true"
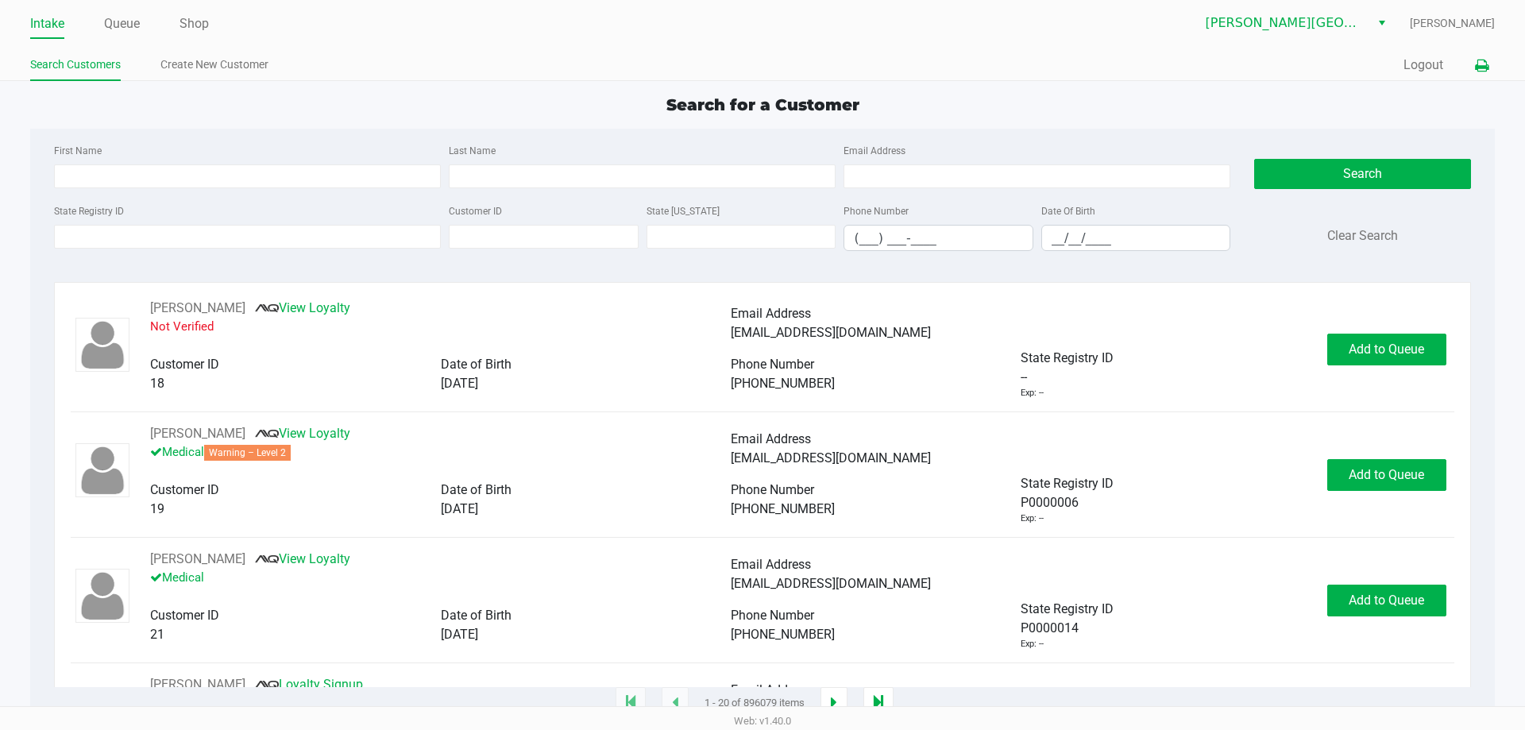
click at [1483, 60] on icon at bounding box center [1482, 65] width 14 height 11
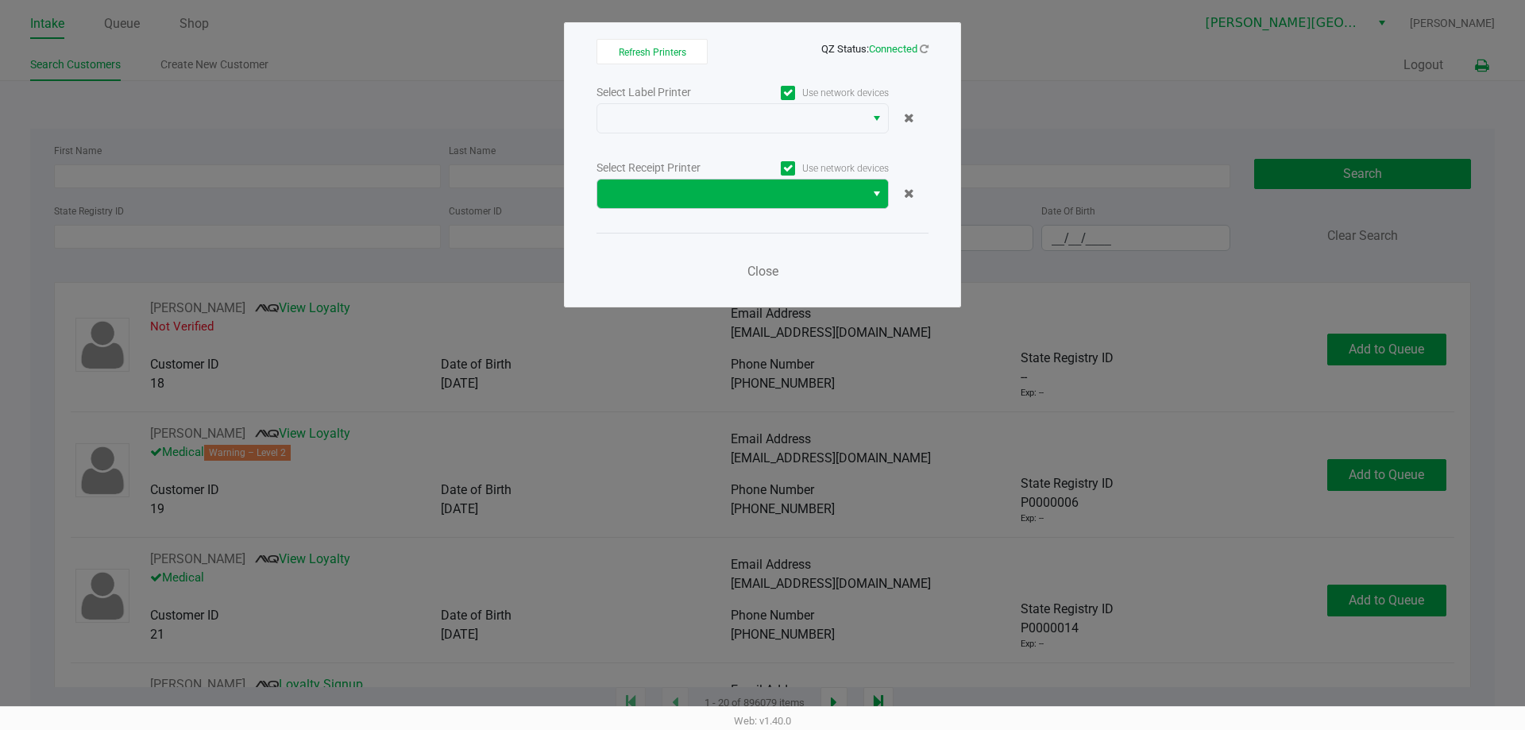
click at [871, 191] on span "Select" at bounding box center [877, 193] width 13 height 19
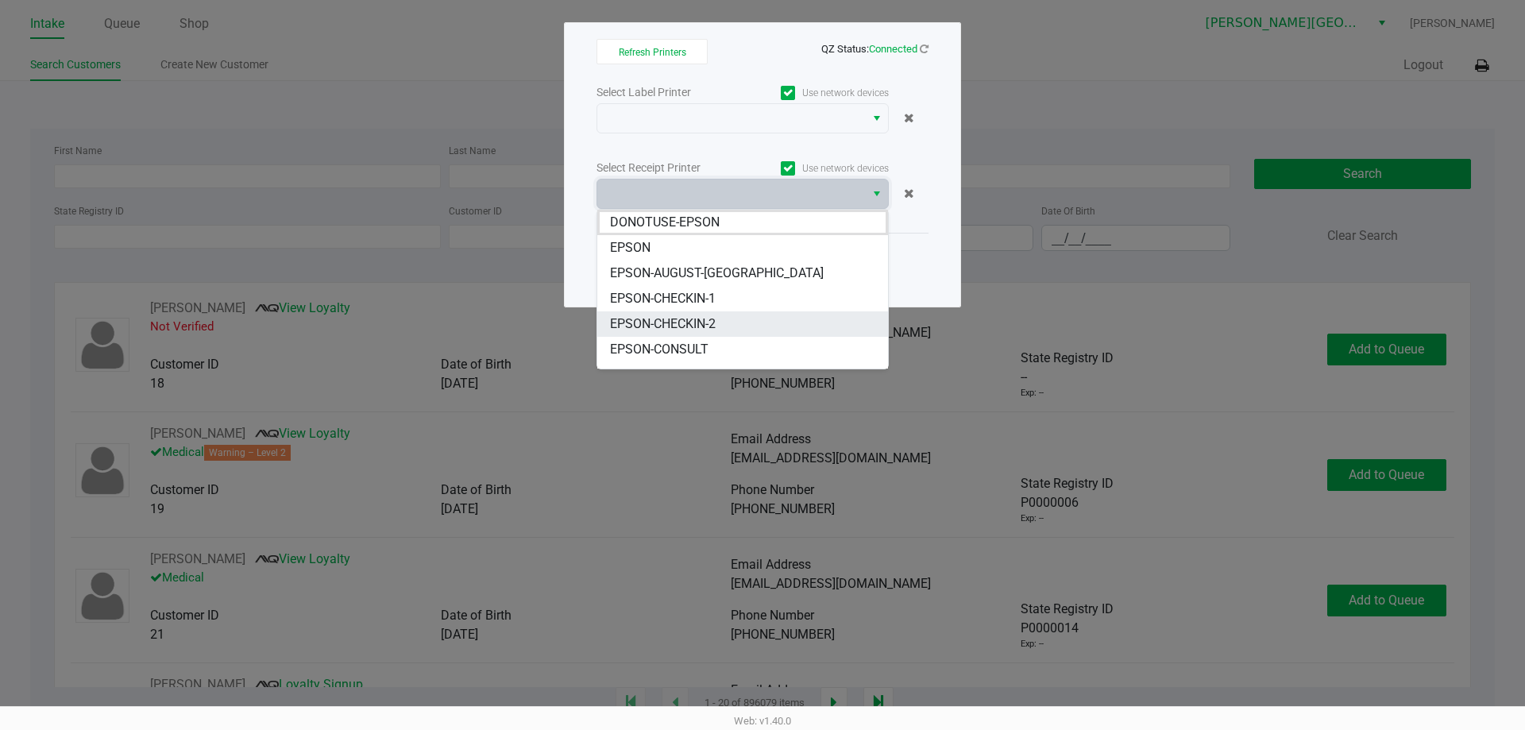
scroll to position [146, 0]
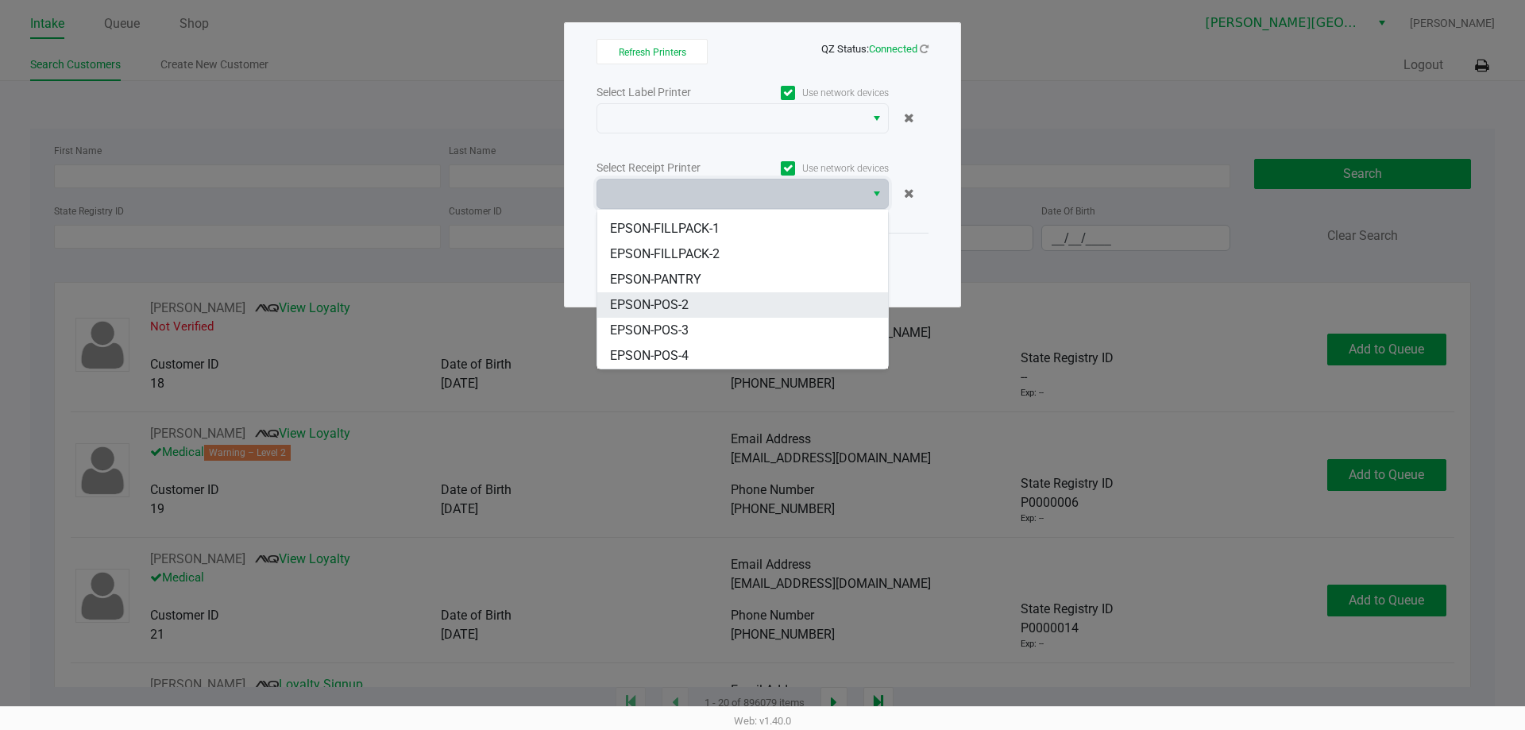
click at [730, 307] on li "EPSON-POS-2" at bounding box center [742, 304] width 291 height 25
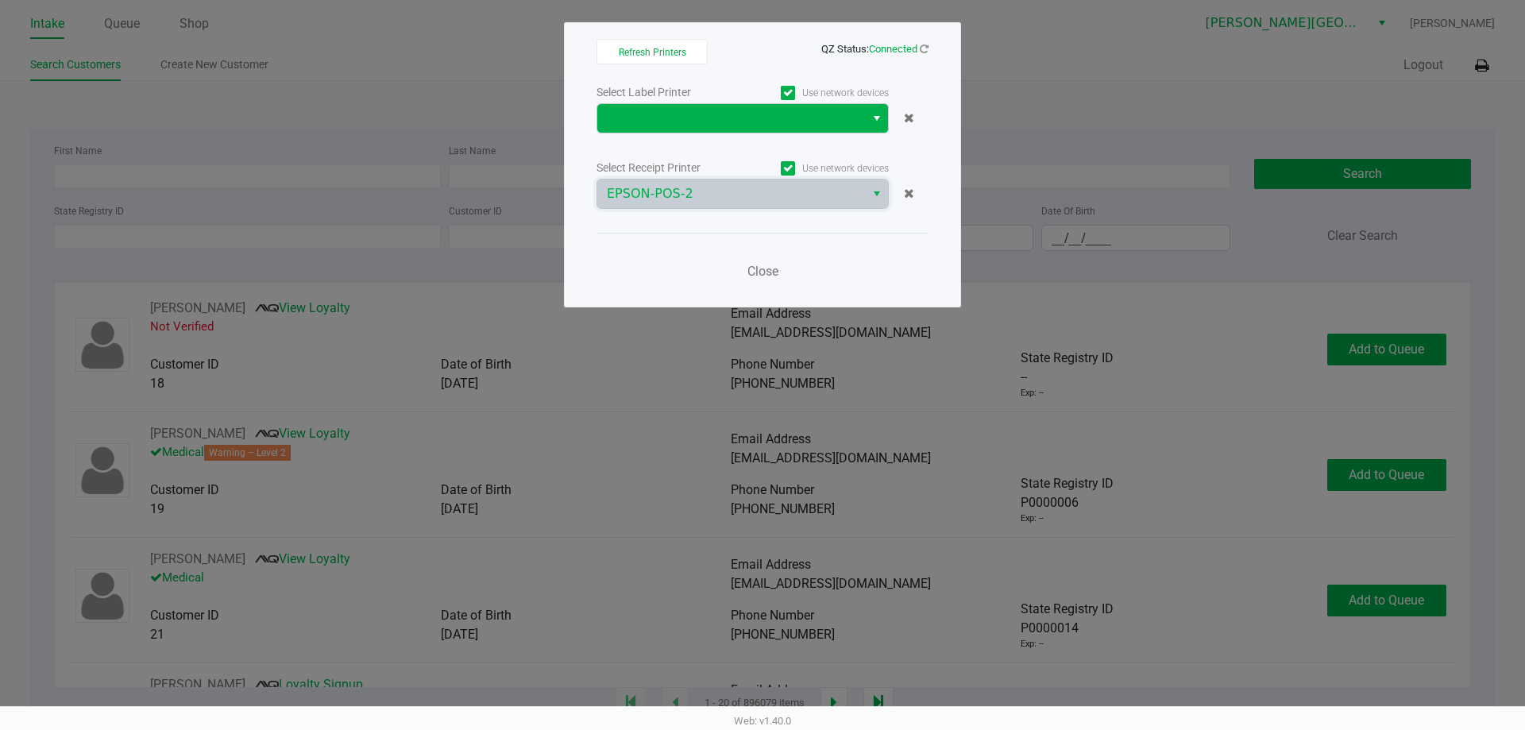
click at [872, 118] on span "Select" at bounding box center [877, 118] width 13 height 19
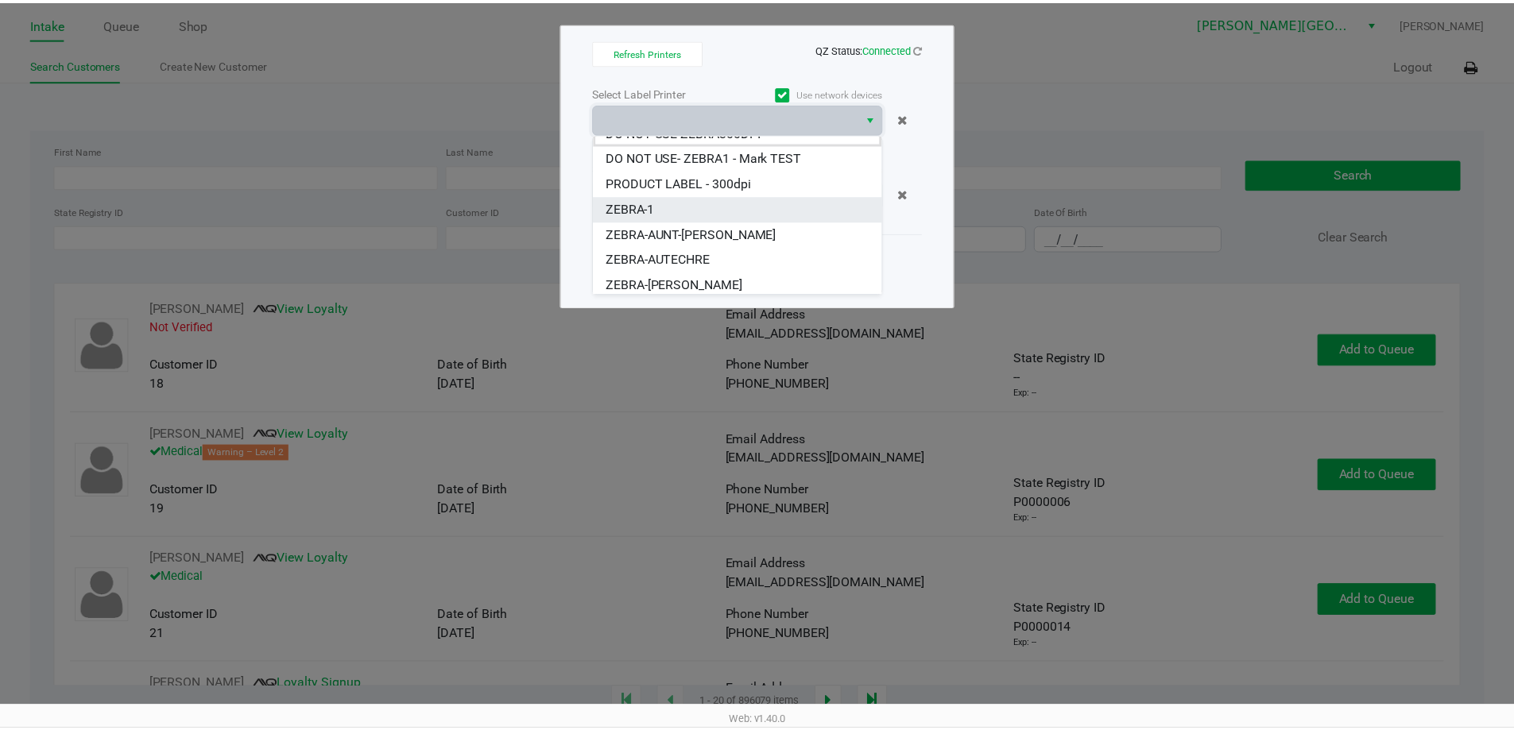
scroll to position [19, 0]
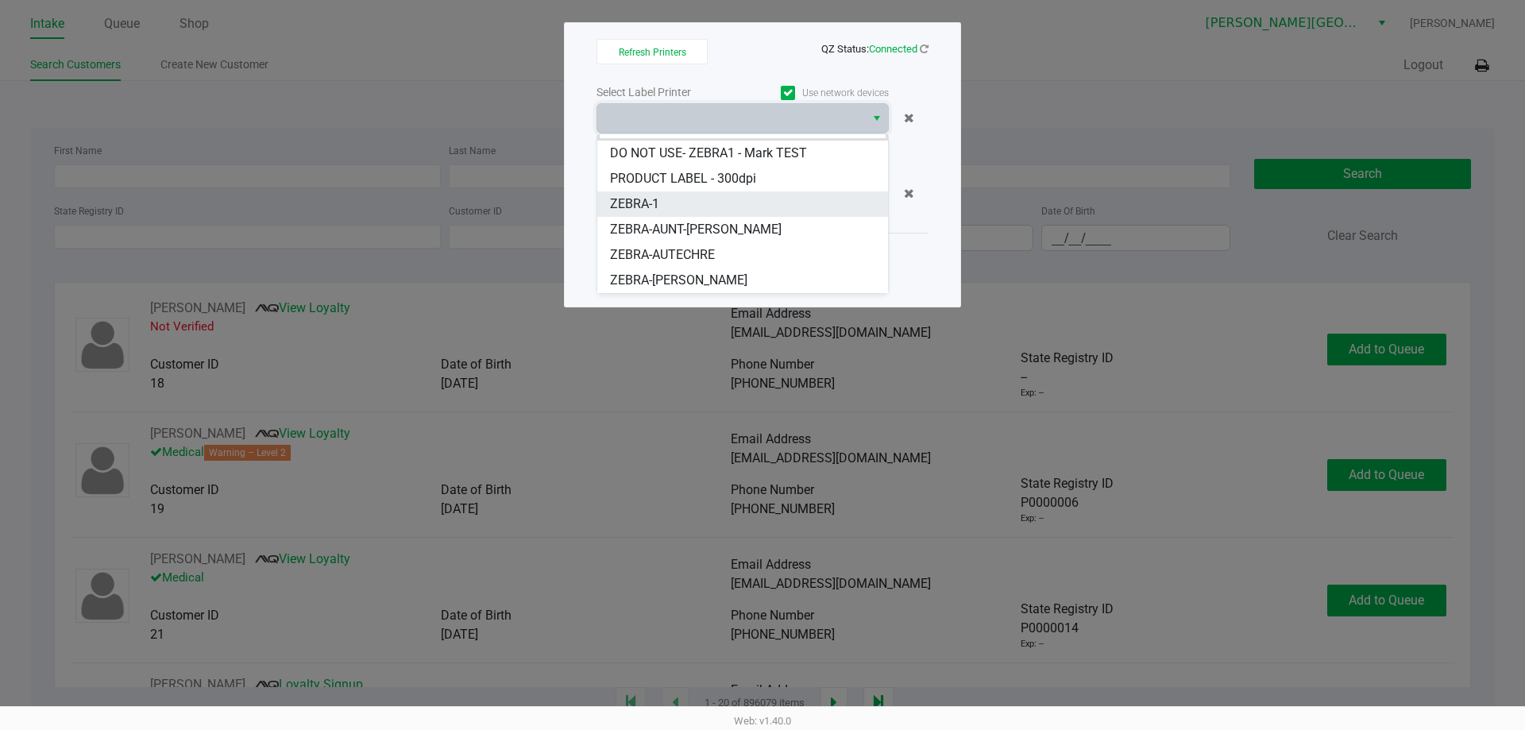
click at [752, 227] on li "ZEBRA-AUNT-SARAH" at bounding box center [742, 229] width 291 height 25
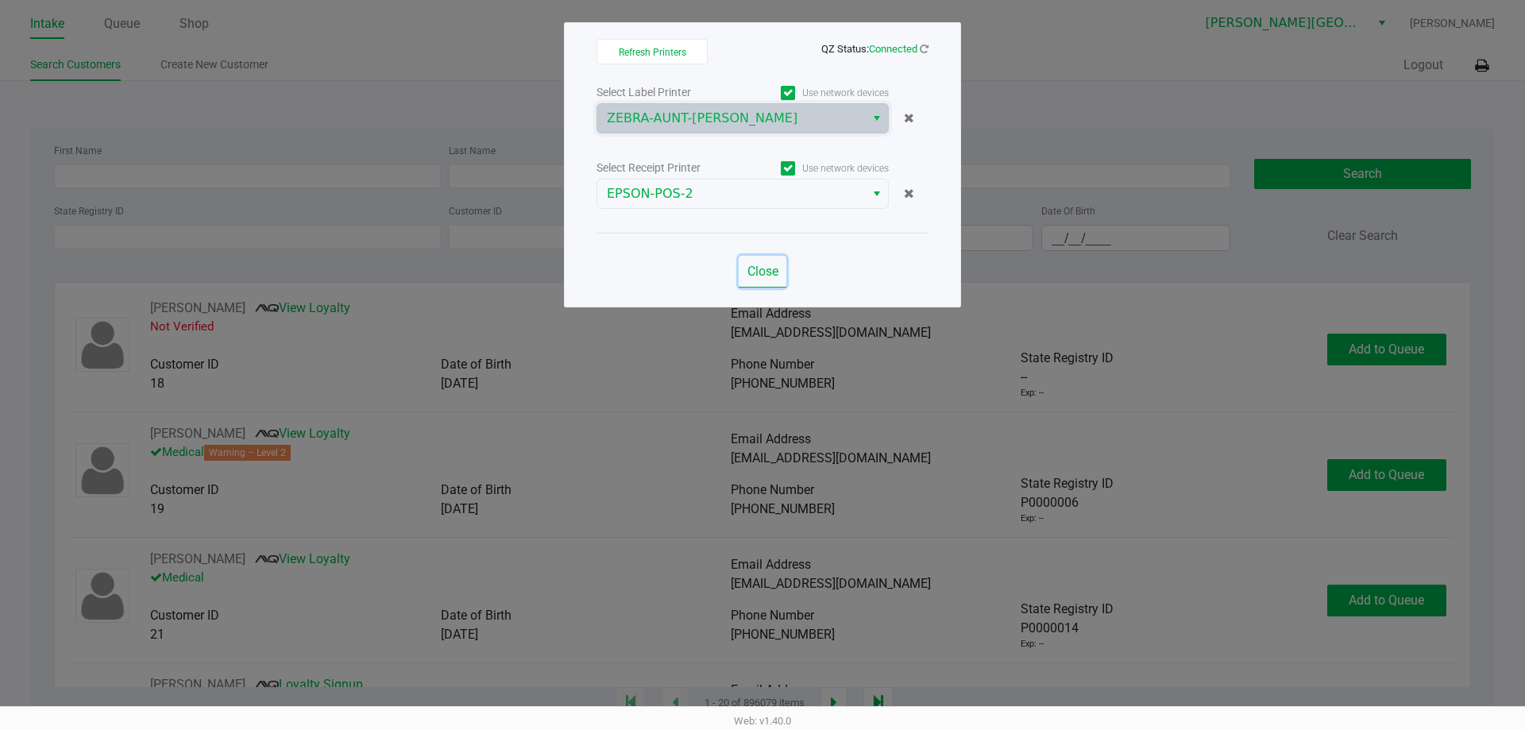
click at [758, 274] on span "Close" at bounding box center [763, 271] width 31 height 15
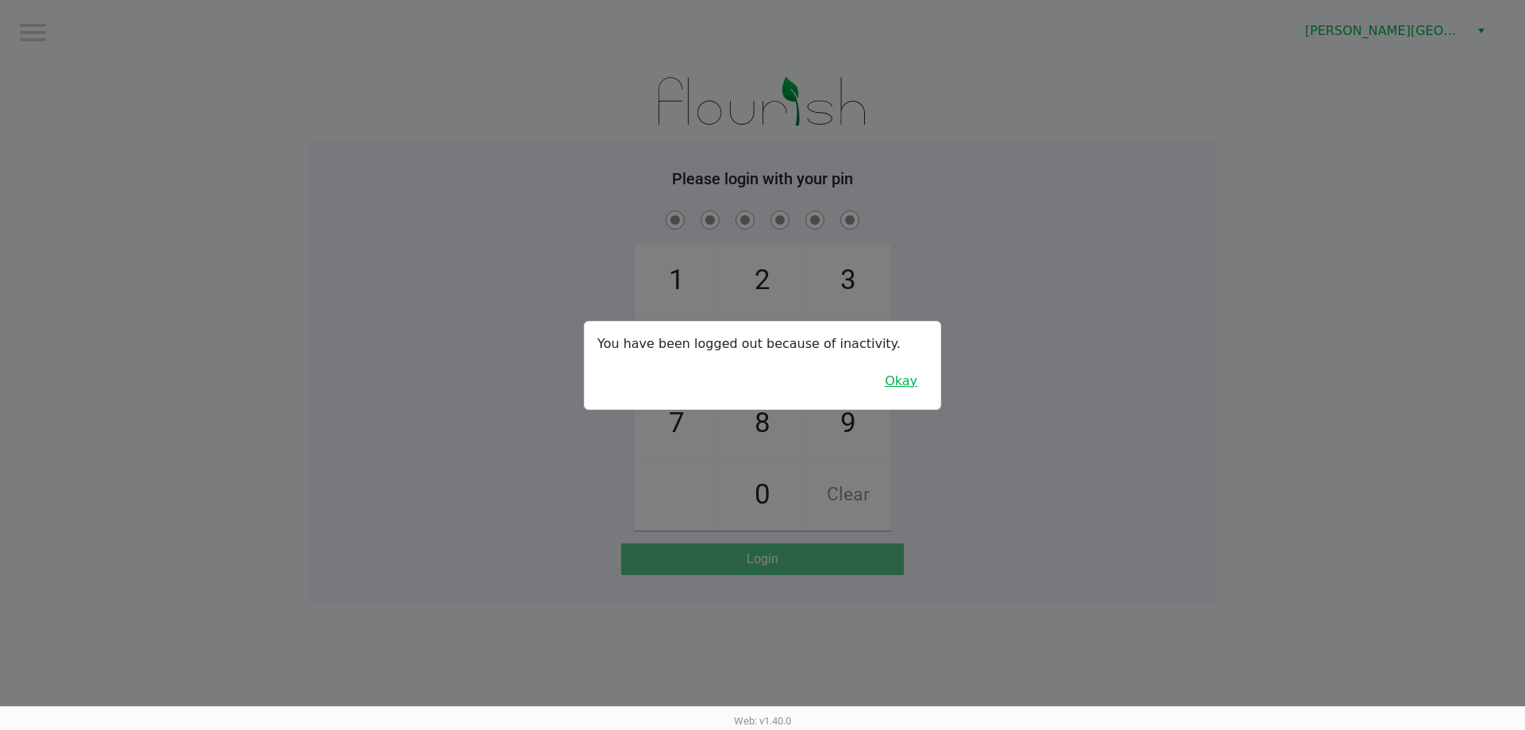
click at [901, 392] on button "Okay" at bounding box center [901, 381] width 53 height 30
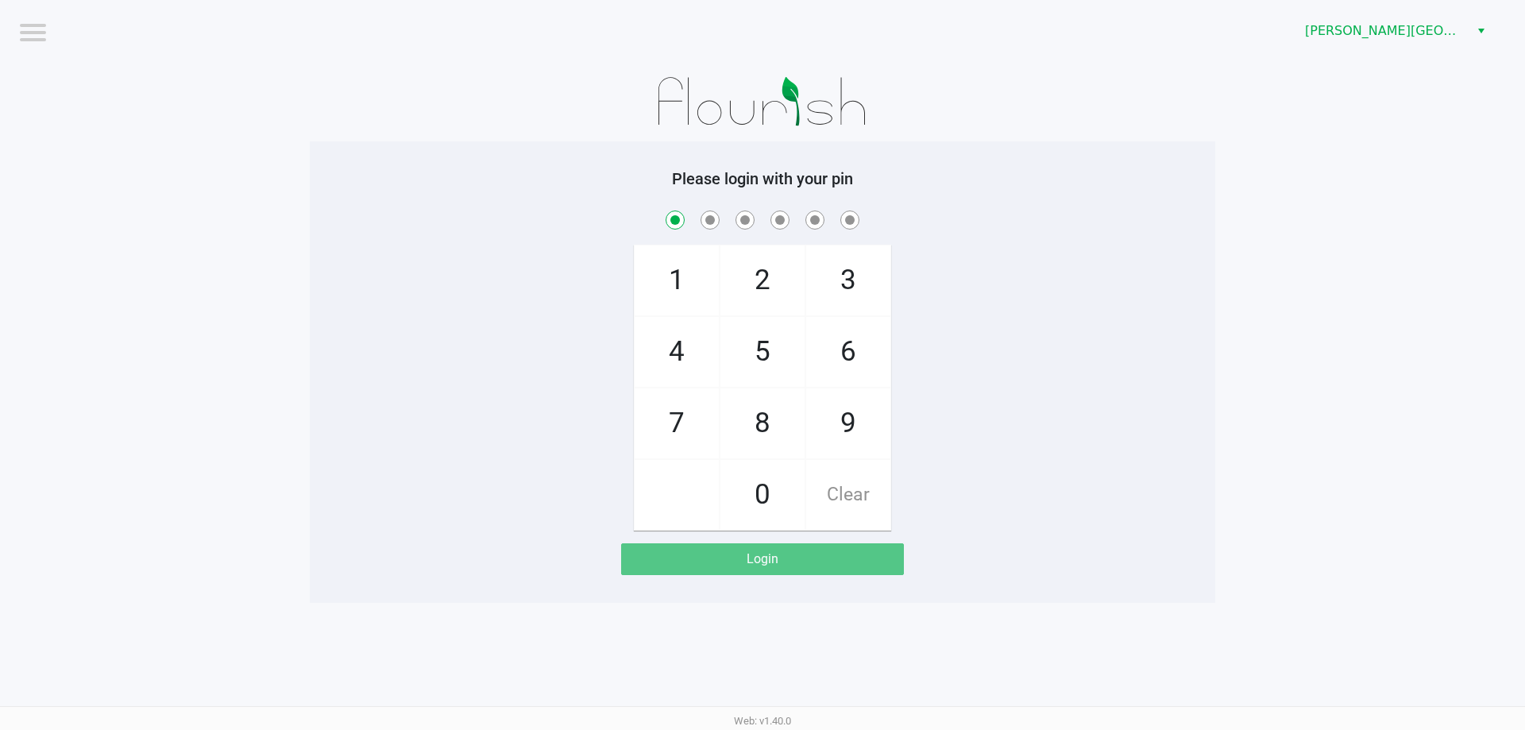
checkbox input "true"
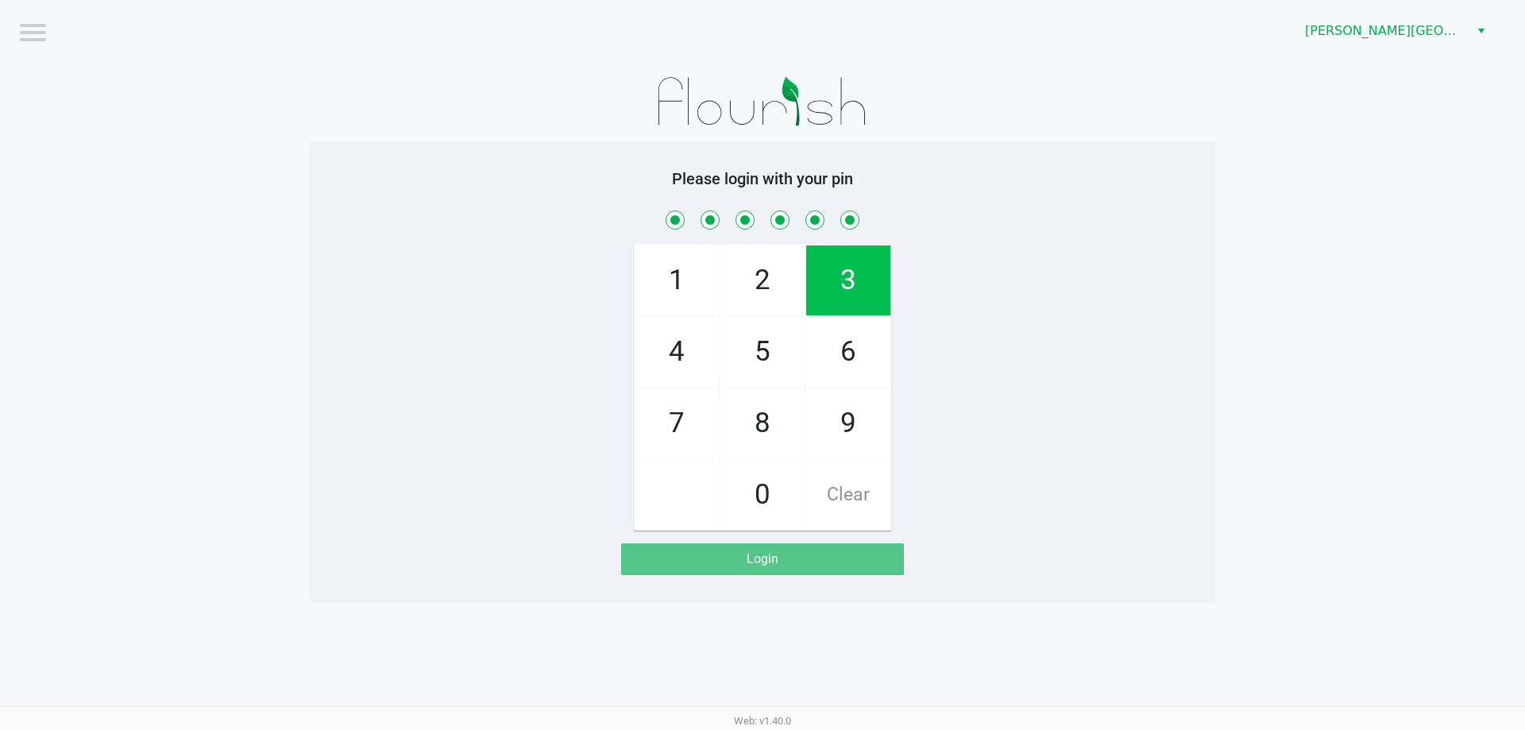
checkbox input "true"
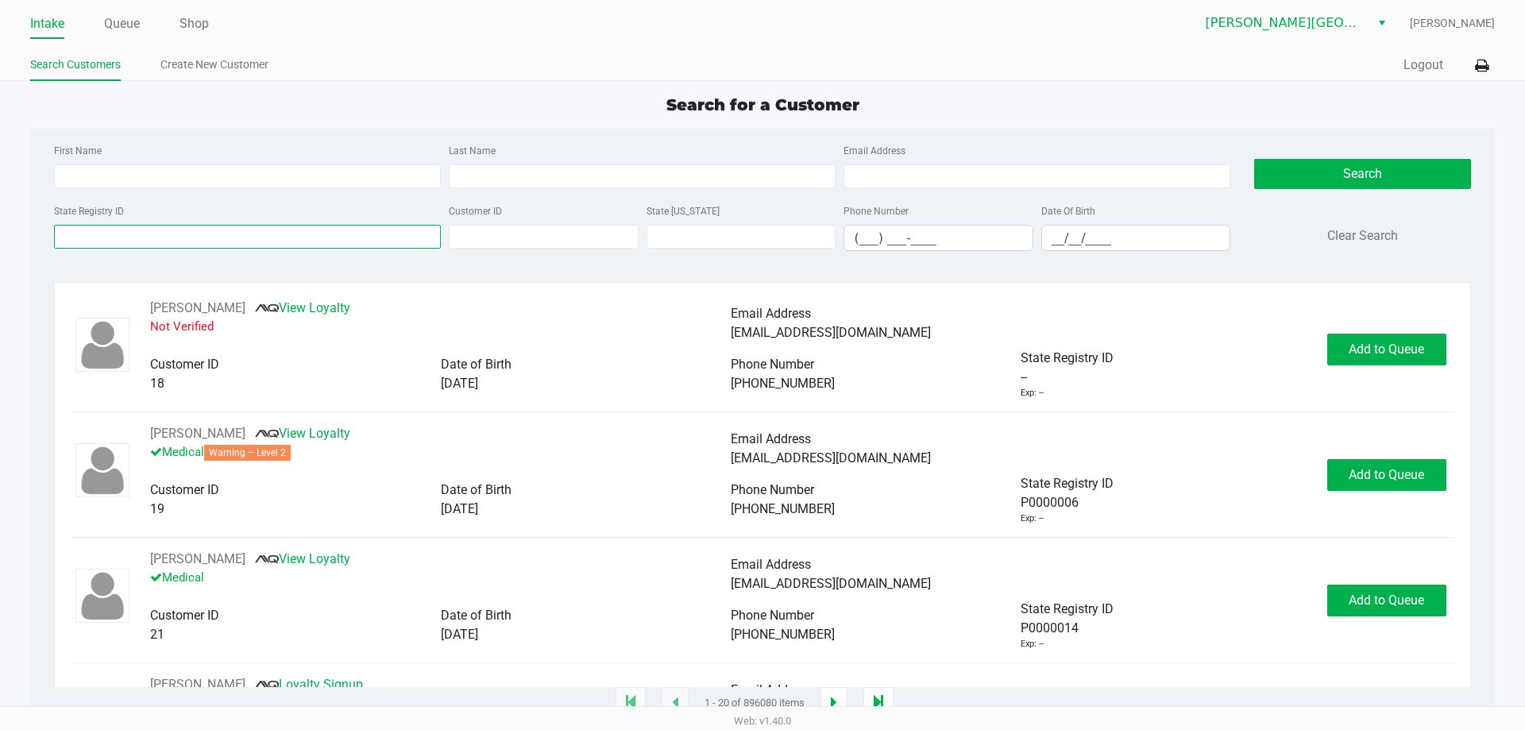
paste input "P4HH3636"
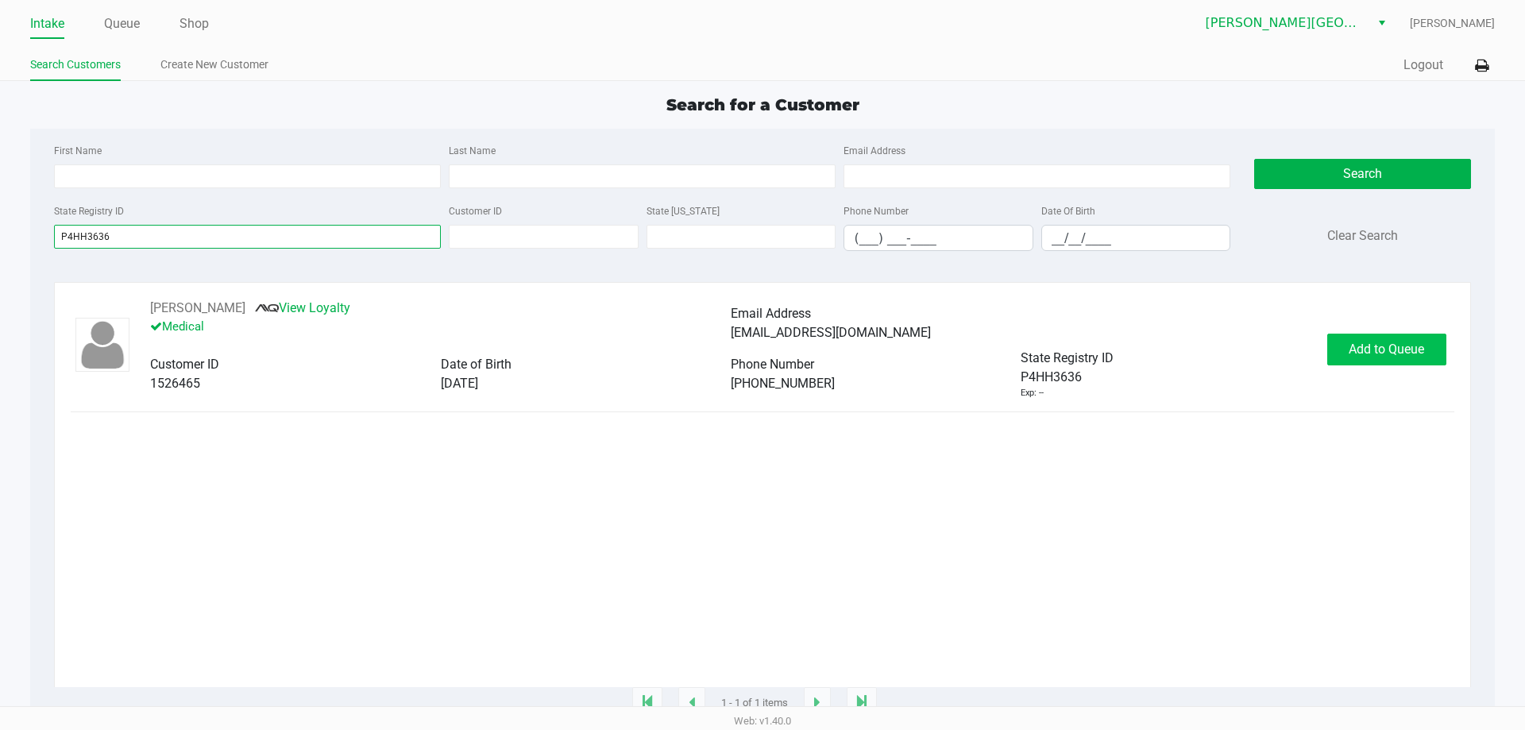
type input "P4HH3636"
click at [1356, 346] on span "Add to Queue" at bounding box center [1386, 349] width 75 height 15
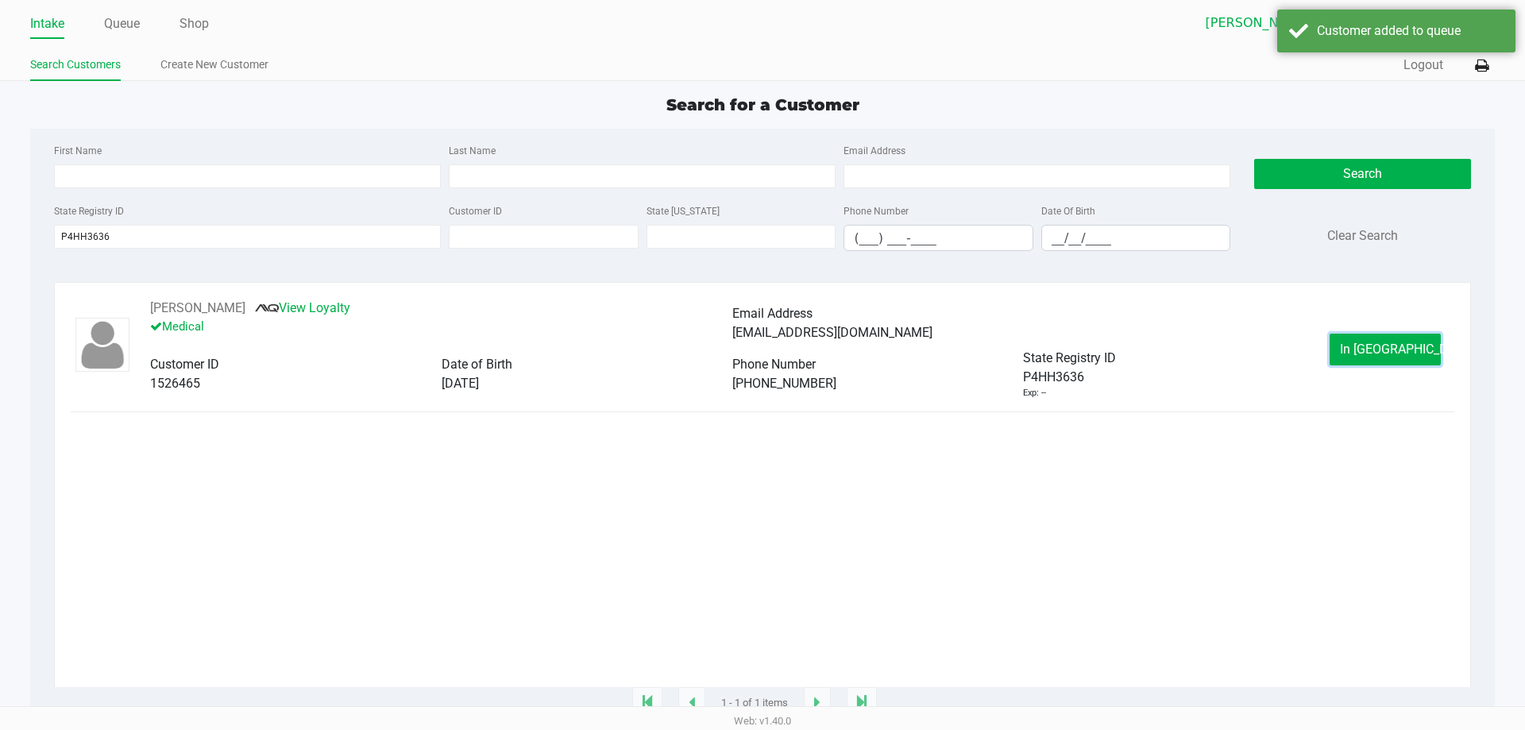
click at [1356, 346] on button "In Queue" at bounding box center [1385, 350] width 111 height 32
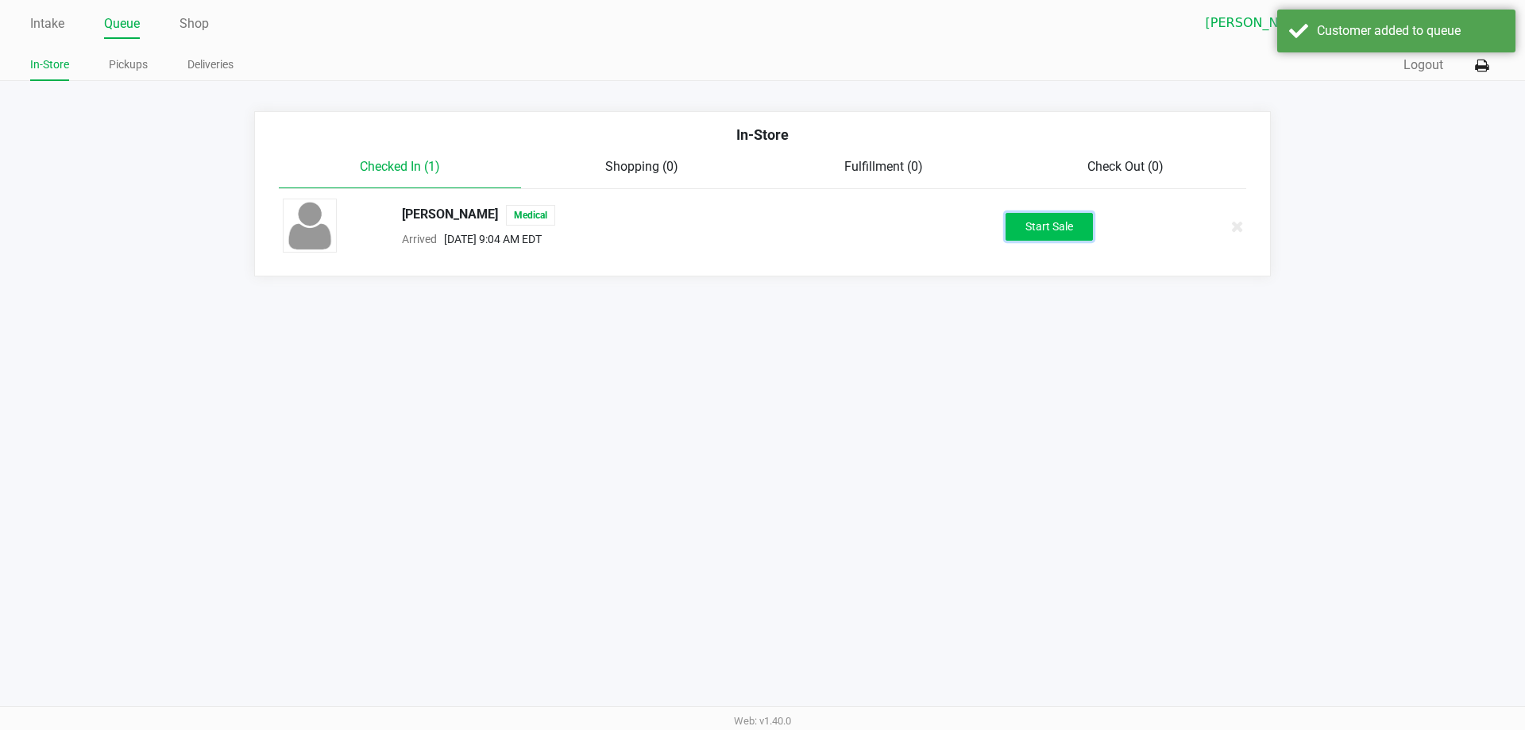
click at [1044, 226] on button "Start Sale" at bounding box center [1049, 227] width 87 height 28
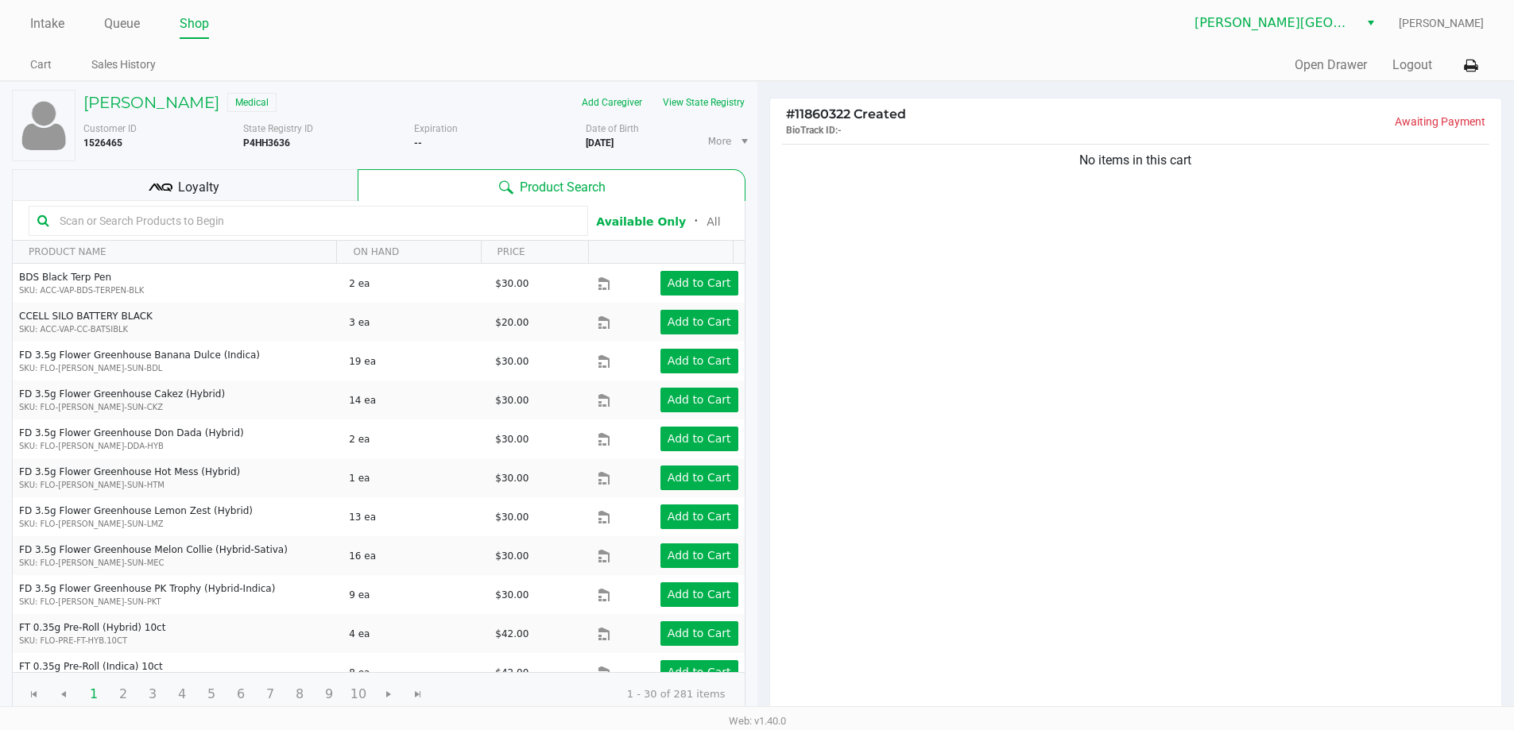
click at [211, 214] on input "text" at bounding box center [316, 221] width 526 height 24
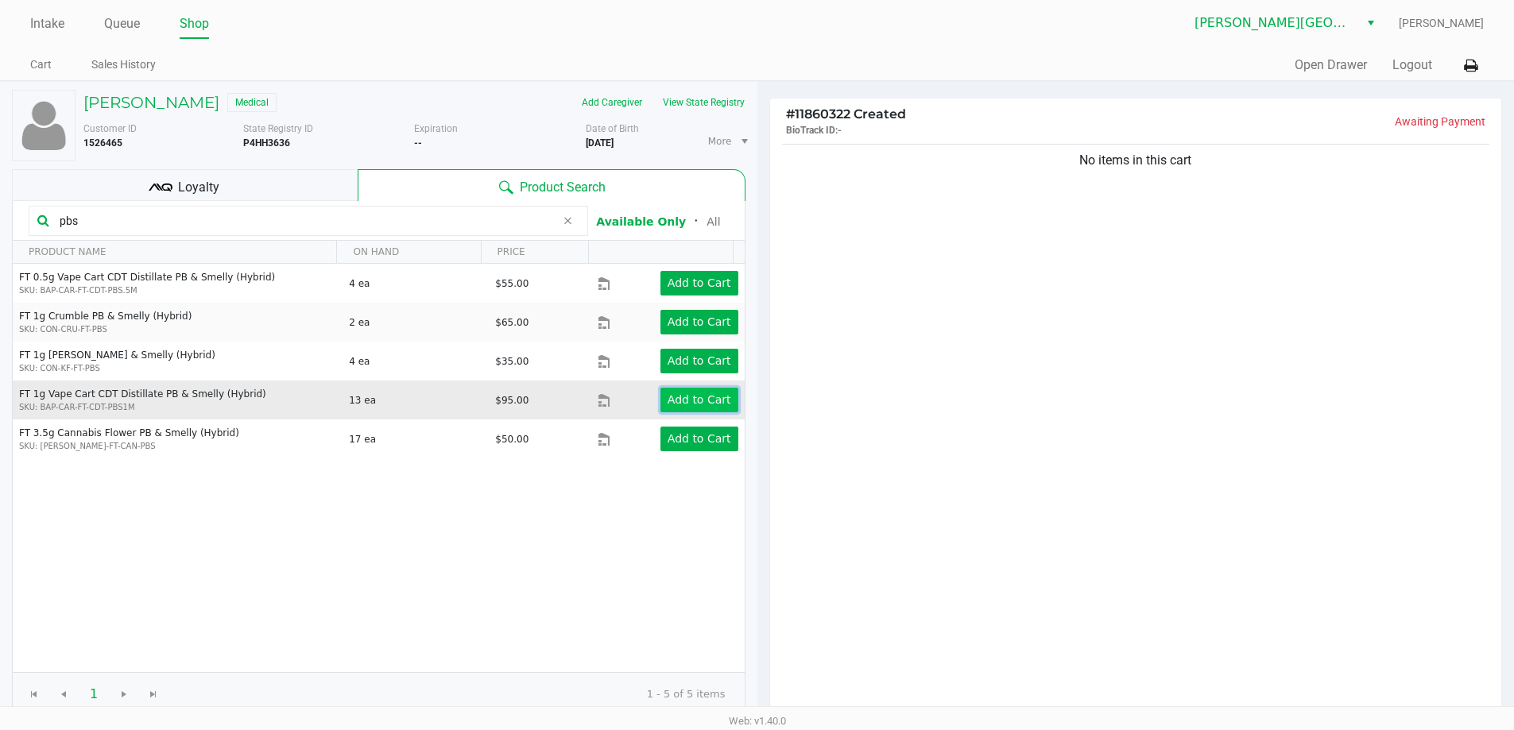
click at [688, 399] on app-button-loader "Add to Cart" at bounding box center [699, 399] width 64 height 13
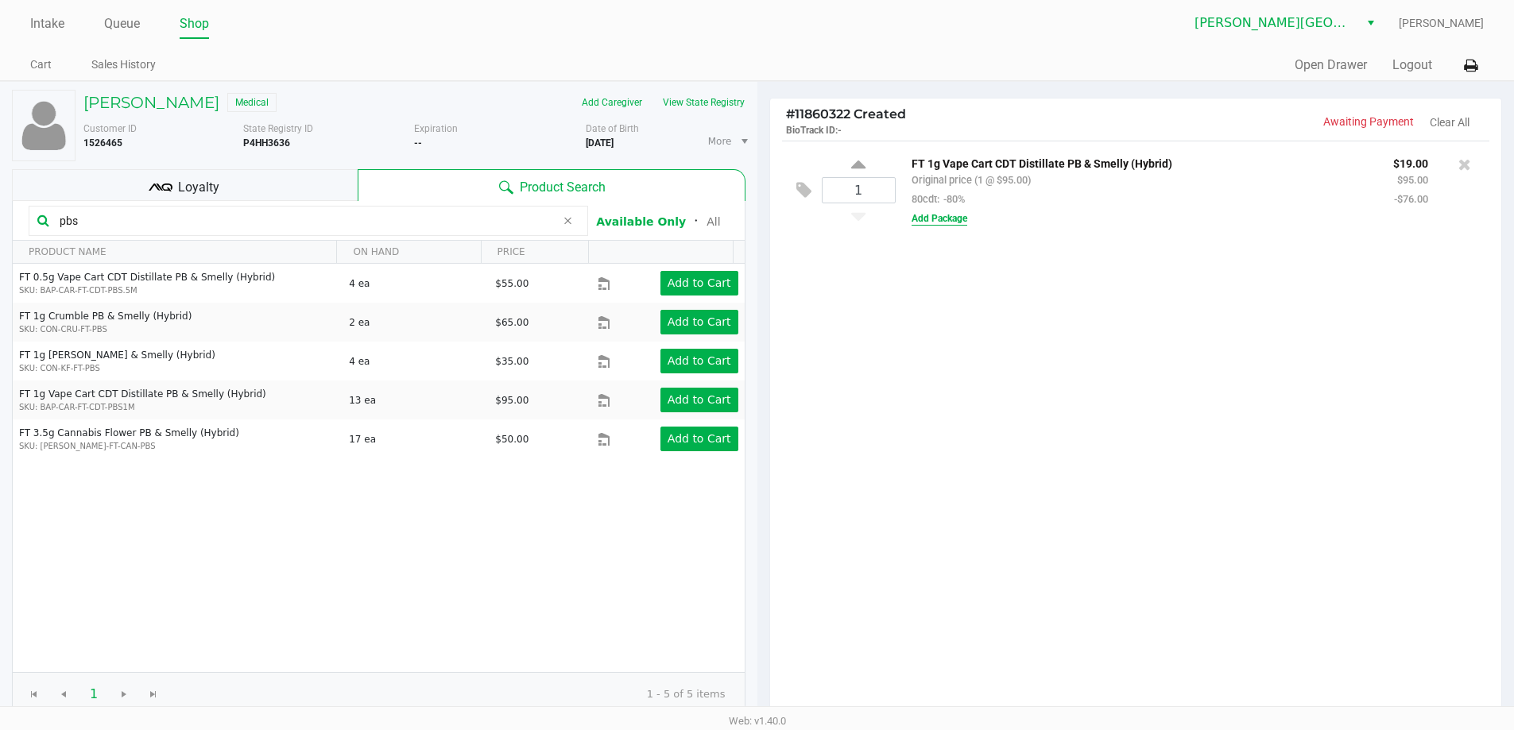
click at [919, 215] on button "Add Package" at bounding box center [939, 218] width 56 height 14
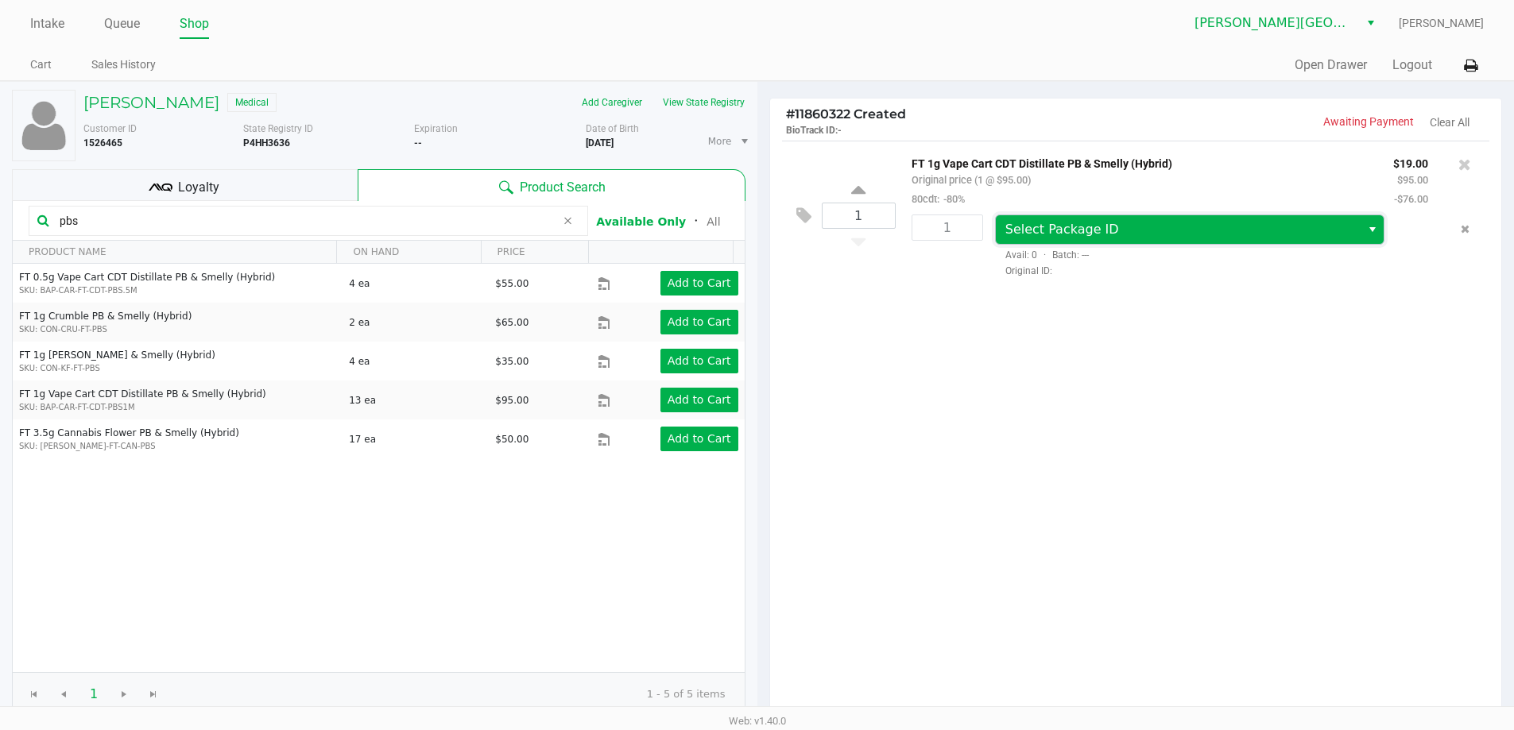
click at [1024, 235] on span "Select Package ID" at bounding box center [1062, 229] width 114 height 15
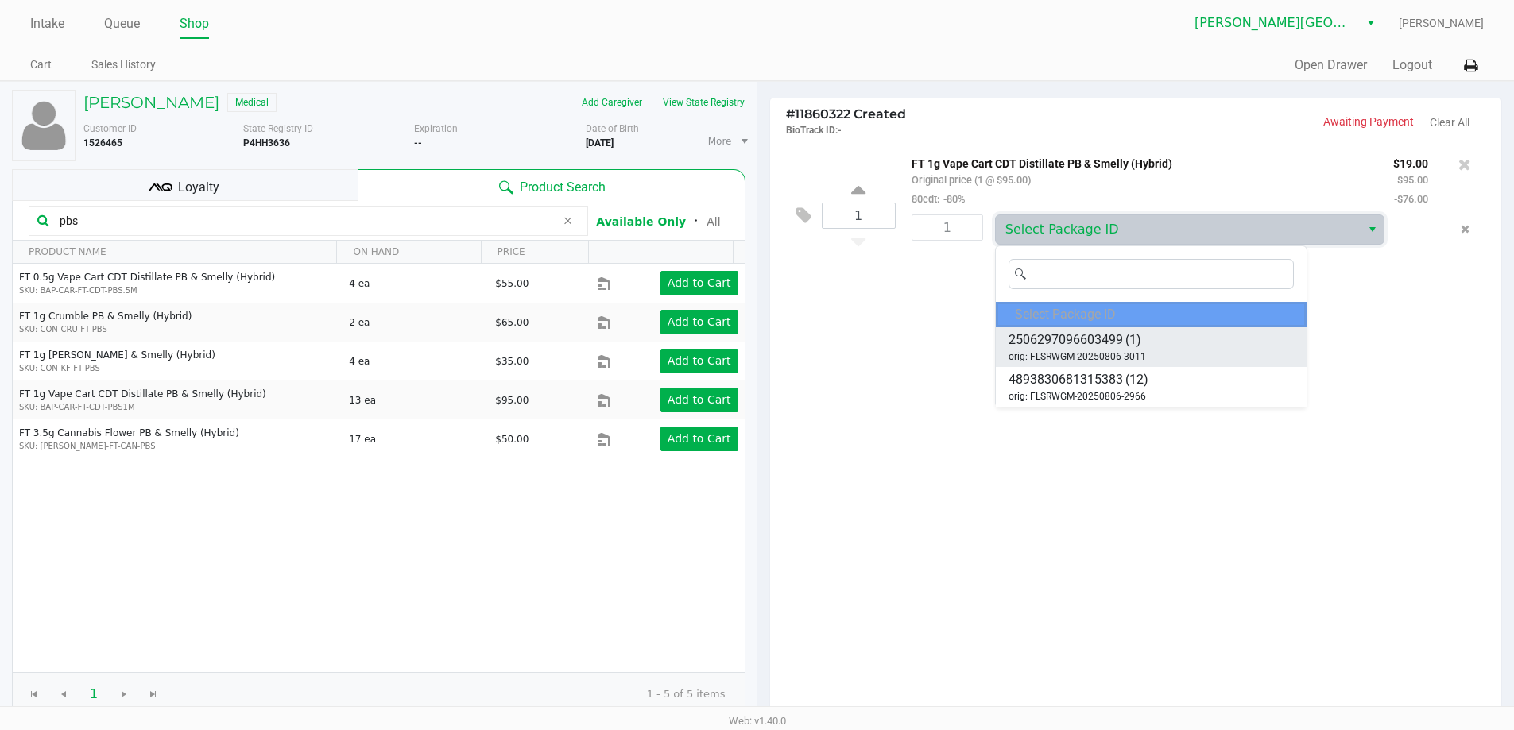
click at [1070, 354] on span "orig: FLSRWGM-20250806-3011" at bounding box center [1076, 357] width 137 height 14
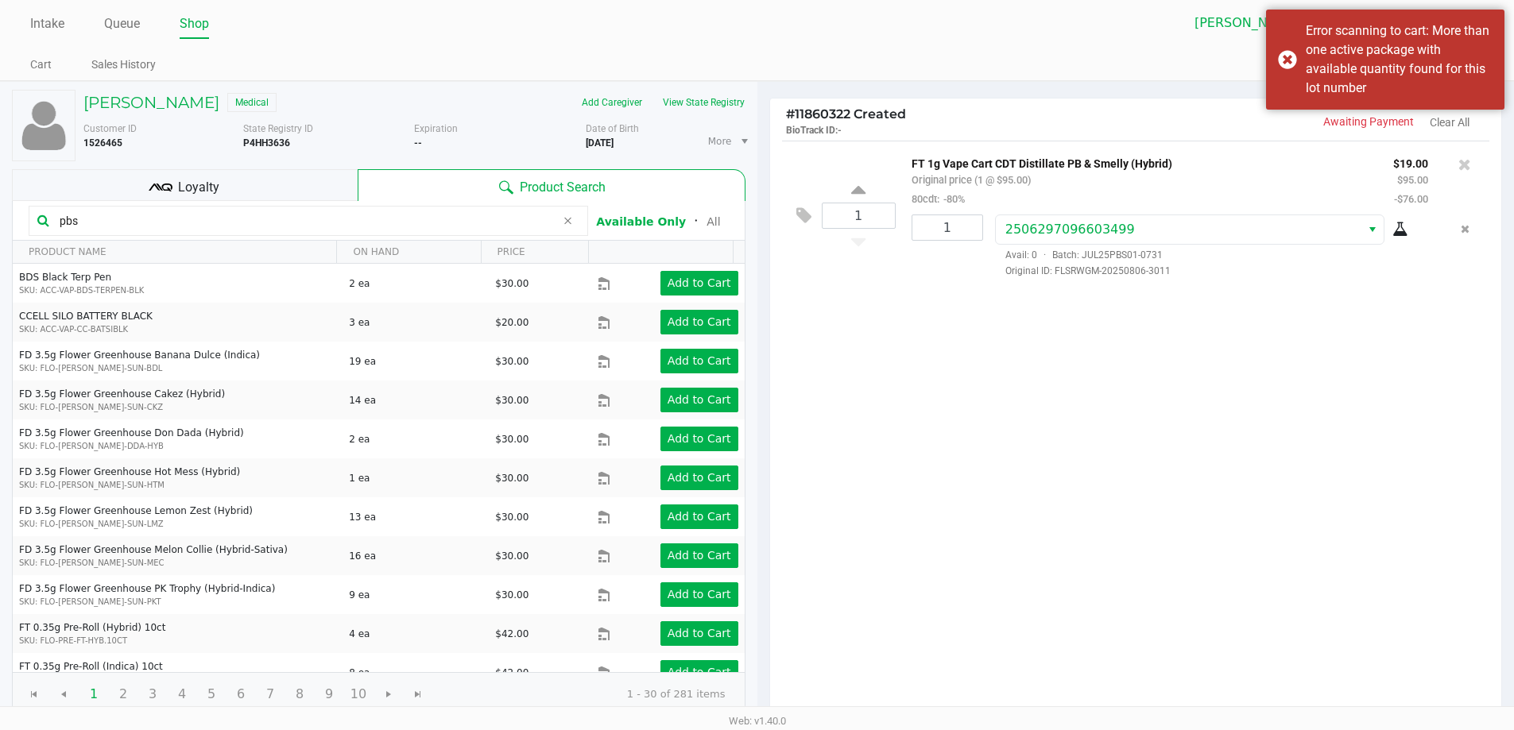
click at [179, 207] on div "pbs" at bounding box center [308, 221] width 559 height 30
click at [172, 214] on input "pbs" at bounding box center [304, 221] width 502 height 24
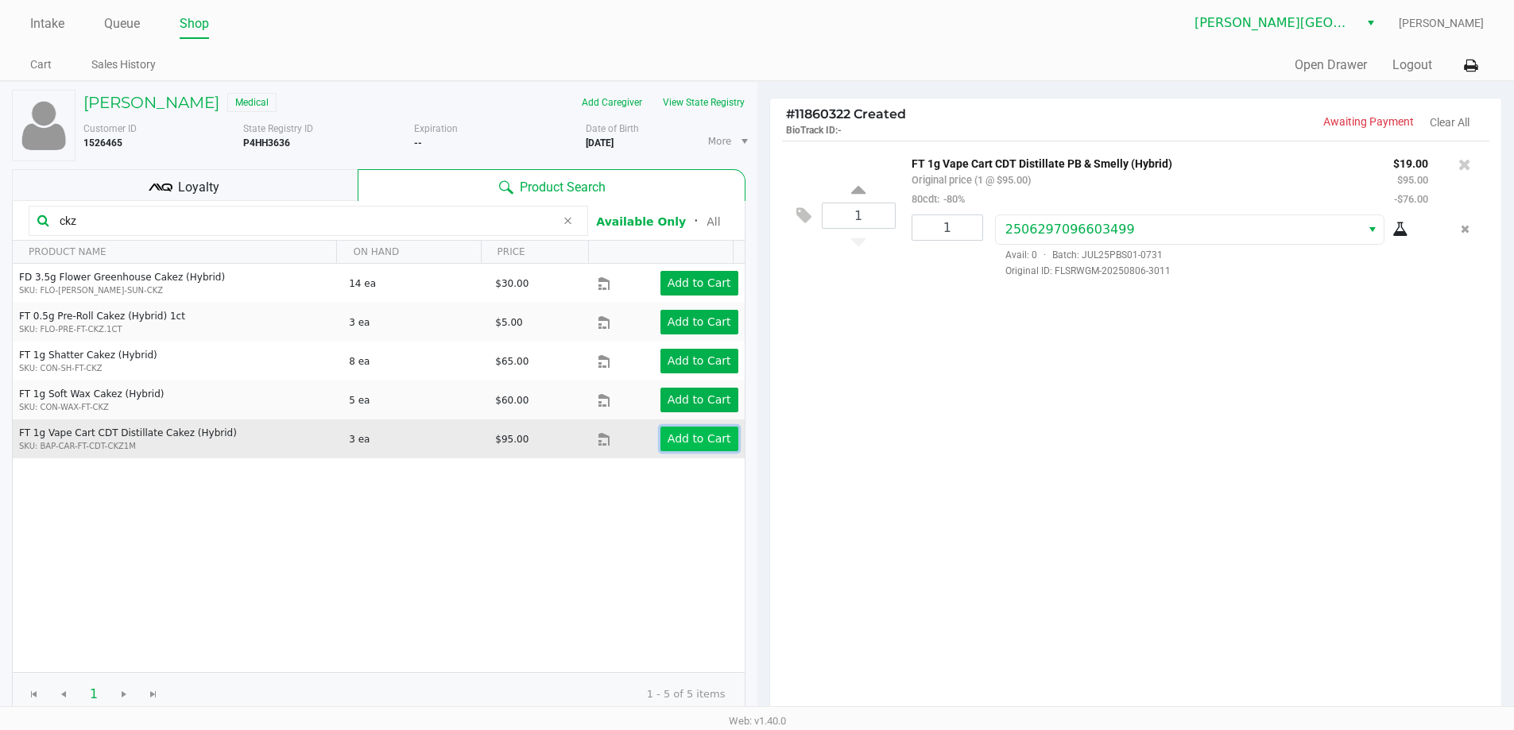
click at [713, 432] on app-button-loader "Add to Cart" at bounding box center [699, 438] width 64 height 13
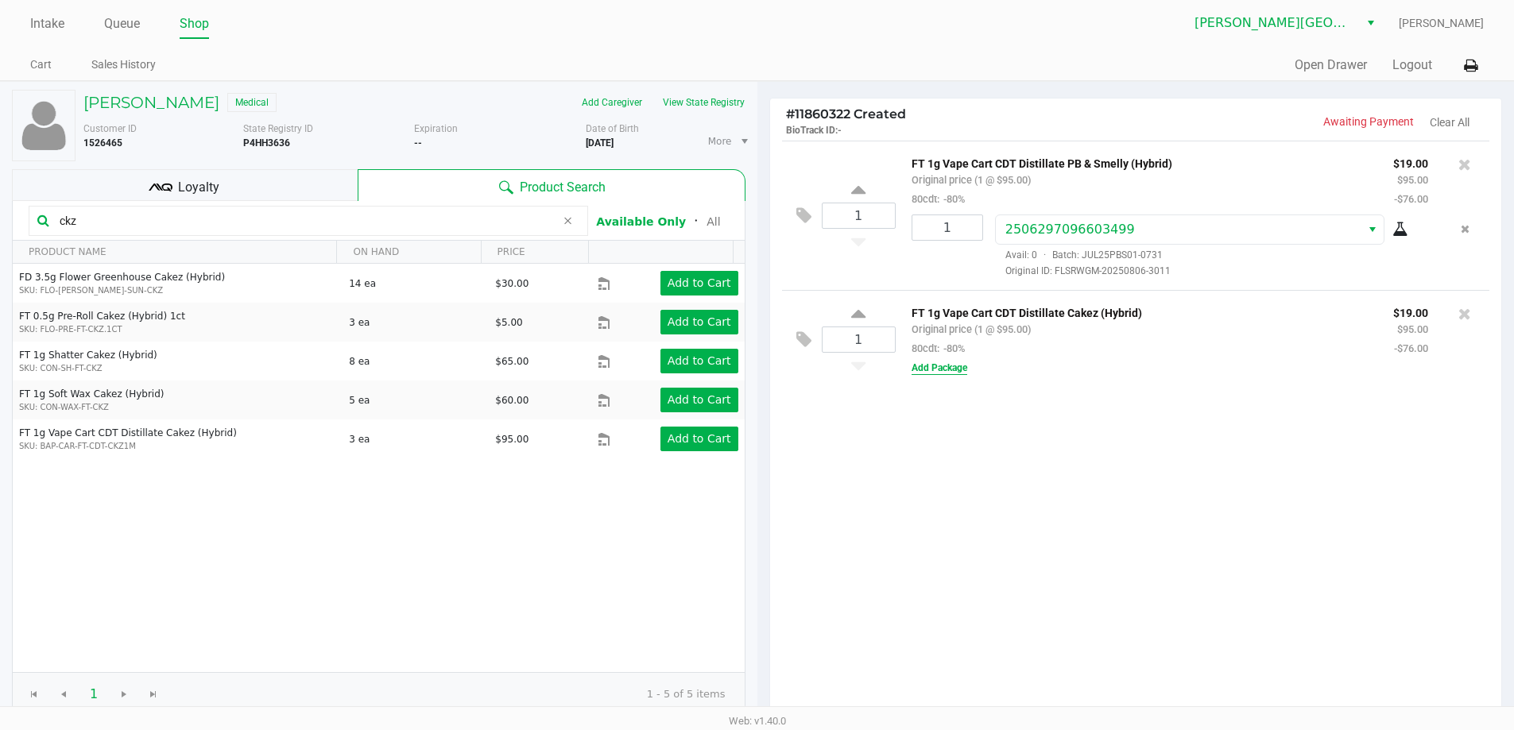
click at [957, 375] on button "Add Package" at bounding box center [939, 368] width 56 height 14
click at [1029, 400] on div "Select Package ID Avail: 0 · Batch: --- Original ID:" at bounding box center [1211, 396] width 457 height 64
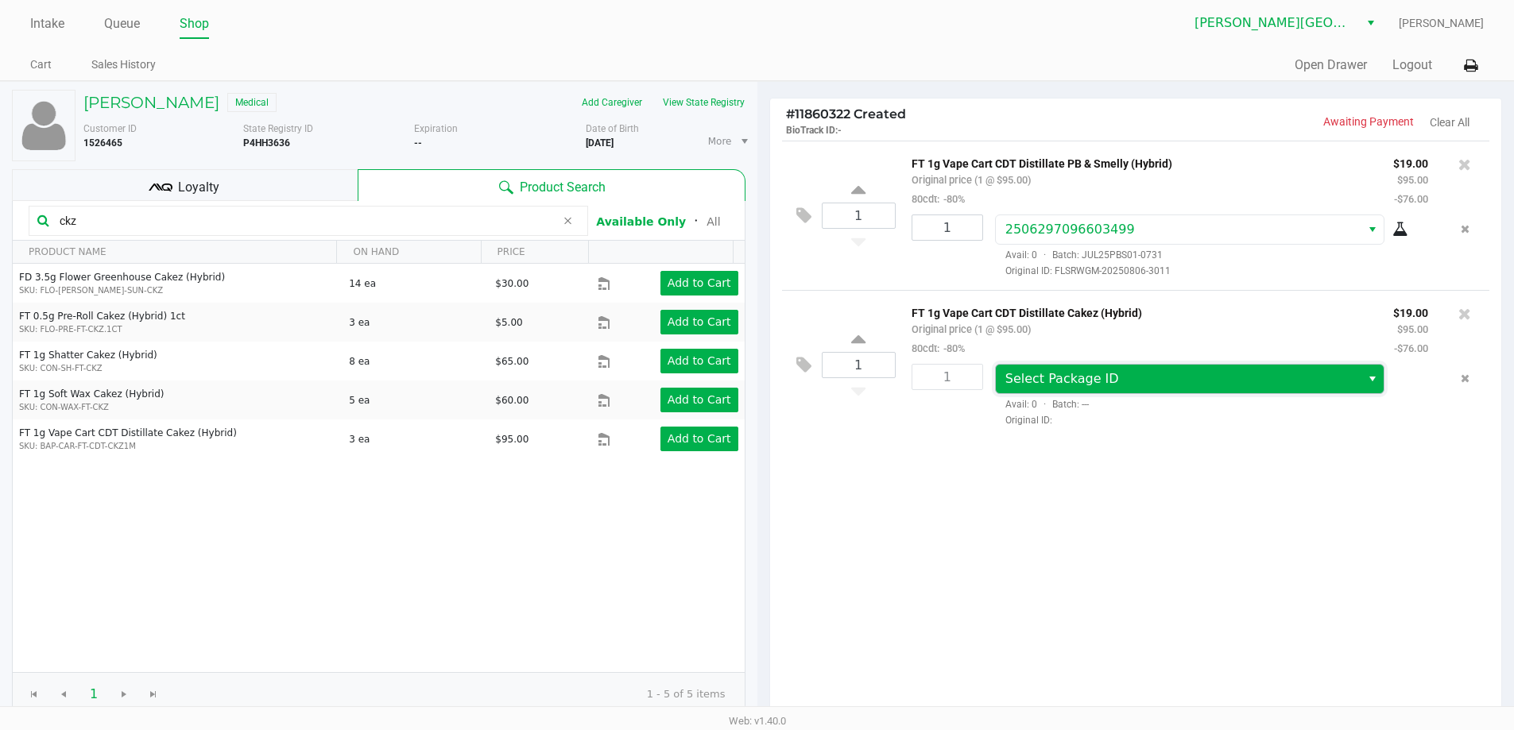
click at [1034, 385] on span "Select Package ID" at bounding box center [1062, 378] width 114 height 15
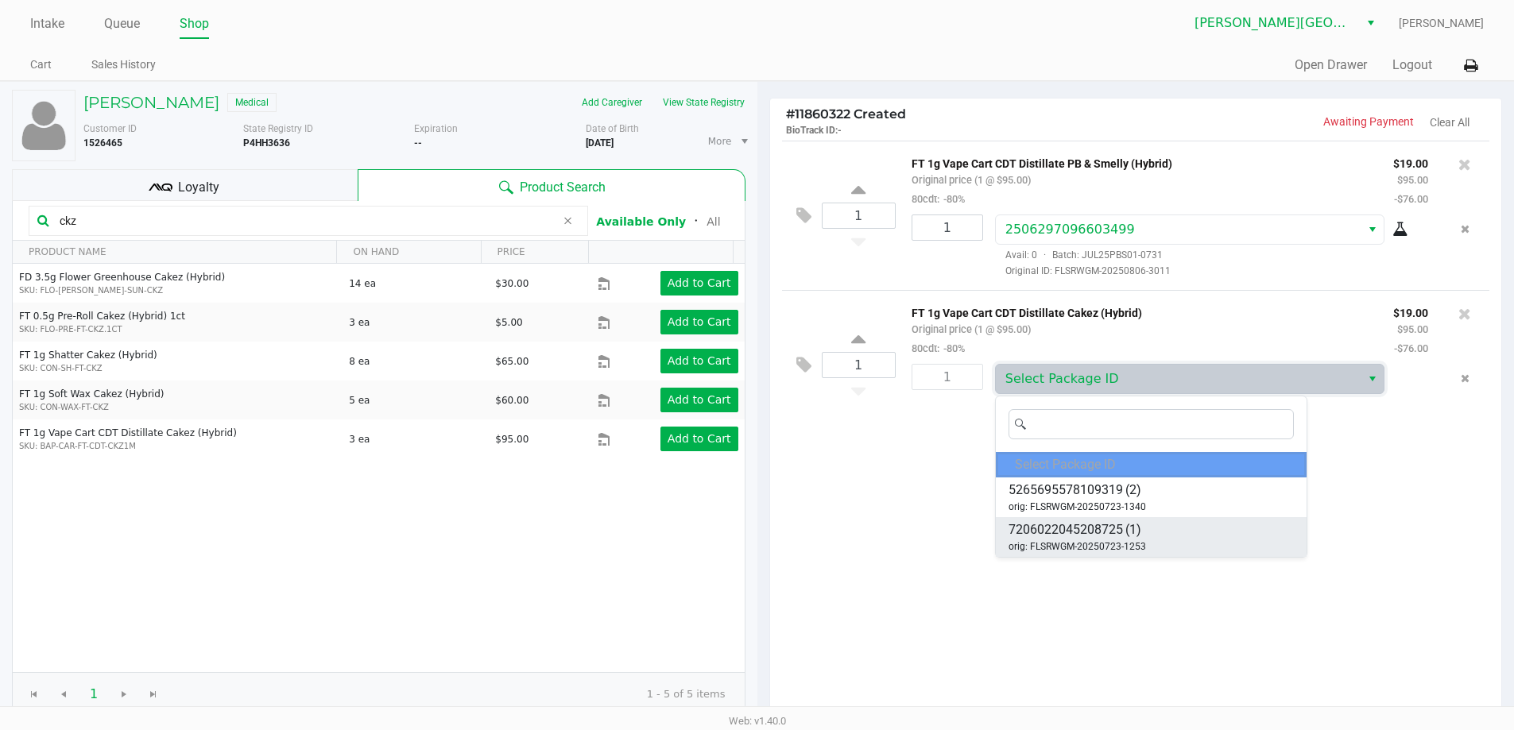
click at [1062, 525] on span "7206022045208725" at bounding box center [1065, 529] width 114 height 19
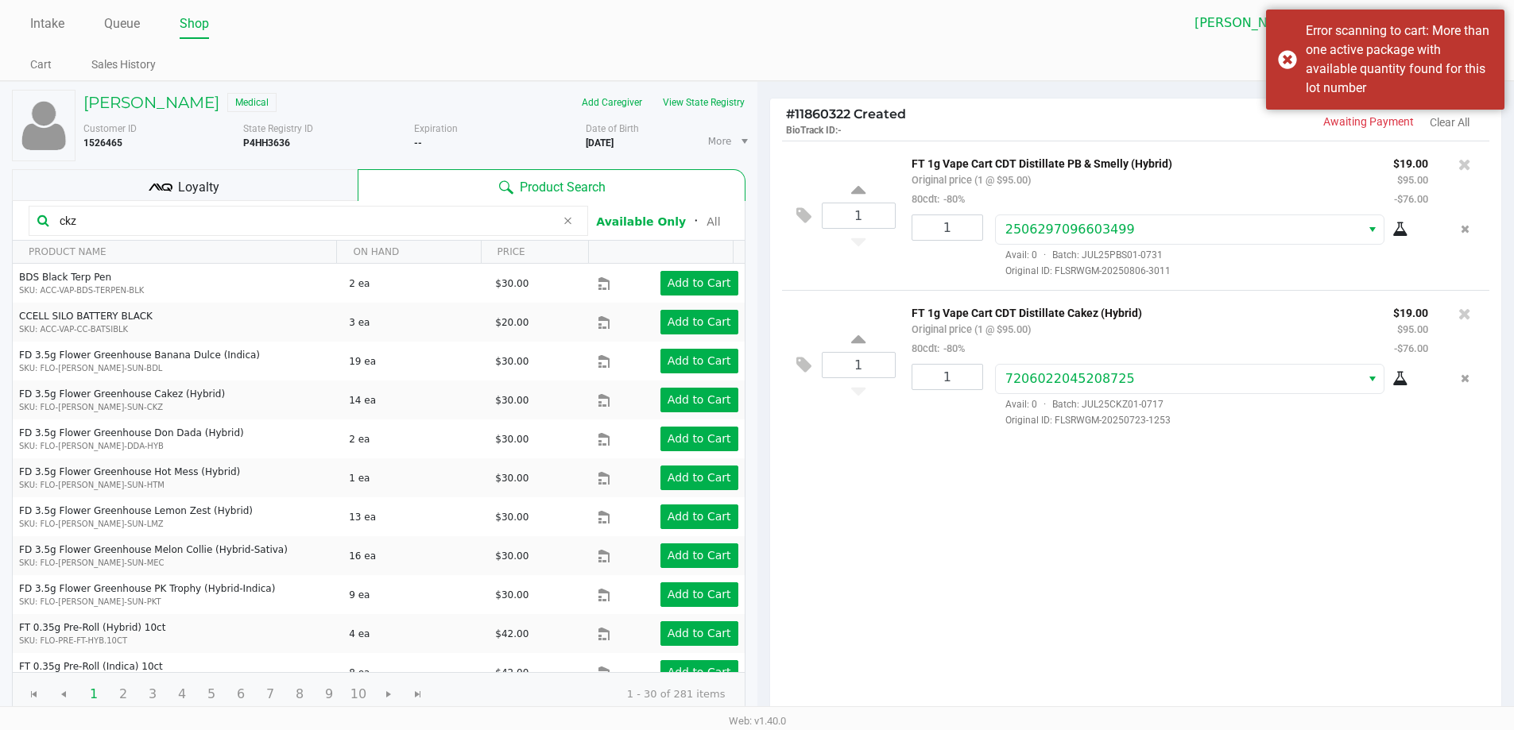
click at [115, 226] on input "ckz" at bounding box center [304, 221] width 502 height 24
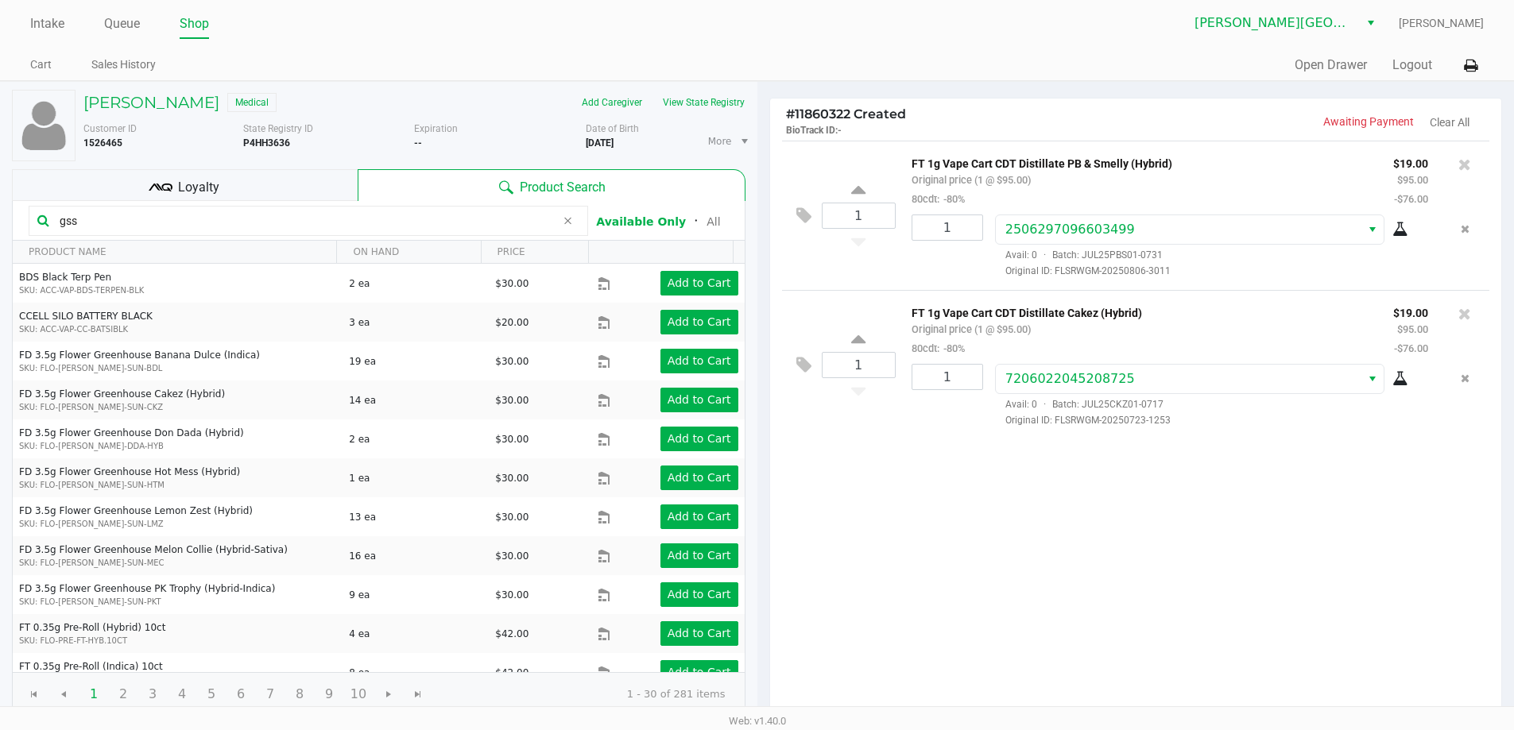
type input "gss"
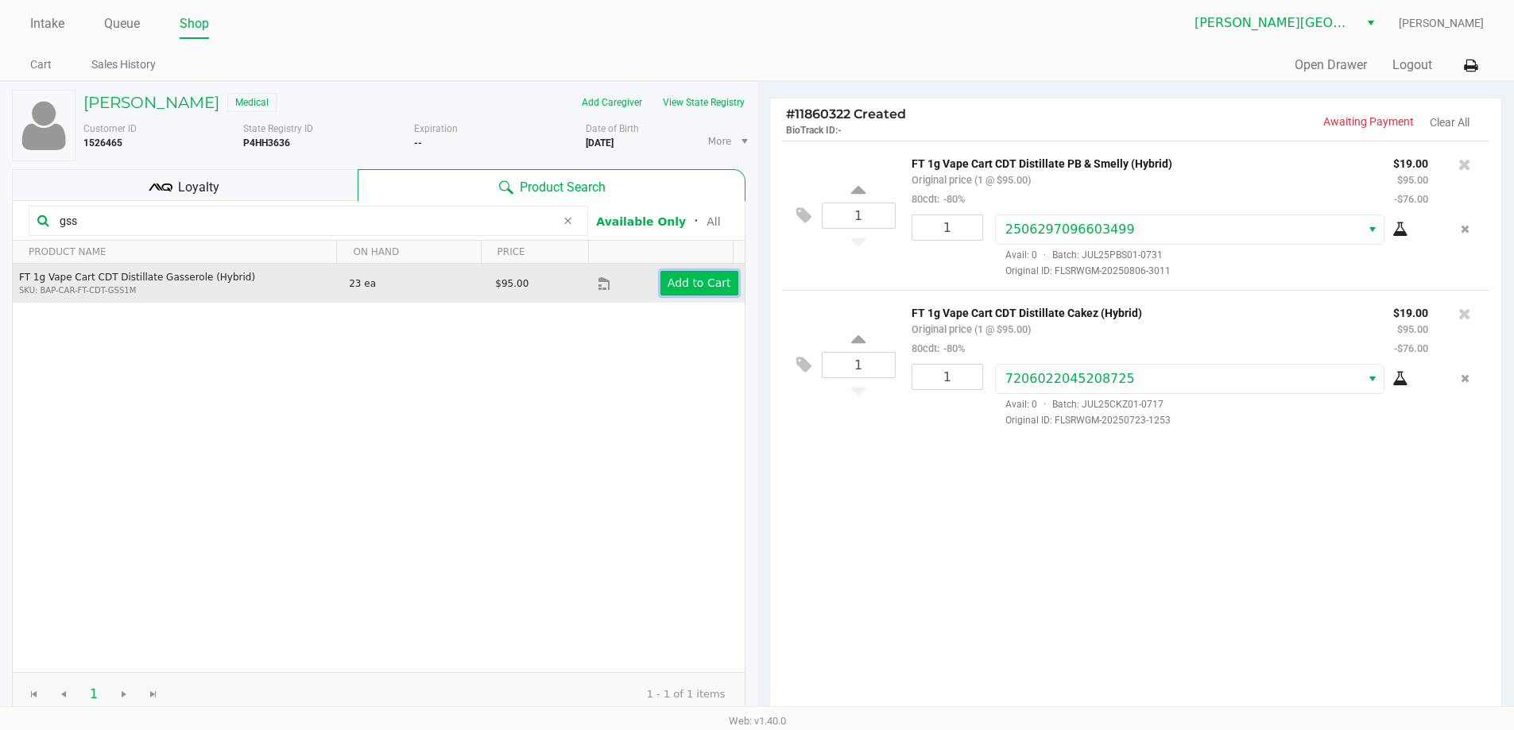
click at [702, 288] on app-button-loader "Add to Cart" at bounding box center [699, 282] width 64 height 13
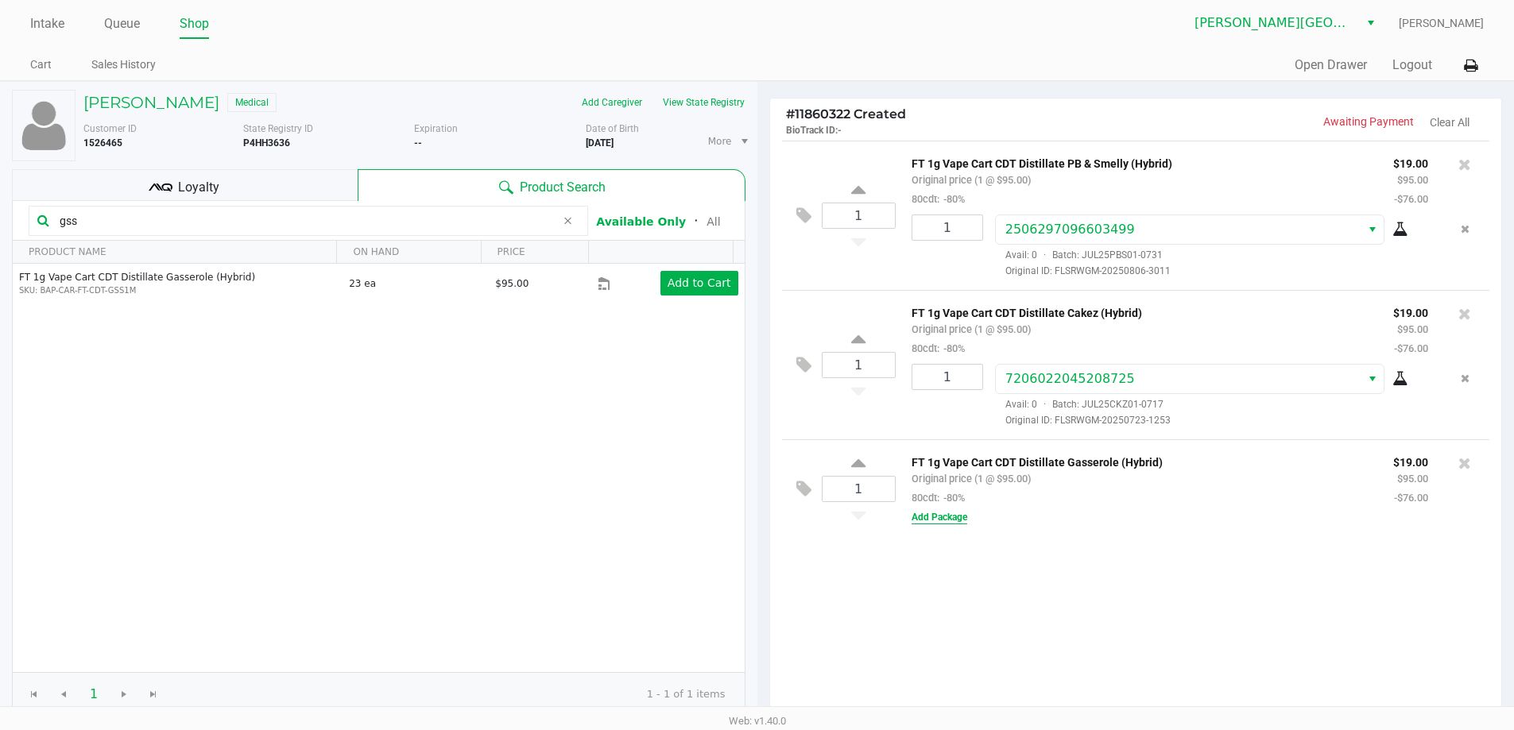
click at [953, 516] on button "Add Package" at bounding box center [939, 517] width 56 height 14
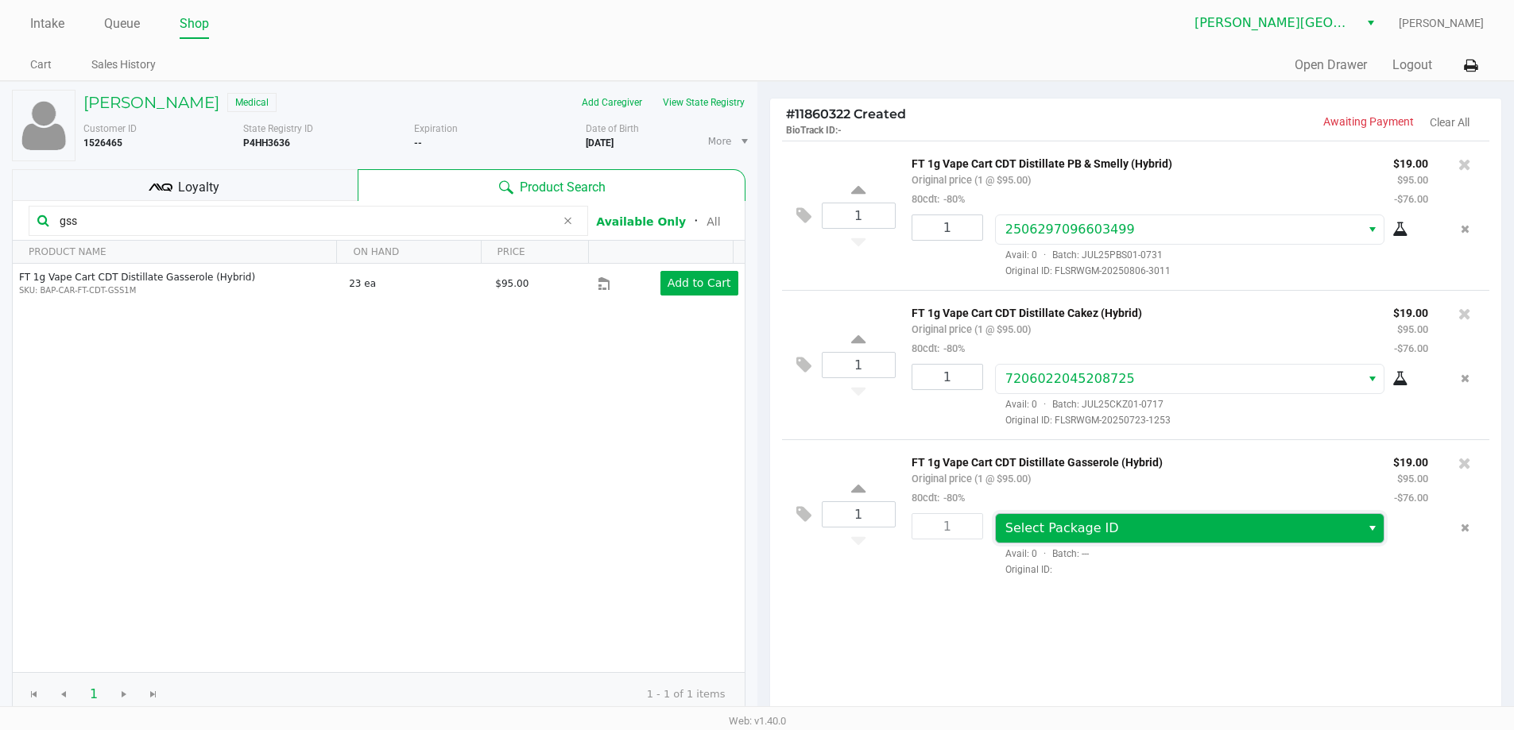
click at [1045, 527] on span "Select Package ID" at bounding box center [1062, 527] width 114 height 15
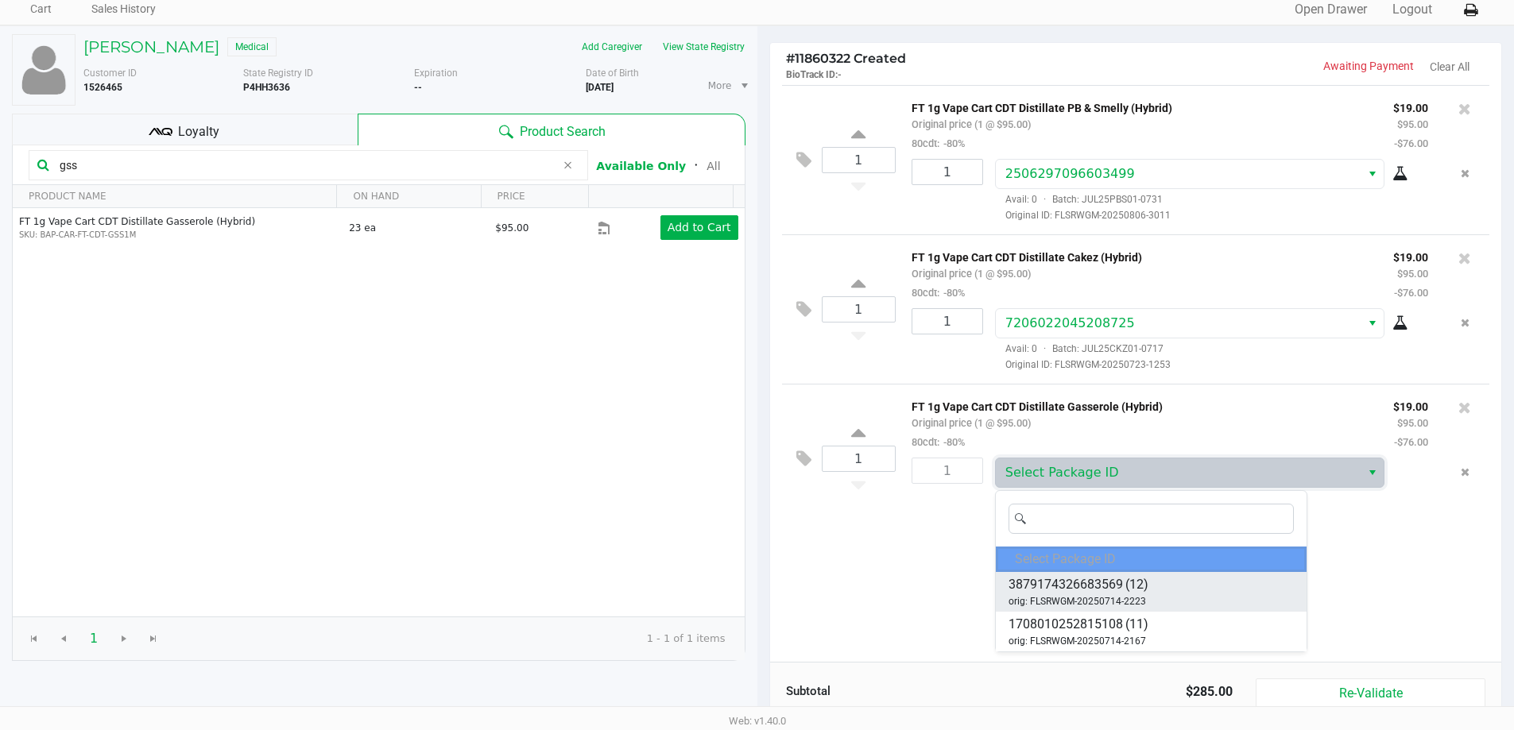
scroll to position [79, 0]
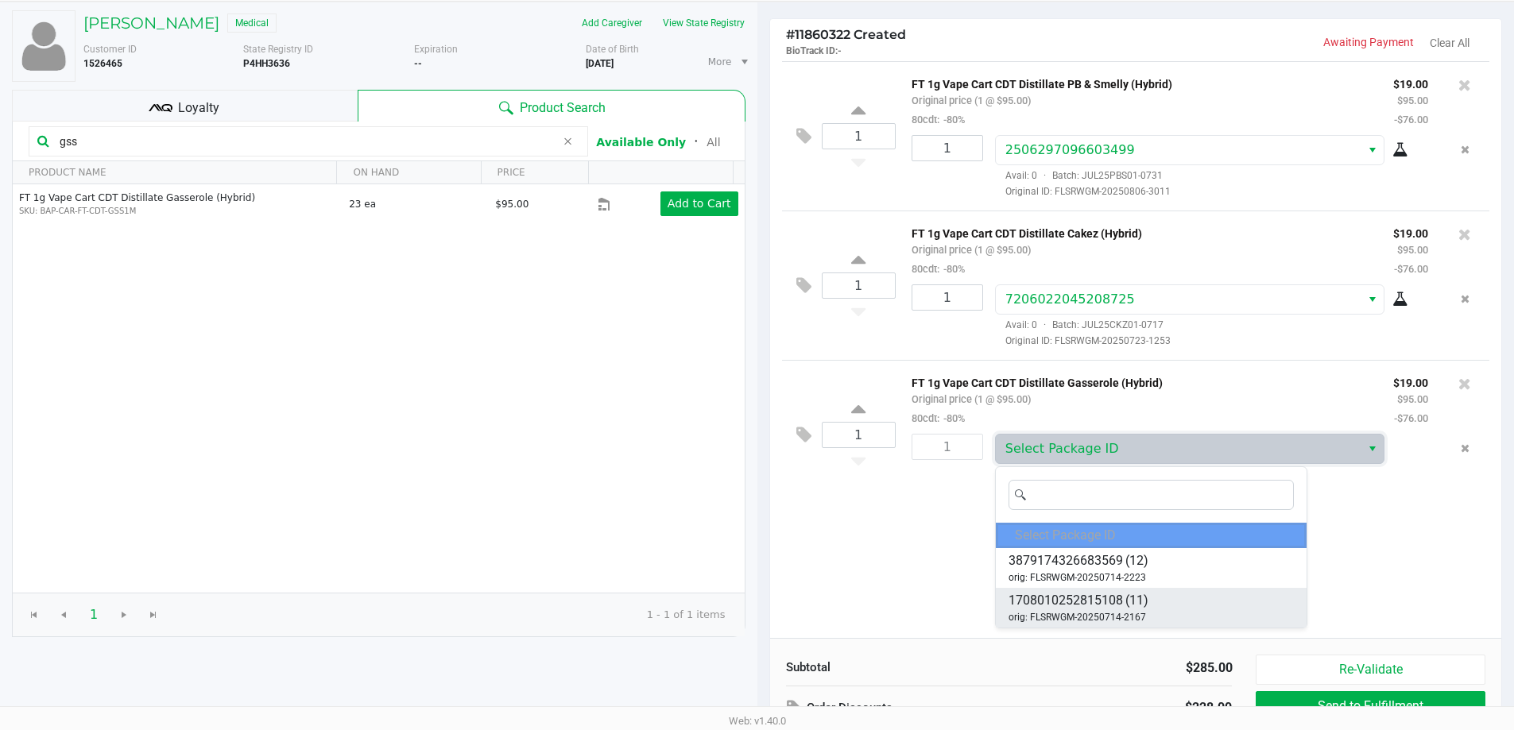
click at [1084, 609] on span "1708010252815108" at bounding box center [1065, 600] width 114 height 19
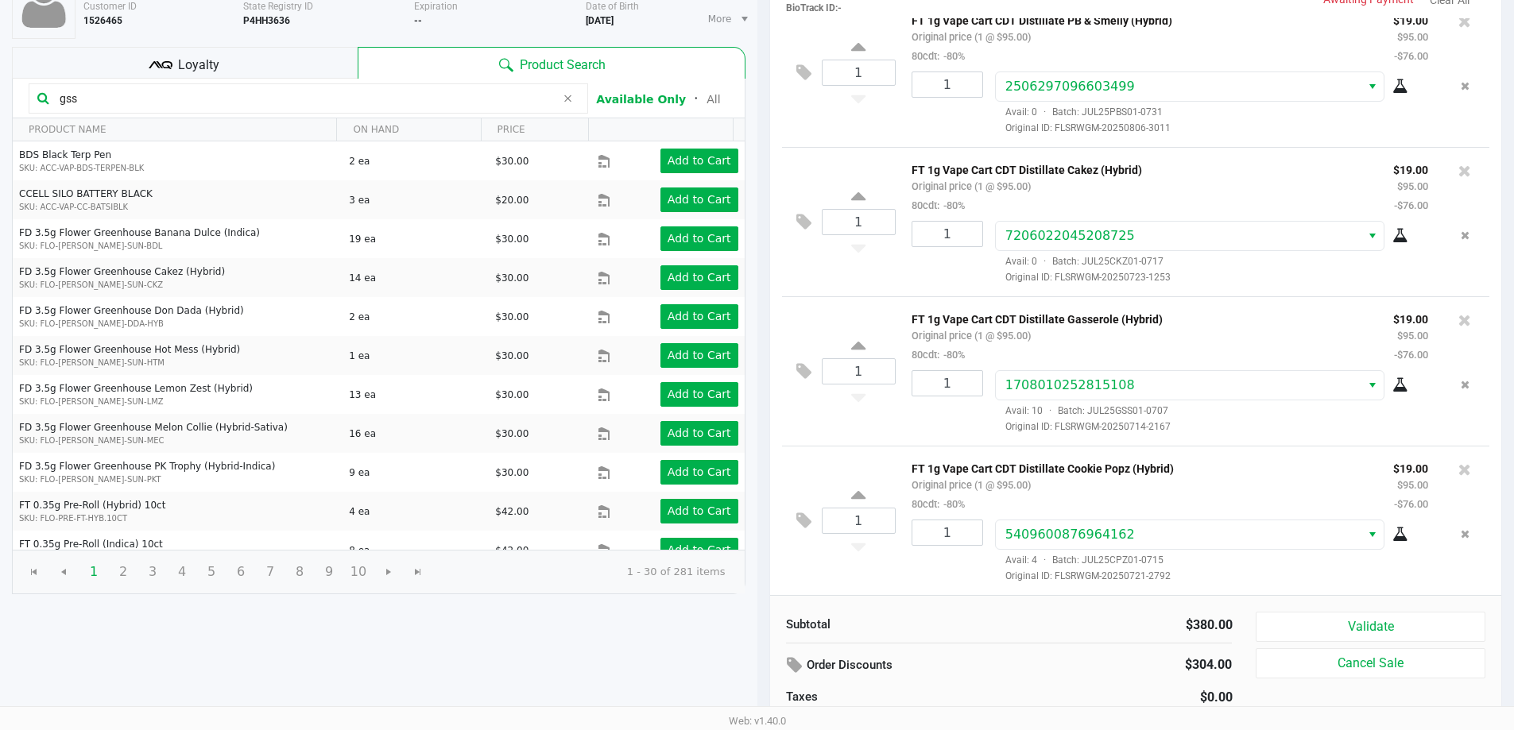
scroll to position [163, 0]
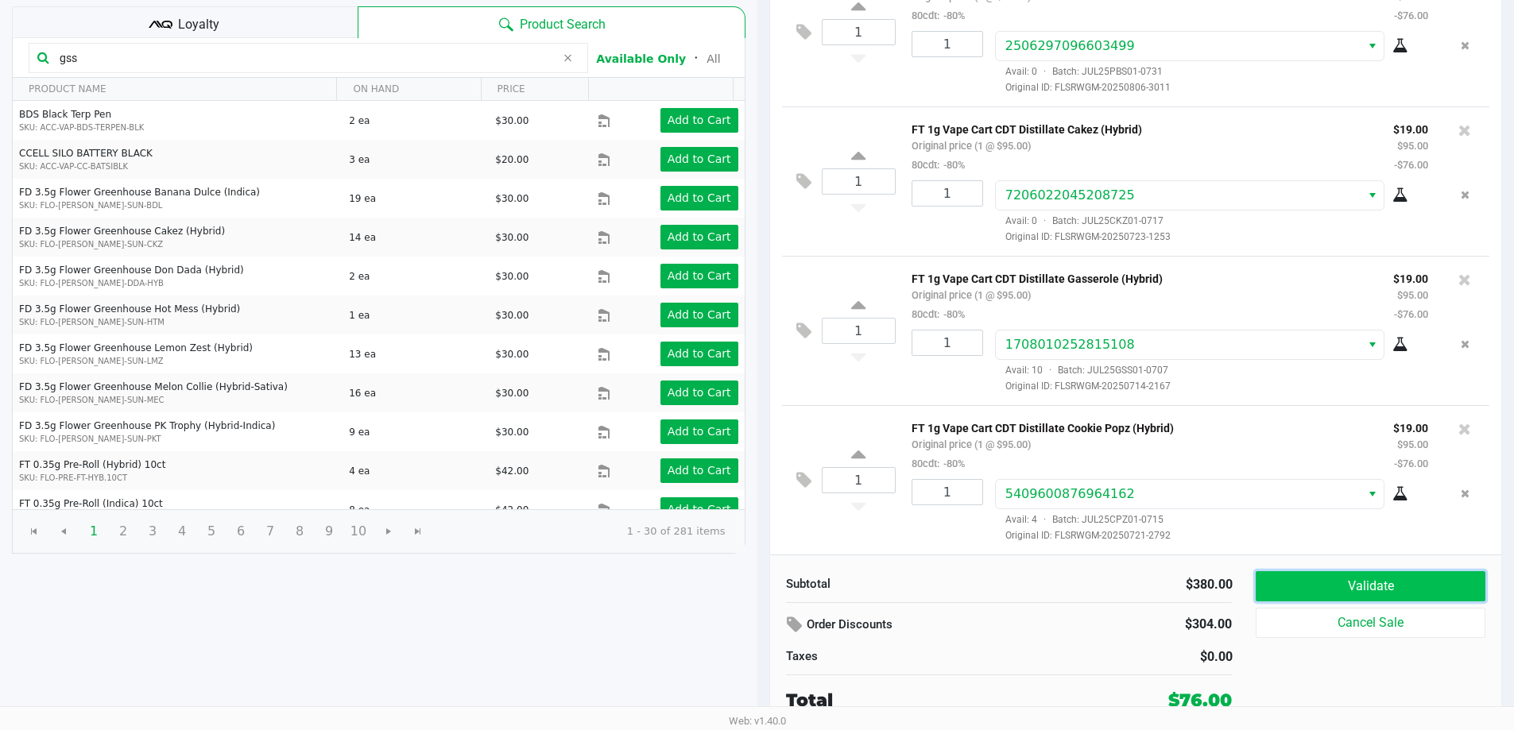
click at [1385, 589] on button "Validate" at bounding box center [1369, 586] width 229 height 30
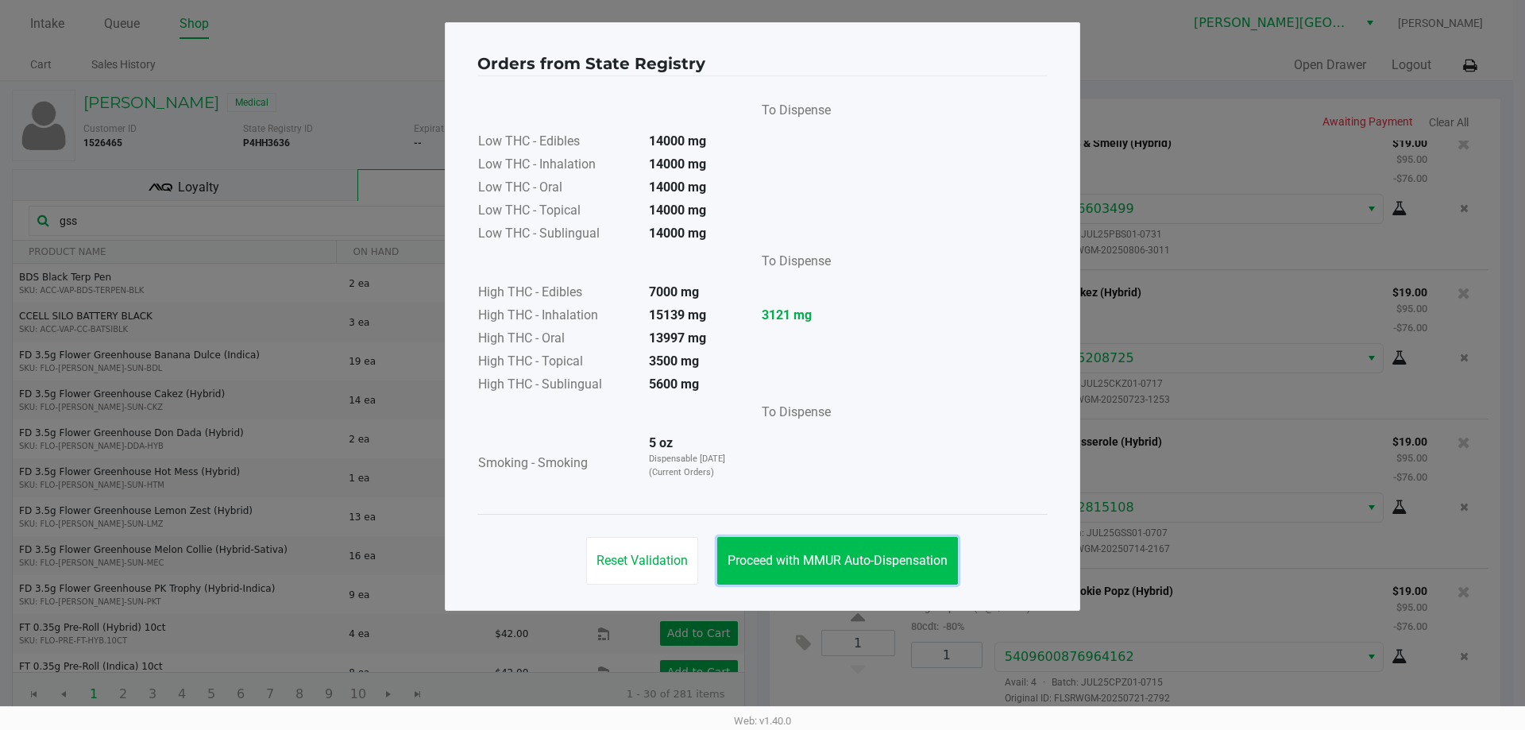
click at [844, 552] on button "Proceed with MMUR Auto-Dispensation" at bounding box center [837, 561] width 241 height 48
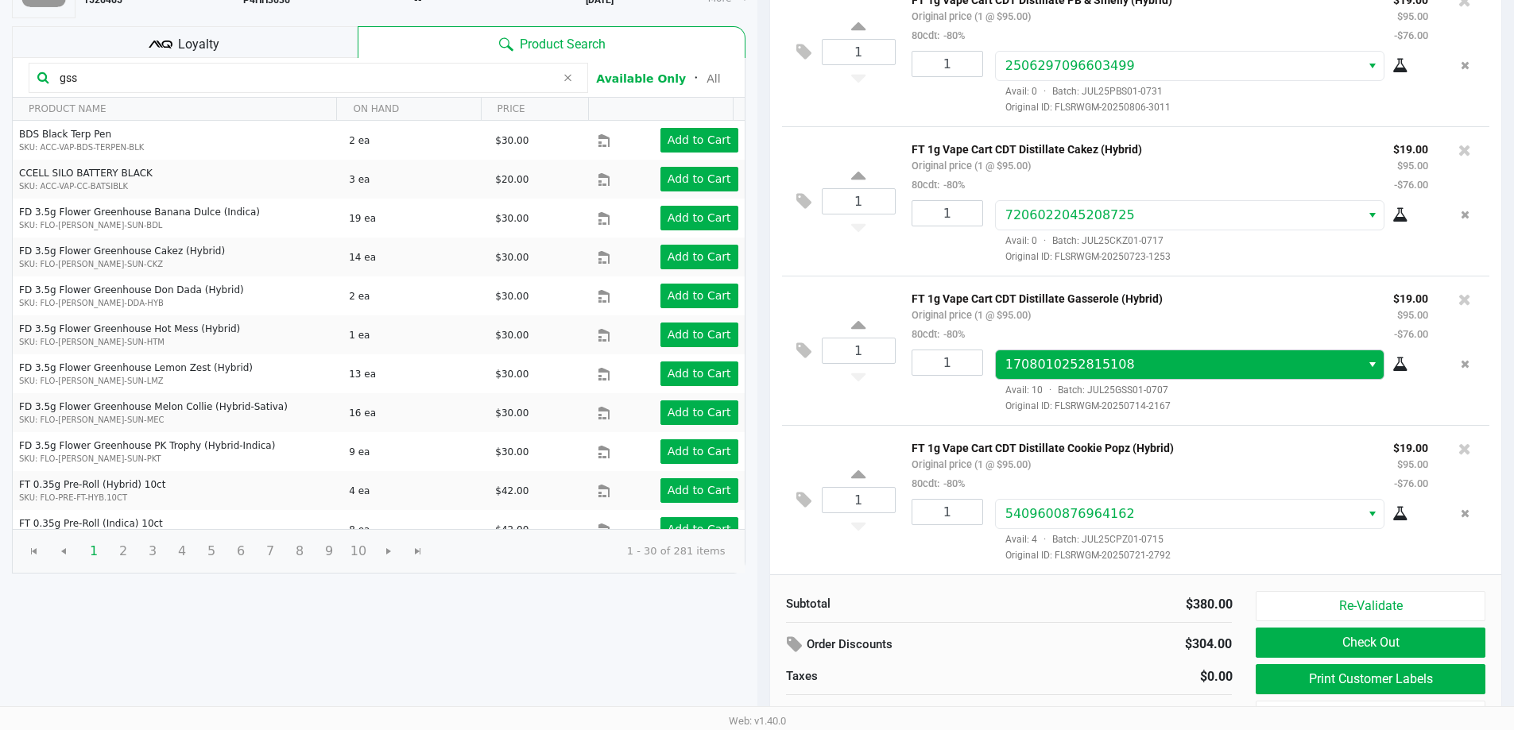
scroll to position [163, 0]
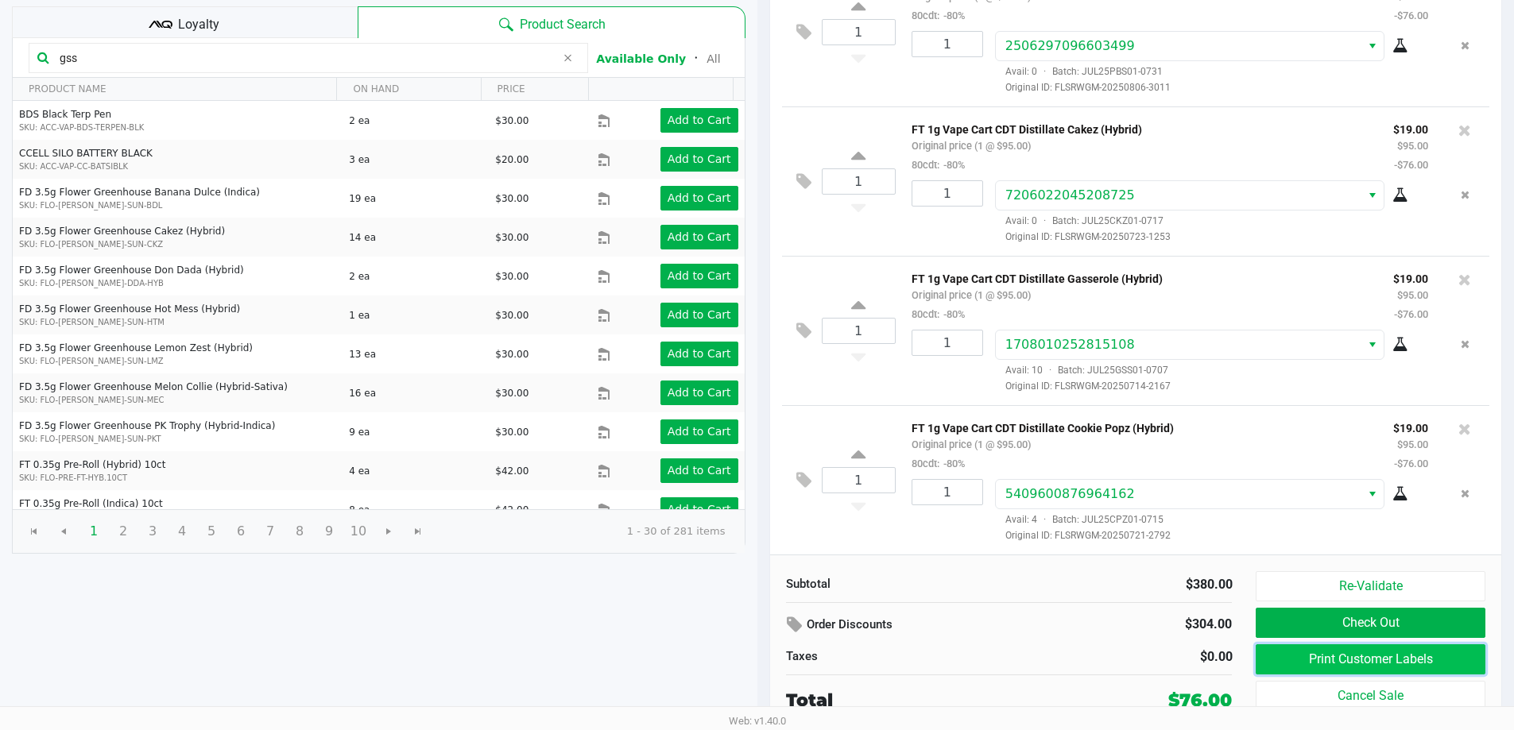
click at [1271, 658] on button "Print Customer Labels" at bounding box center [1369, 659] width 229 height 30
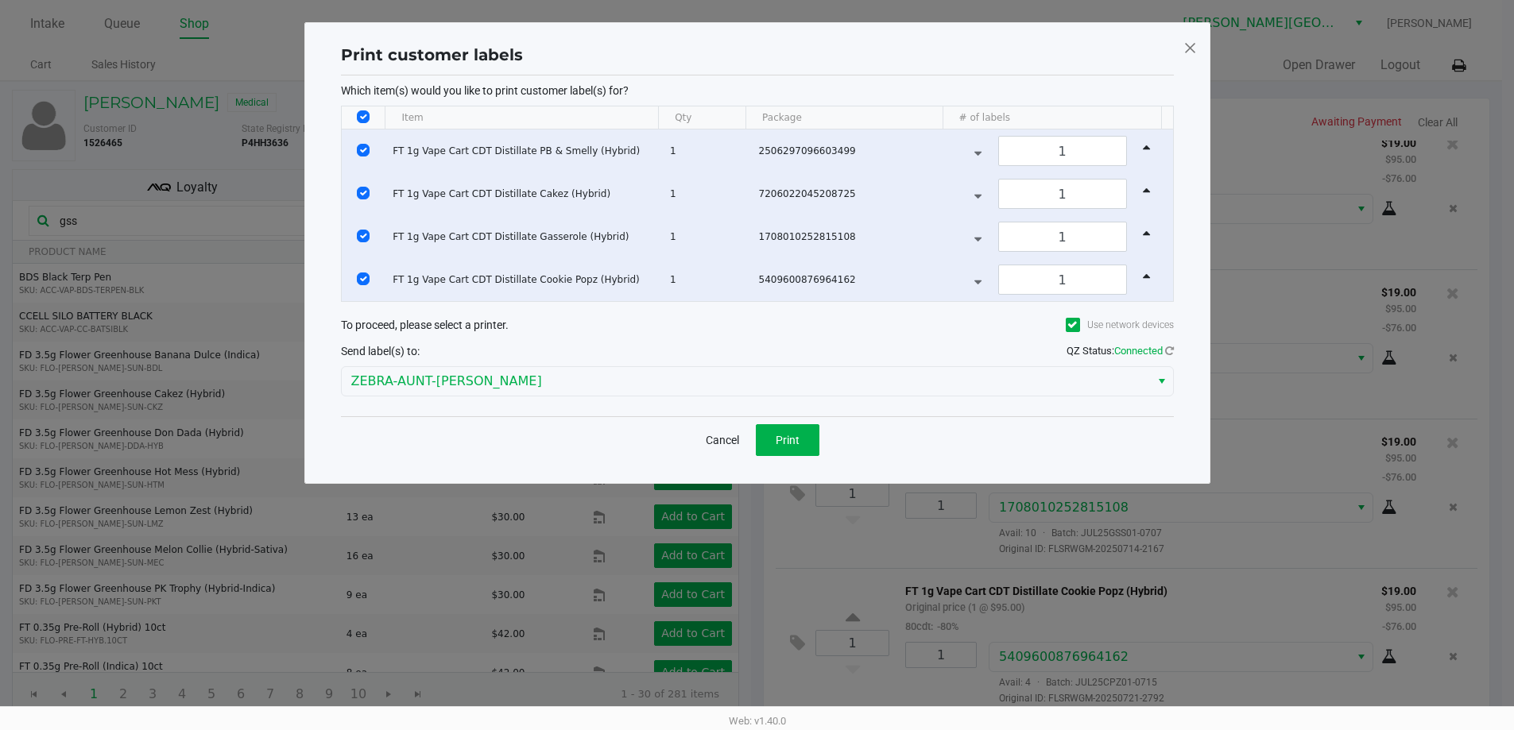
scroll to position [0, 0]
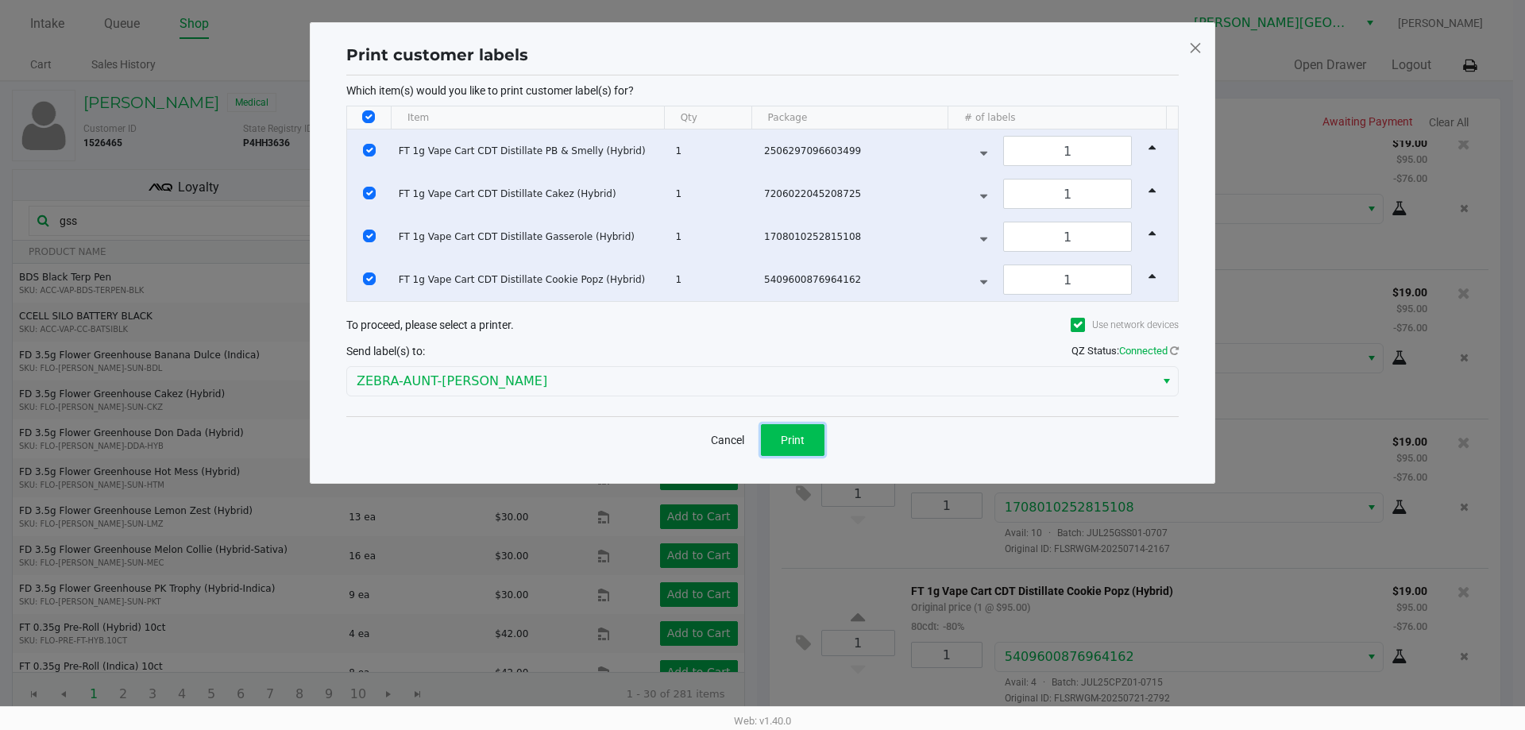
click at [807, 442] on button "Print" at bounding box center [793, 440] width 64 height 32
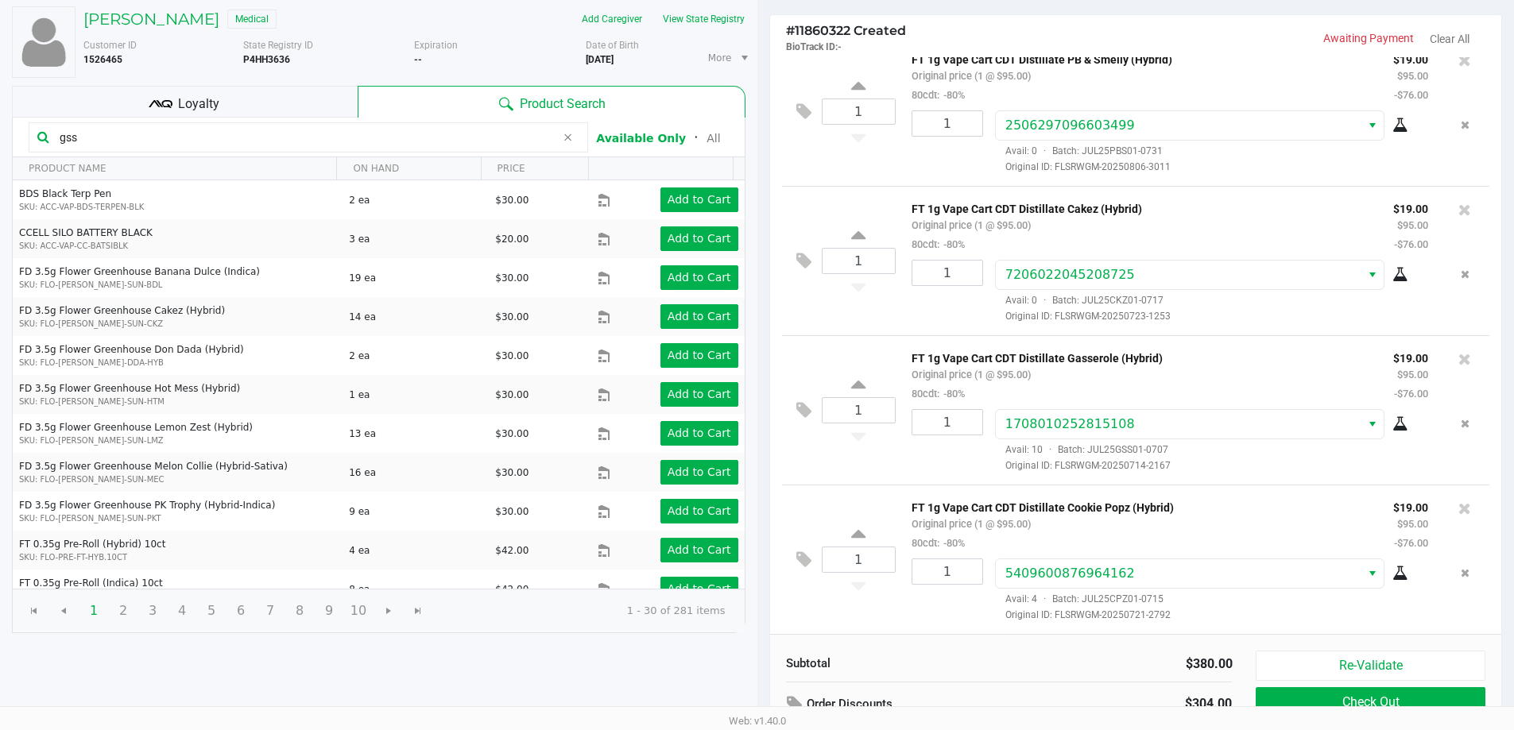
scroll to position [163, 0]
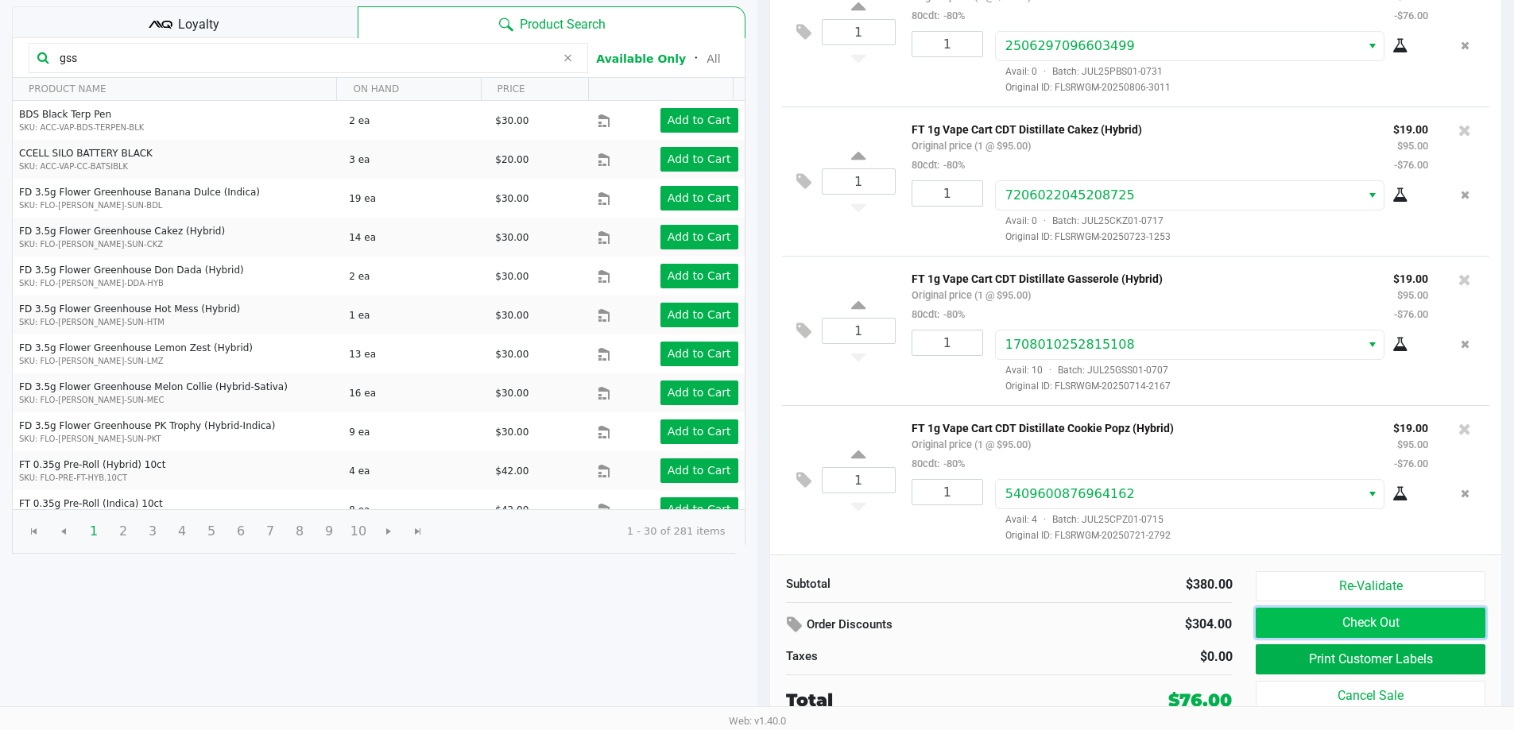
click at [1307, 617] on button "Check Out" at bounding box center [1369, 623] width 229 height 30
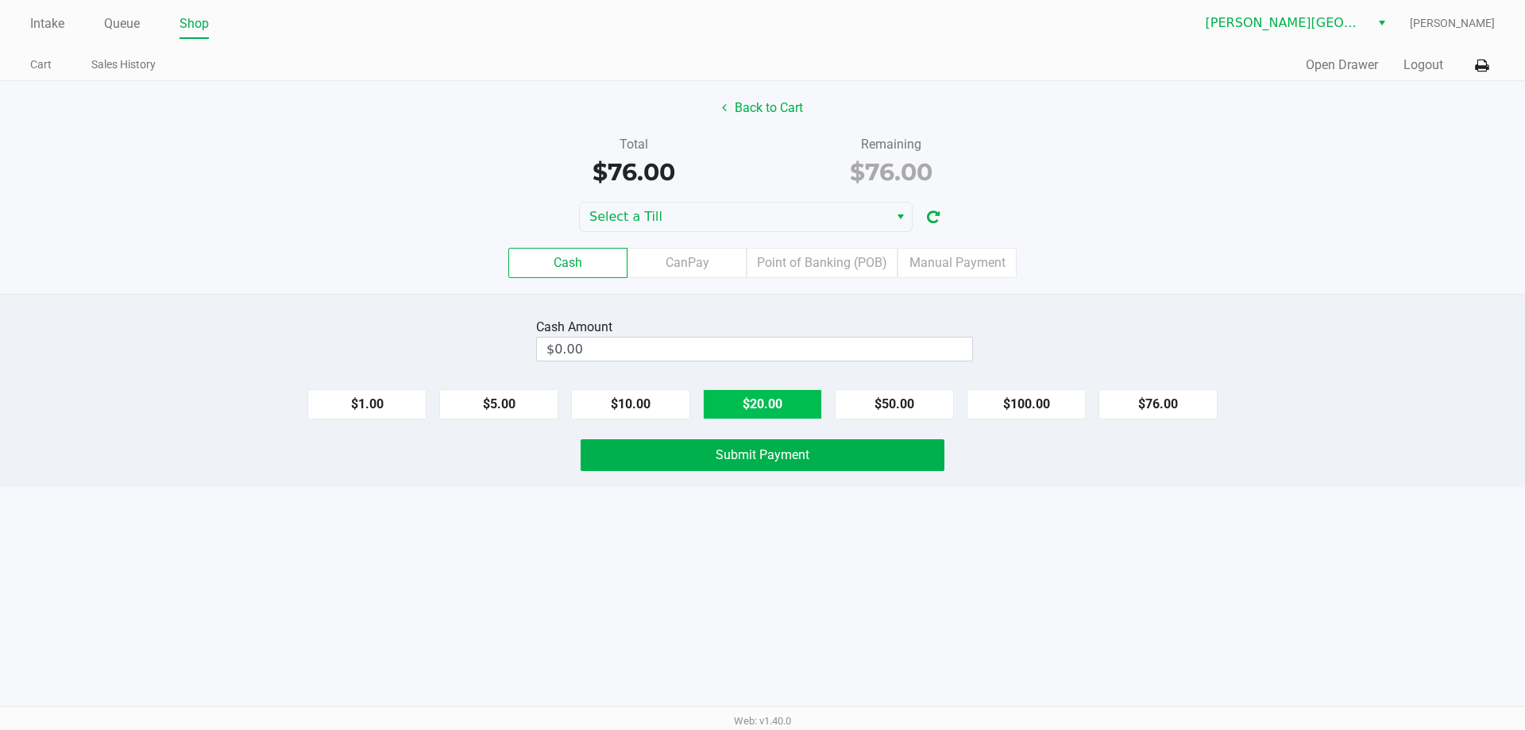
click at [786, 411] on button "$20.00" at bounding box center [762, 404] width 119 height 30
type input "$80.00"
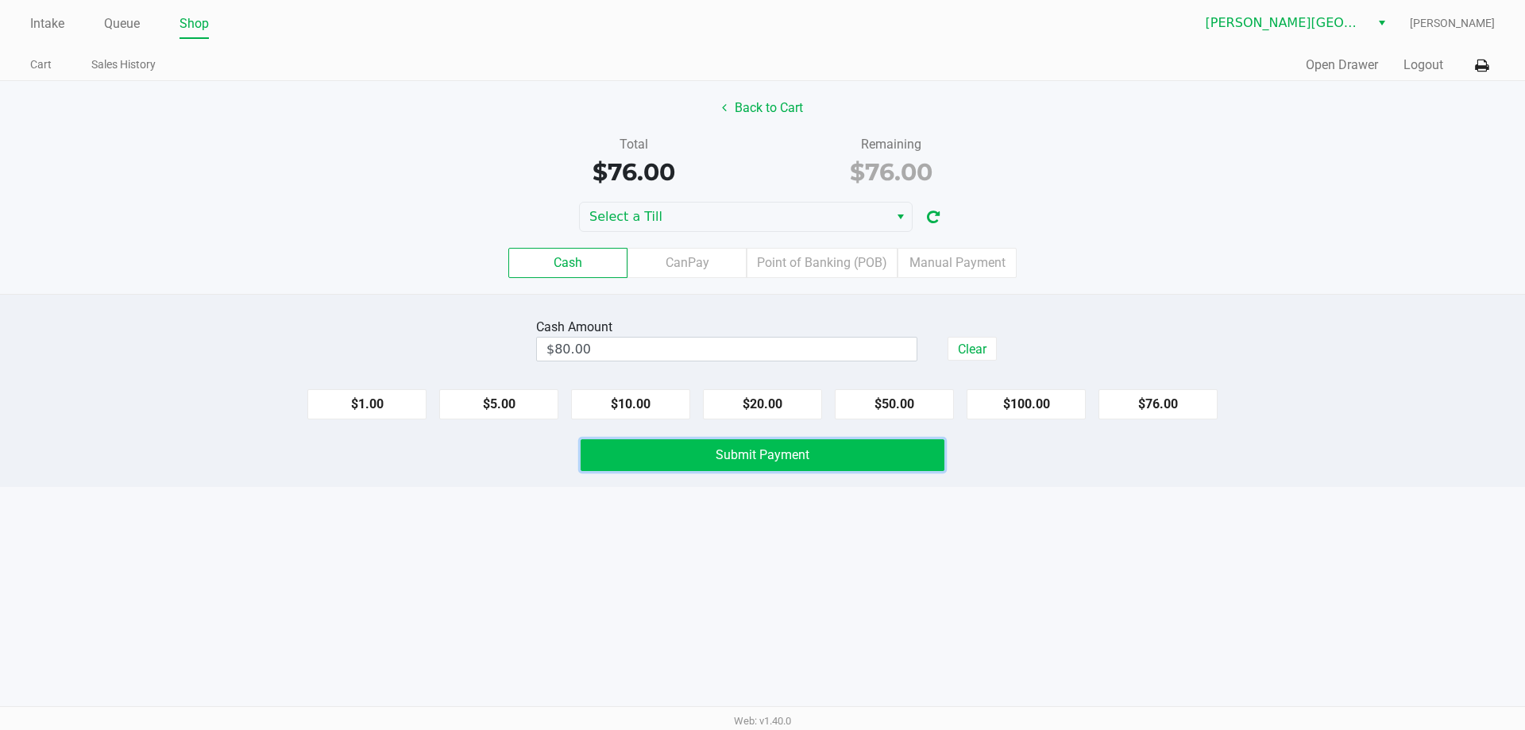
click at [767, 458] on span "Submit Payment" at bounding box center [763, 454] width 94 height 15
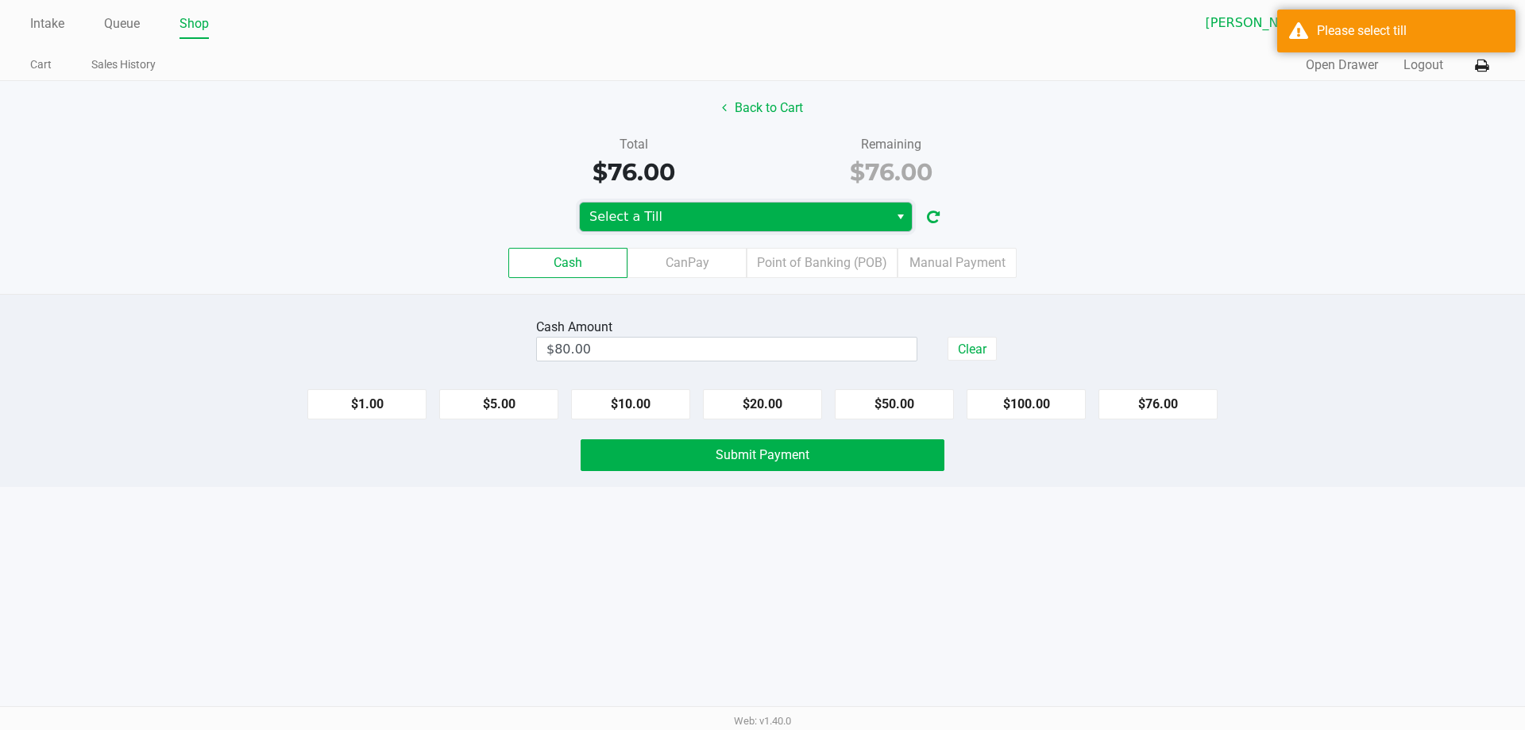
click at [762, 226] on span "Select a Till" at bounding box center [734, 217] width 309 height 29
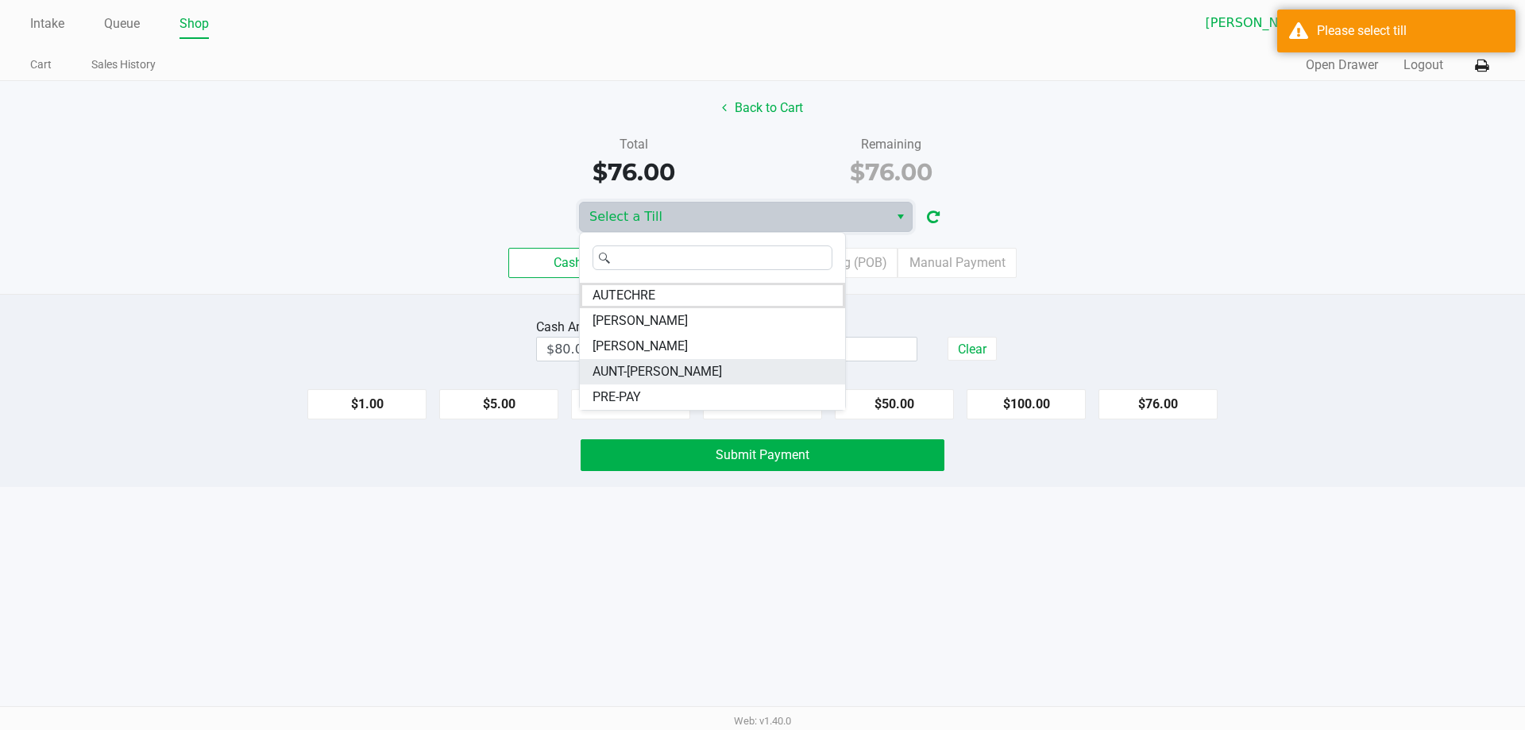
click at [696, 375] on li "AUNT-SARAH" at bounding box center [712, 371] width 265 height 25
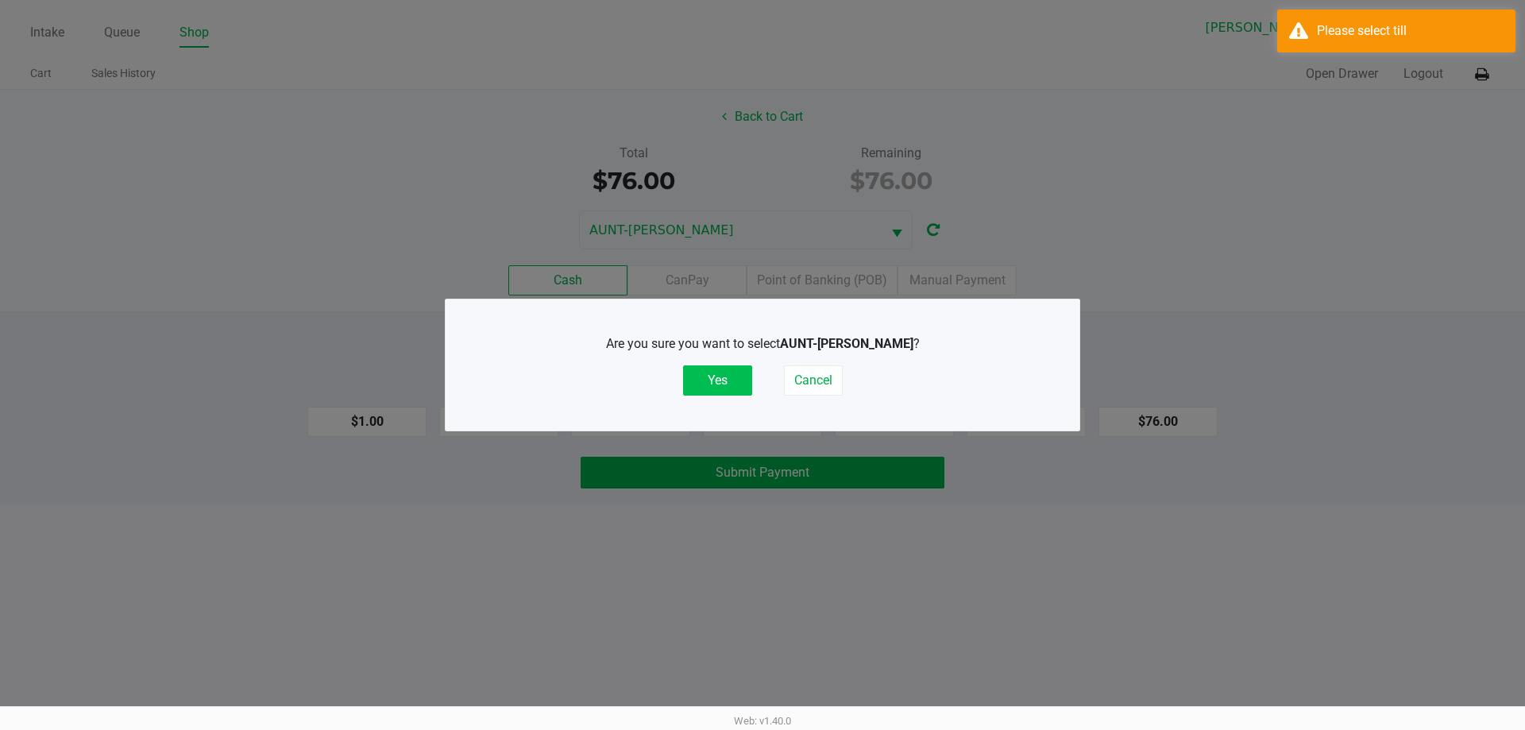
click at [721, 372] on button "Yes" at bounding box center [717, 380] width 69 height 30
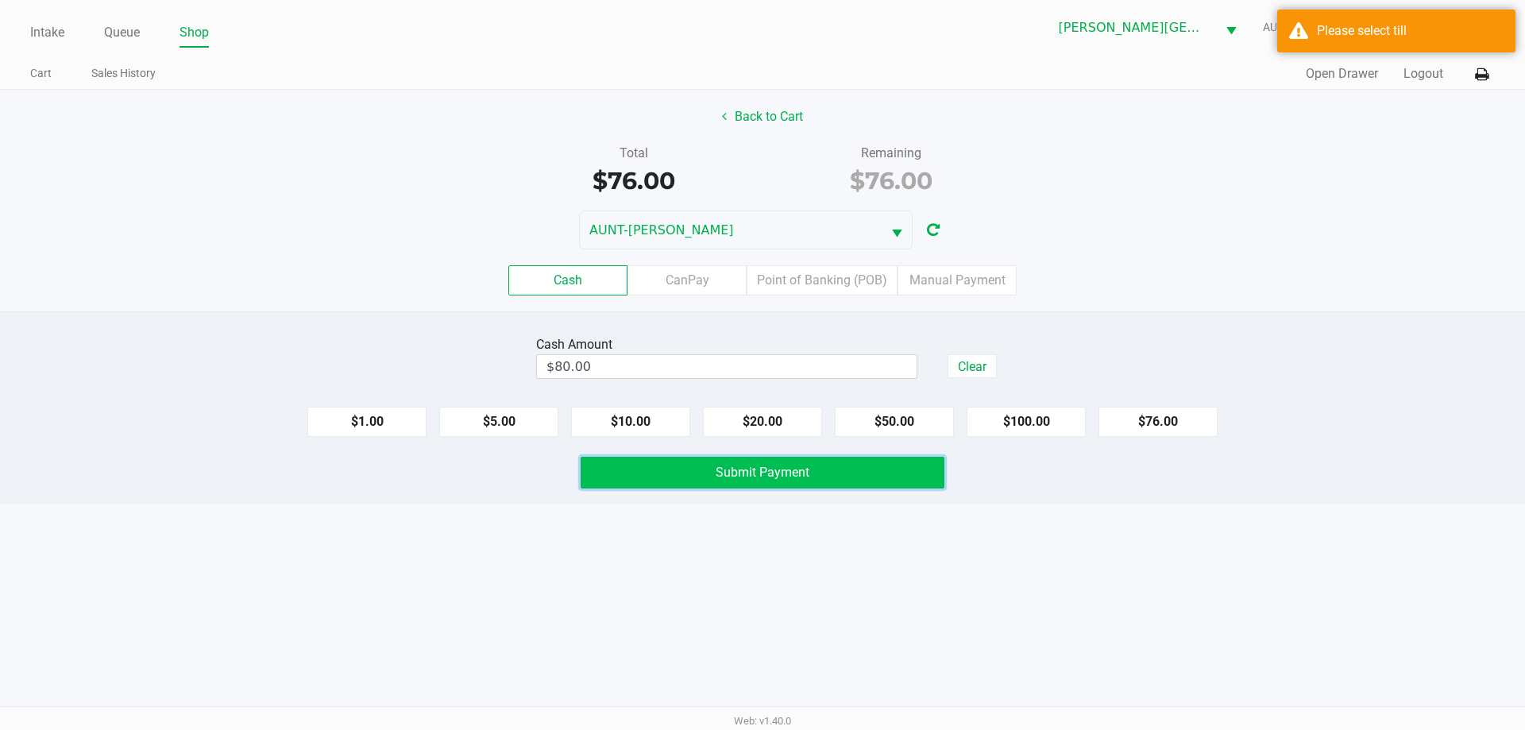
click at [722, 487] on button "Submit Payment" at bounding box center [763, 473] width 364 height 32
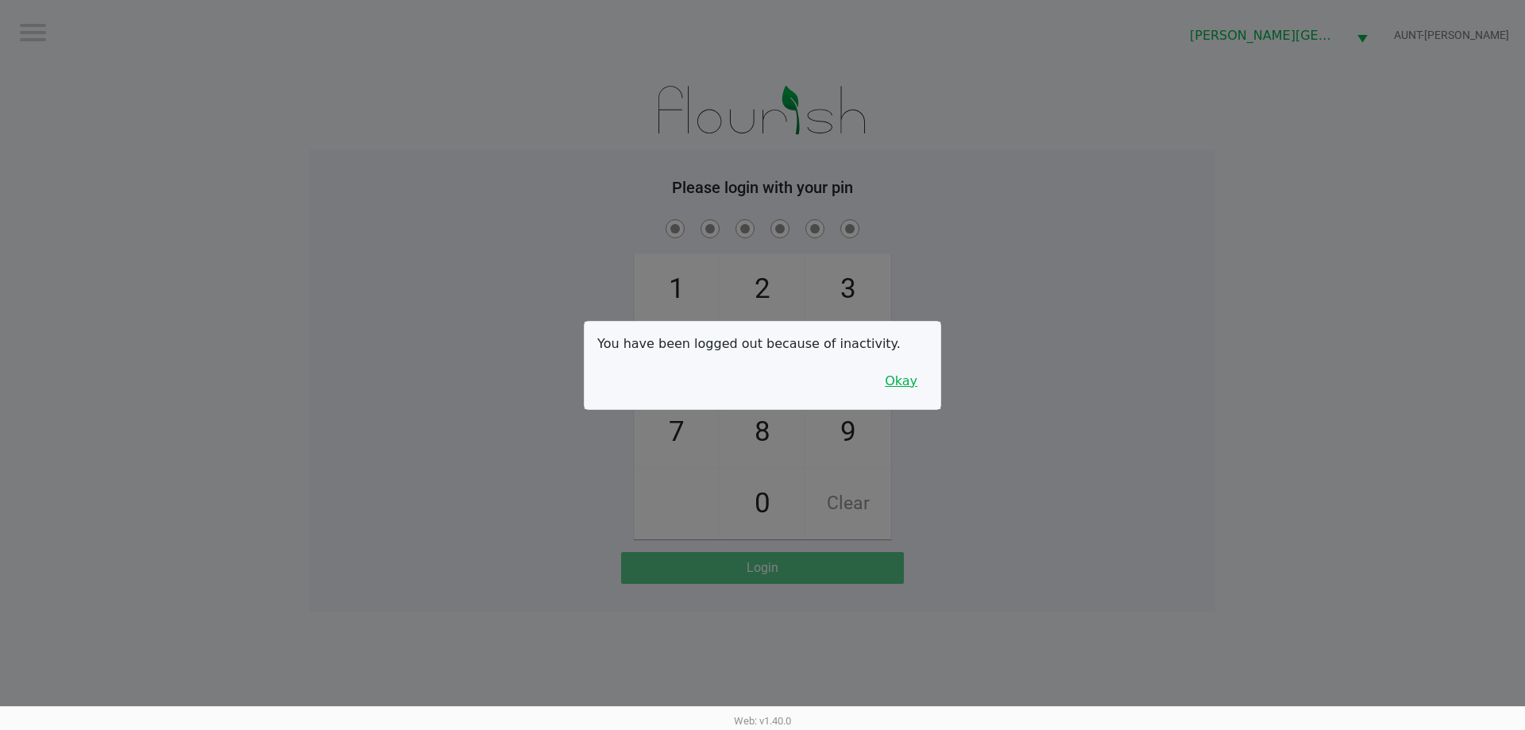
click at [891, 376] on button "Okay" at bounding box center [901, 381] width 53 height 30
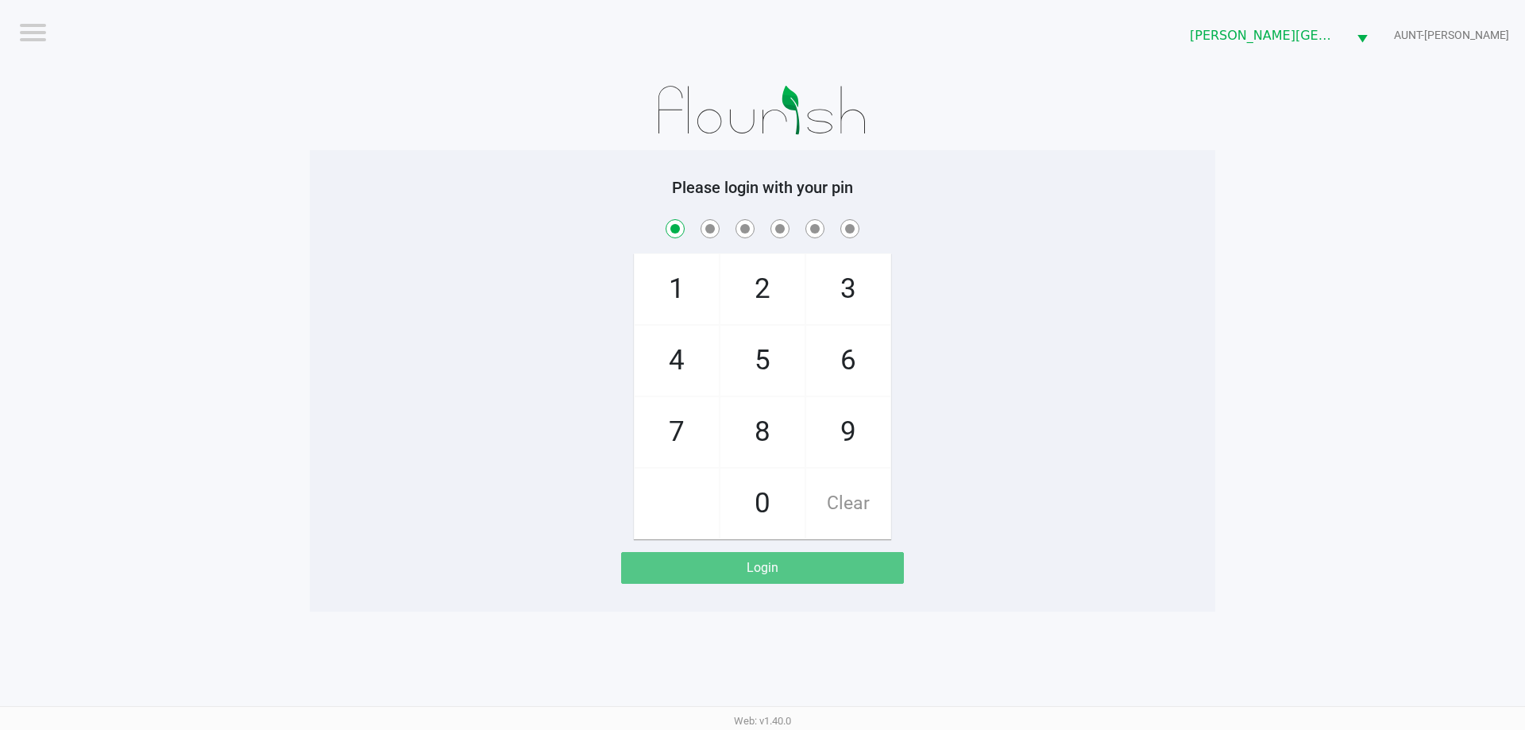
checkbox input "true"
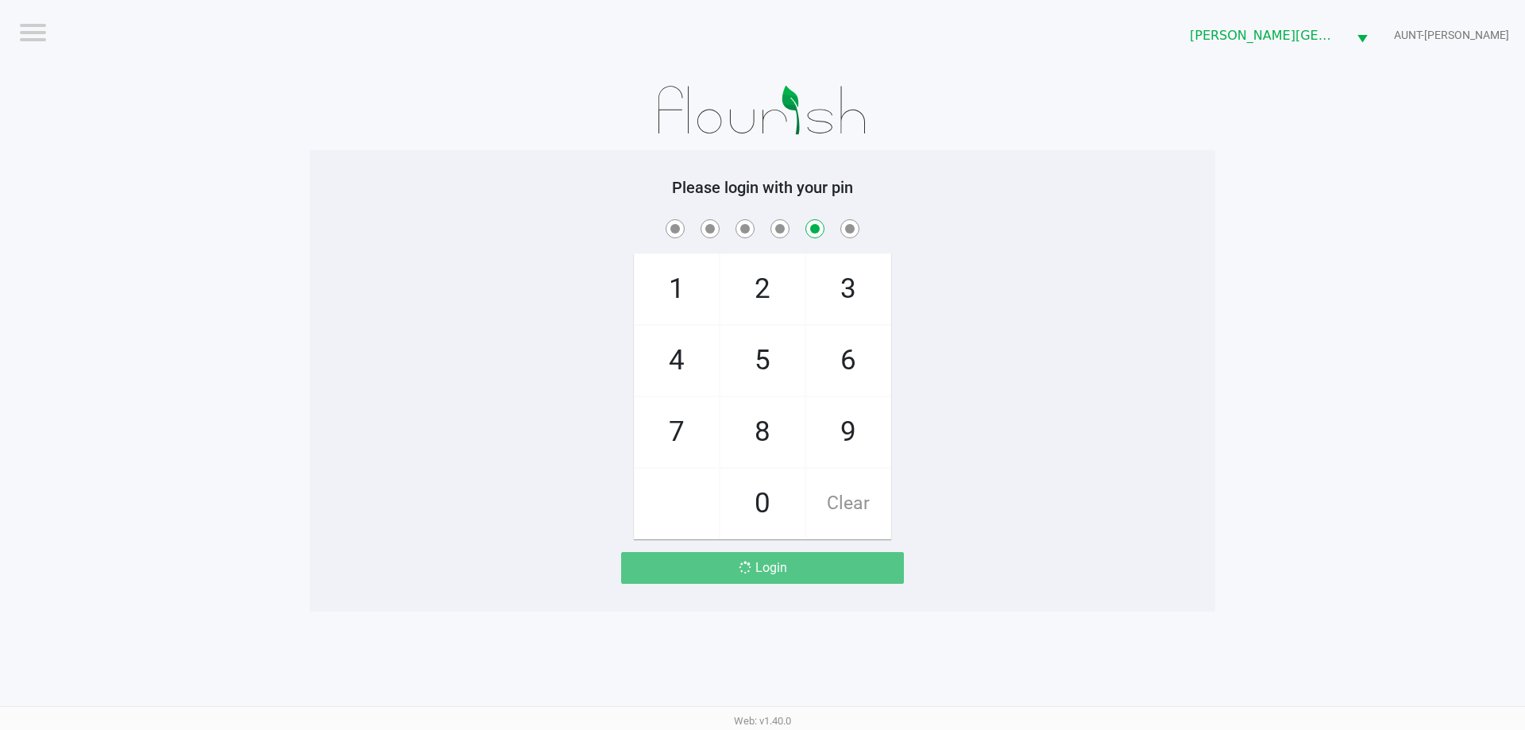
checkbox input "false"
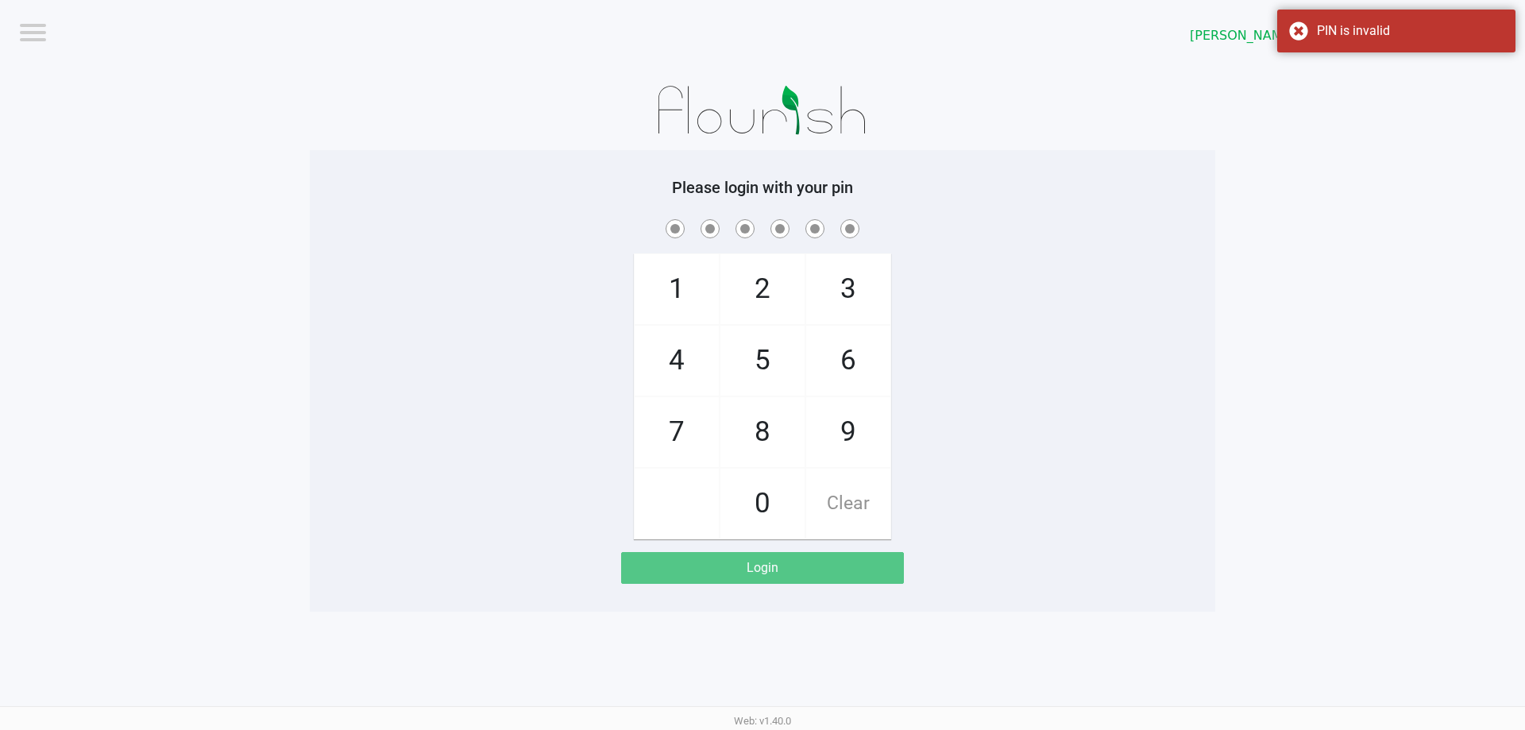
checkbox input "true"
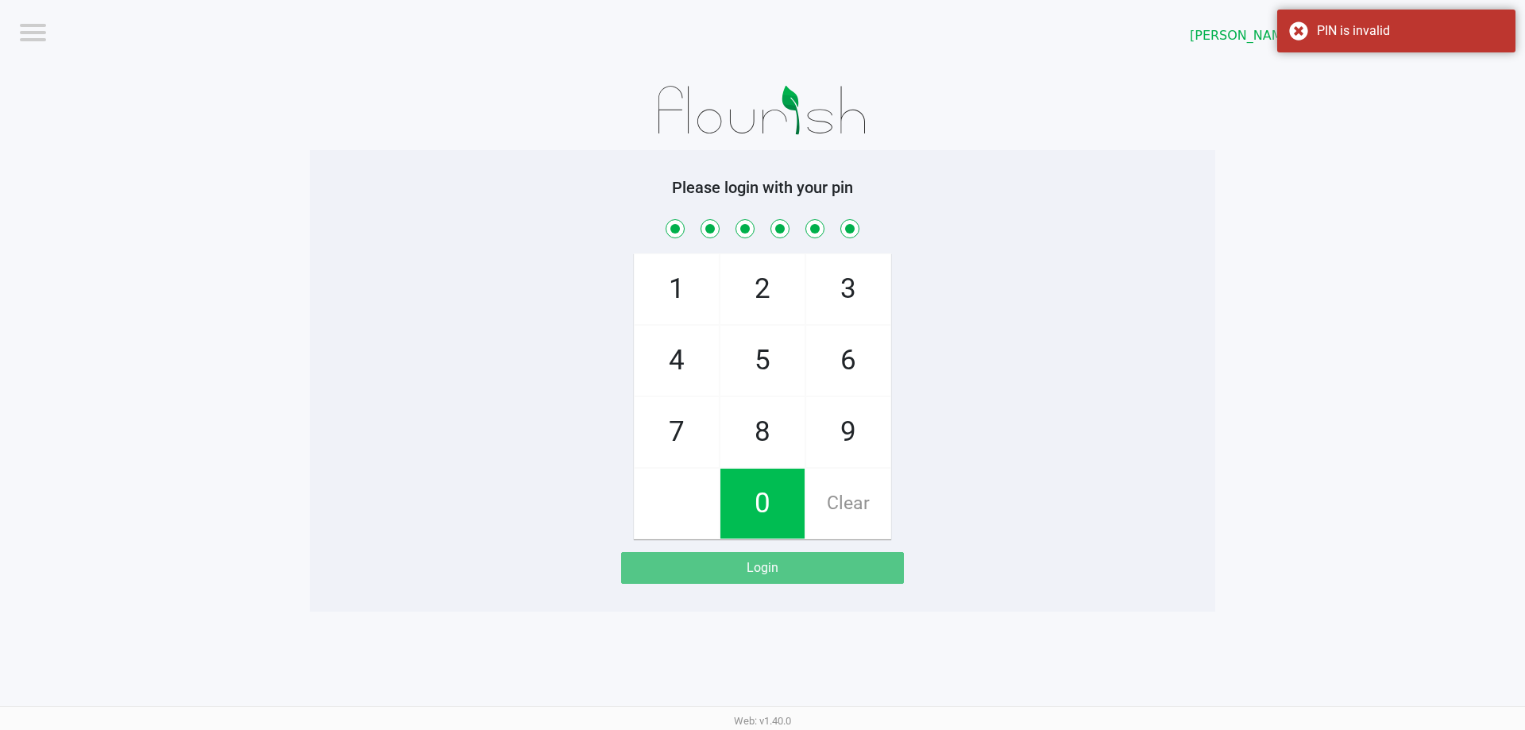
checkbox input "true"
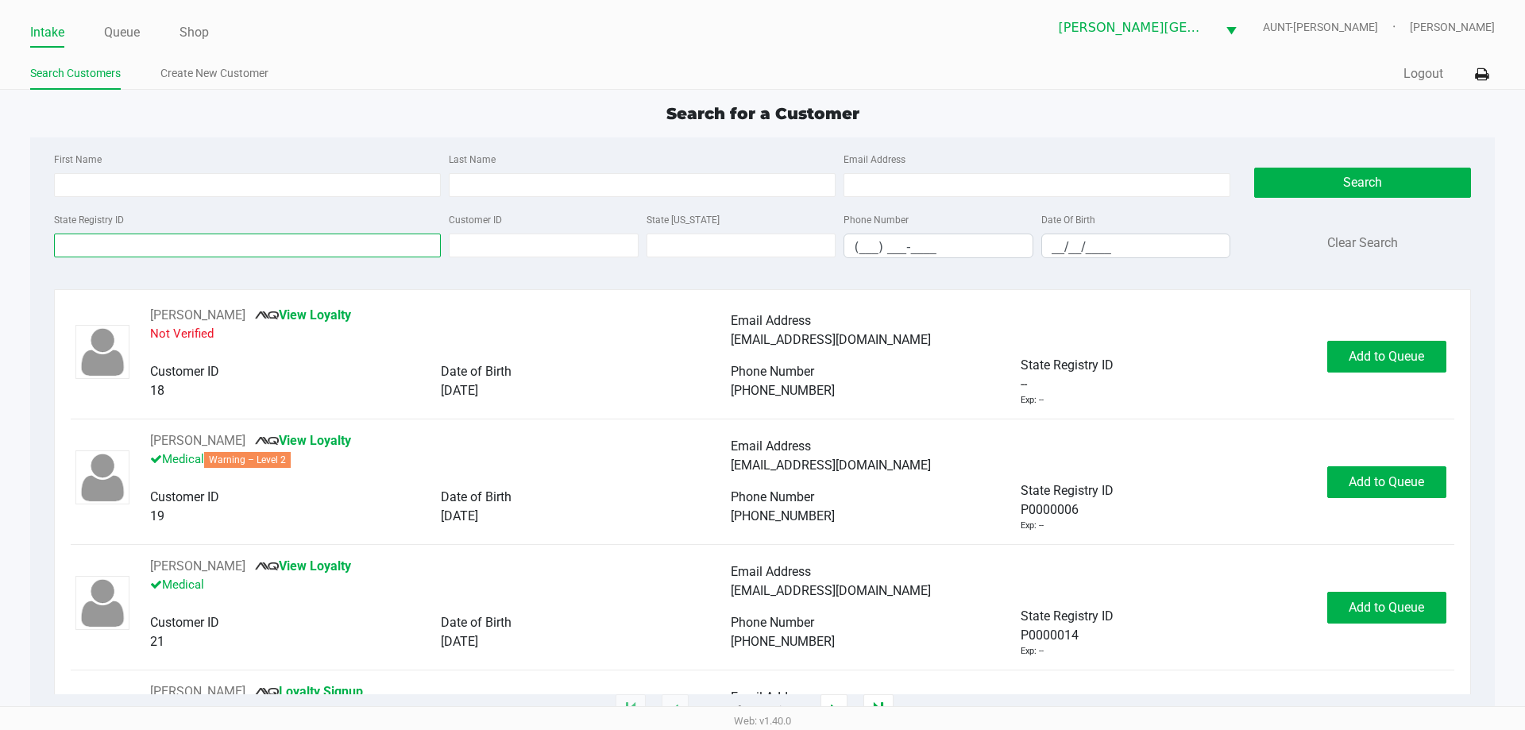
paste input "P8HR9322"
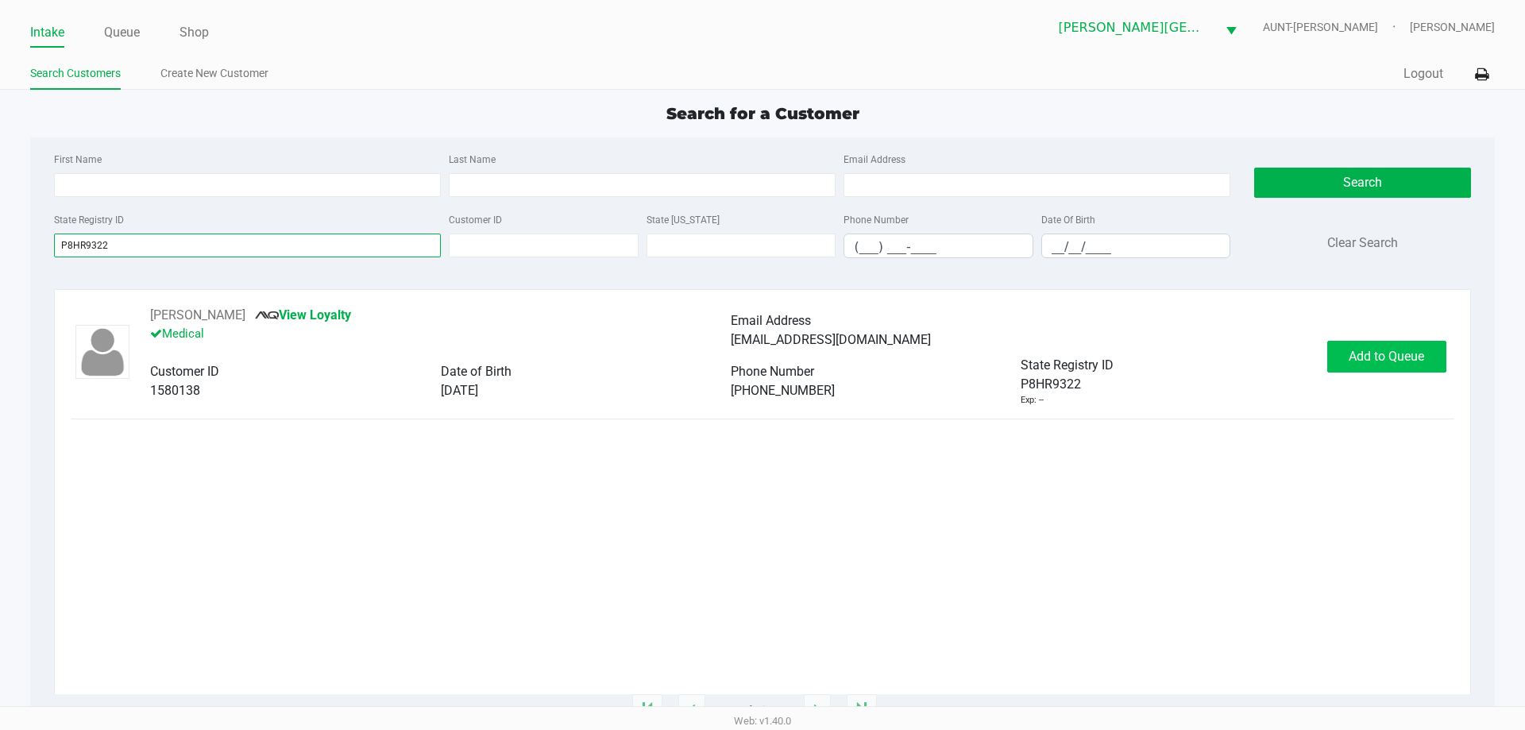
type input "P8HR9322"
click at [1359, 361] on span "Add to Queue" at bounding box center [1386, 356] width 75 height 15
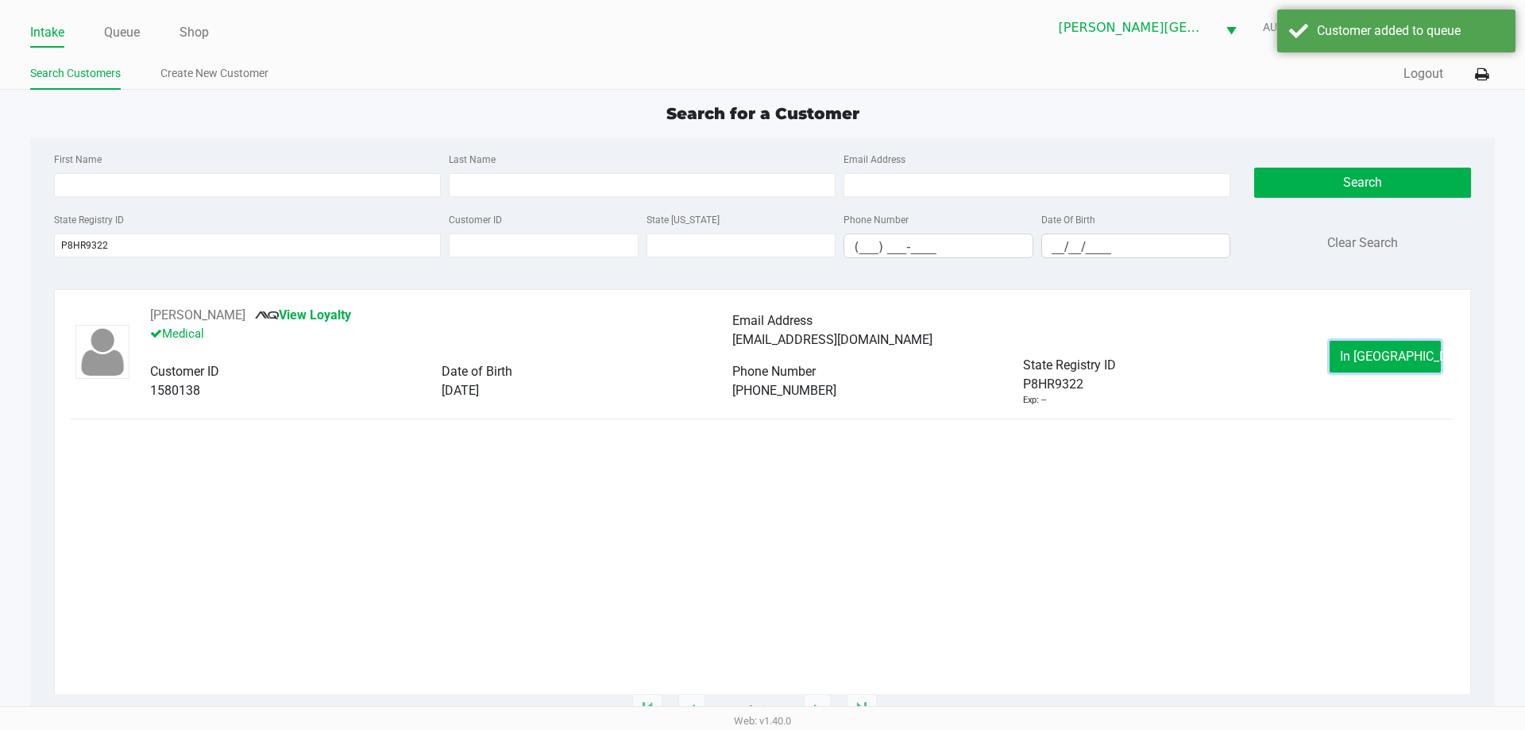
click at [1359, 361] on button "In Queue" at bounding box center [1385, 357] width 111 height 32
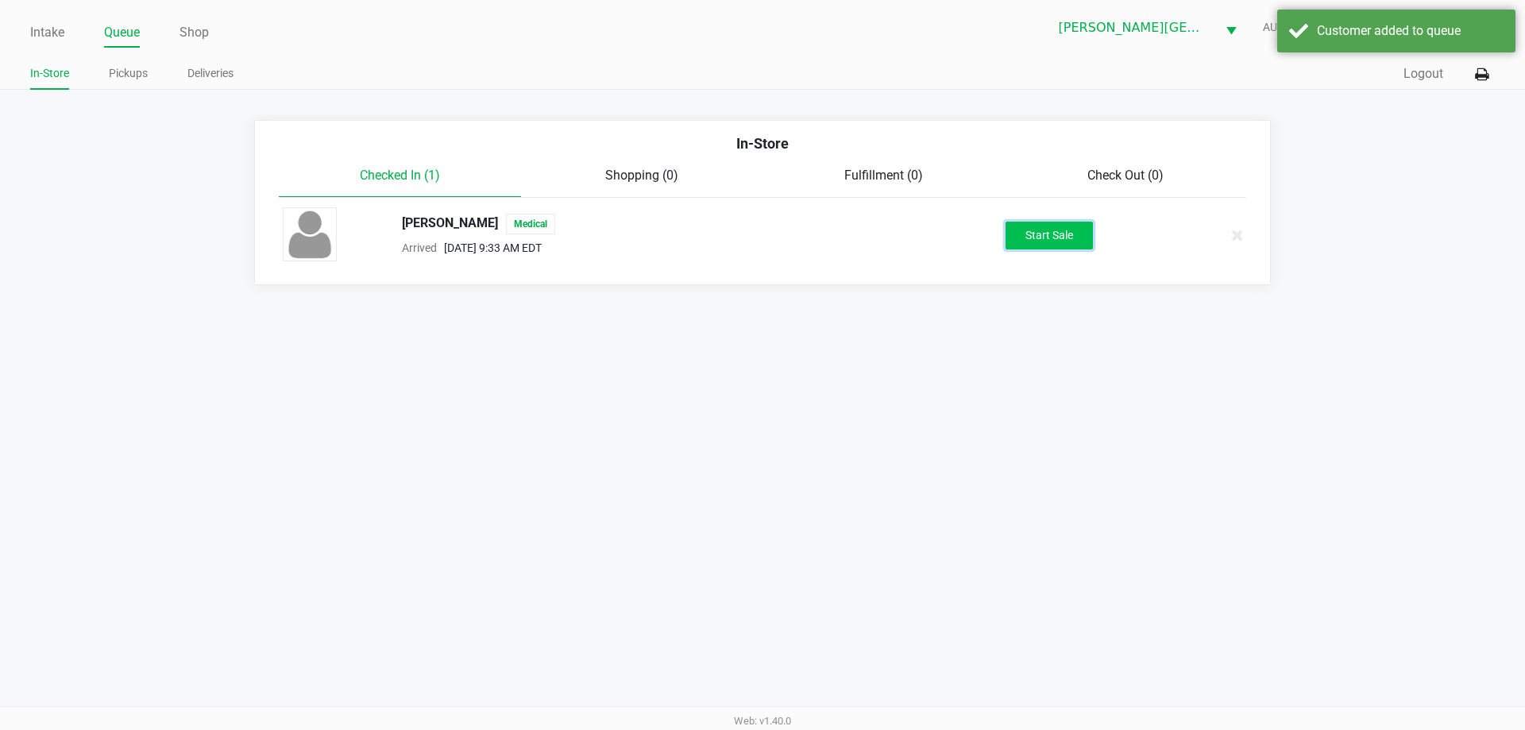
click at [1065, 234] on button "Start Sale" at bounding box center [1049, 236] width 87 height 28
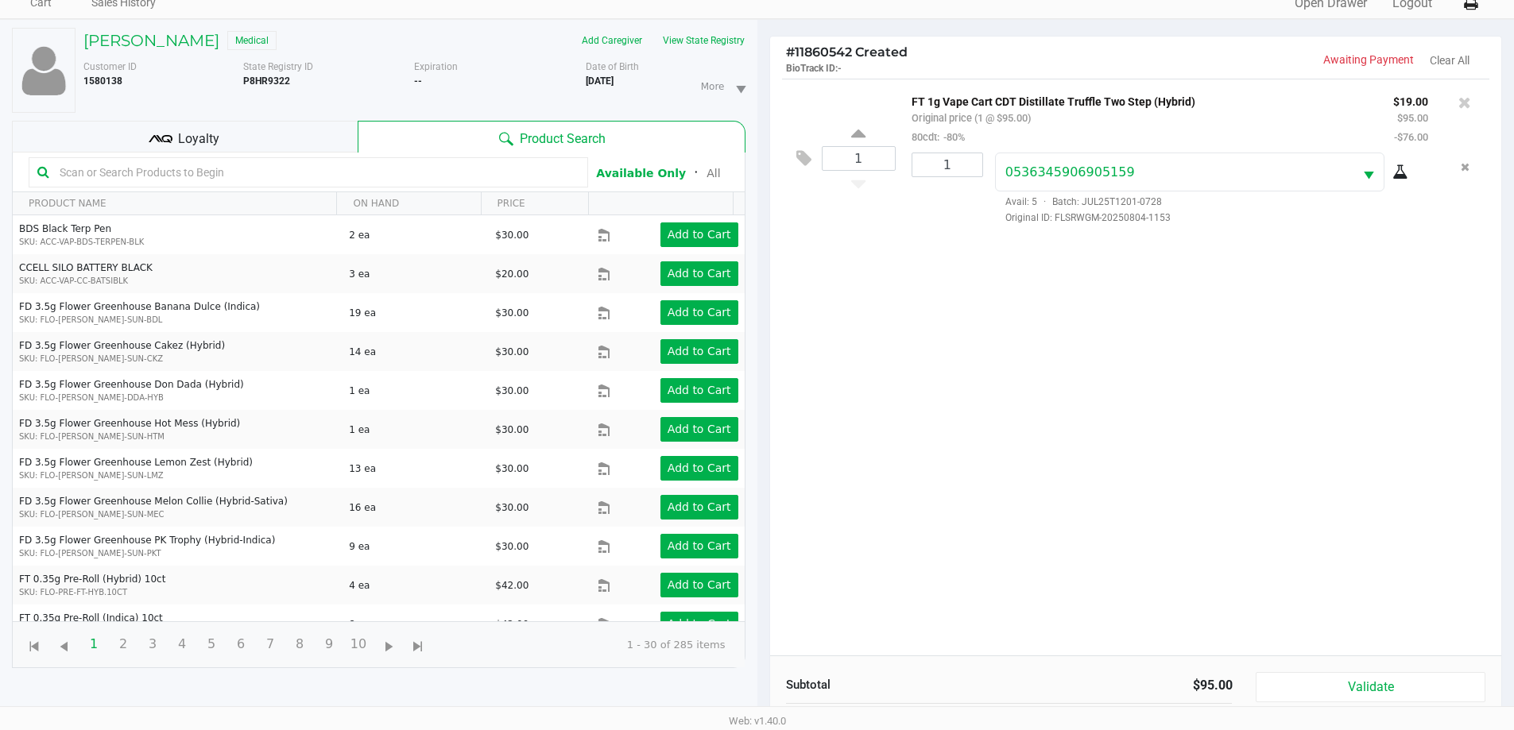
scroll to position [172, 0]
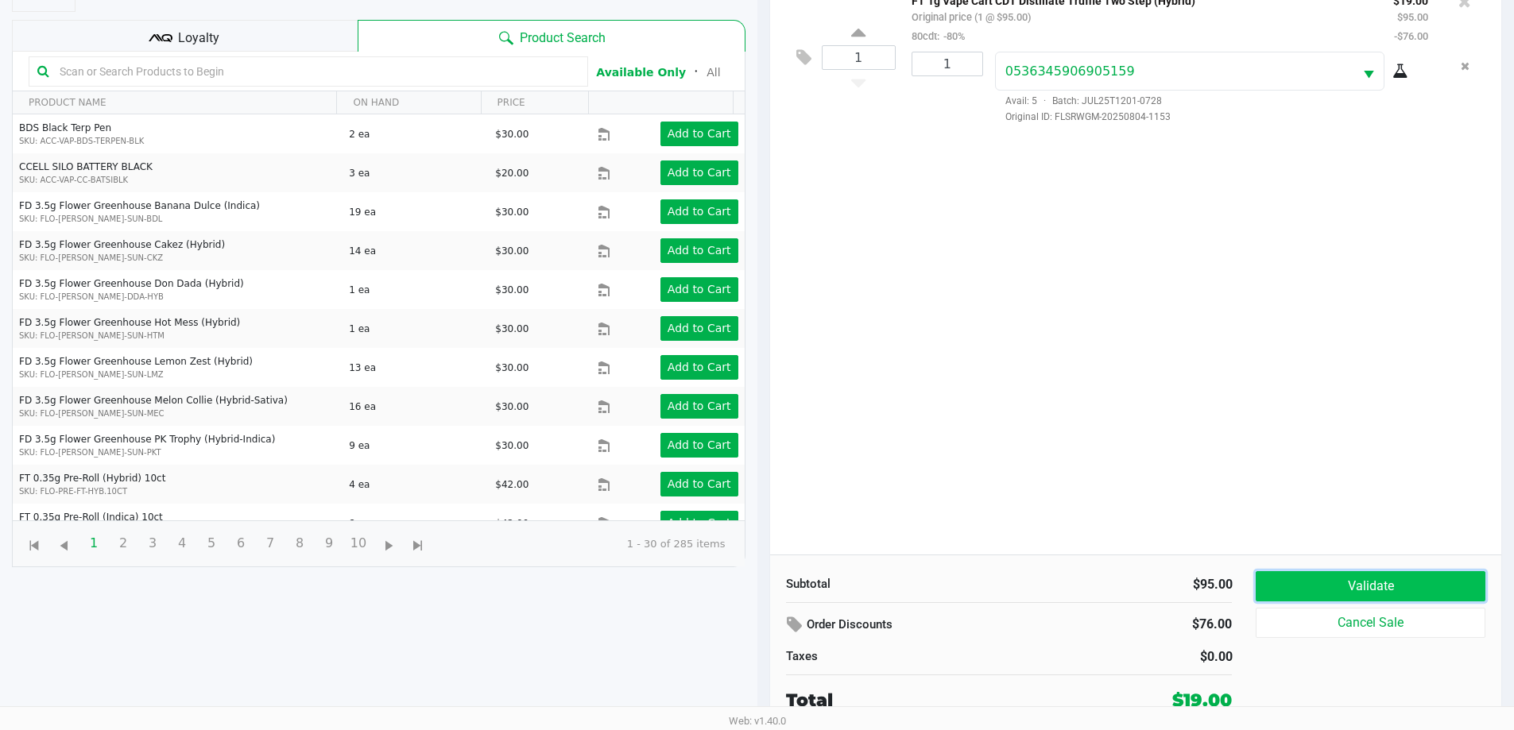
click at [1371, 580] on button "Validate" at bounding box center [1369, 586] width 229 height 30
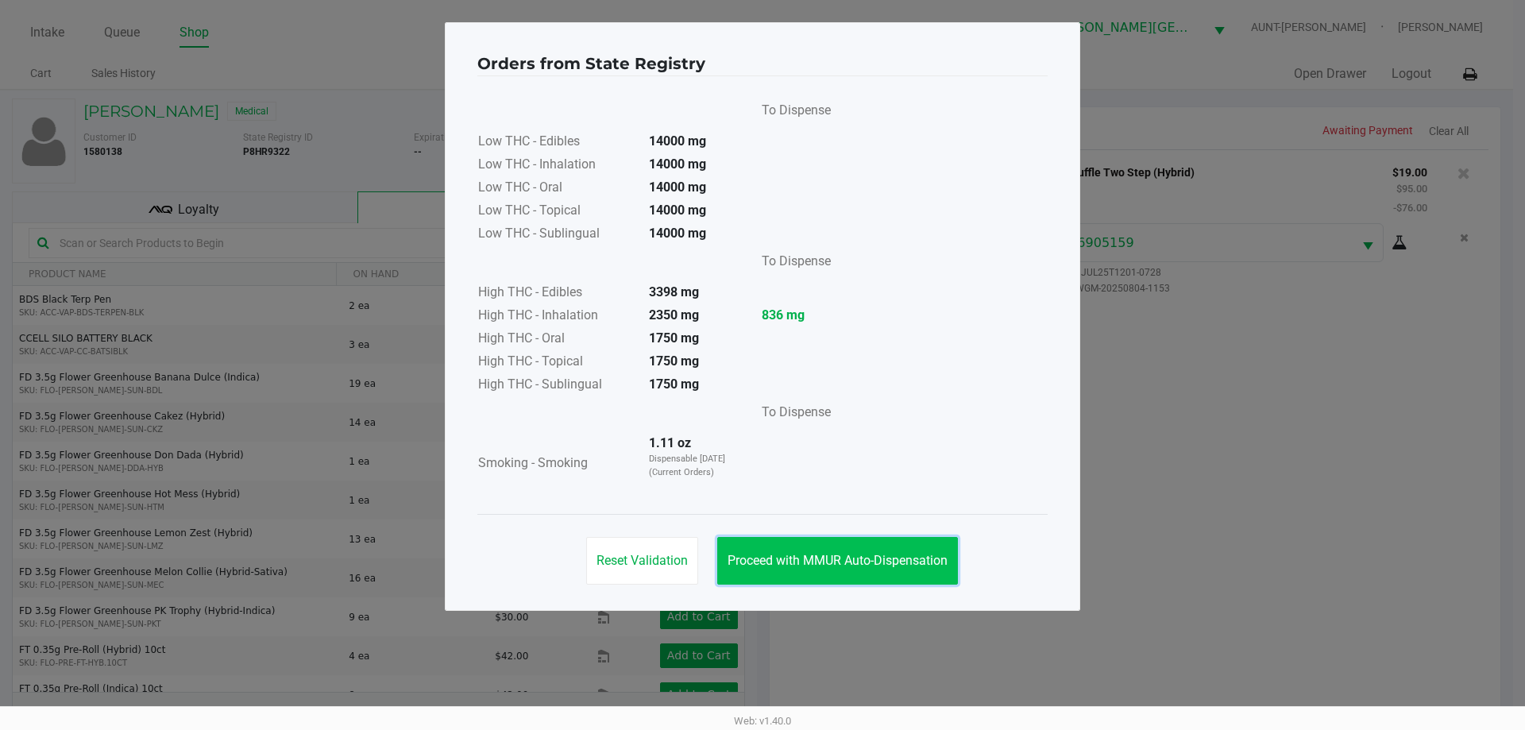
click at [890, 541] on button "Proceed with MMUR Auto-Dispensation" at bounding box center [837, 561] width 241 height 48
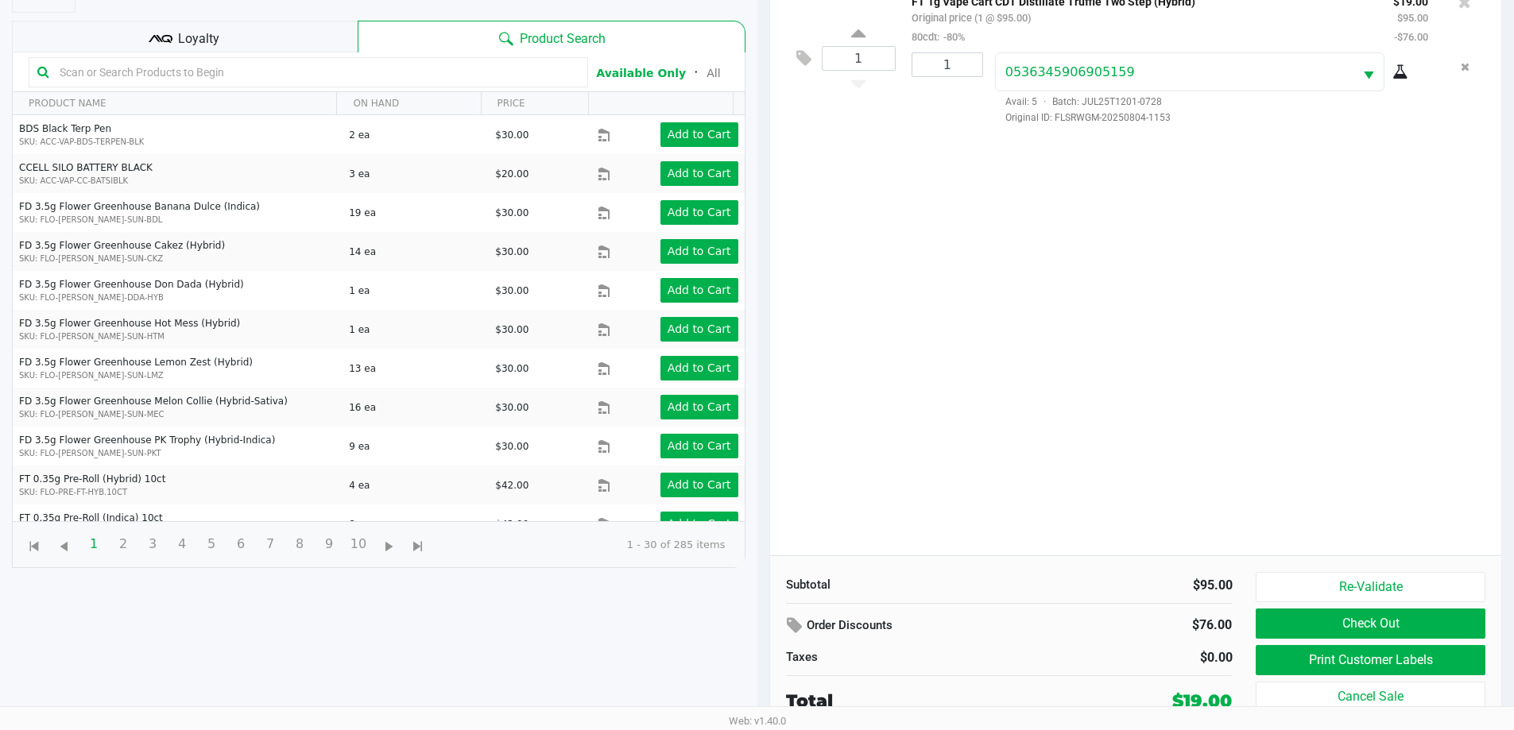
scroll to position [172, 0]
click at [180, 51] on div "Loyalty" at bounding box center [185, 36] width 346 height 32
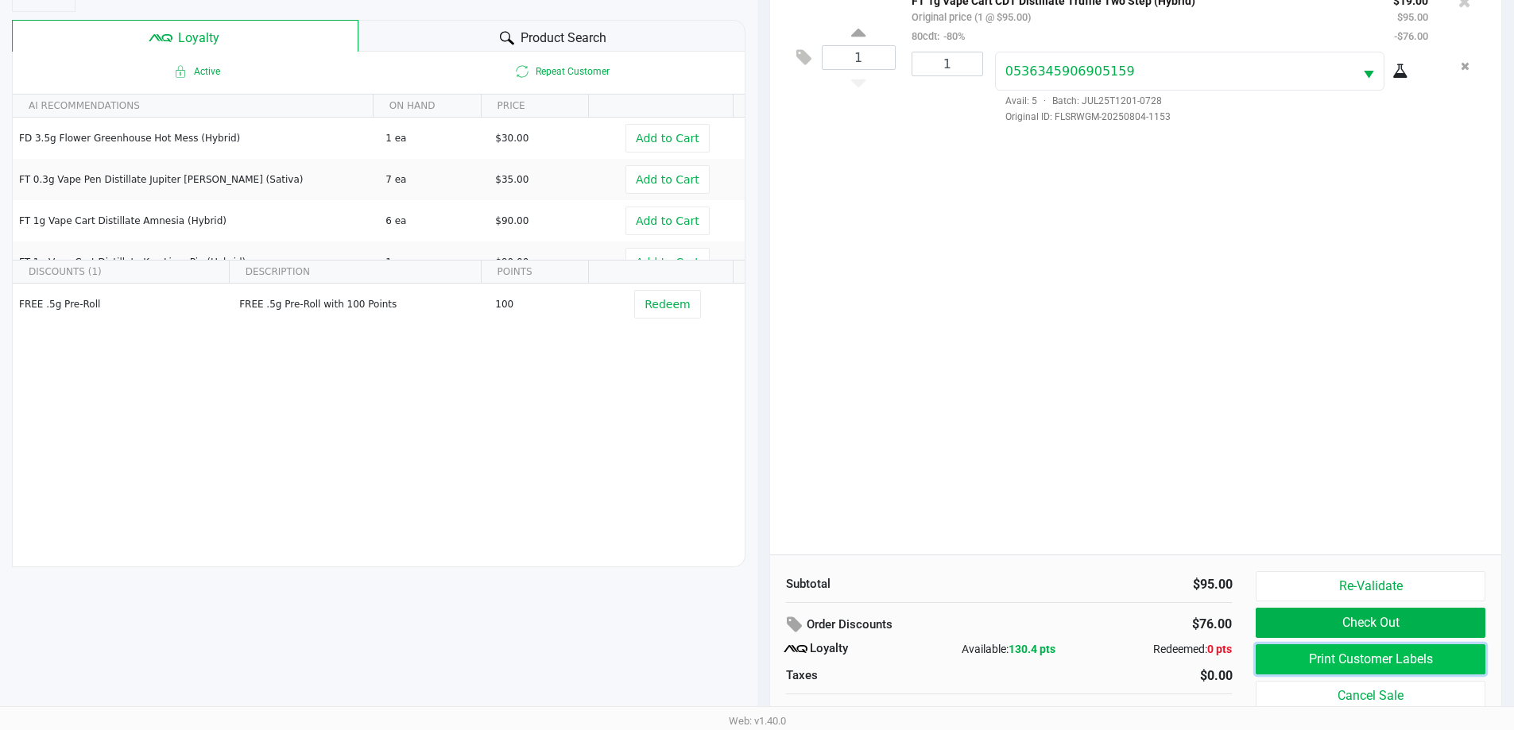
click at [1364, 658] on button "Print Customer Labels" at bounding box center [1369, 659] width 229 height 30
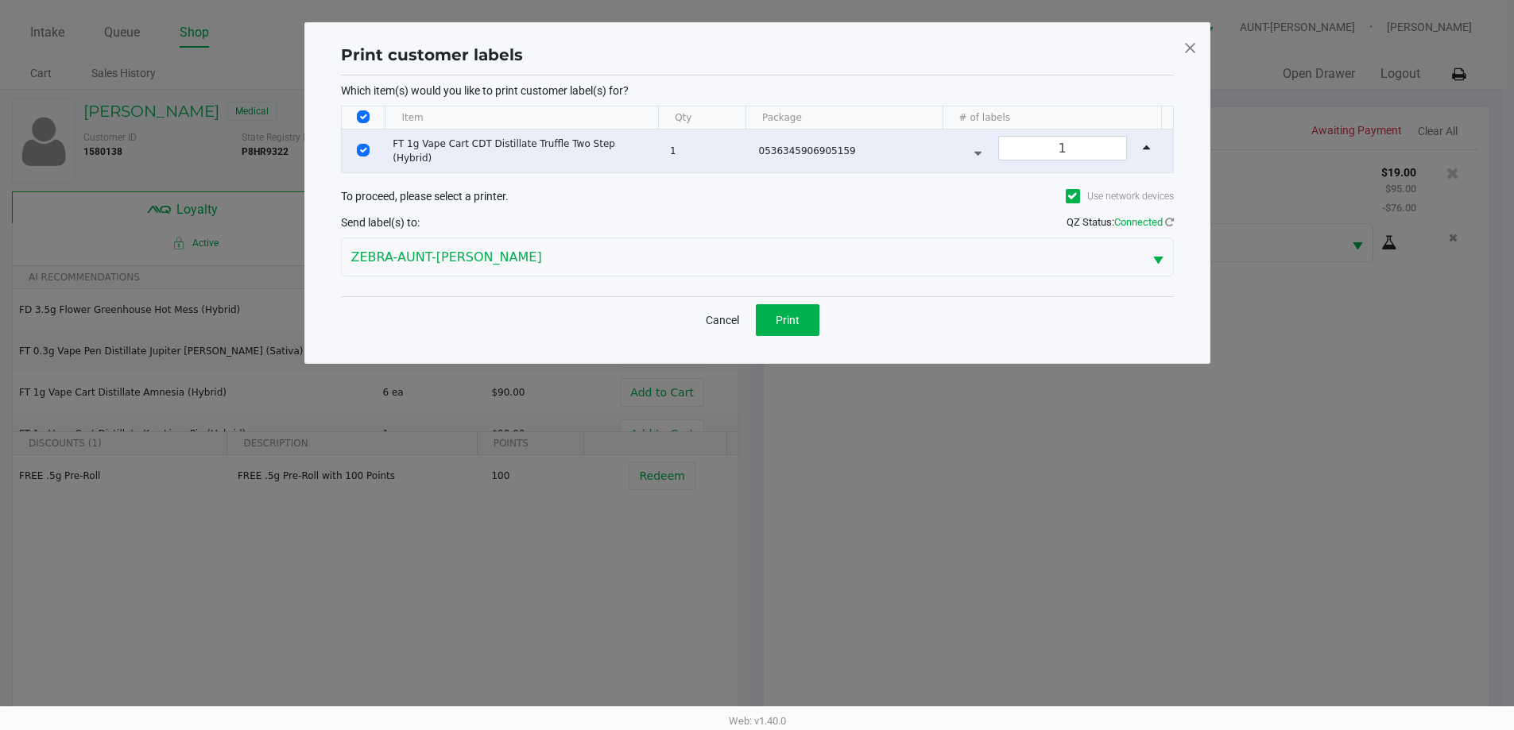
scroll to position [0, 0]
click at [784, 317] on span "Print" at bounding box center [793, 320] width 24 height 13
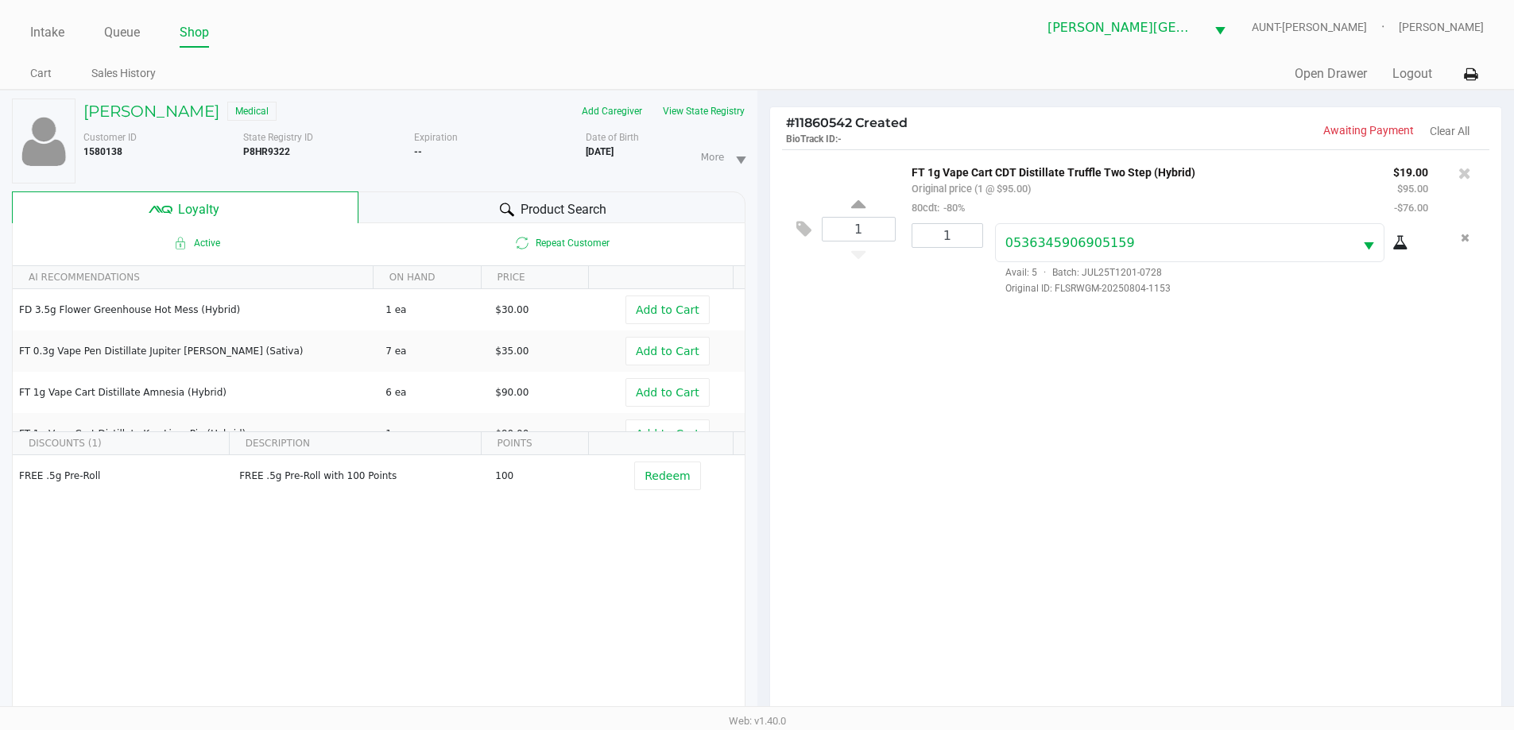
scroll to position [191, 0]
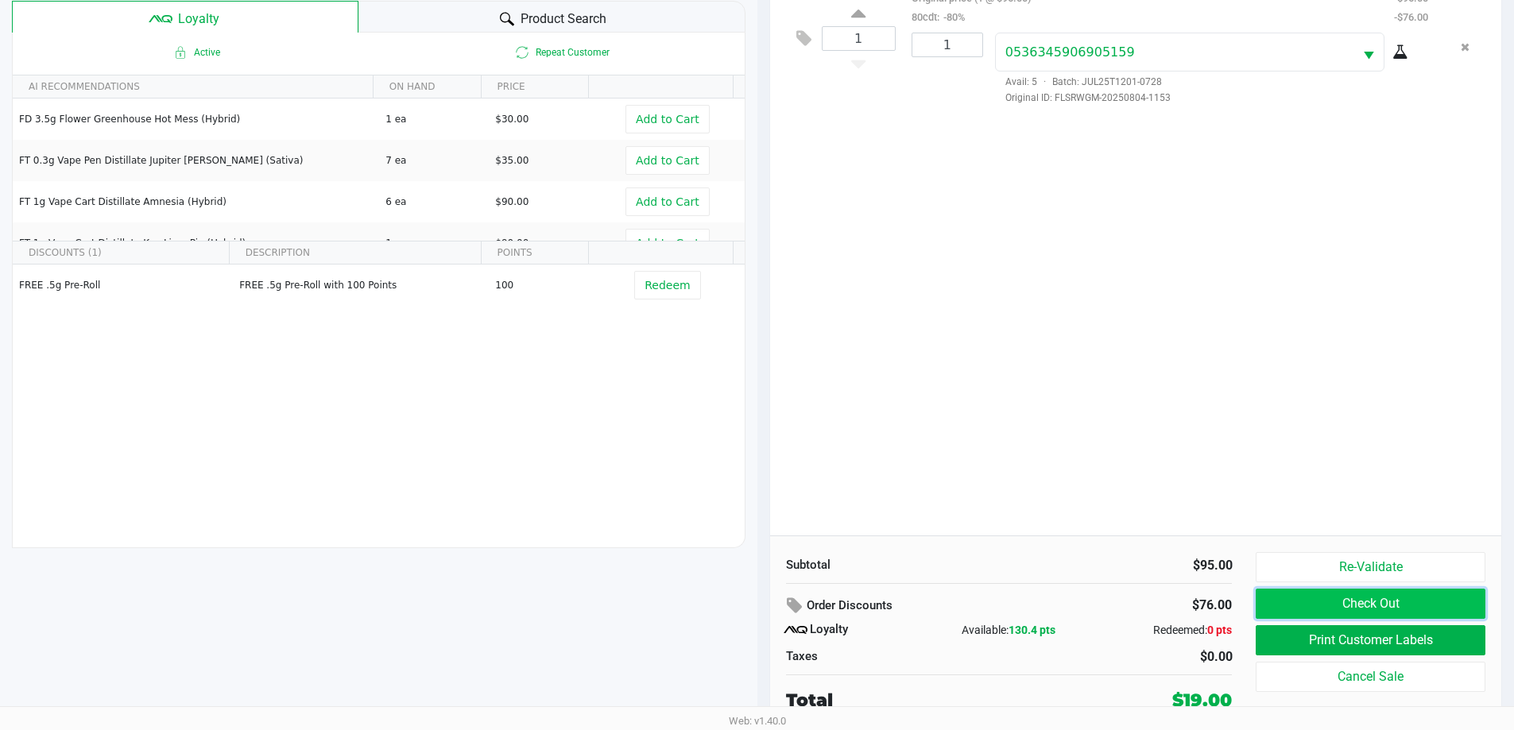
click at [1299, 601] on button "Check Out" at bounding box center [1369, 604] width 229 height 30
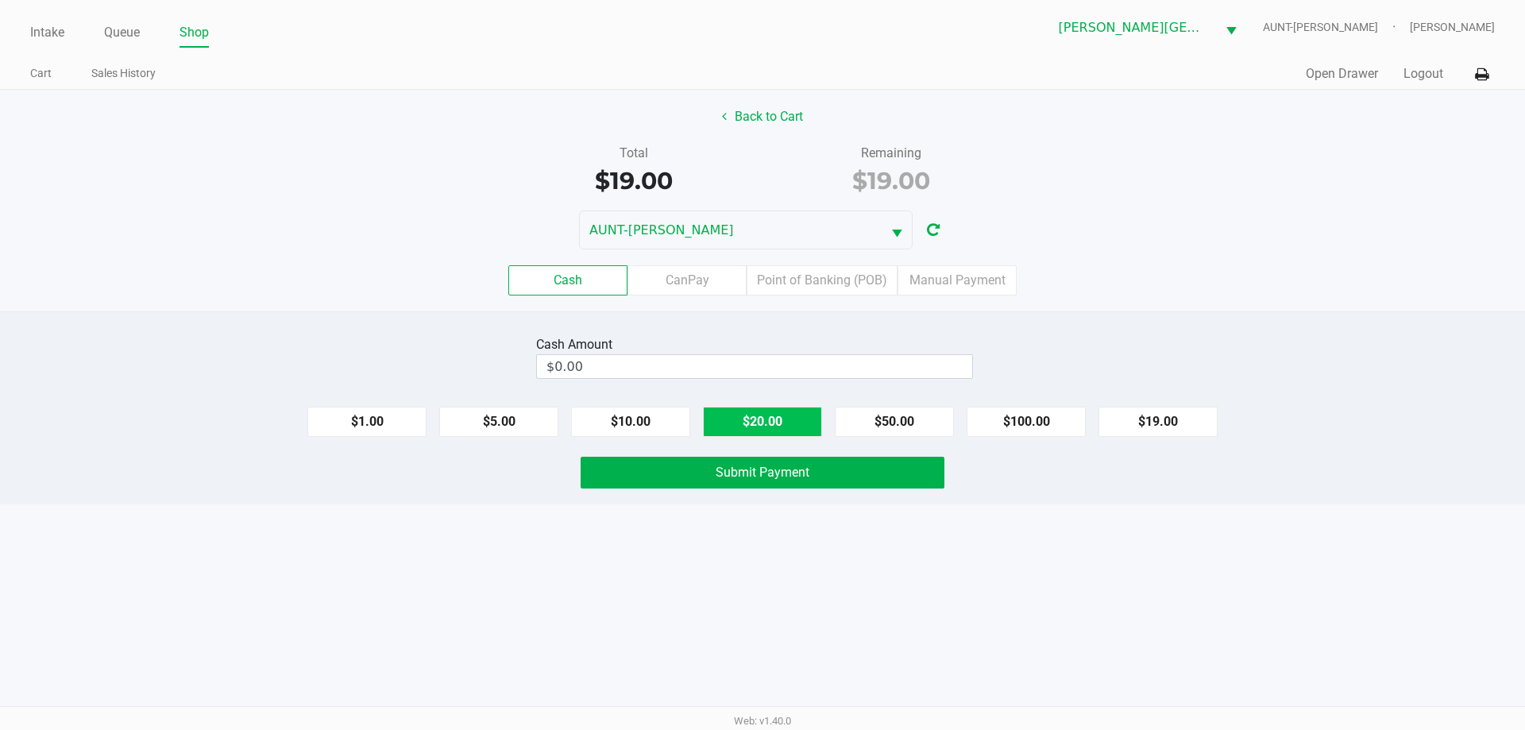
click at [739, 433] on button "$20.00" at bounding box center [762, 422] width 119 height 30
type input "$20.00"
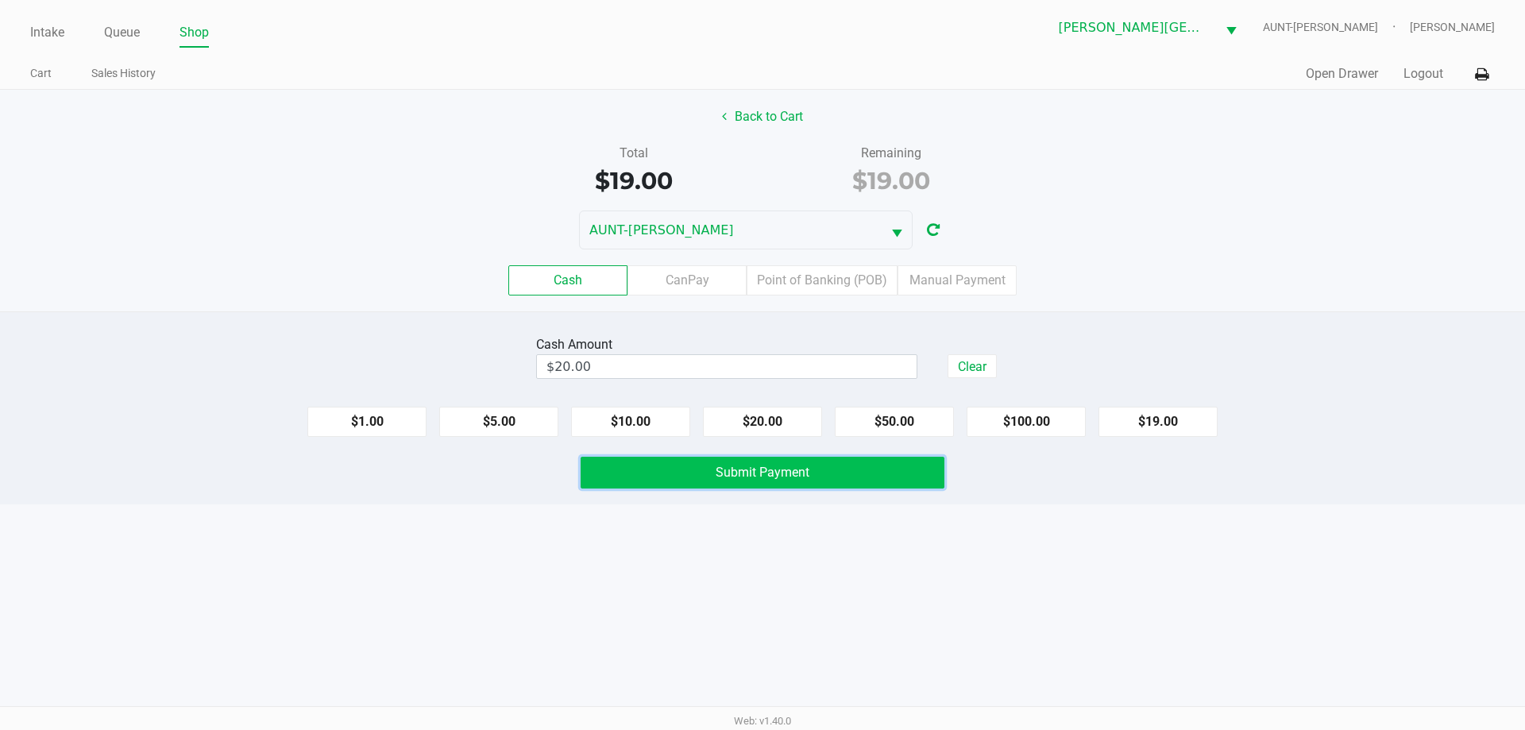
click at [735, 475] on span "Submit Payment" at bounding box center [763, 472] width 94 height 15
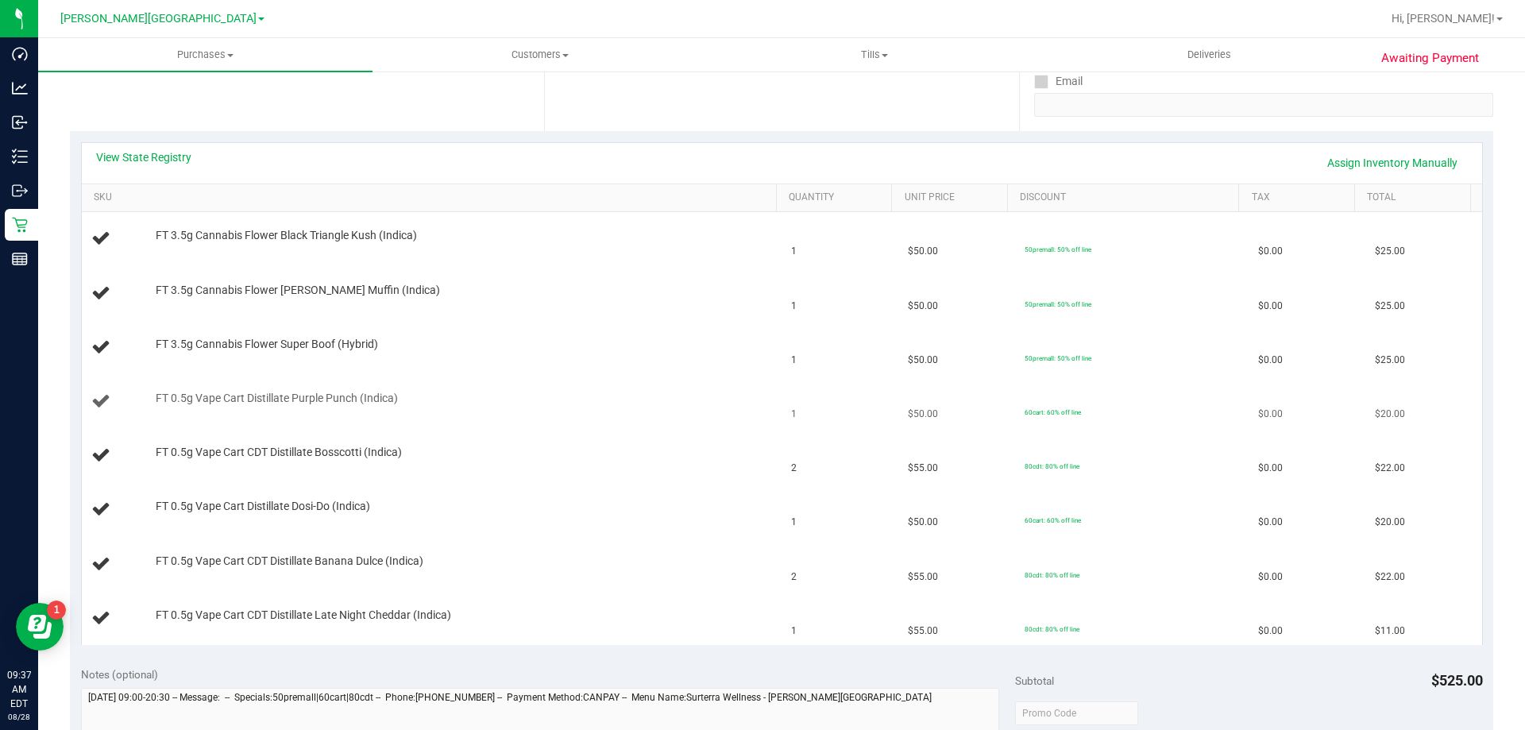
scroll to position [318, 0]
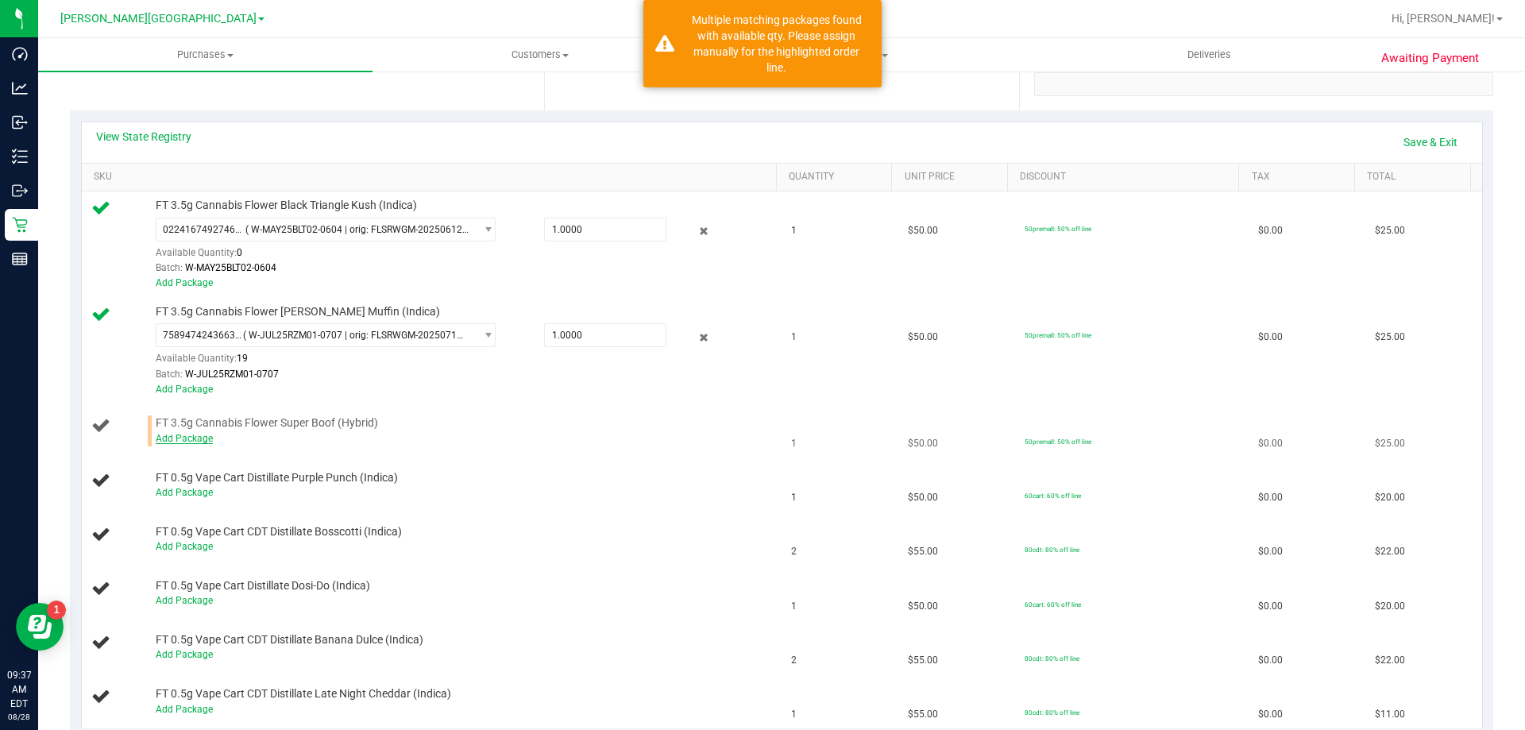
click at [191, 443] on link "Add Package" at bounding box center [184, 438] width 57 height 11
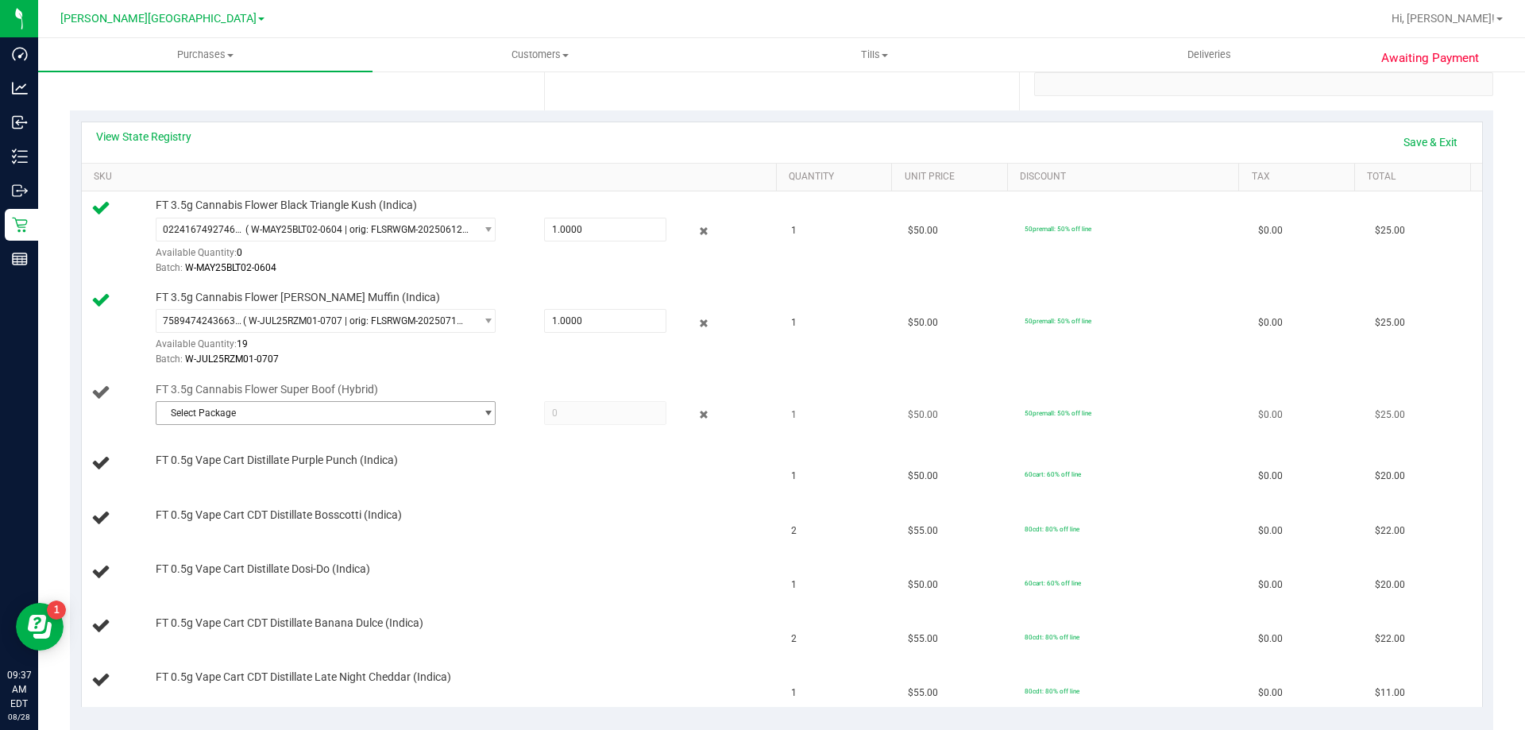
click at [229, 417] on span "Select Package" at bounding box center [316, 413] width 319 height 22
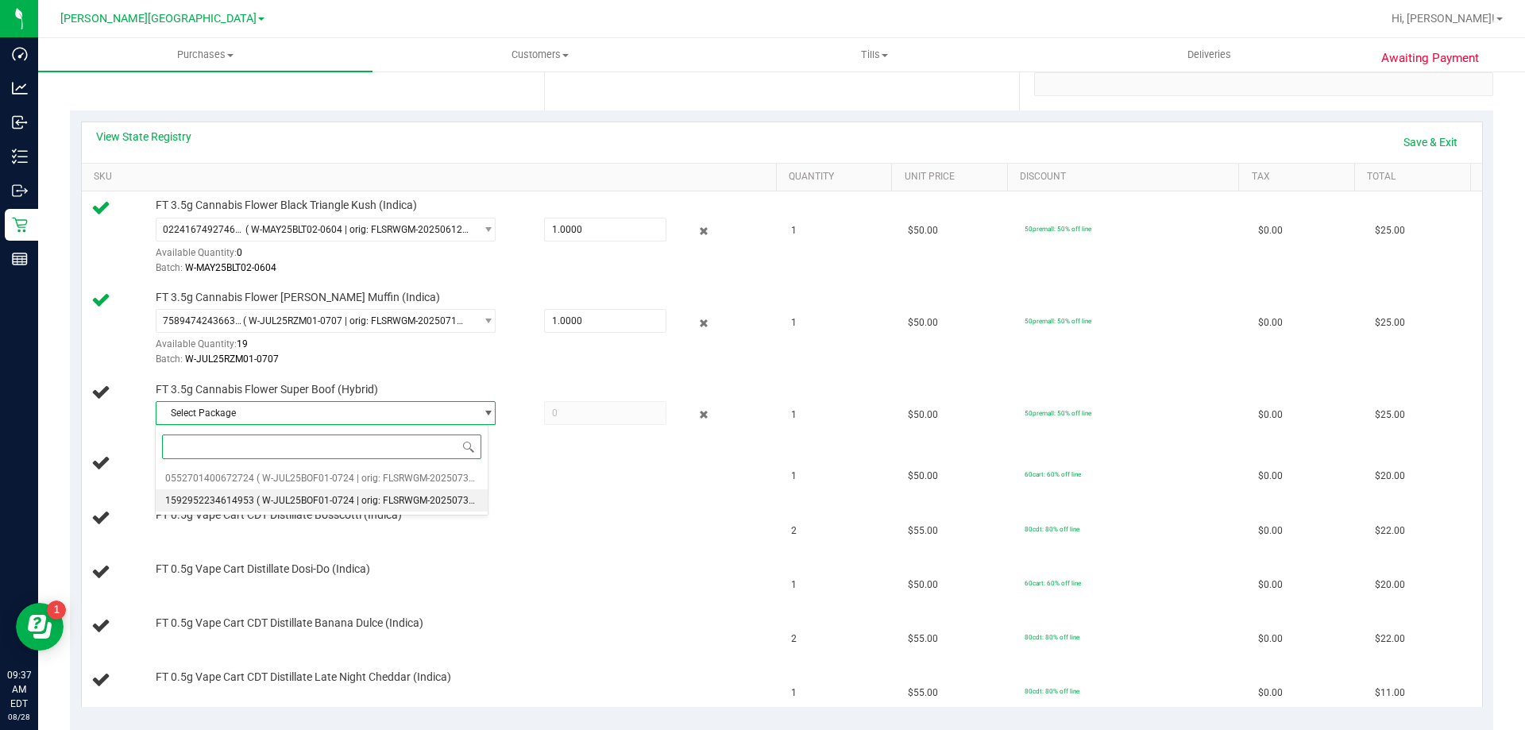
click at [263, 497] on span "( W-JUL25BOF01-0724 | orig: FLSRWGM-20250730-419 )" at bounding box center [378, 500] width 242 height 11
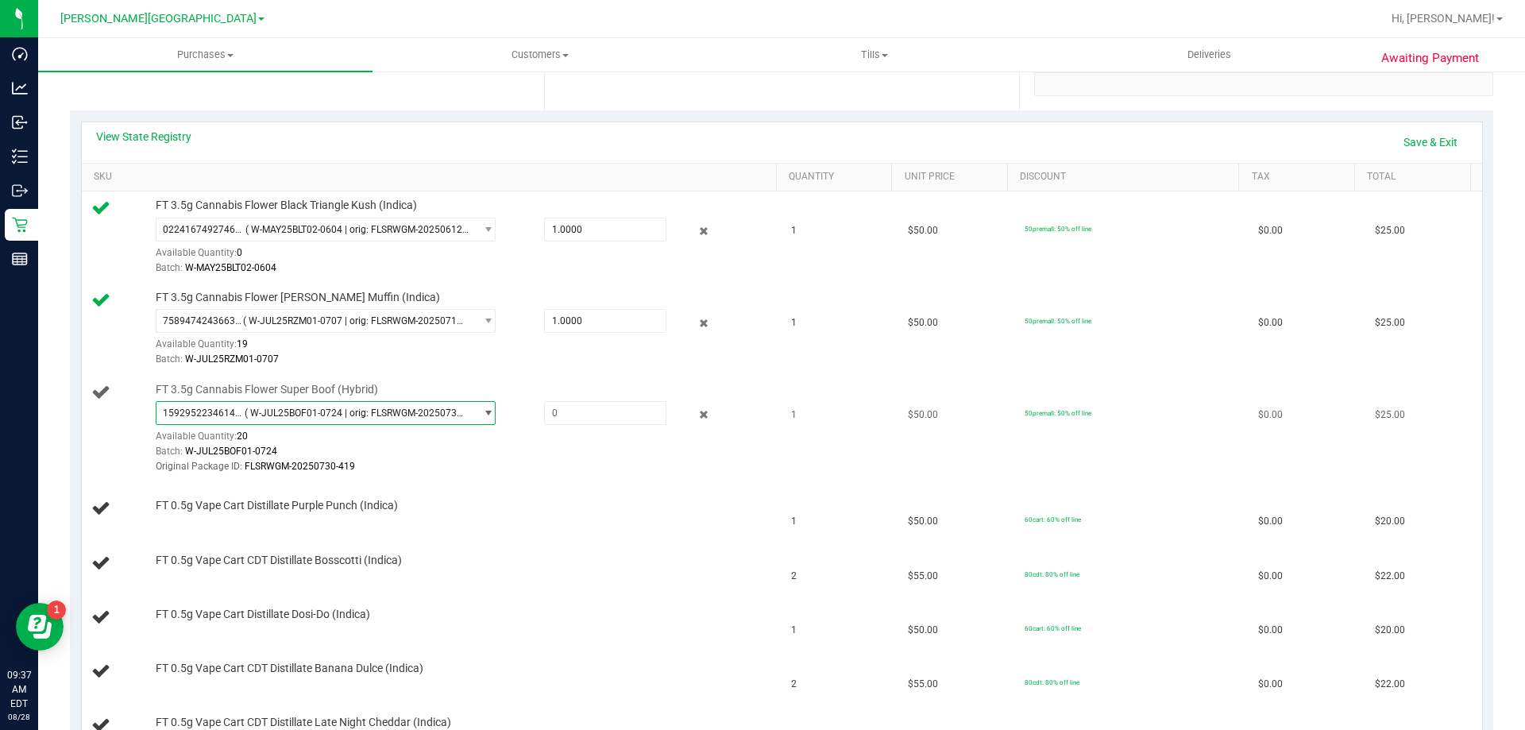
click at [263, 409] on span "( W-JUL25BOF01-0724 | orig: FLSRWGM-20250730-419 )" at bounding box center [356, 413] width 223 height 11
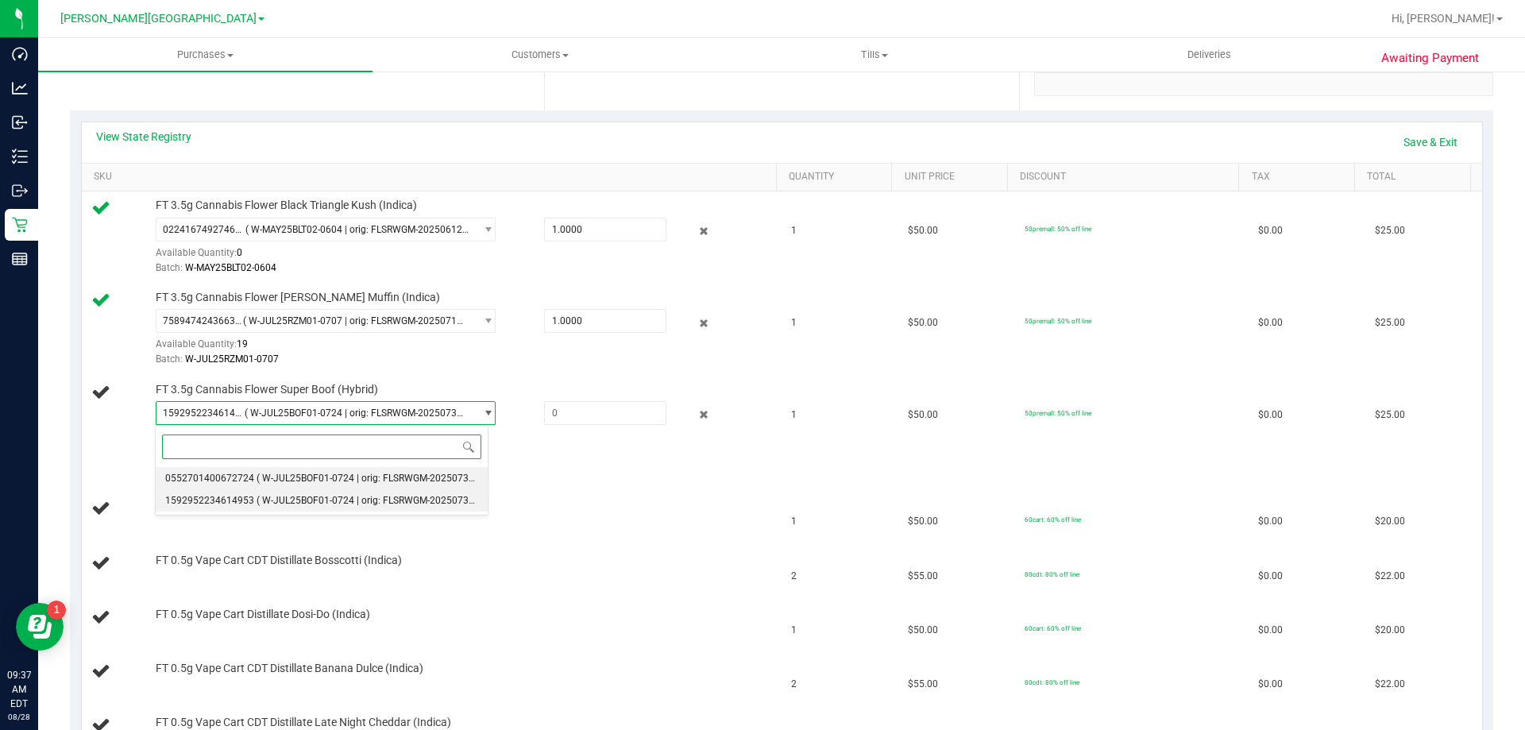
click at [273, 478] on span "( W-JUL25BOF01-0724 | orig: FLSRWGM-20250730-352 )" at bounding box center [378, 478] width 242 height 11
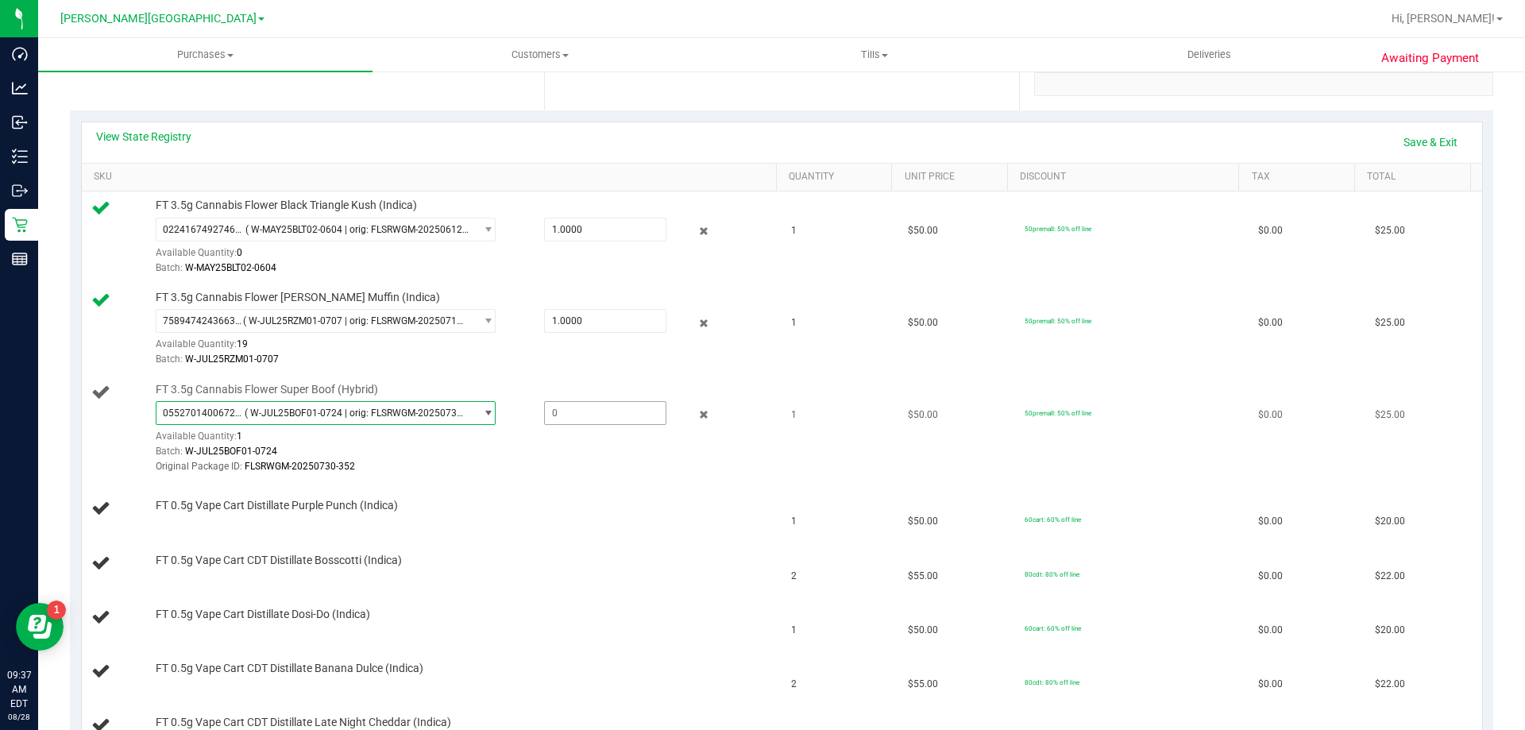
click at [556, 404] on span at bounding box center [605, 413] width 122 height 24
type input "1"
type input "1.0000"
click at [559, 460] on div "Original Package ID: FLSRWGM-20250730-352" at bounding box center [462, 466] width 613 height 15
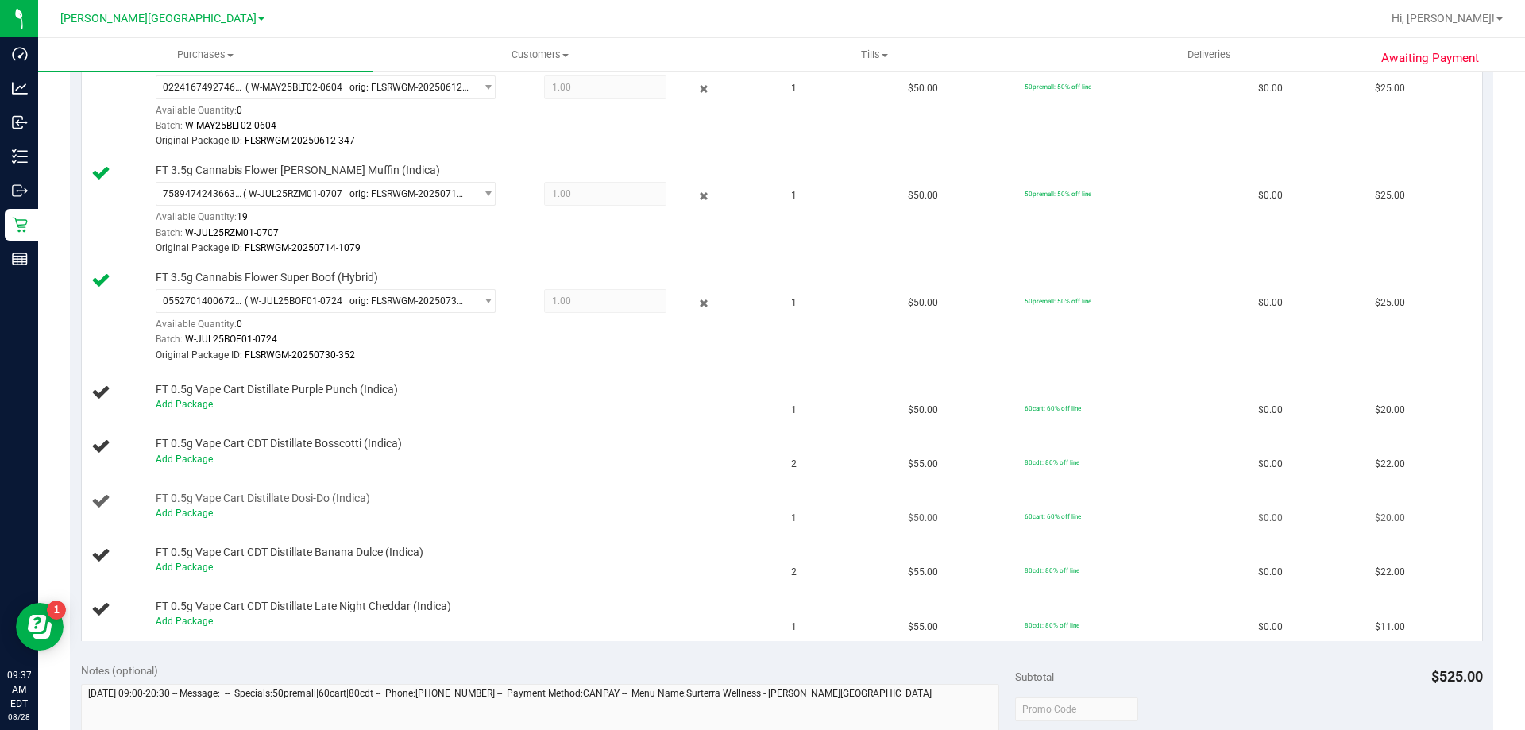
scroll to position [477, 0]
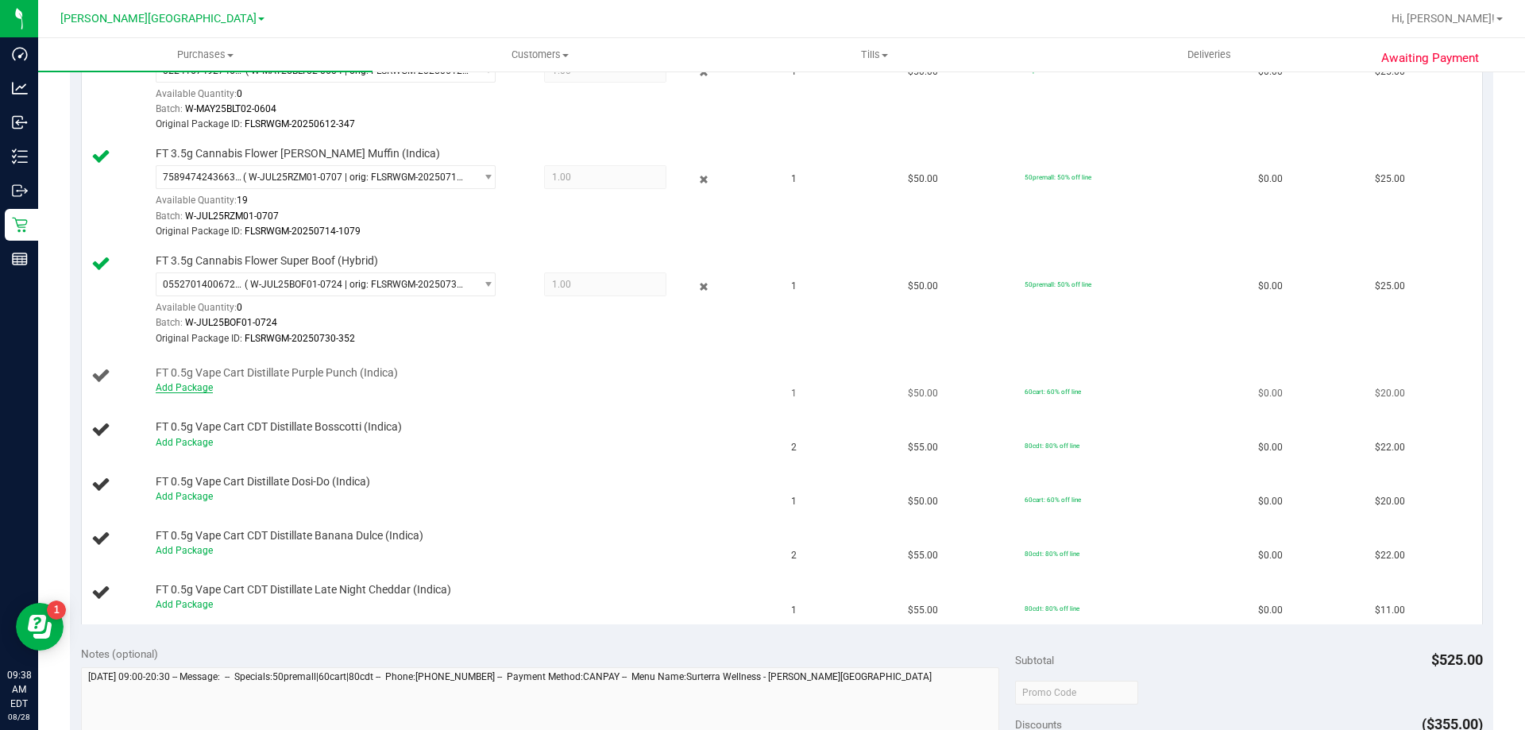
click at [208, 389] on link "Add Package" at bounding box center [184, 387] width 57 height 11
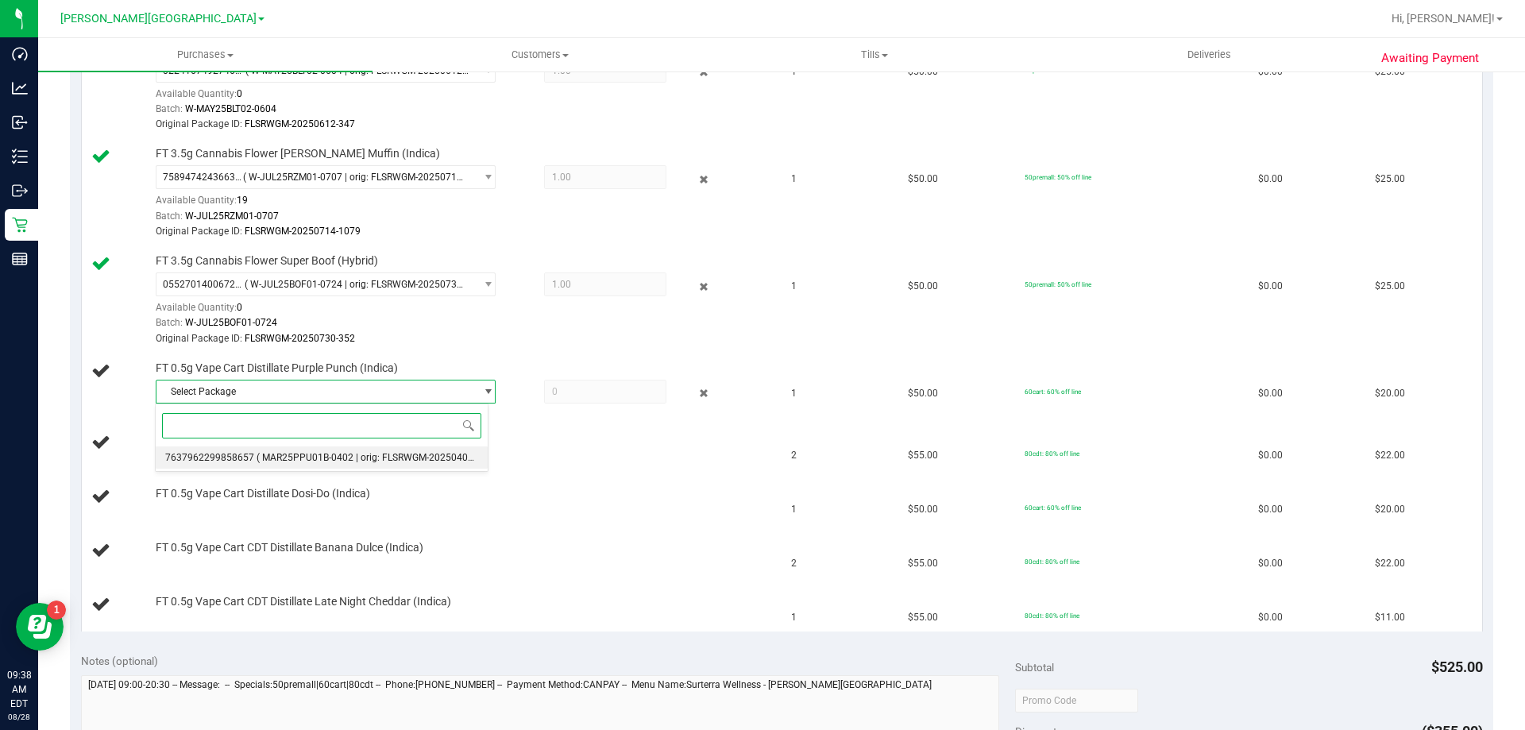
click at [258, 454] on span "( MAR25PPU01B-0402 | orig: FLSRWGM-20250408-1447 )" at bounding box center [380, 457] width 247 height 11
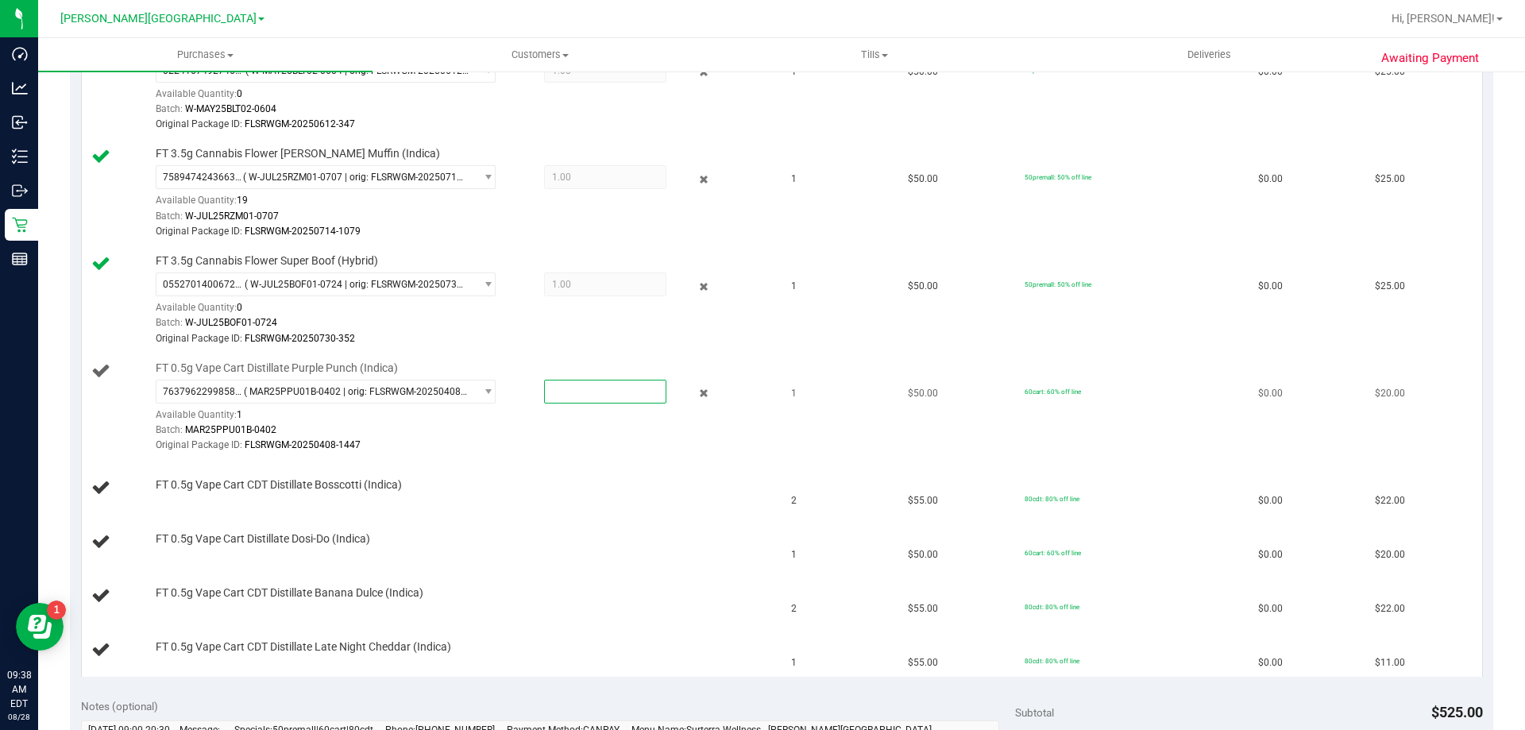
click at [563, 400] on span at bounding box center [605, 392] width 122 height 24
type input "1"
type input "1.0000"
click at [480, 490] on div "FT 0.5g Vape Cart CDT Distillate Bosscotti (Indica)" at bounding box center [458, 486] width 621 height 16
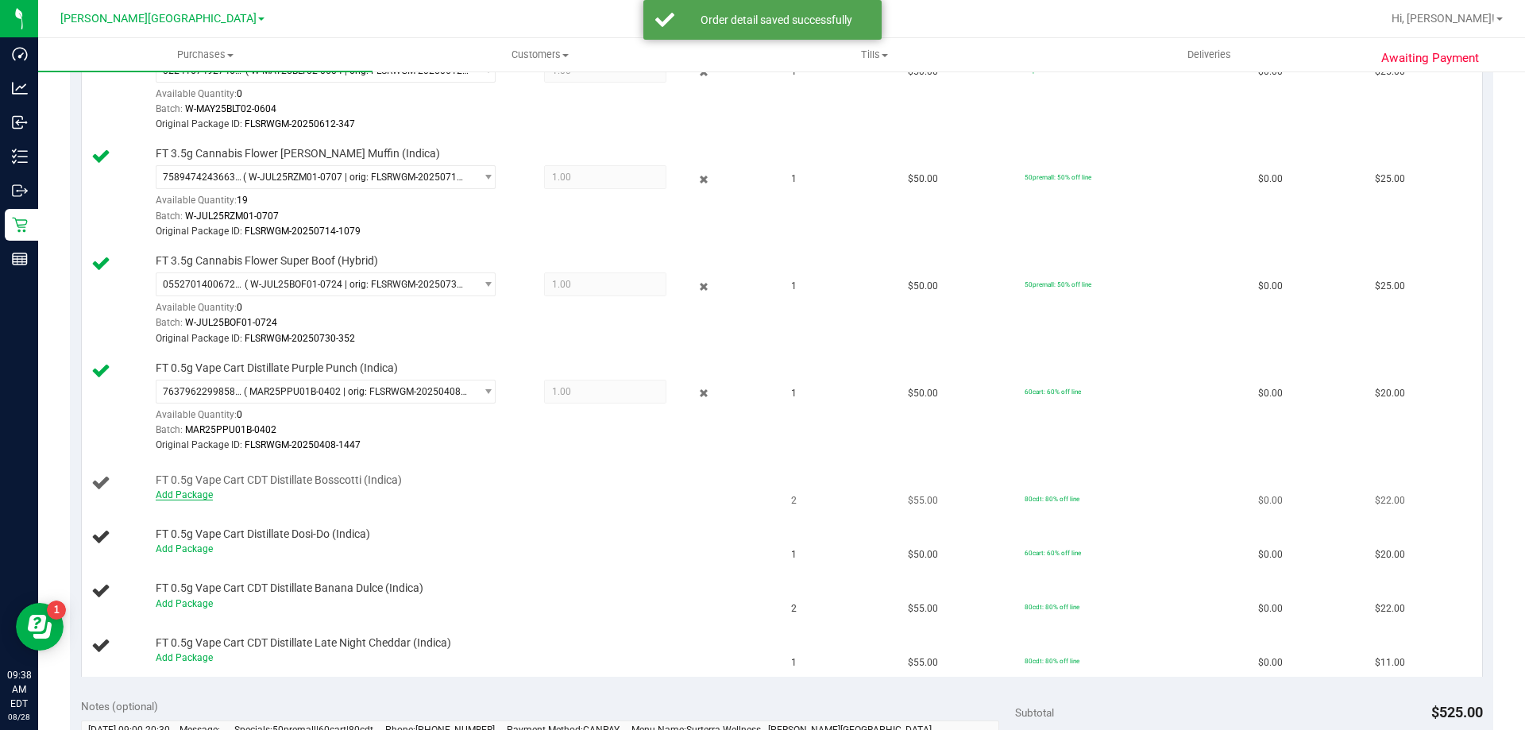
click at [206, 497] on link "Add Package" at bounding box center [184, 494] width 57 height 11
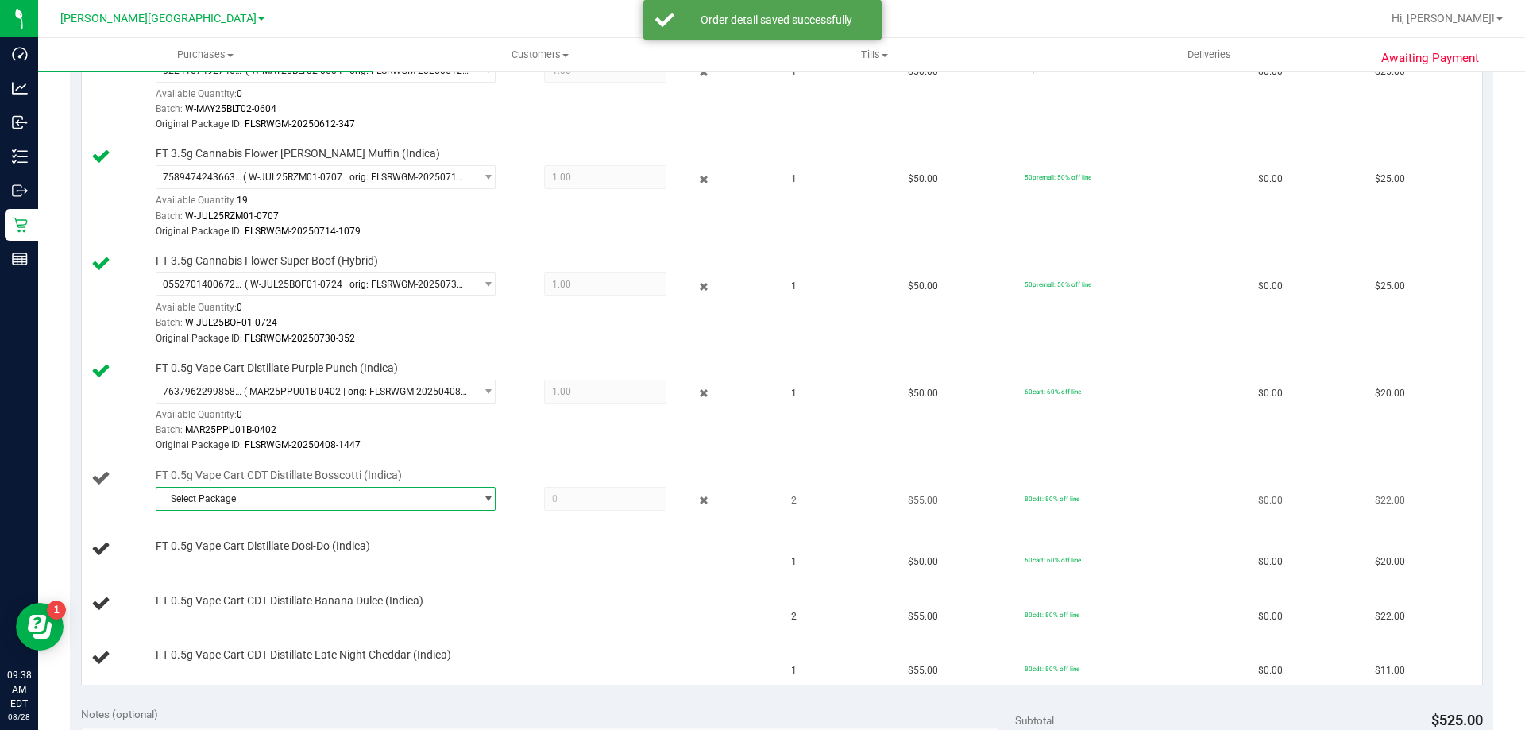
click at [200, 494] on span "Select Package" at bounding box center [316, 499] width 319 height 22
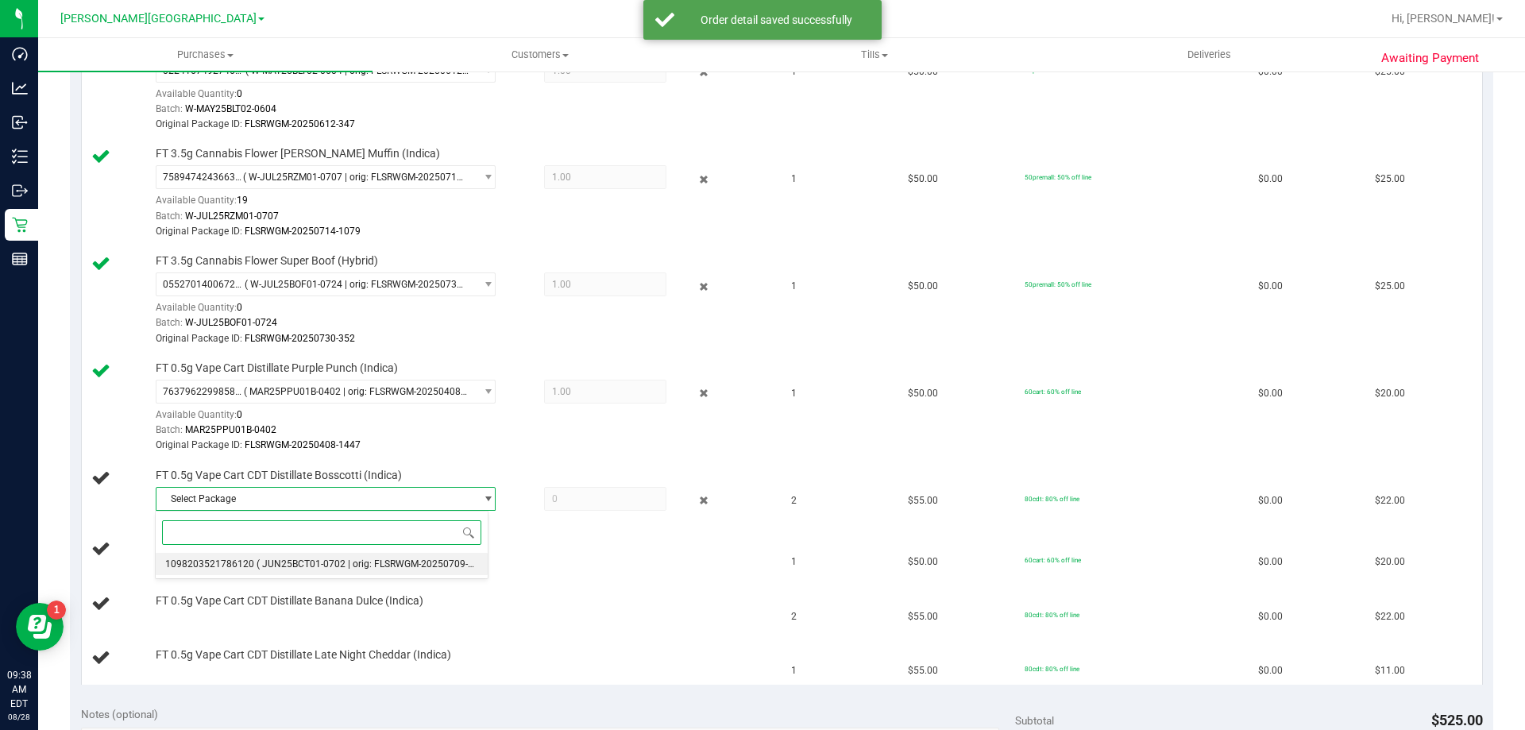
drag, startPoint x: 226, startPoint y: 570, endPoint x: 236, endPoint y: 563, distance: 12.6
click at [226, 570] on li "1098203521786120 ( JUN25BCT01-0702 | orig: FLSRWGM-20250709-2000 )" at bounding box center [322, 564] width 332 height 22
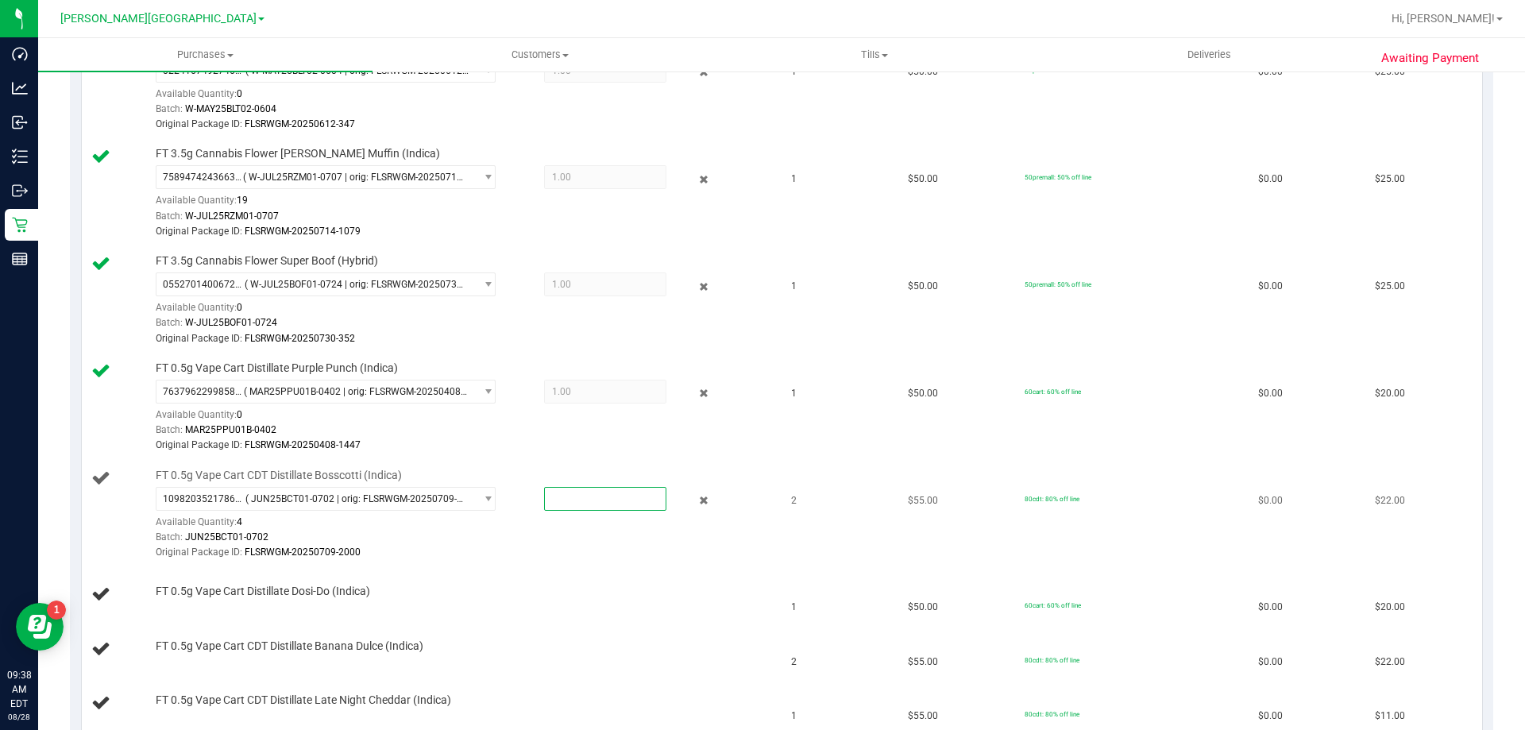
click at [605, 493] on span at bounding box center [605, 499] width 122 height 24
type input "1"
type input "1.0000"
drag, startPoint x: 586, startPoint y: 535, endPoint x: 583, endPoint y: 548, distance: 13.7
click at [586, 536] on div "Batch: JUN25BCT01-0702" at bounding box center [462, 537] width 613 height 15
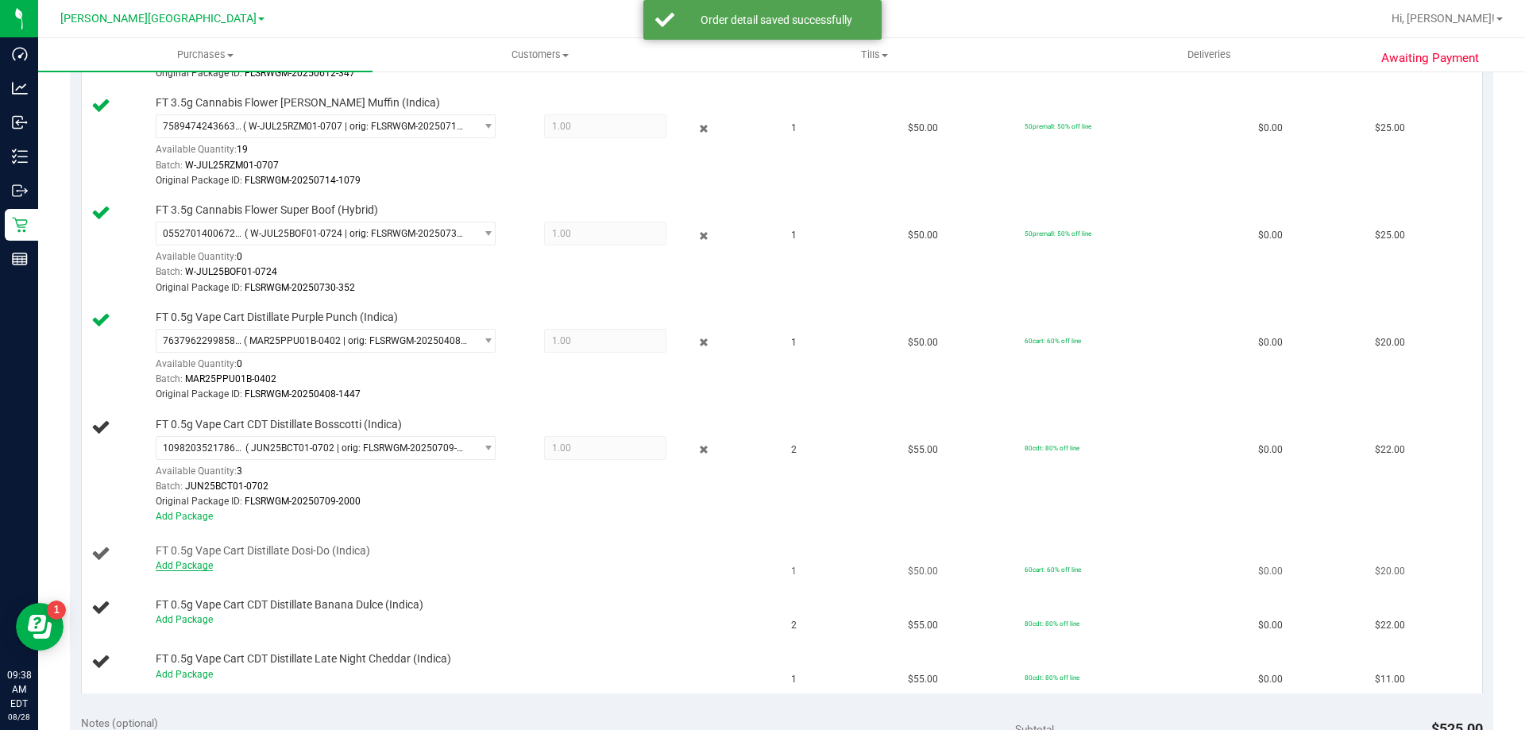
scroll to position [556, 0]
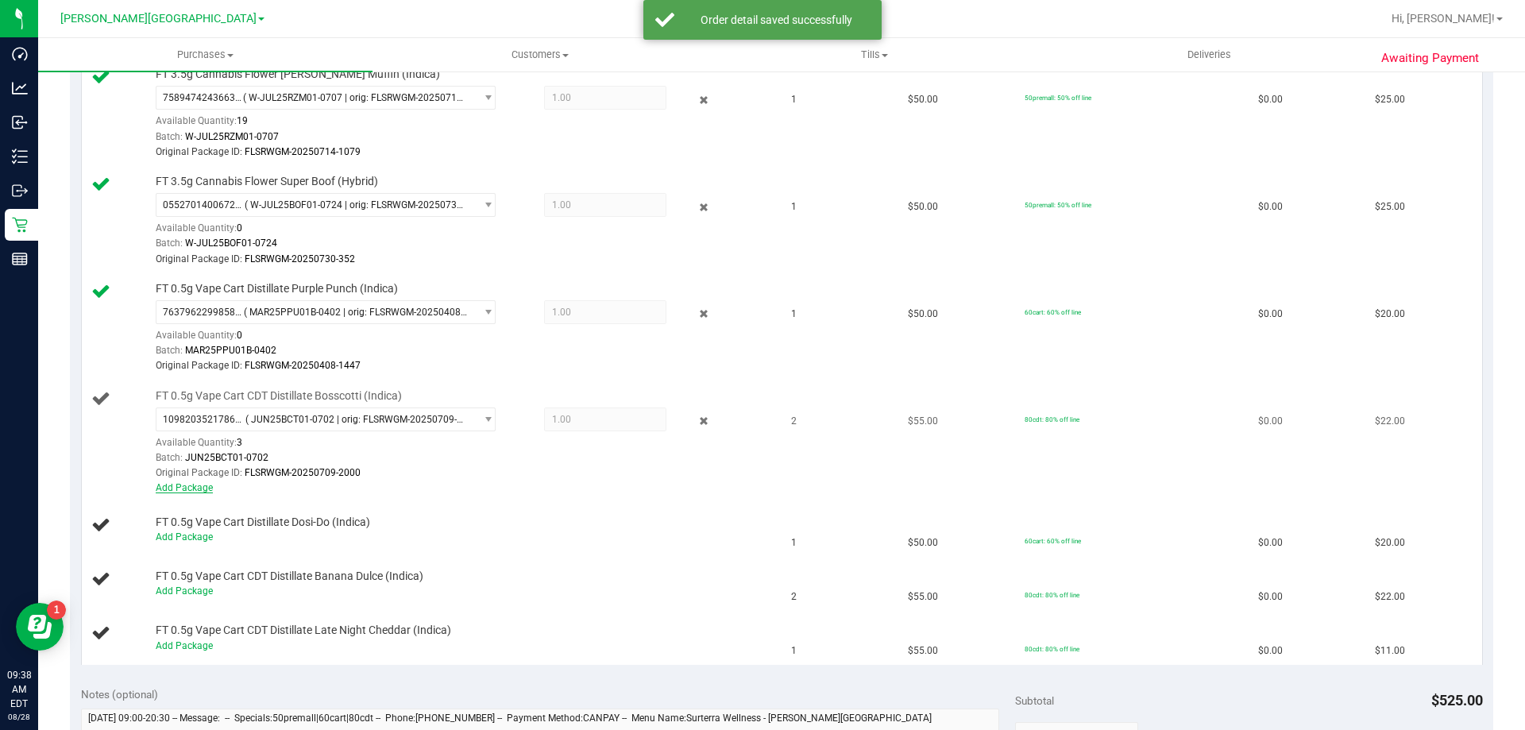
click at [198, 493] on link "Add Package" at bounding box center [184, 487] width 57 height 11
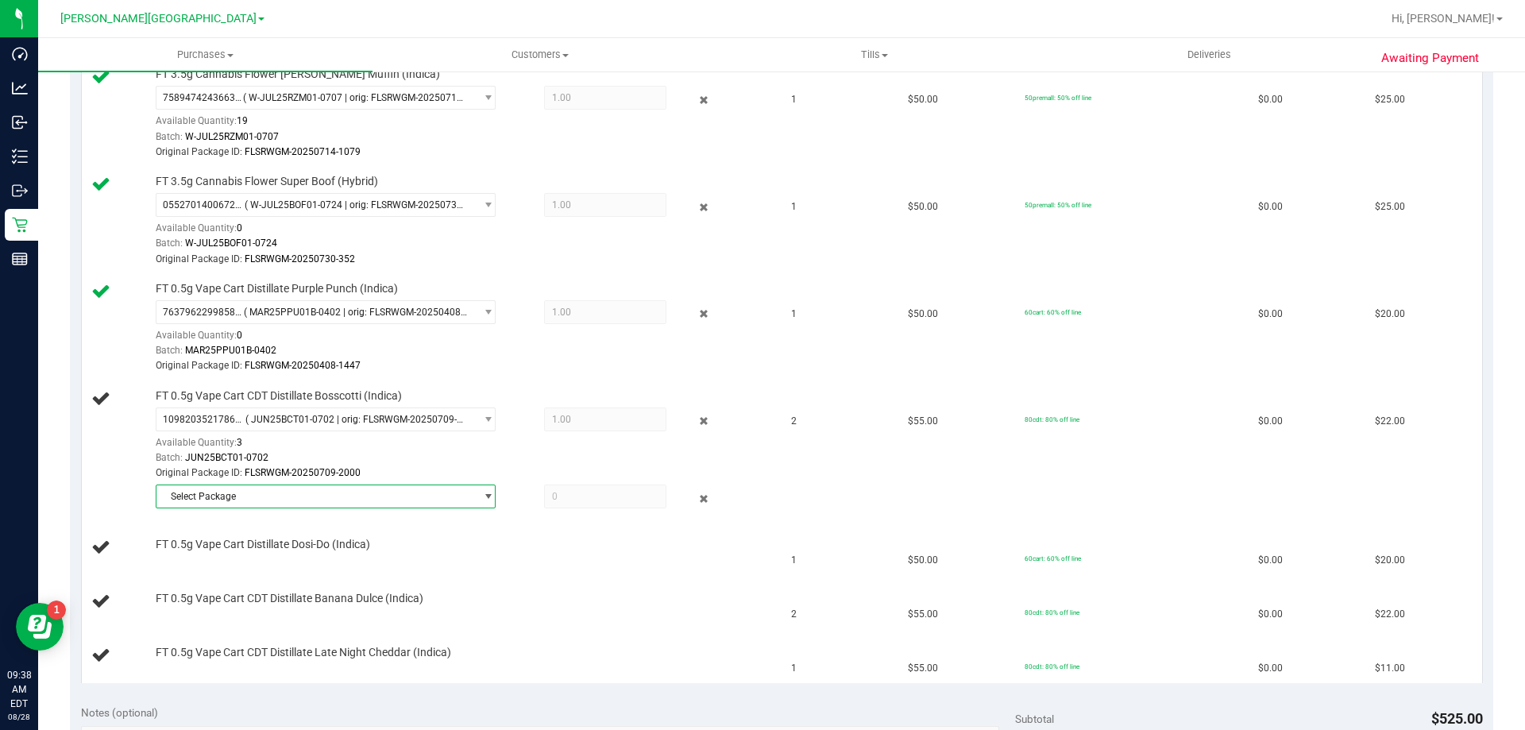
click at [221, 493] on span "Select Package" at bounding box center [316, 496] width 319 height 22
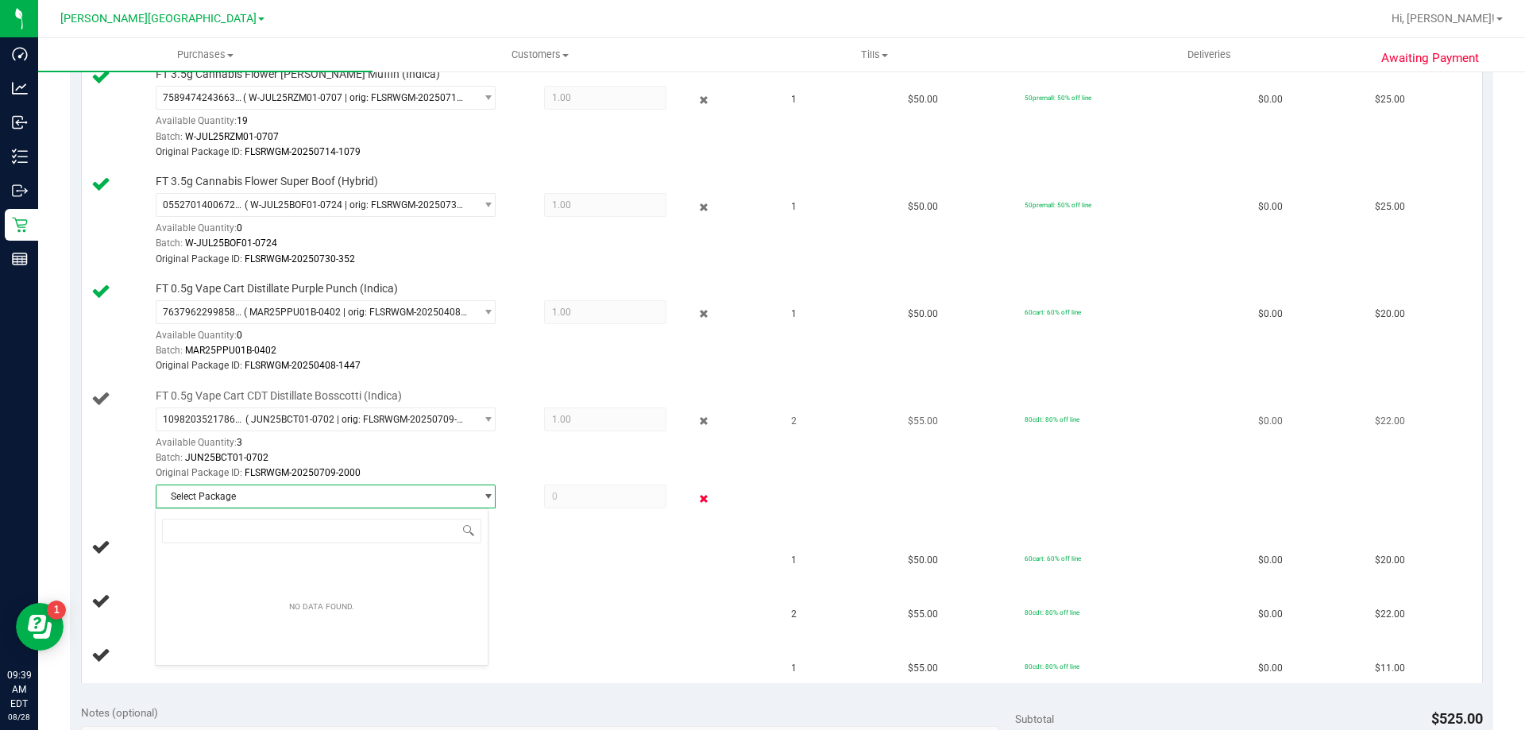
click at [696, 501] on icon at bounding box center [704, 498] width 17 height 18
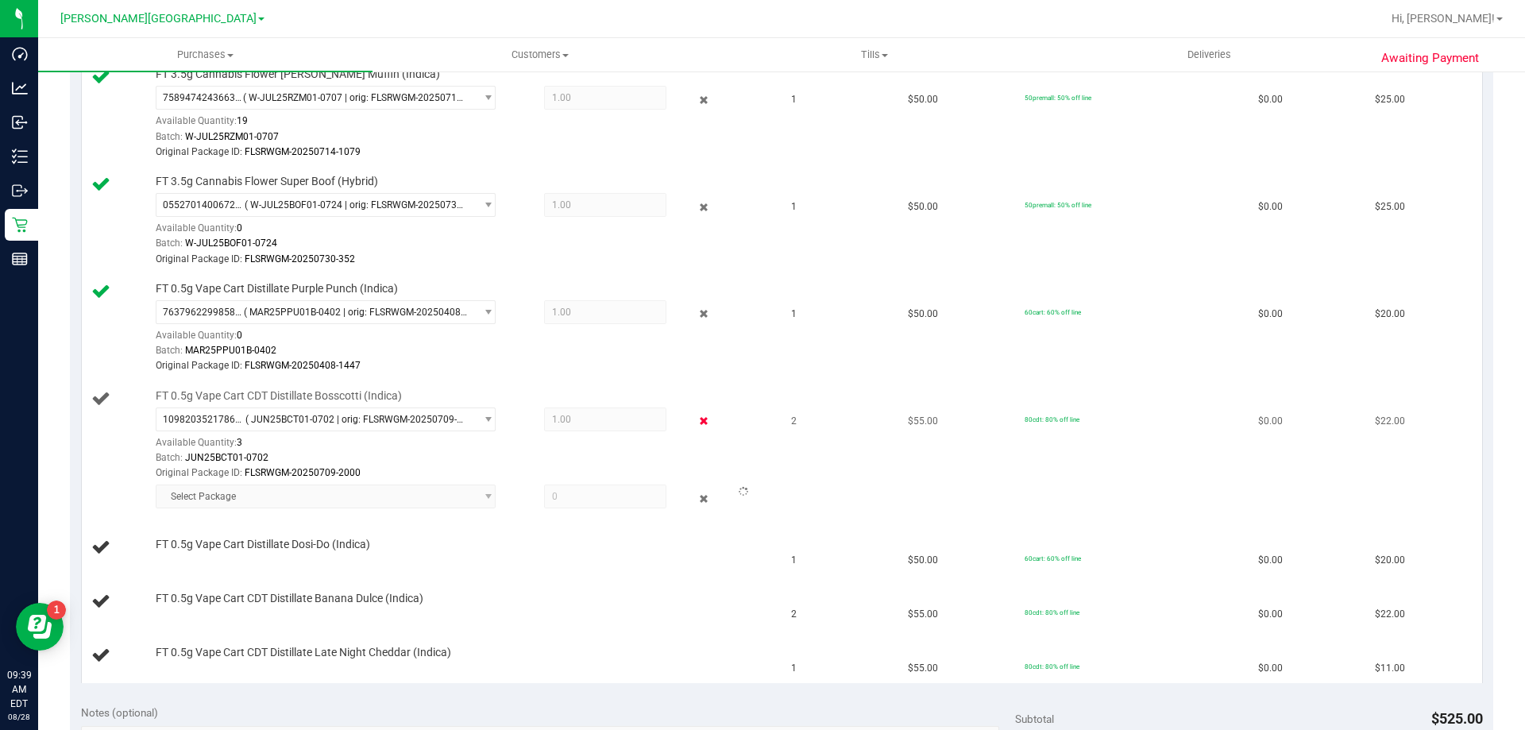
click at [698, 419] on icon at bounding box center [704, 421] width 17 height 18
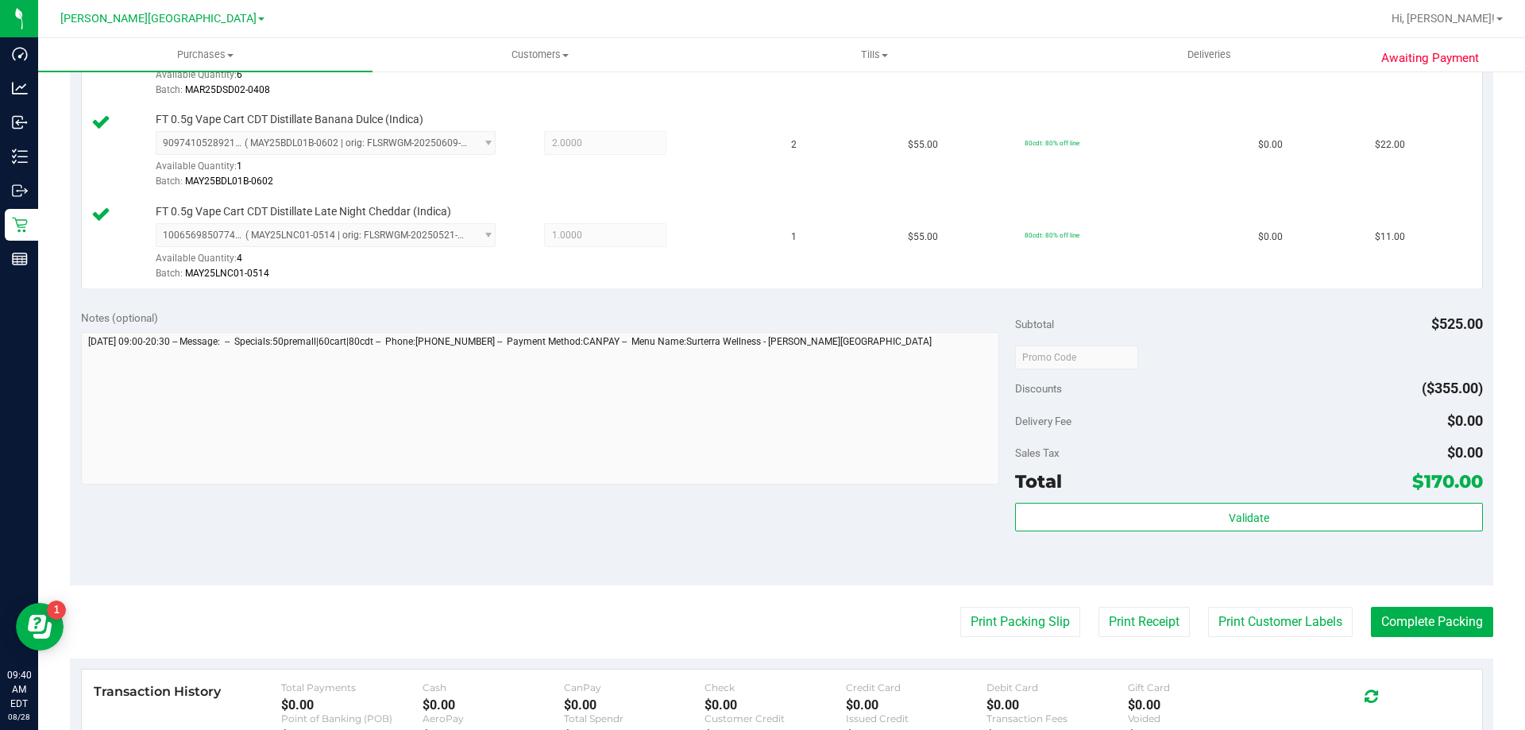
scroll to position [1033, 0]
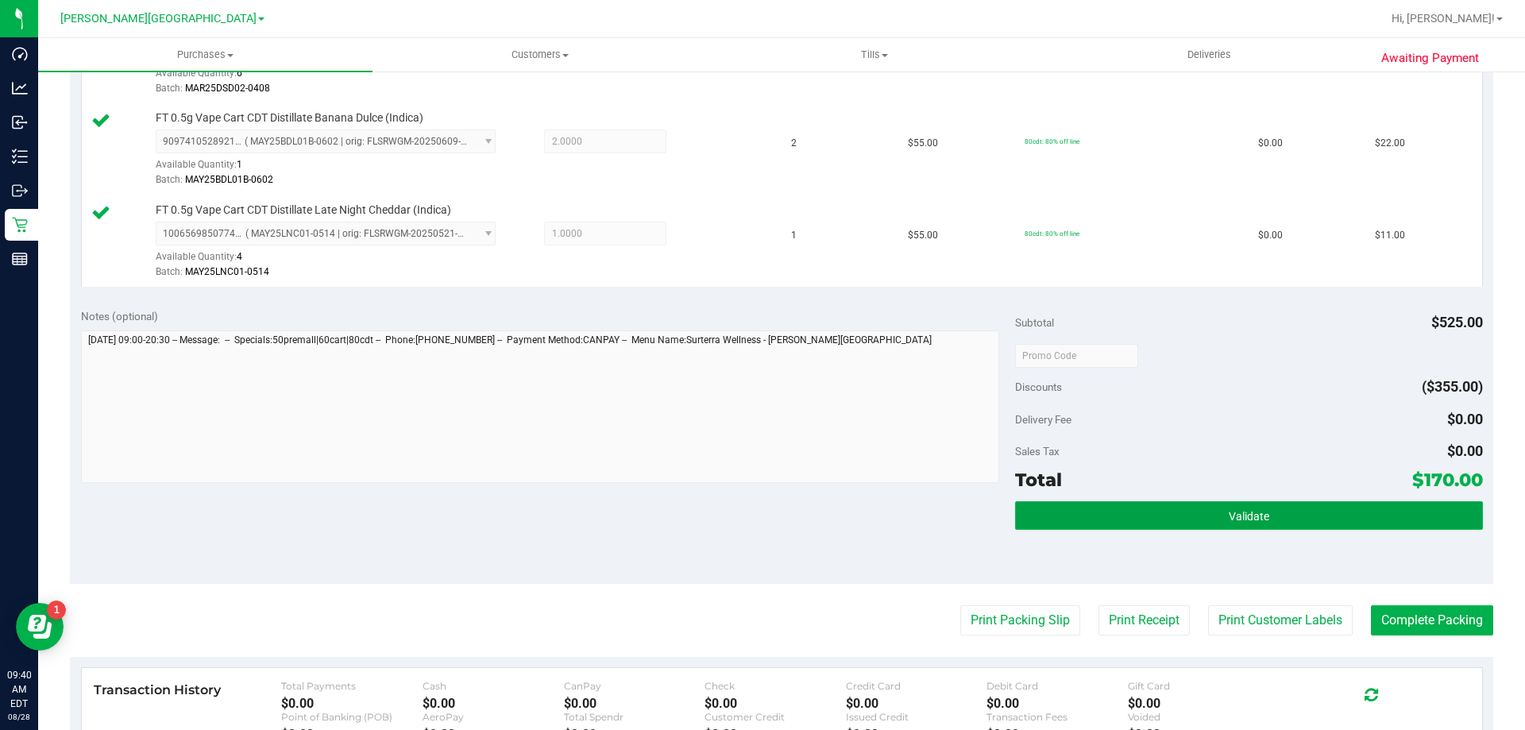
click at [1267, 521] on button "Validate" at bounding box center [1248, 515] width 467 height 29
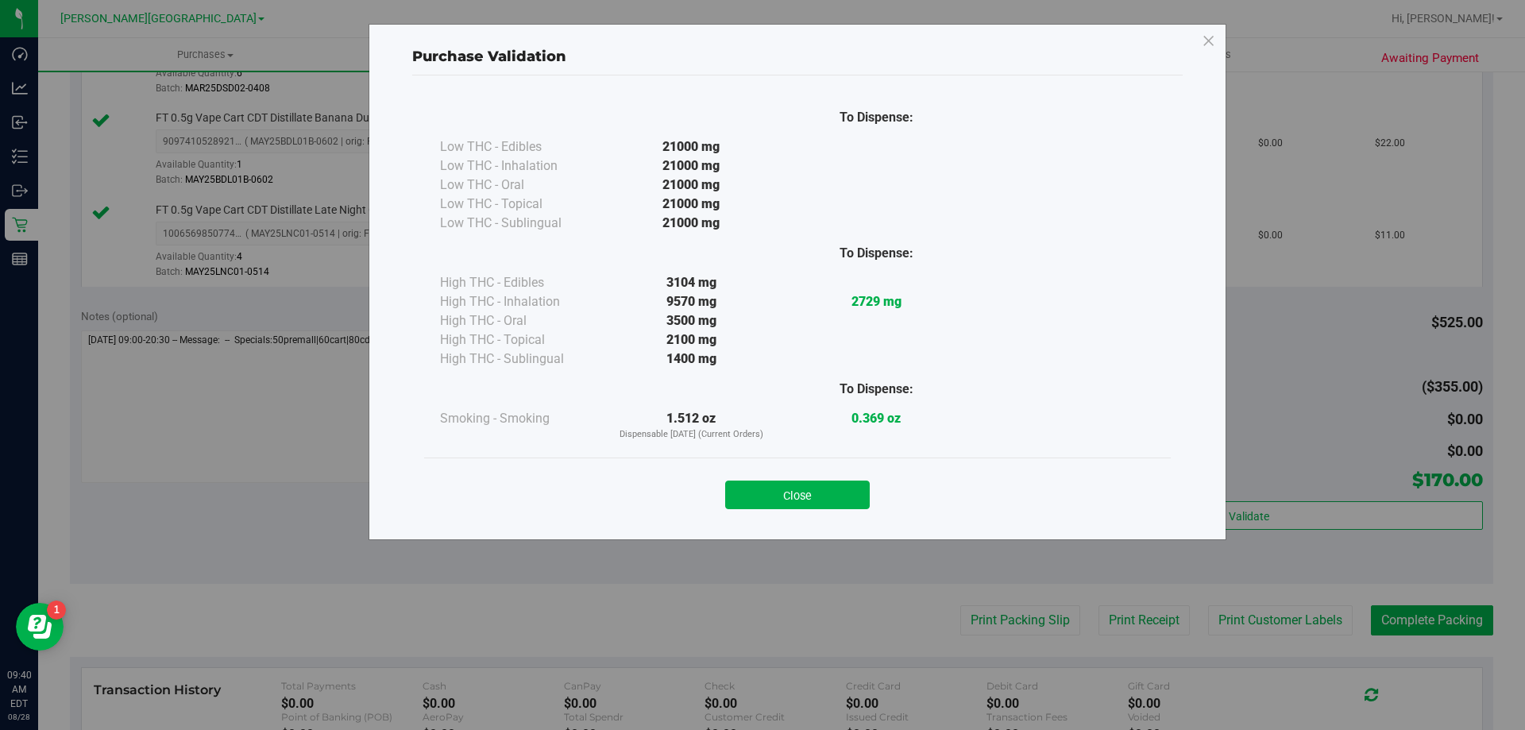
click at [826, 497] on button "Close" at bounding box center [797, 495] width 145 height 29
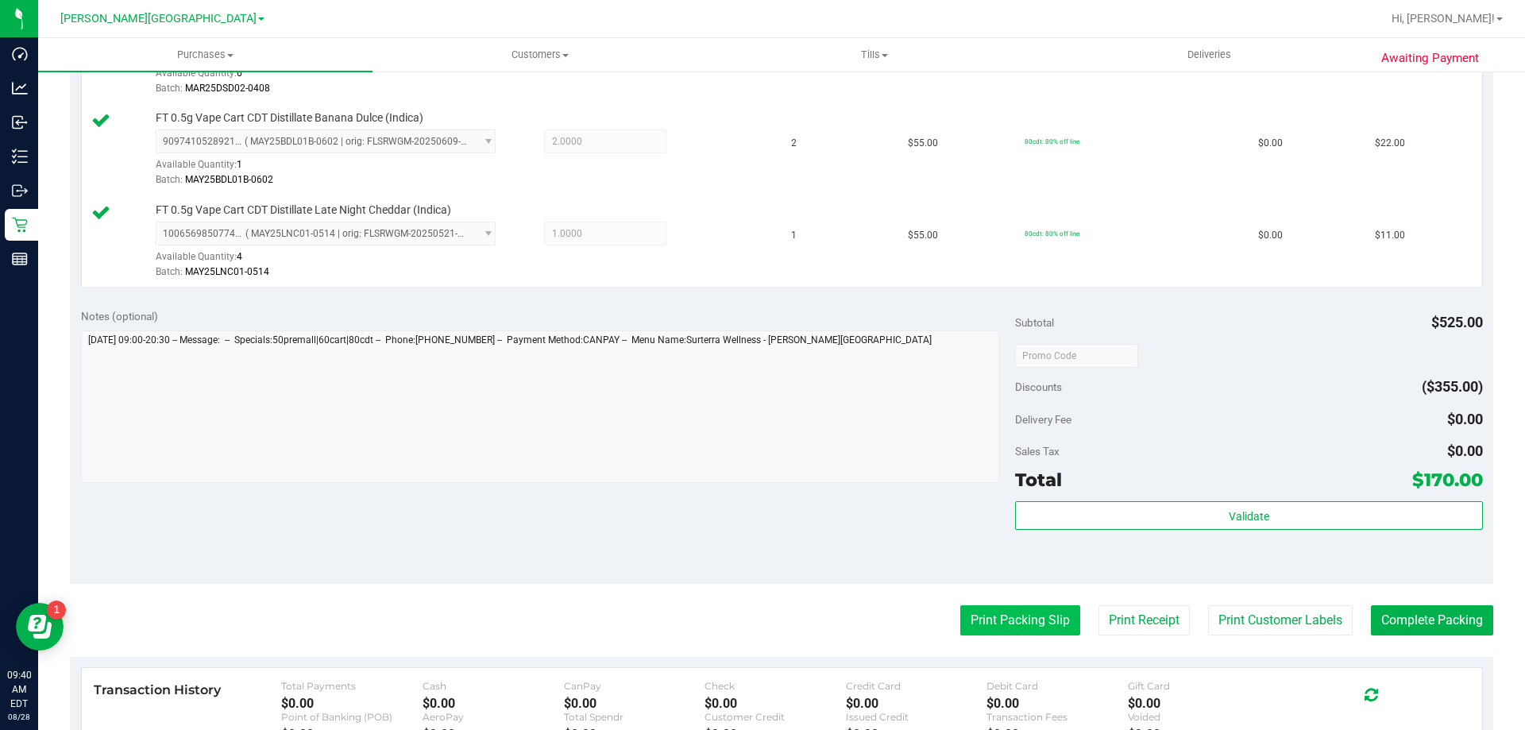
click at [1004, 628] on button "Print Packing Slip" at bounding box center [1021, 620] width 120 height 30
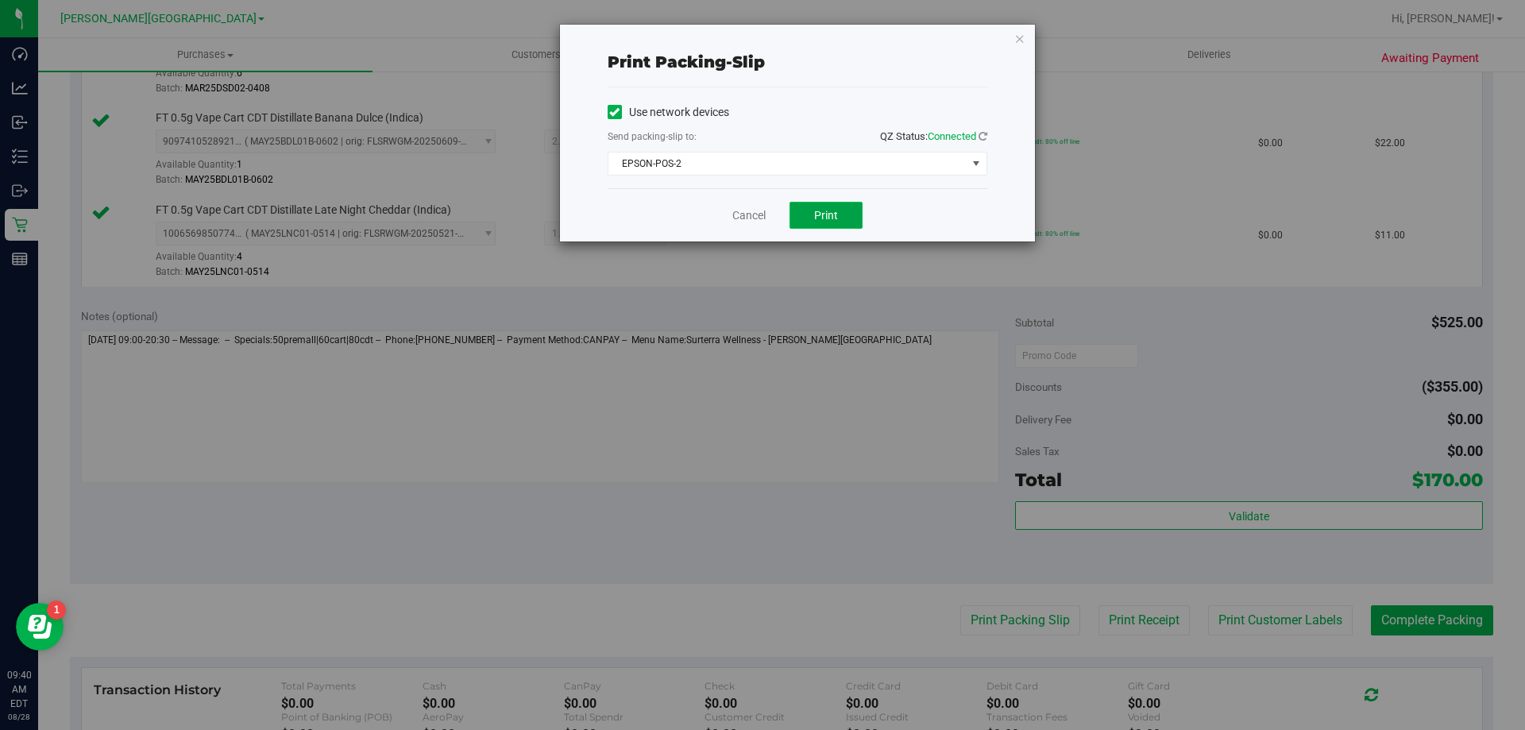
click at [828, 217] on span "Print" at bounding box center [826, 215] width 24 height 13
click at [755, 212] on link "Cancel" at bounding box center [749, 215] width 33 height 17
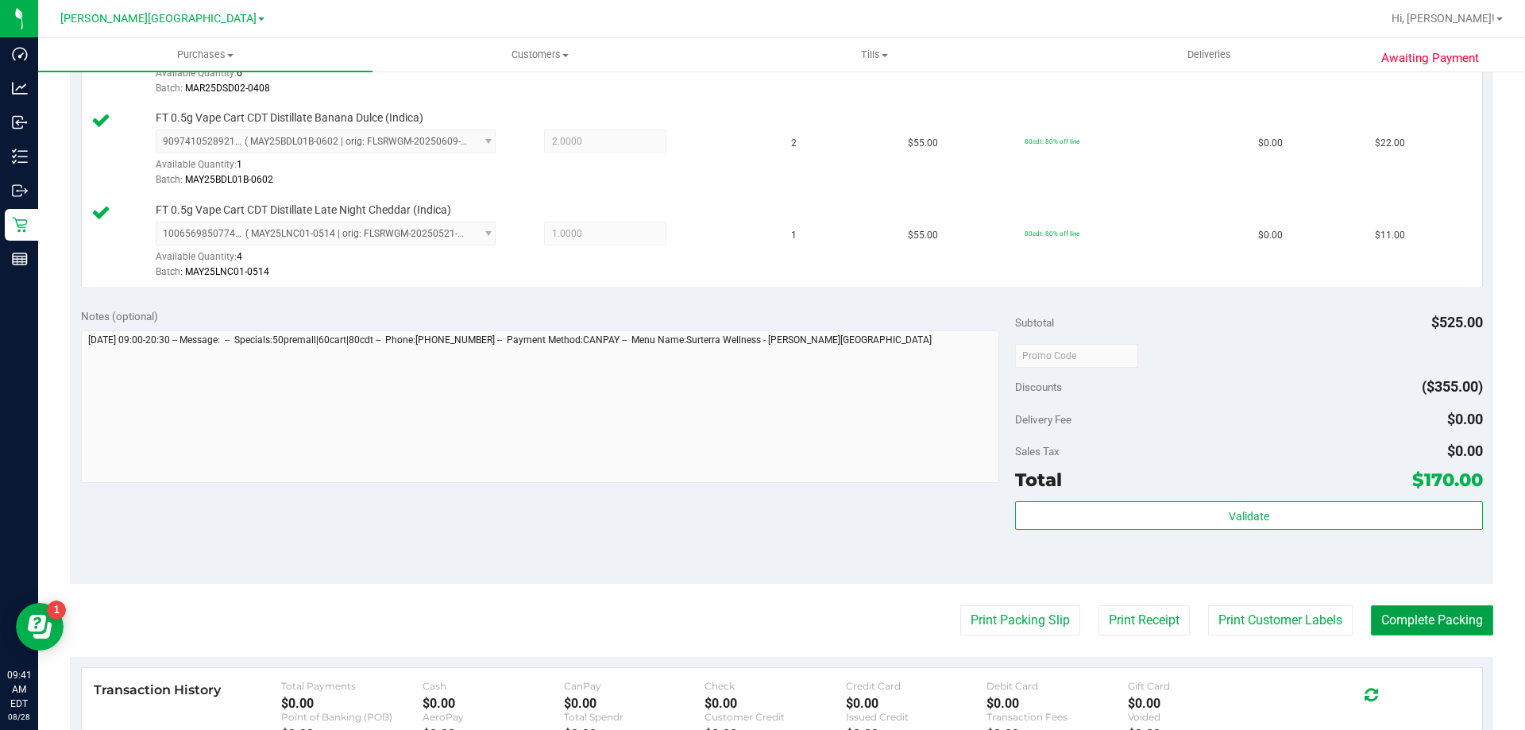
click at [1429, 627] on button "Complete Packing" at bounding box center [1432, 620] width 122 height 30
